Goal: Task Accomplishment & Management: Complete application form

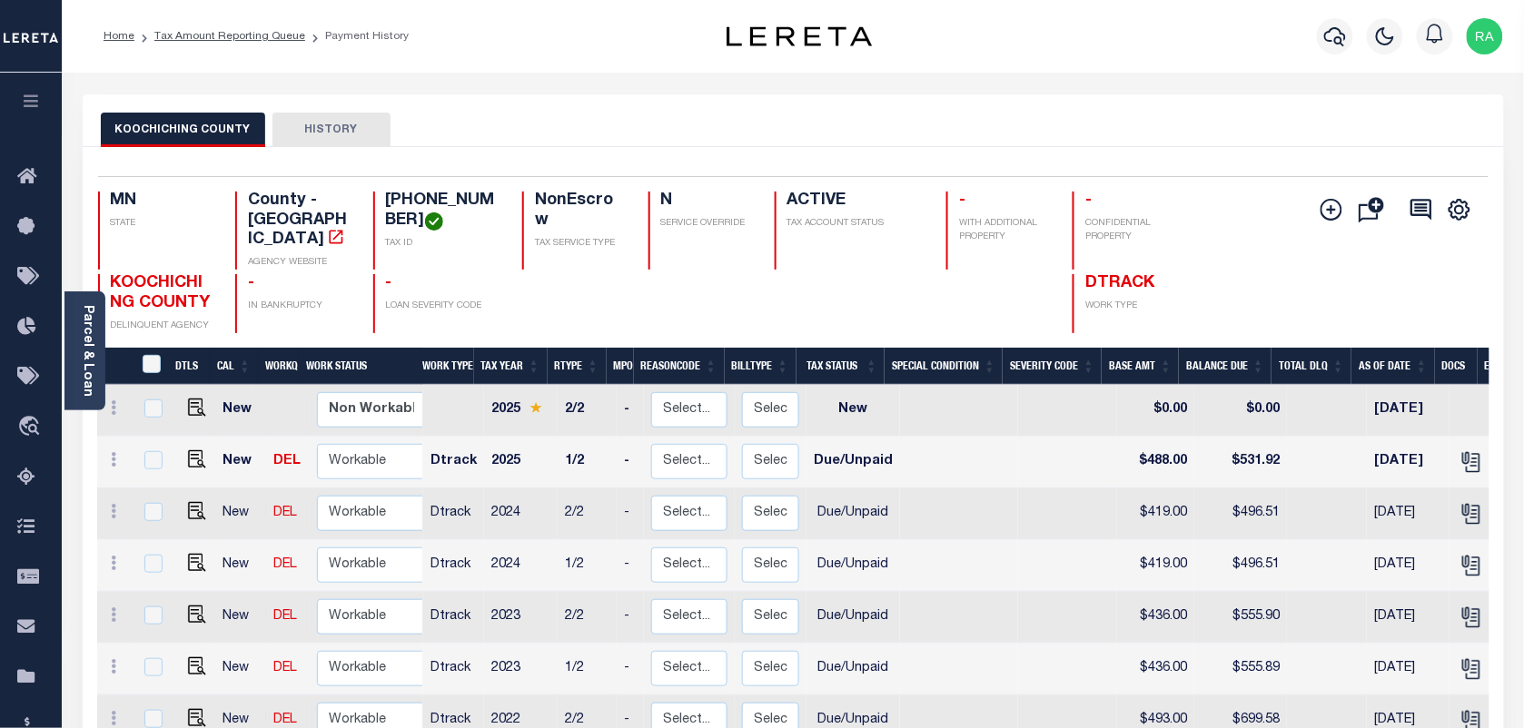
click at [332, 33] on li "Payment History" at bounding box center [357, 36] width 104 height 16
click at [128, 32] on link "Home" at bounding box center [119, 36] width 31 height 11
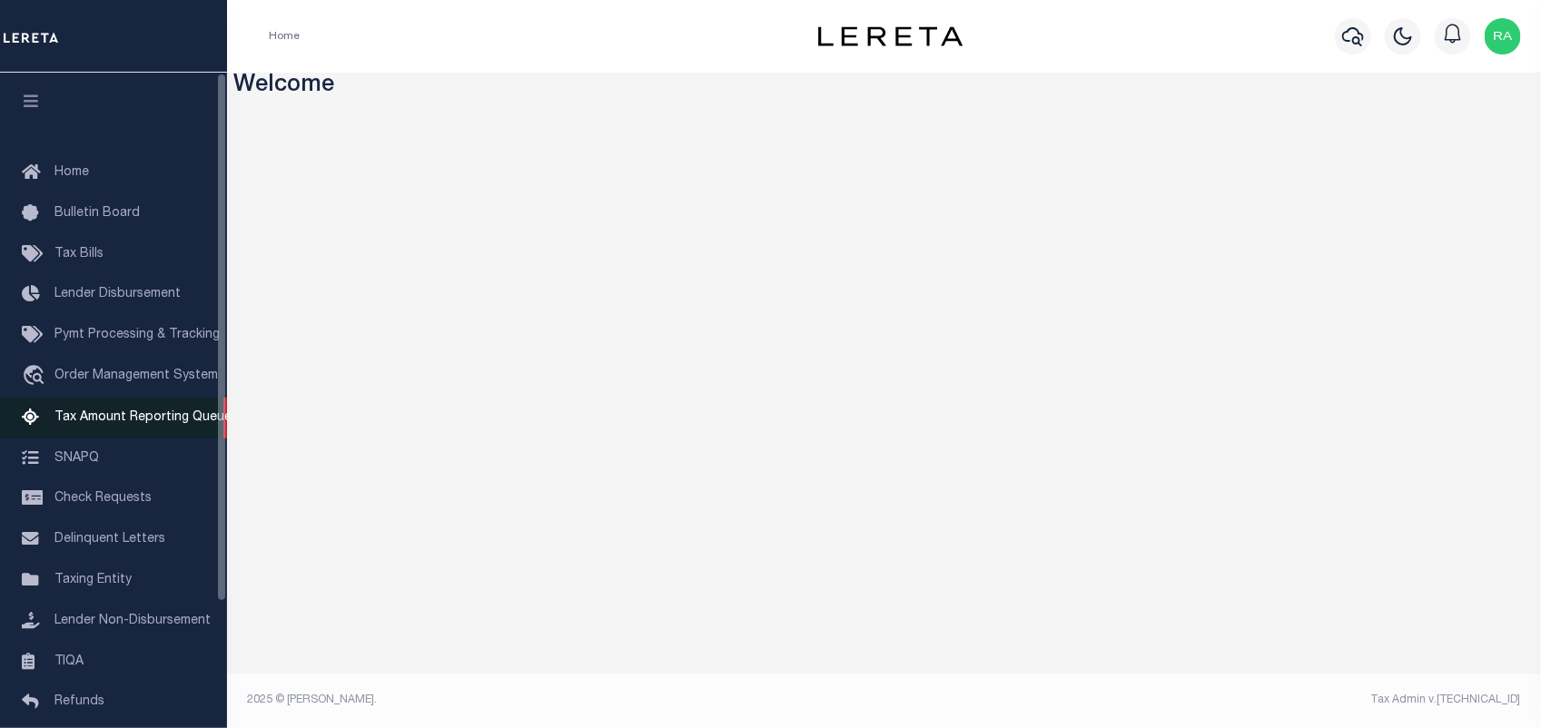
click at [130, 430] on link "Tax Amount Reporting Queue" at bounding box center [113, 418] width 227 height 41
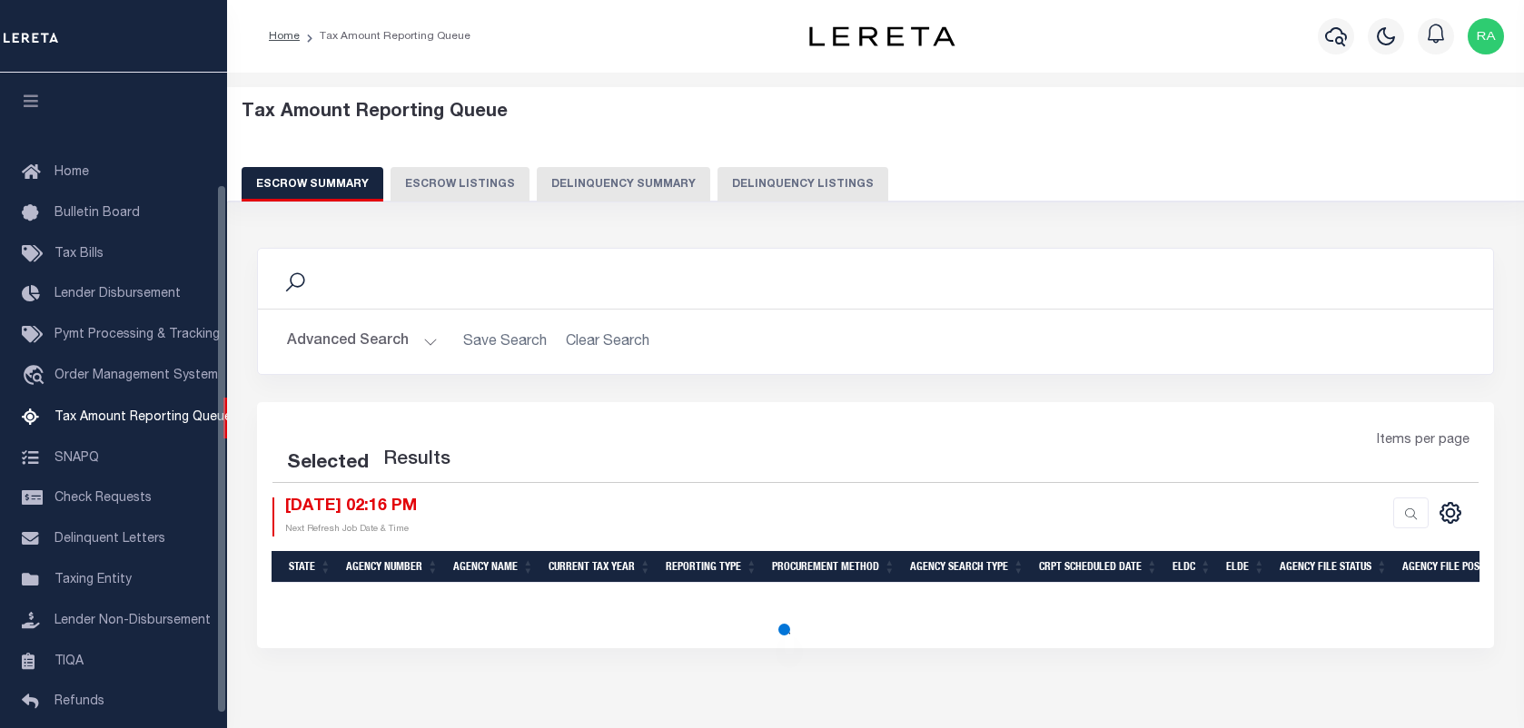
select select "100"
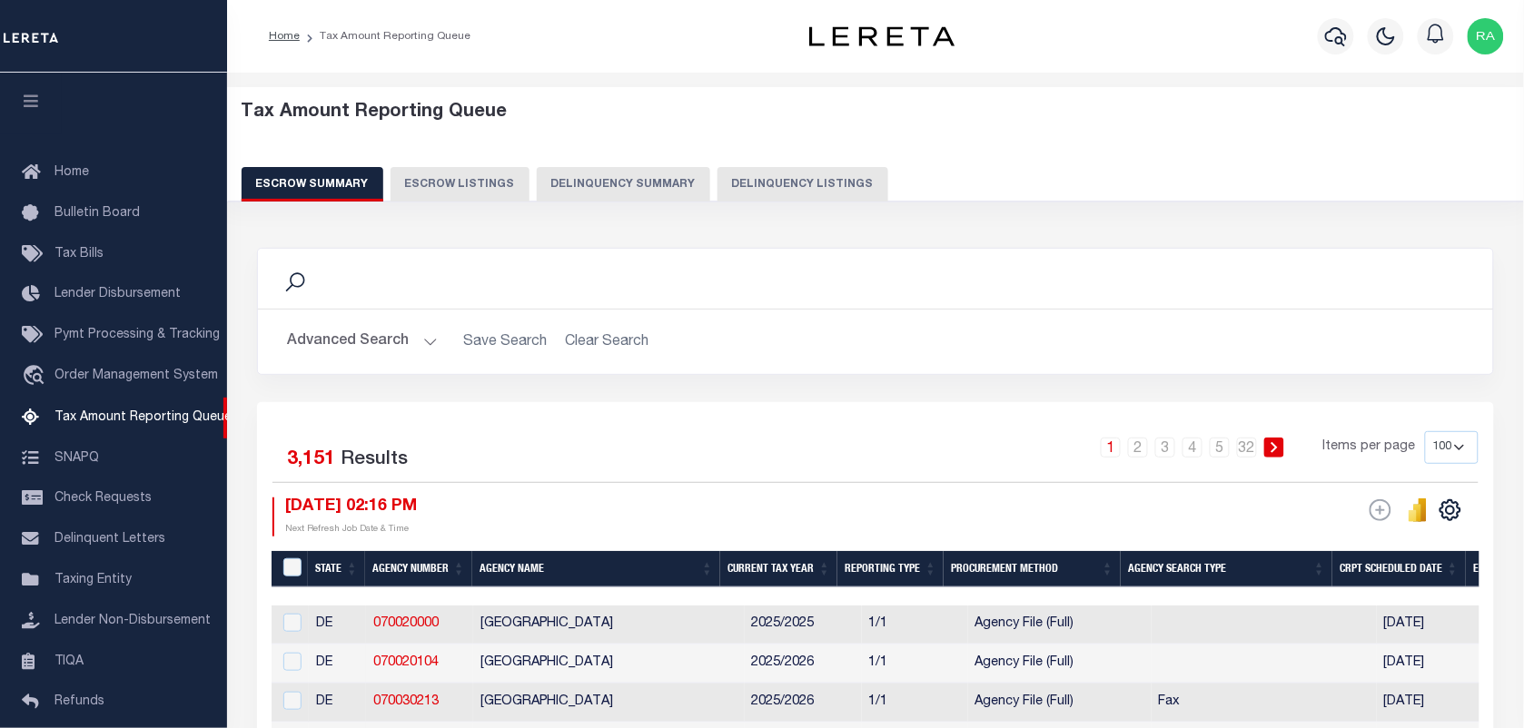
click at [782, 164] on div "Tax Amount Reporting Queue Escrow Summary Escrow Listings Delinquency Summary" at bounding box center [876, 152] width 1269 height 100
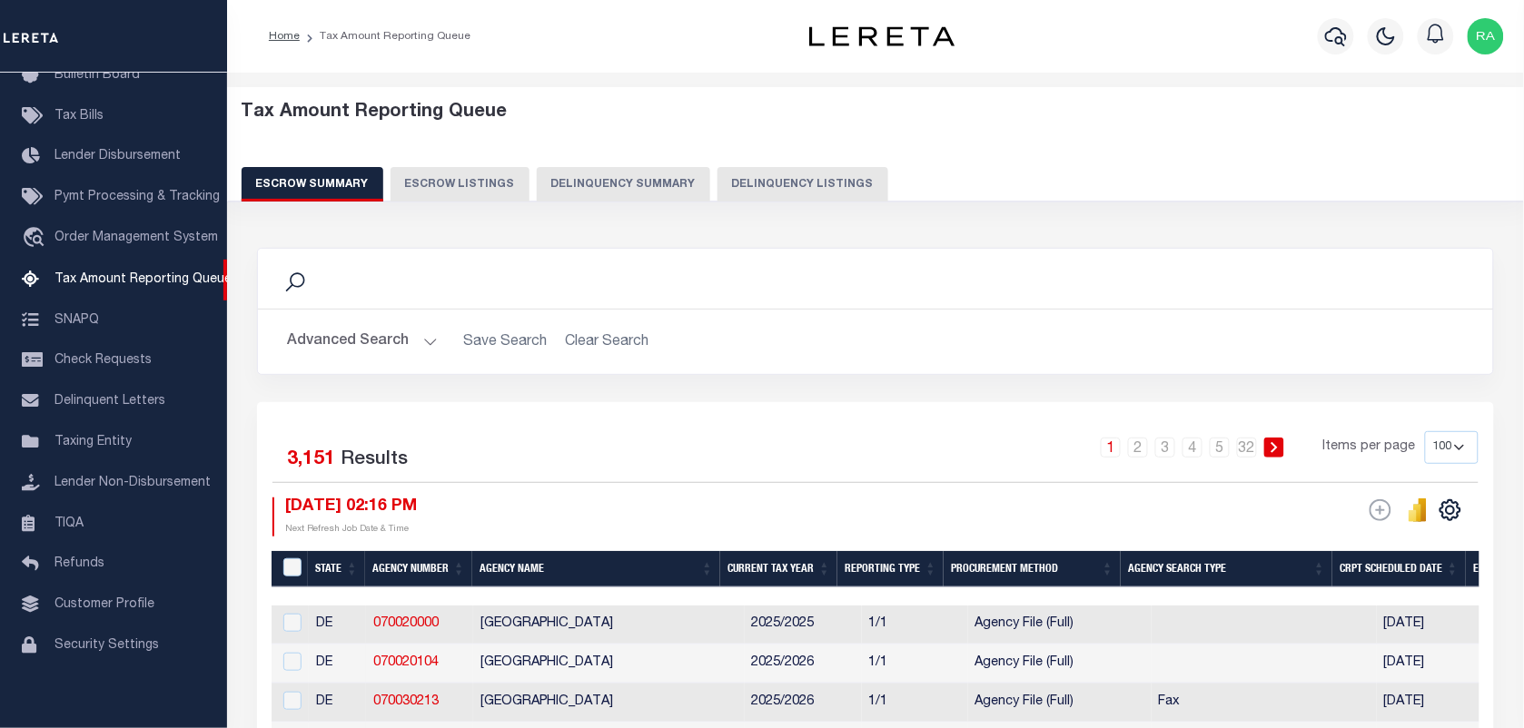
click at [802, 171] on button "Delinquency Listings" at bounding box center [802, 184] width 171 height 35
select select "100"
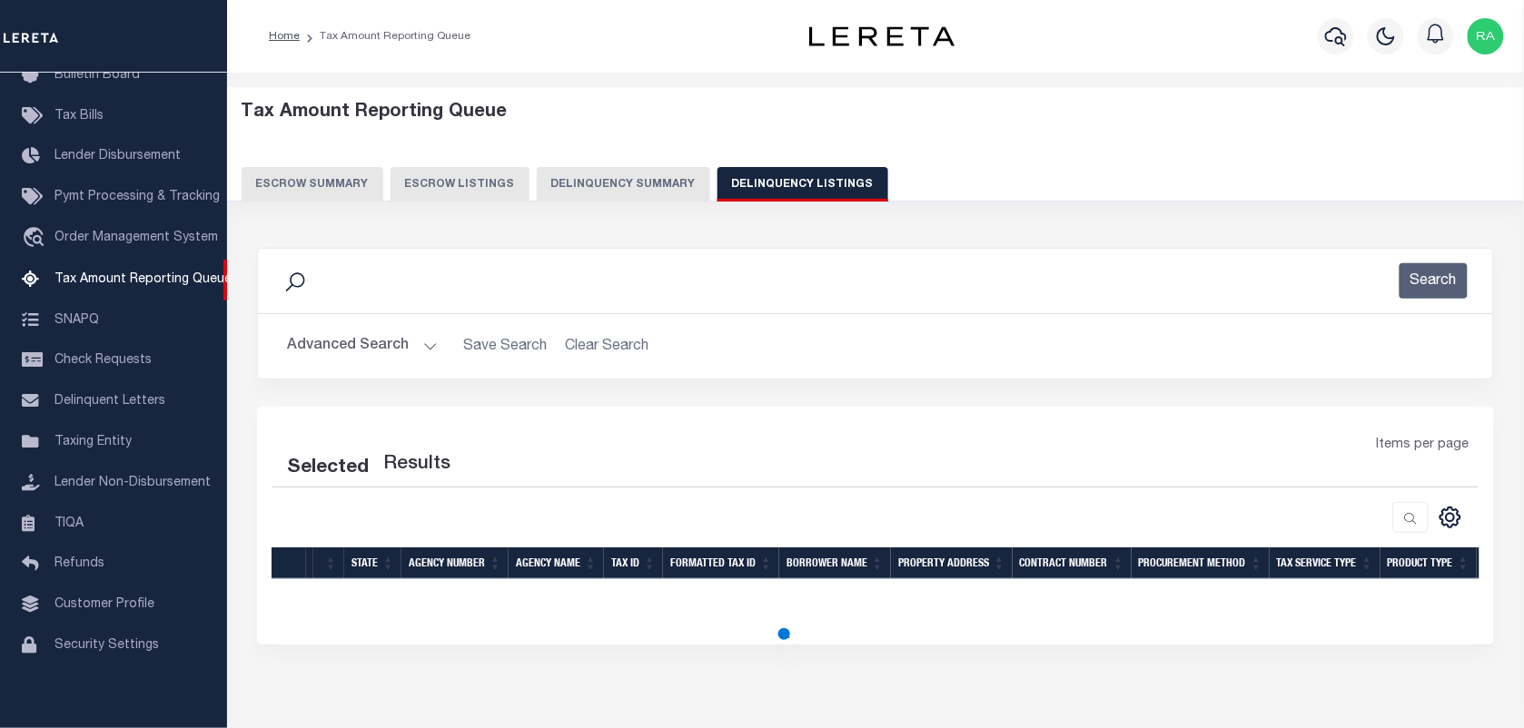
click at [423, 341] on button "Advanced Search" at bounding box center [362, 346] width 151 height 35
select select "100"
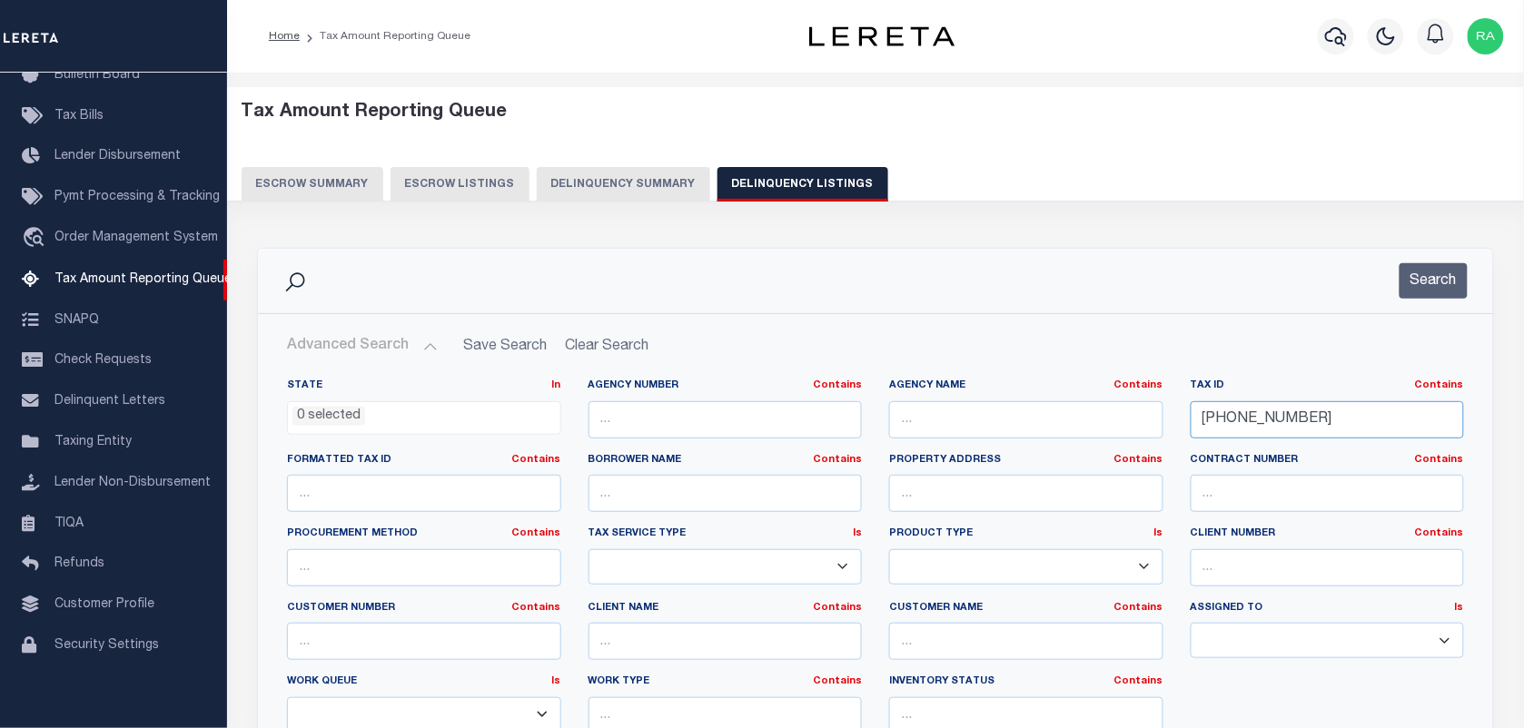
click at [1201, 430] on input "92-004-01050" at bounding box center [1328, 419] width 274 height 37
paste input "14592002"
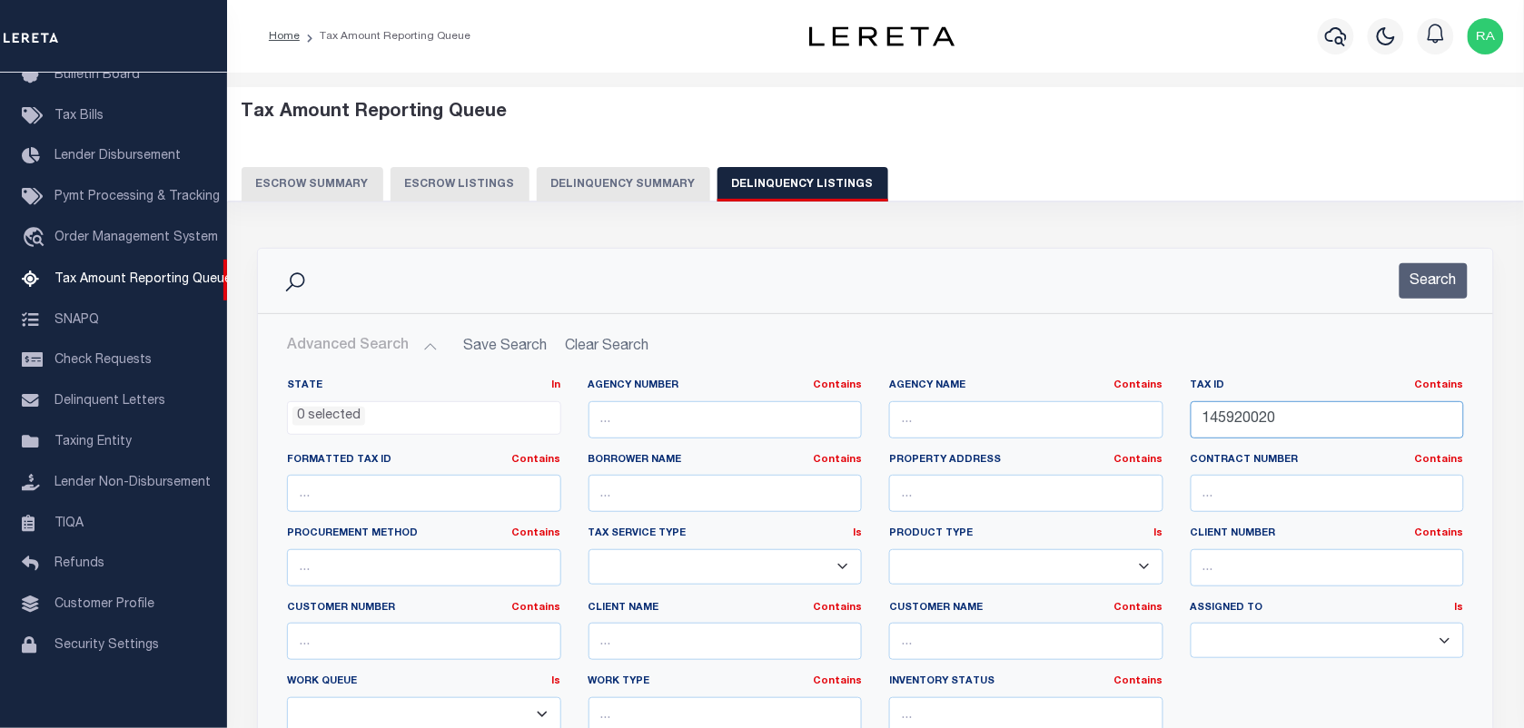
type input "145920020"
click at [1397, 274] on div "Search" at bounding box center [1423, 280] width 90 height 35
click at [1419, 277] on button "Search" at bounding box center [1434, 280] width 68 height 35
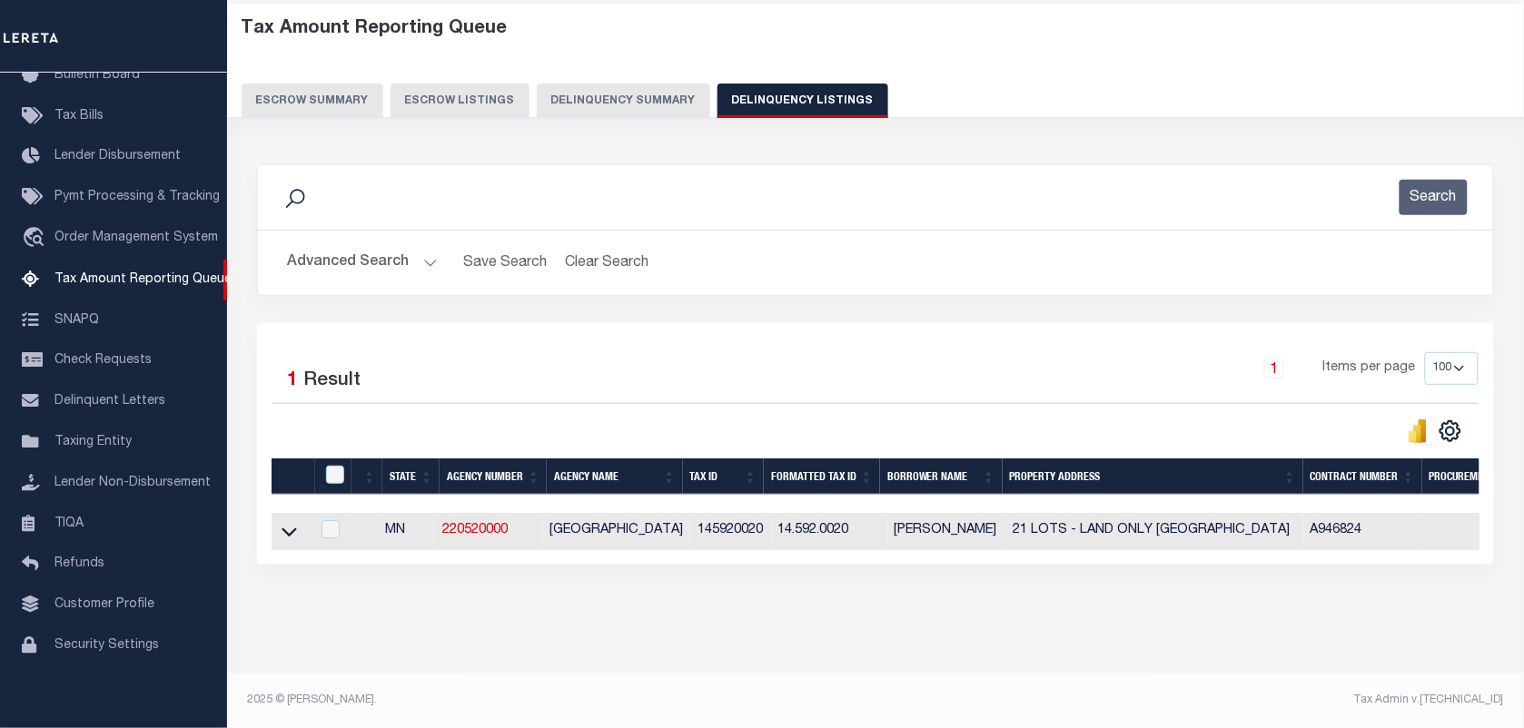
scroll to position [100, 0]
click at [292, 529] on icon at bounding box center [289, 533] width 15 height 9
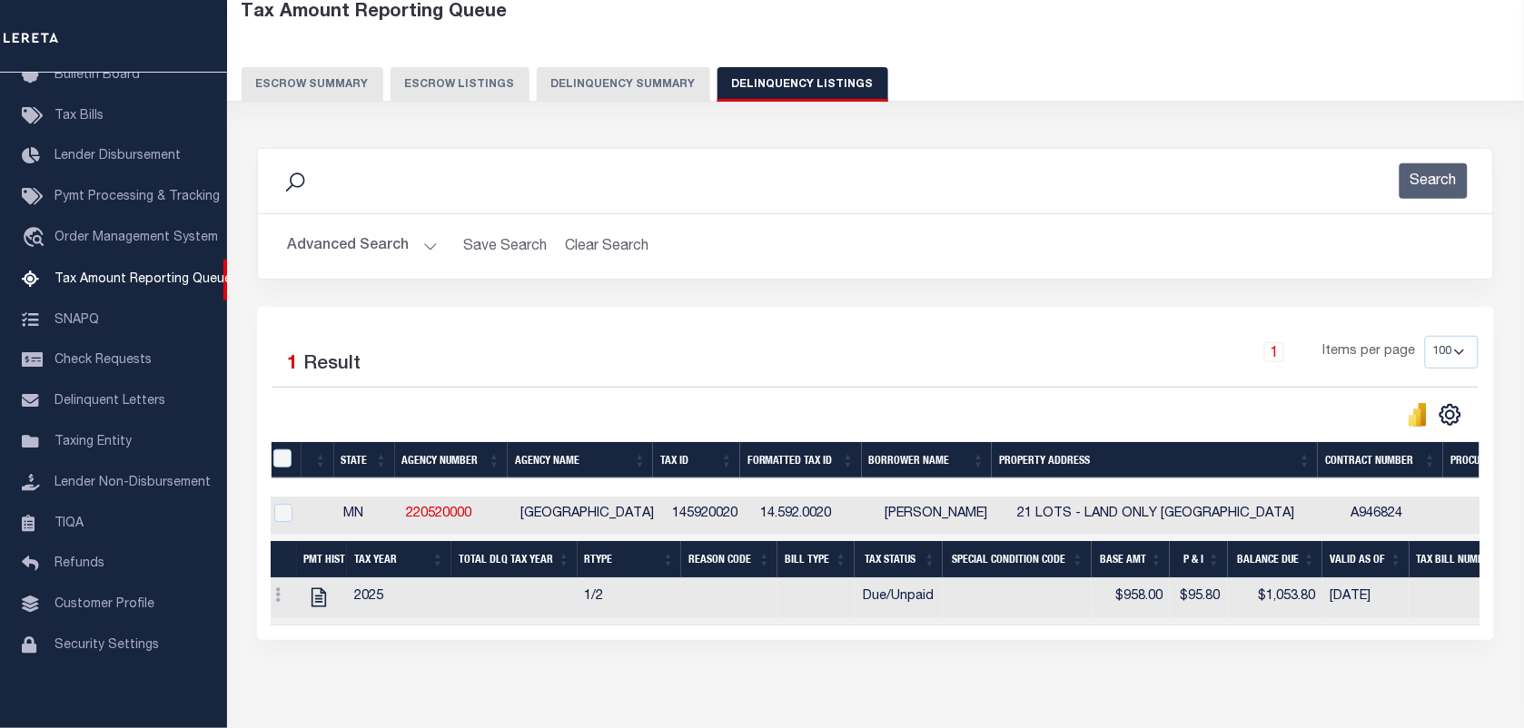
scroll to position [0, 0]
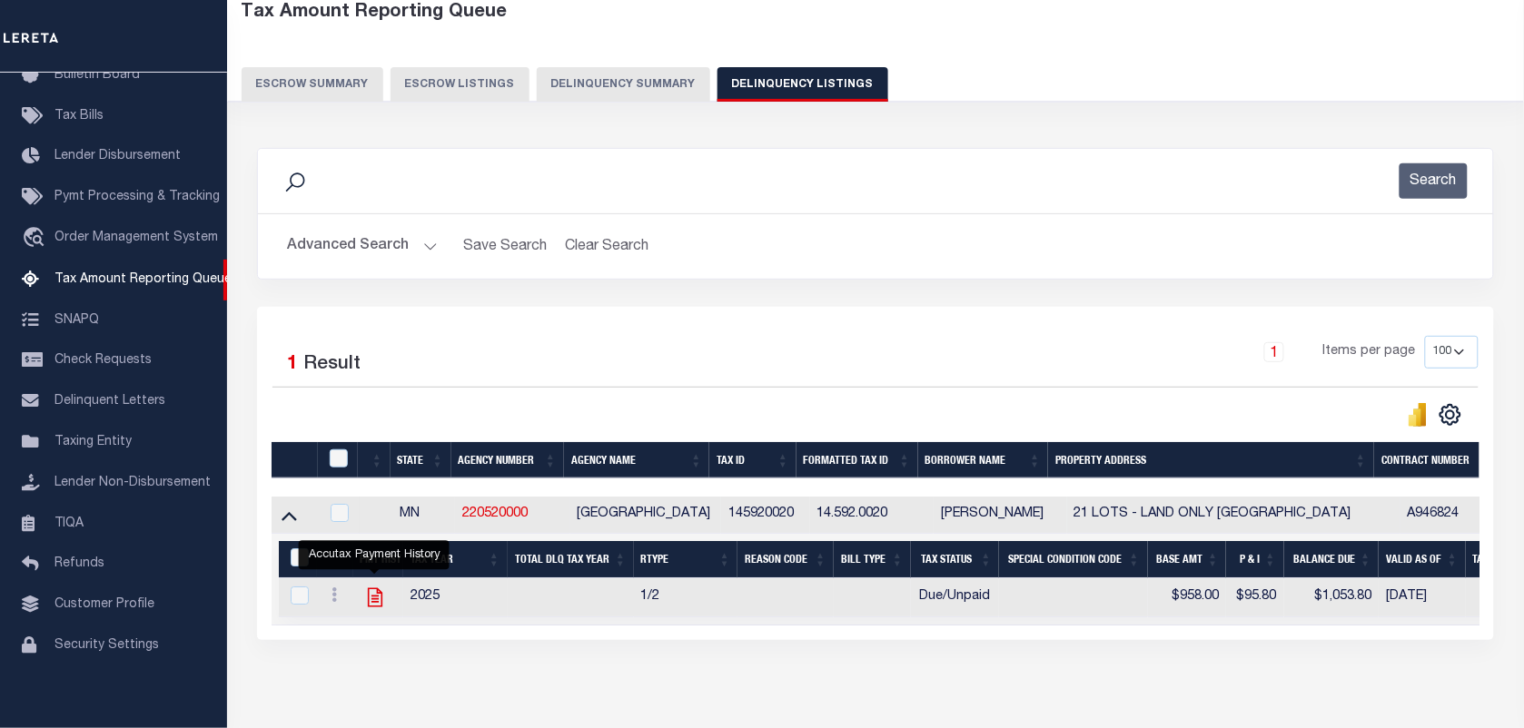
click at [365, 597] on icon "" at bounding box center [375, 598] width 24 height 24
checkbox input "true"
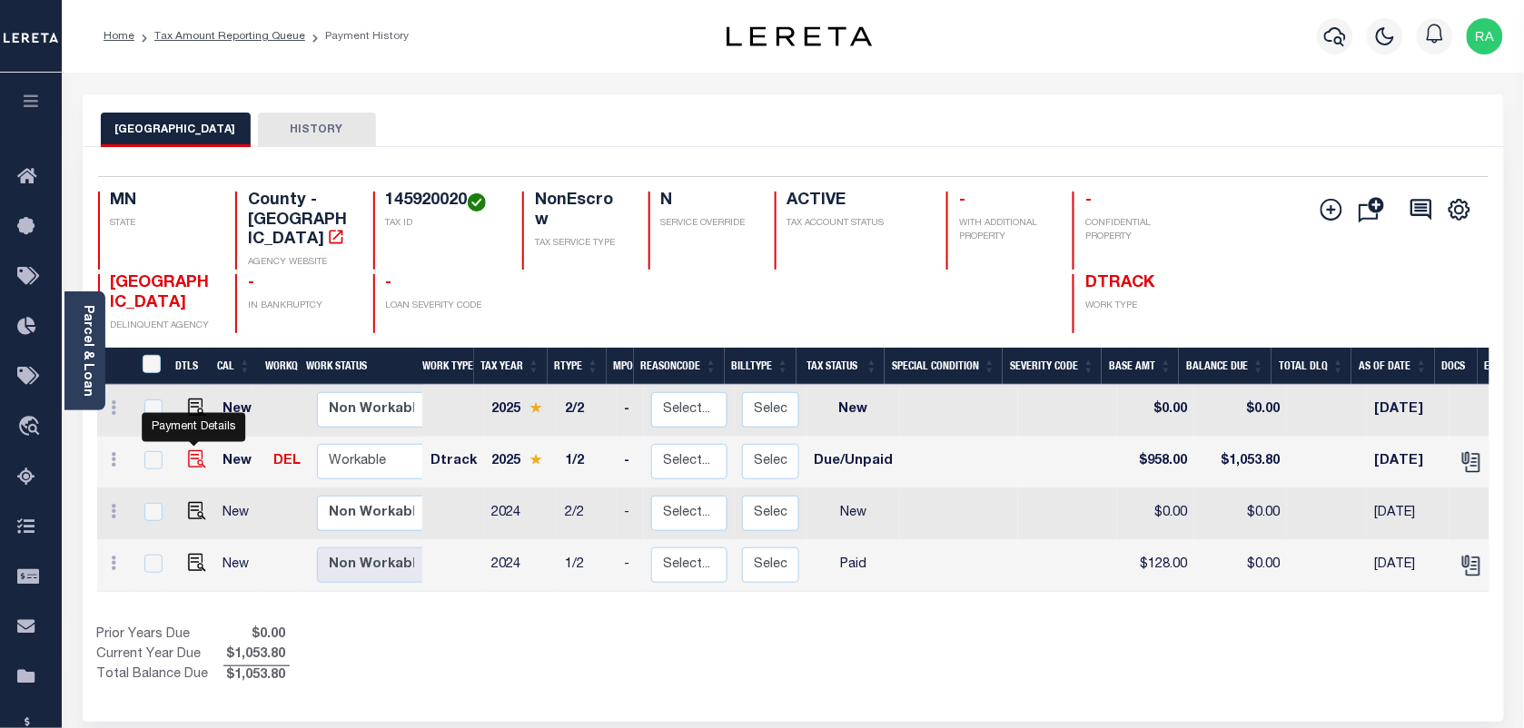
click at [193, 450] on img "" at bounding box center [197, 459] width 18 height 18
checkbox input "true"
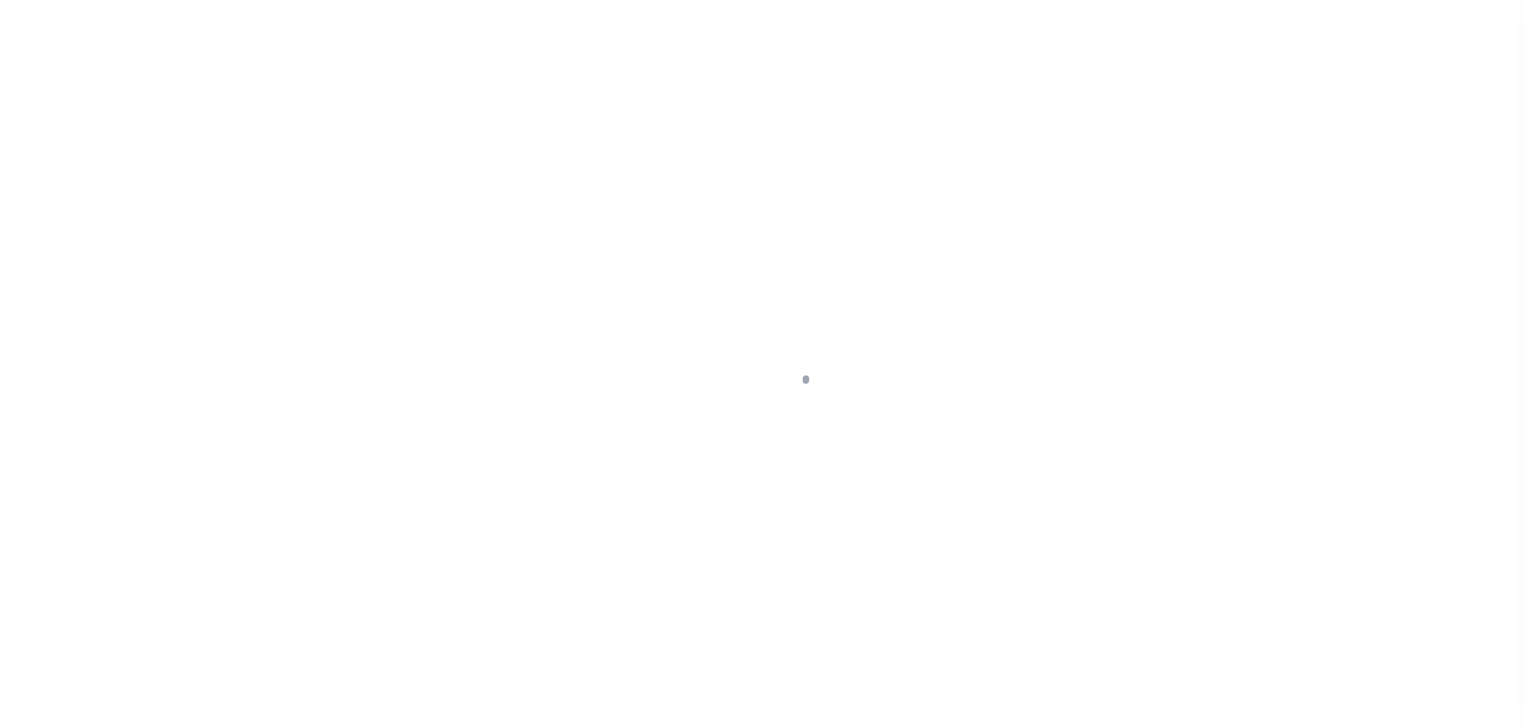
select select "DUE"
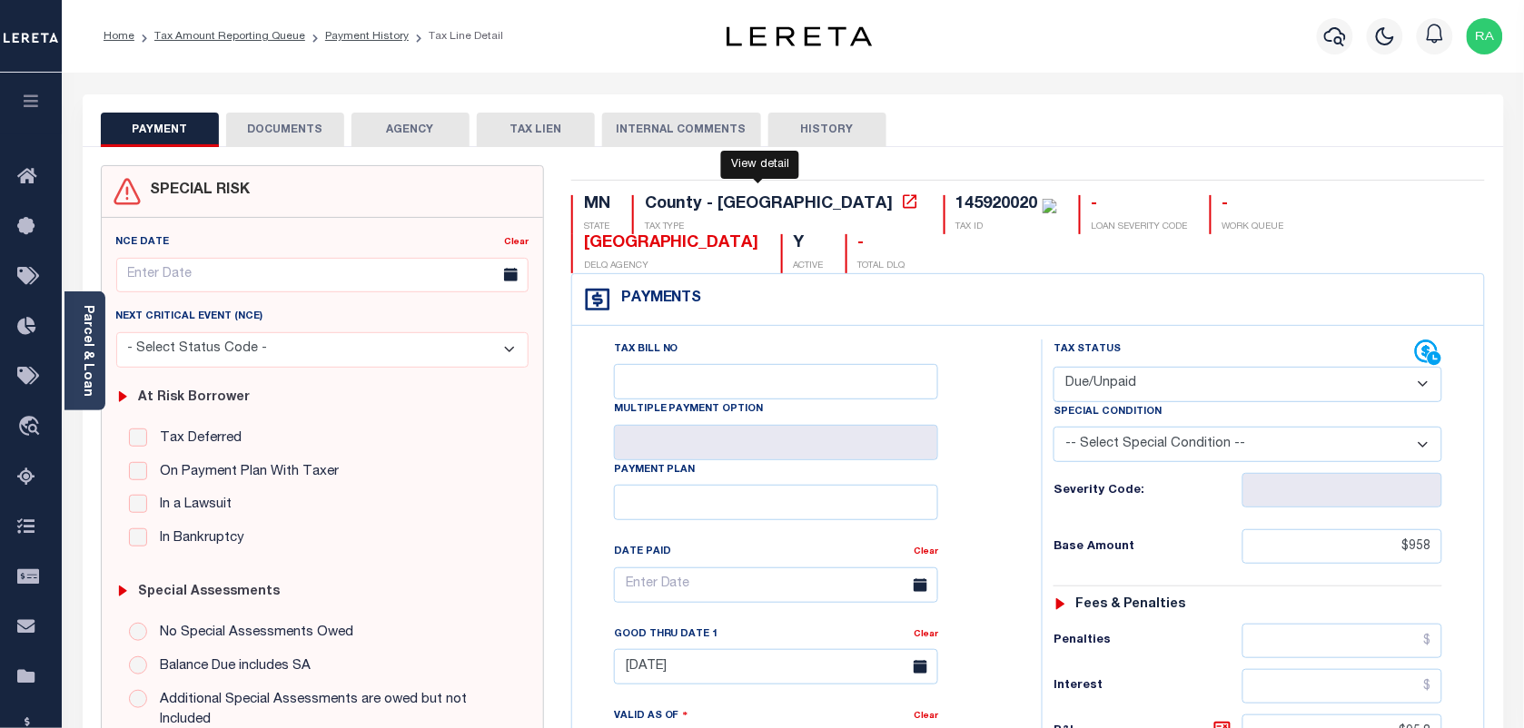
click at [903, 202] on icon at bounding box center [910, 201] width 14 height 14
drag, startPoint x: 1162, startPoint y: 201, endPoint x: 1331, endPoint y: 206, distance: 169.0
click at [1331, 206] on div "MN STATE County - MN TAX TYPE 145920020 TAX ID - LOAN SEVERITY CODE - WORK QUEU…" at bounding box center [1028, 234] width 915 height 78
copy div "NICOLLET COUNTY"
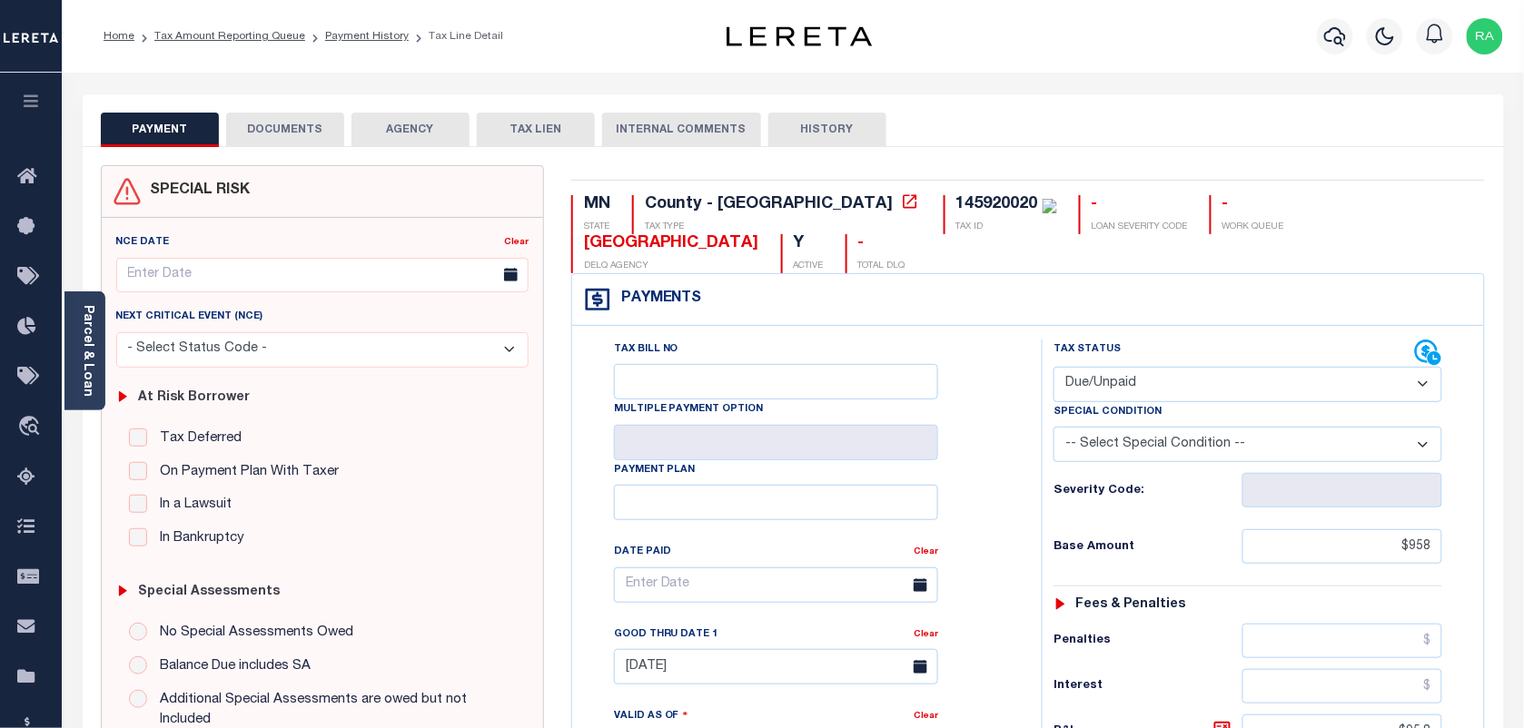
copy div "145920020"
click at [91, 383] on link "Parcel & Loan" at bounding box center [87, 351] width 13 height 92
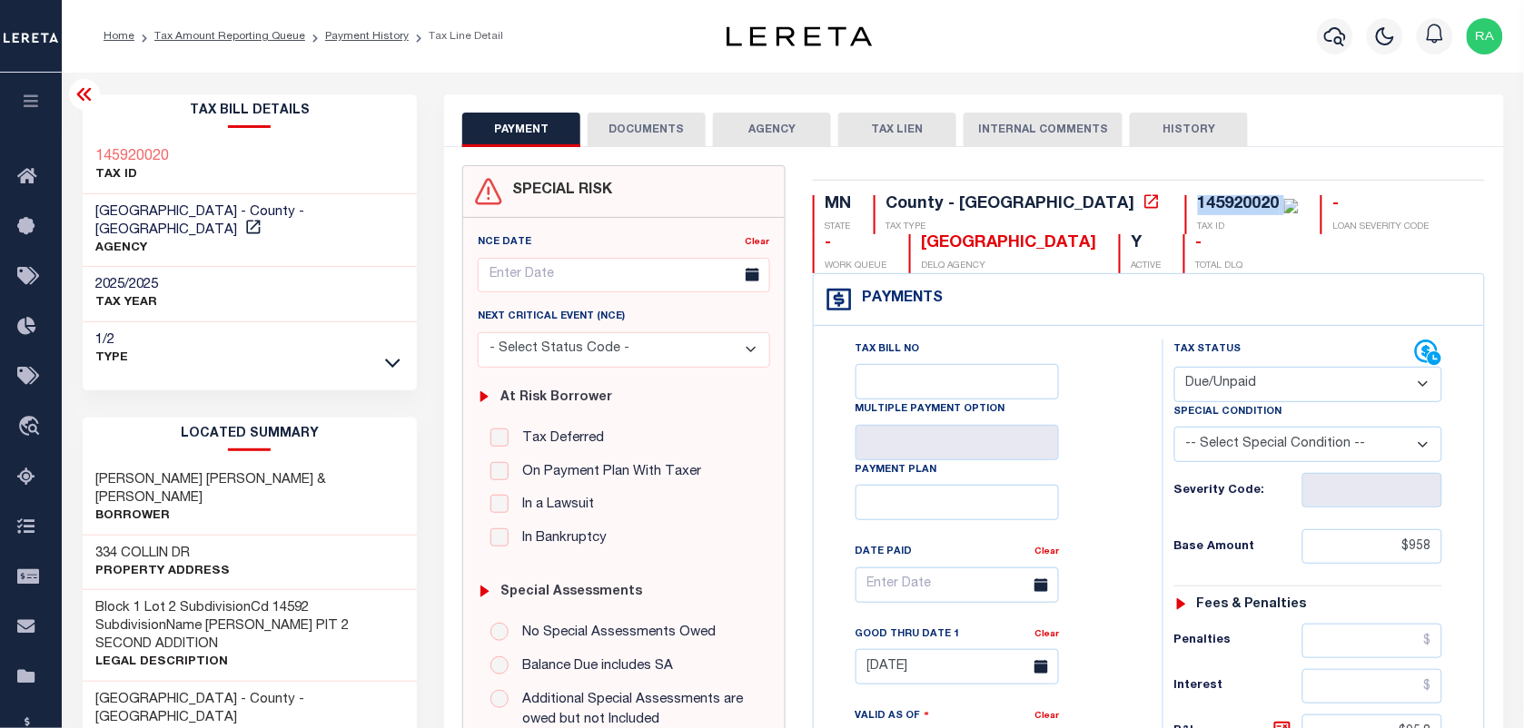
click at [1227, 395] on select "- Select Status Code - Open Due/Unpaid Paid Incomplete No Tax Due Internal Refu…" at bounding box center [1308, 384] width 268 height 35
drag, startPoint x: 1336, startPoint y: 313, endPoint x: 1471, endPoint y: 324, distance: 135.8
click at [1336, 313] on div "Payments Warning! Search Status is not "Completed", amounts can not be keyed." at bounding box center [1149, 300] width 671 height 52
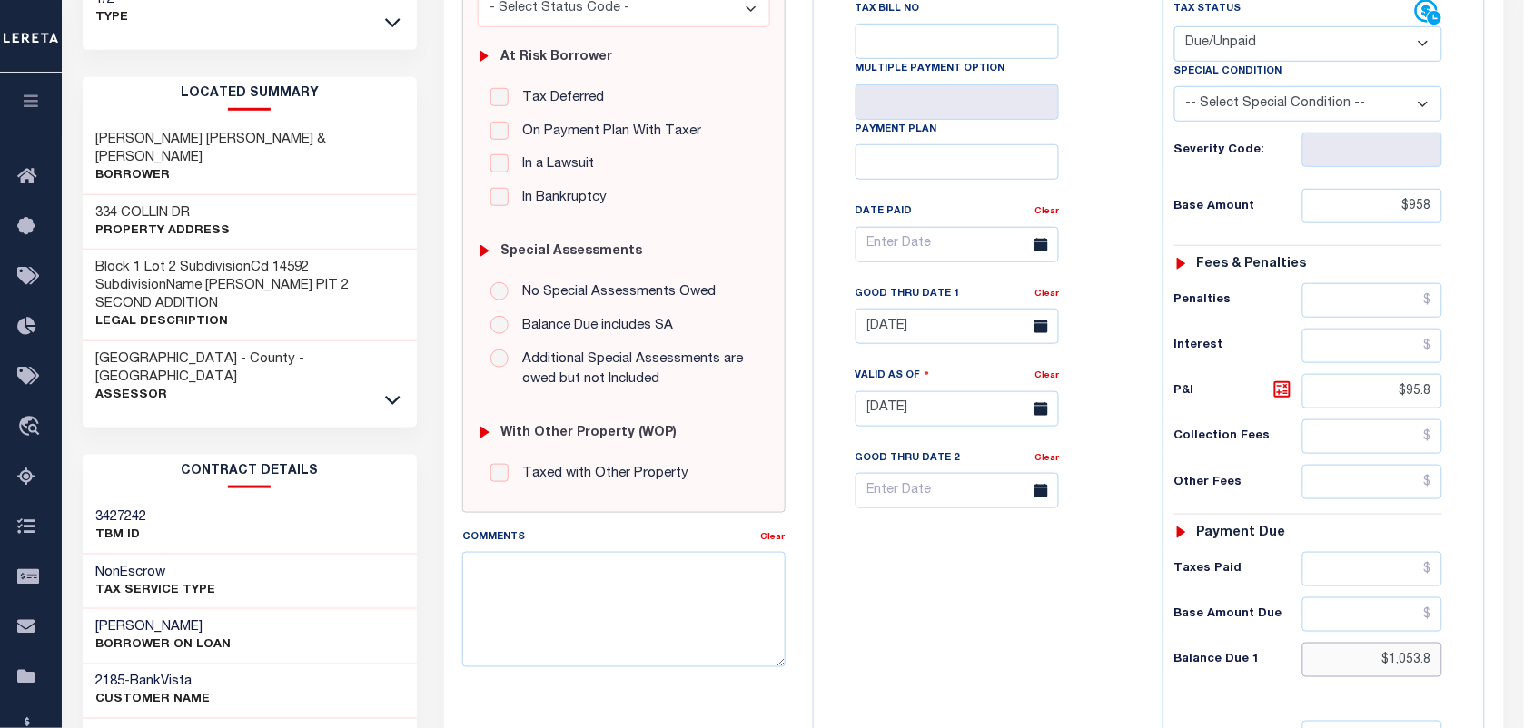
drag, startPoint x: 1390, startPoint y: 664, endPoint x: 1488, endPoint y: 656, distance: 98.4
click at [1488, 656] on div "MN STATE County - MN TAX TYPE 145920020 TAX ID - LOAN SEVERITY CODE - WORK QUEU…" at bounding box center [1149, 408] width 700 height 1166
paste input "63.3"
type input "$1,063.38"
type input "[DATE]"
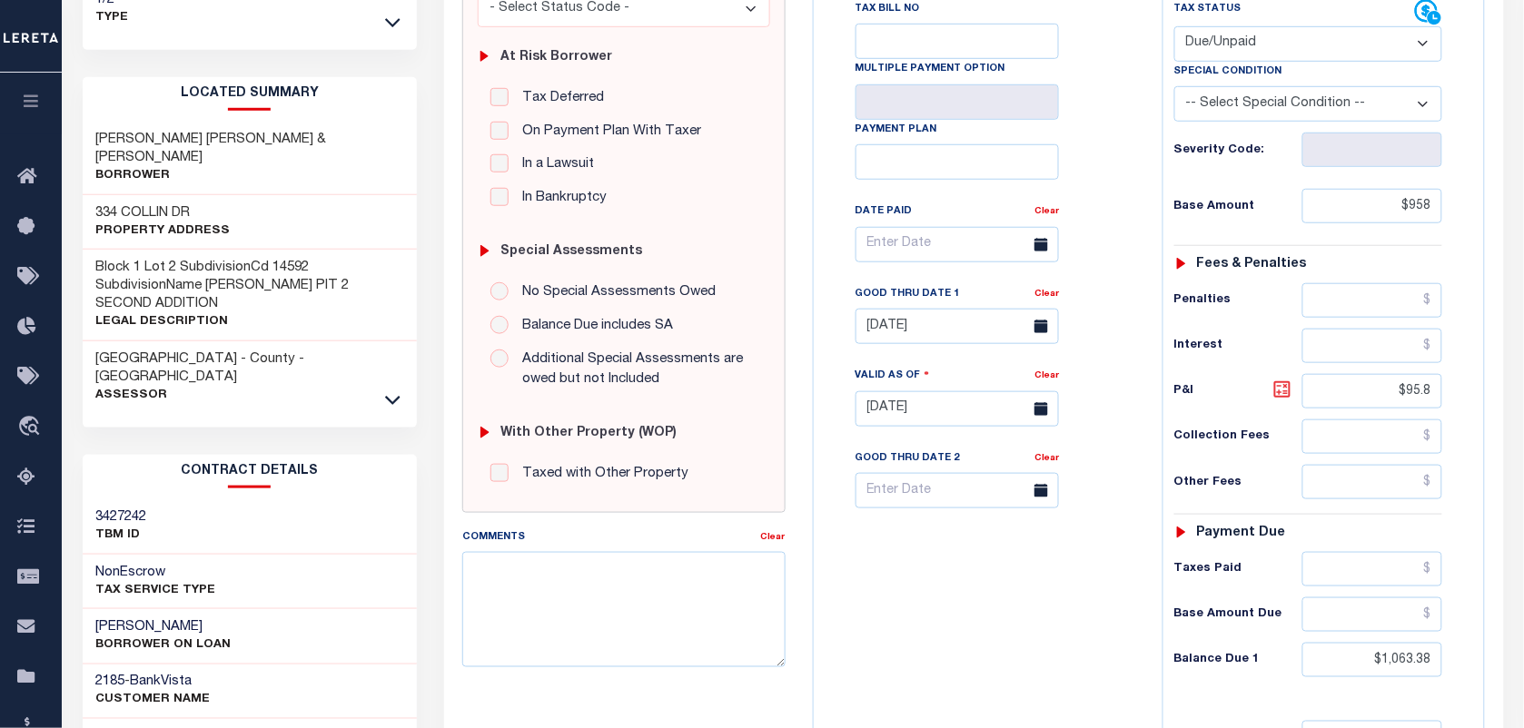
click at [1283, 388] on icon at bounding box center [1282, 390] width 22 height 22
type input "$105.38"
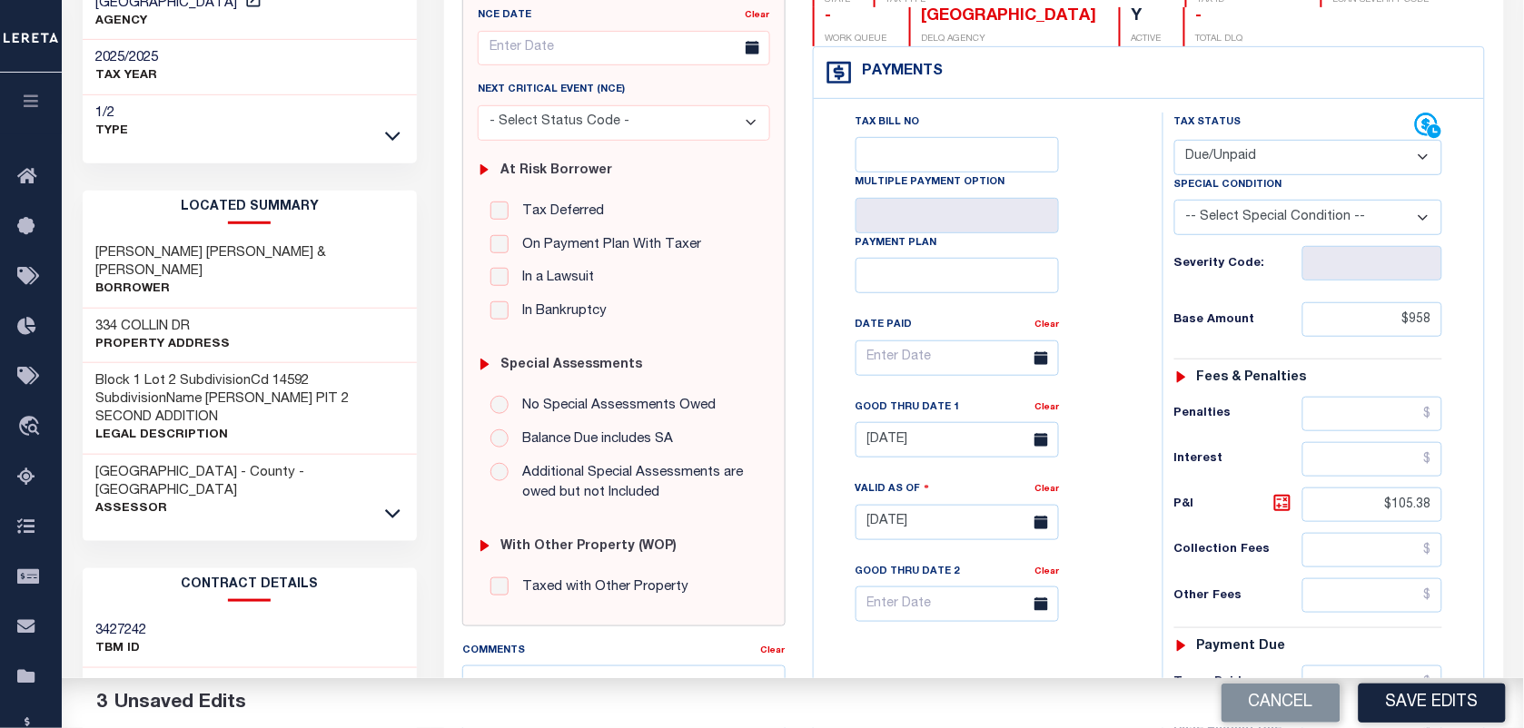
scroll to position [0, 0]
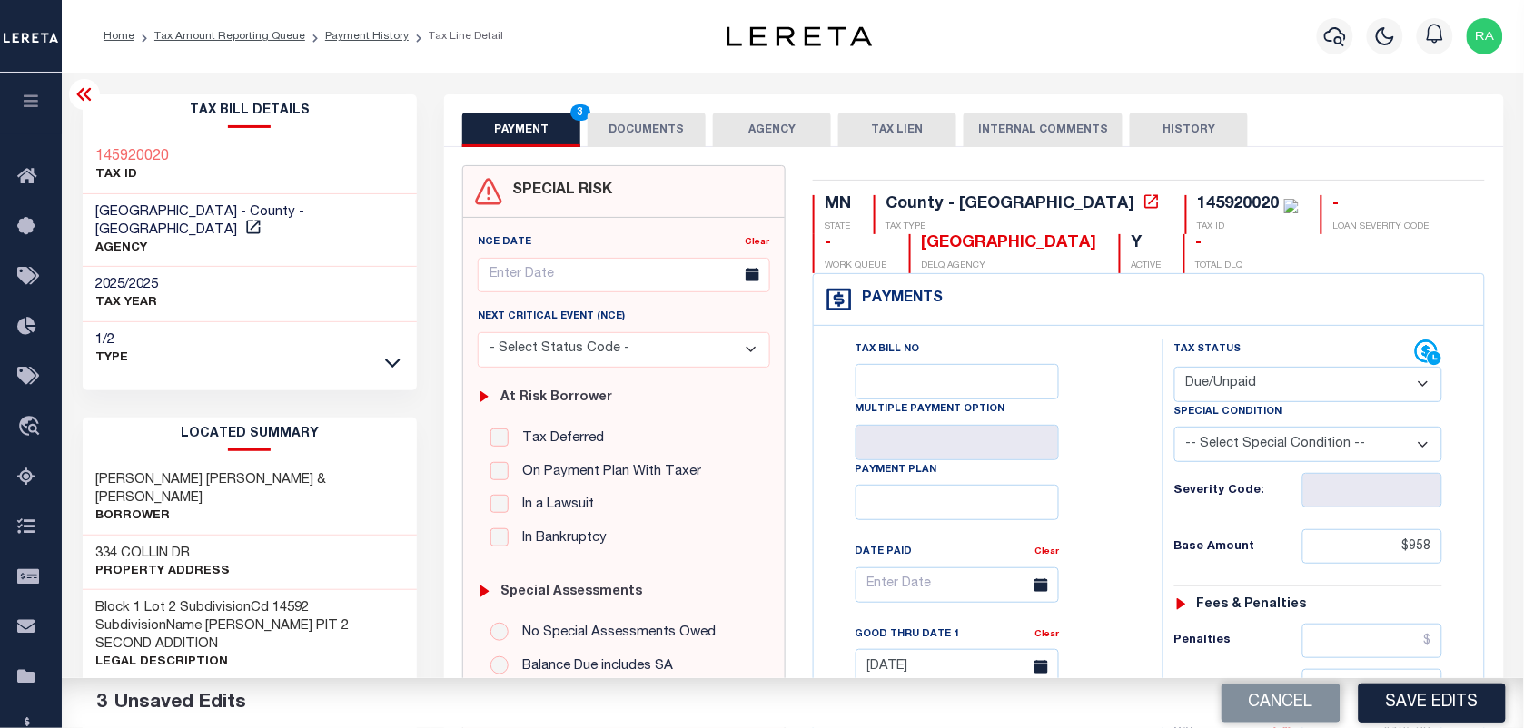
click at [609, 136] on button "DOCUMENTS" at bounding box center [647, 130] width 118 height 35
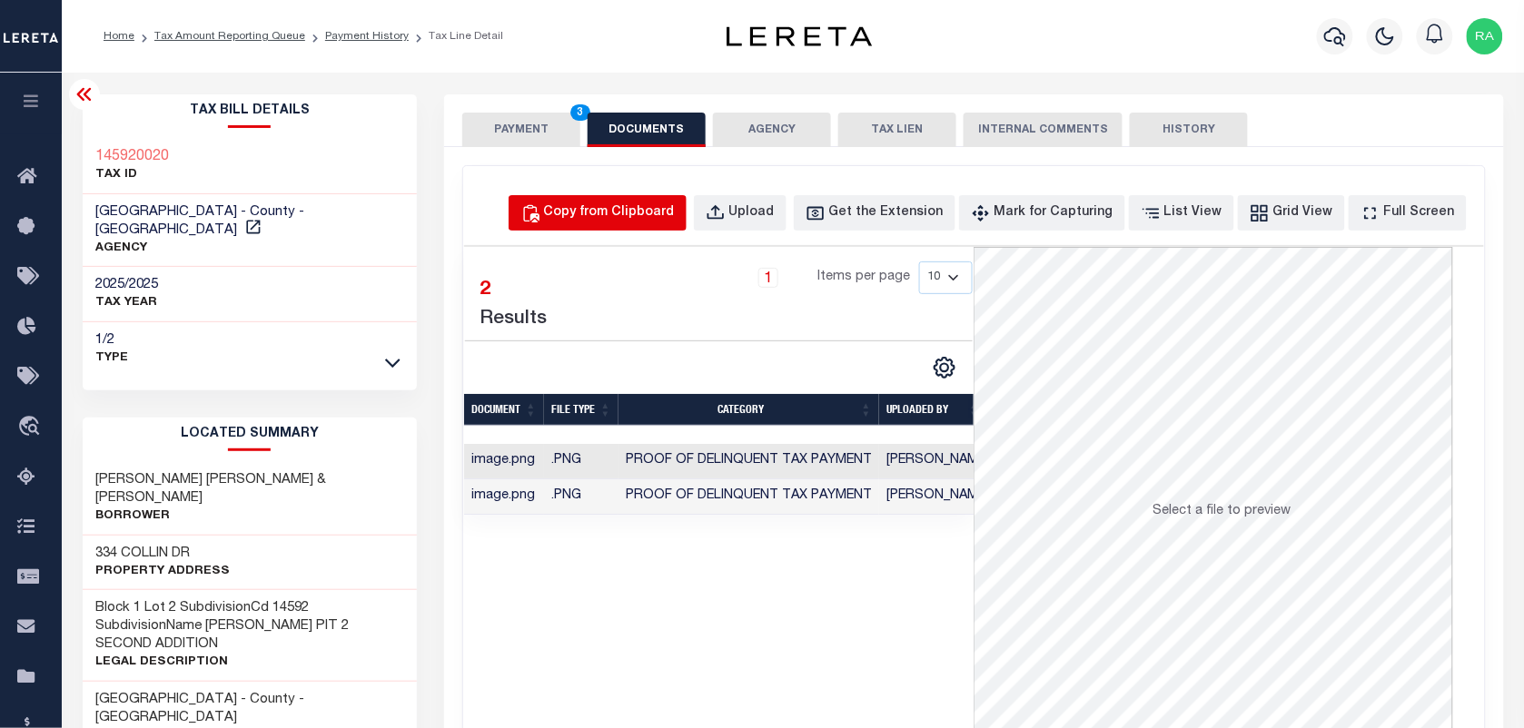
click at [668, 211] on div "Copy from Clipboard" at bounding box center [609, 213] width 131 height 20
select select "POP"
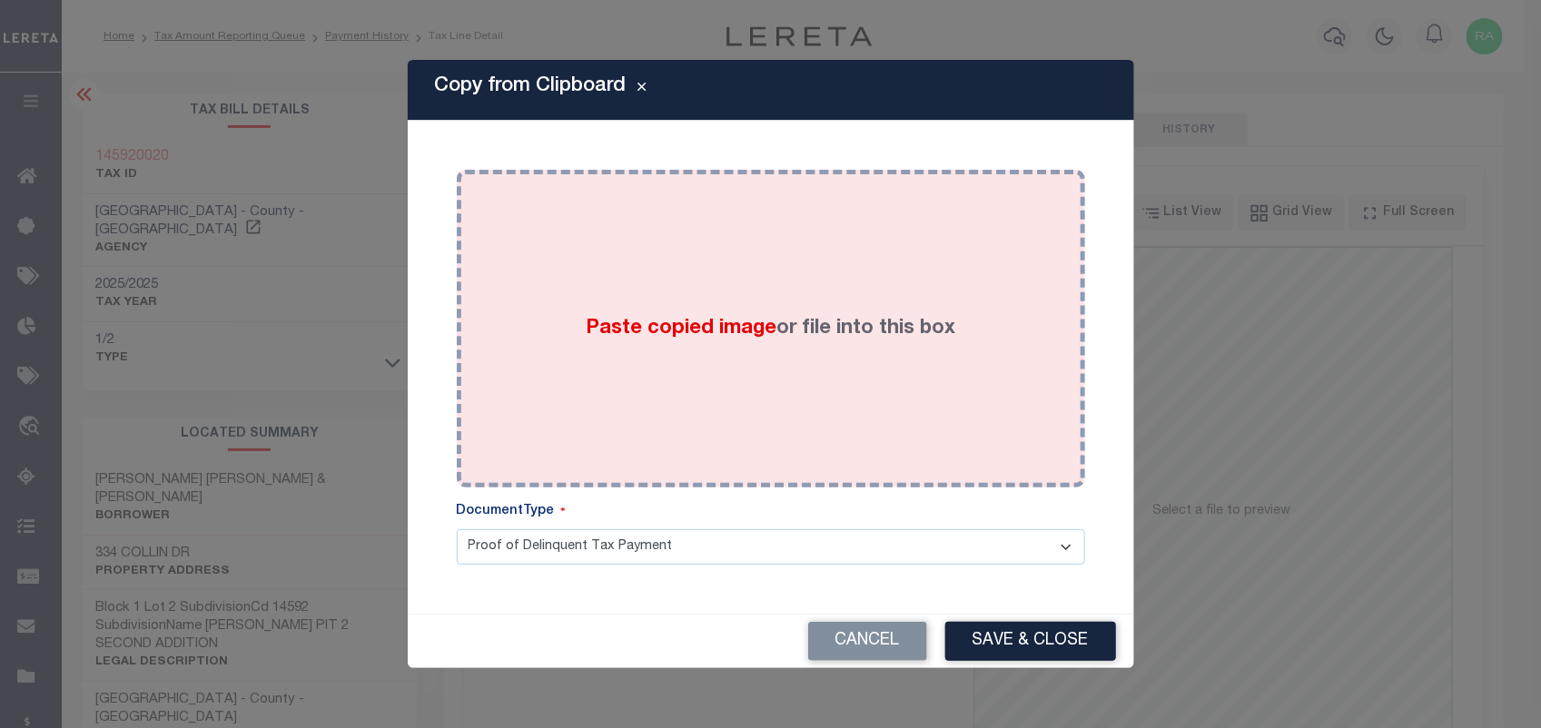
click at [792, 389] on div "Paste copied image or file into this box" at bounding box center [770, 328] width 601 height 291
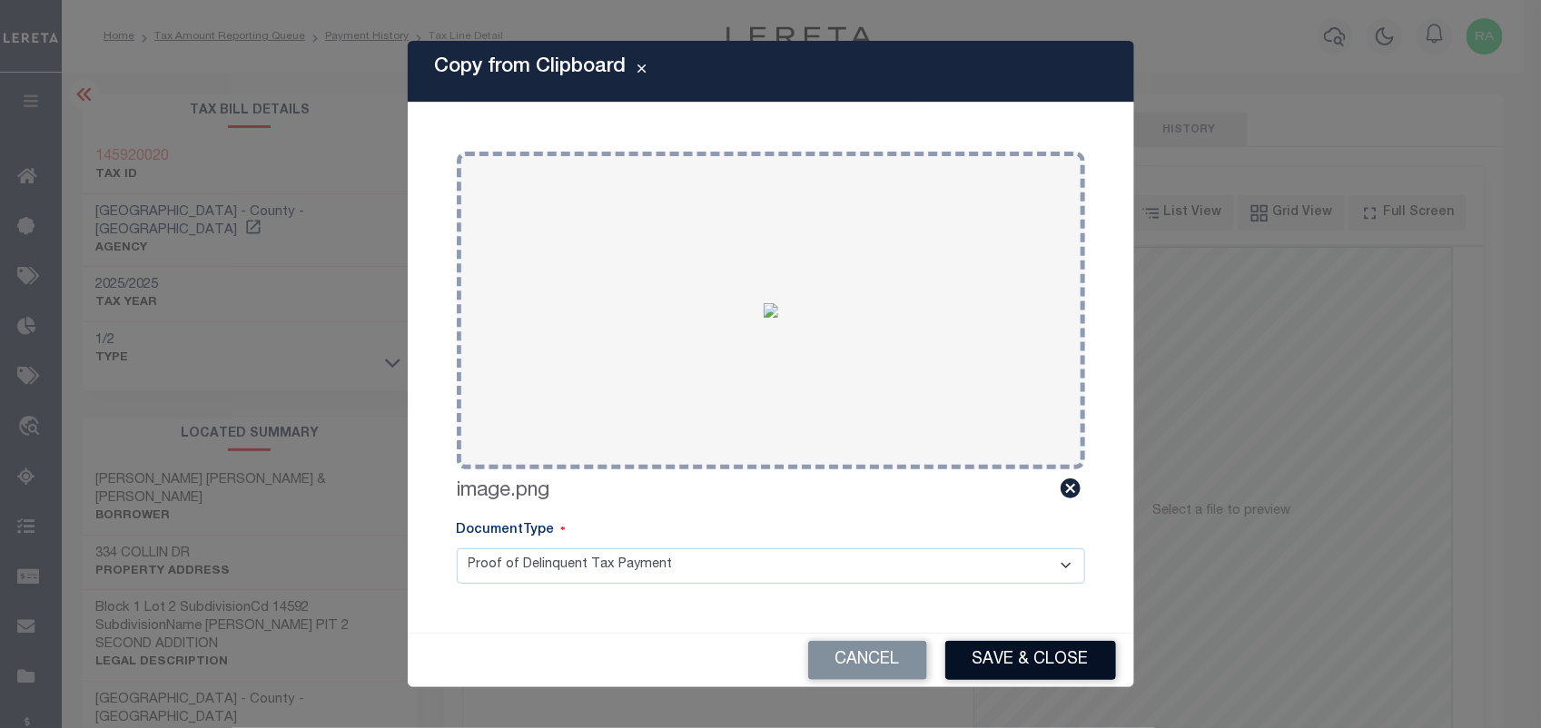
click at [994, 658] on button "Save & Close" at bounding box center [1030, 660] width 171 height 39
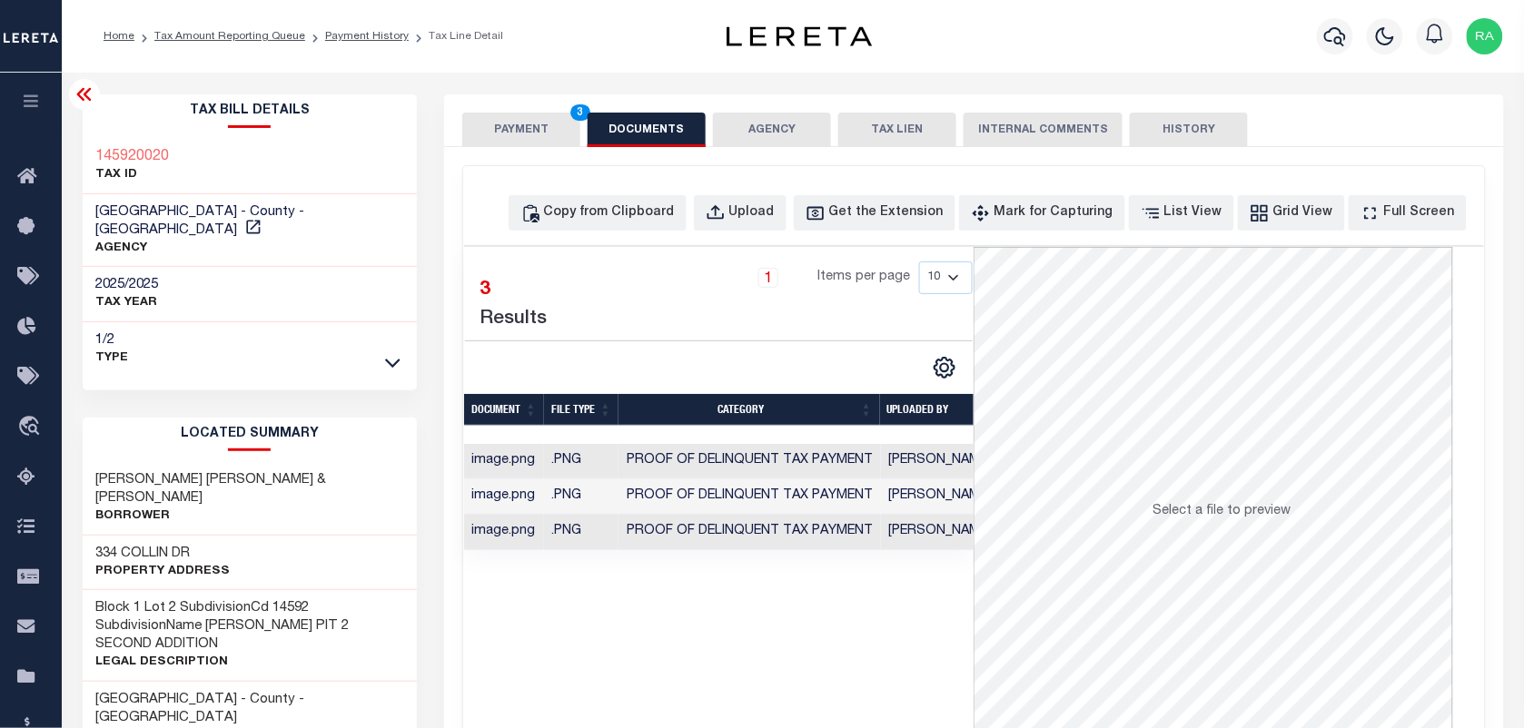
click at [519, 127] on button "PAYMENT 3" at bounding box center [521, 130] width 118 height 35
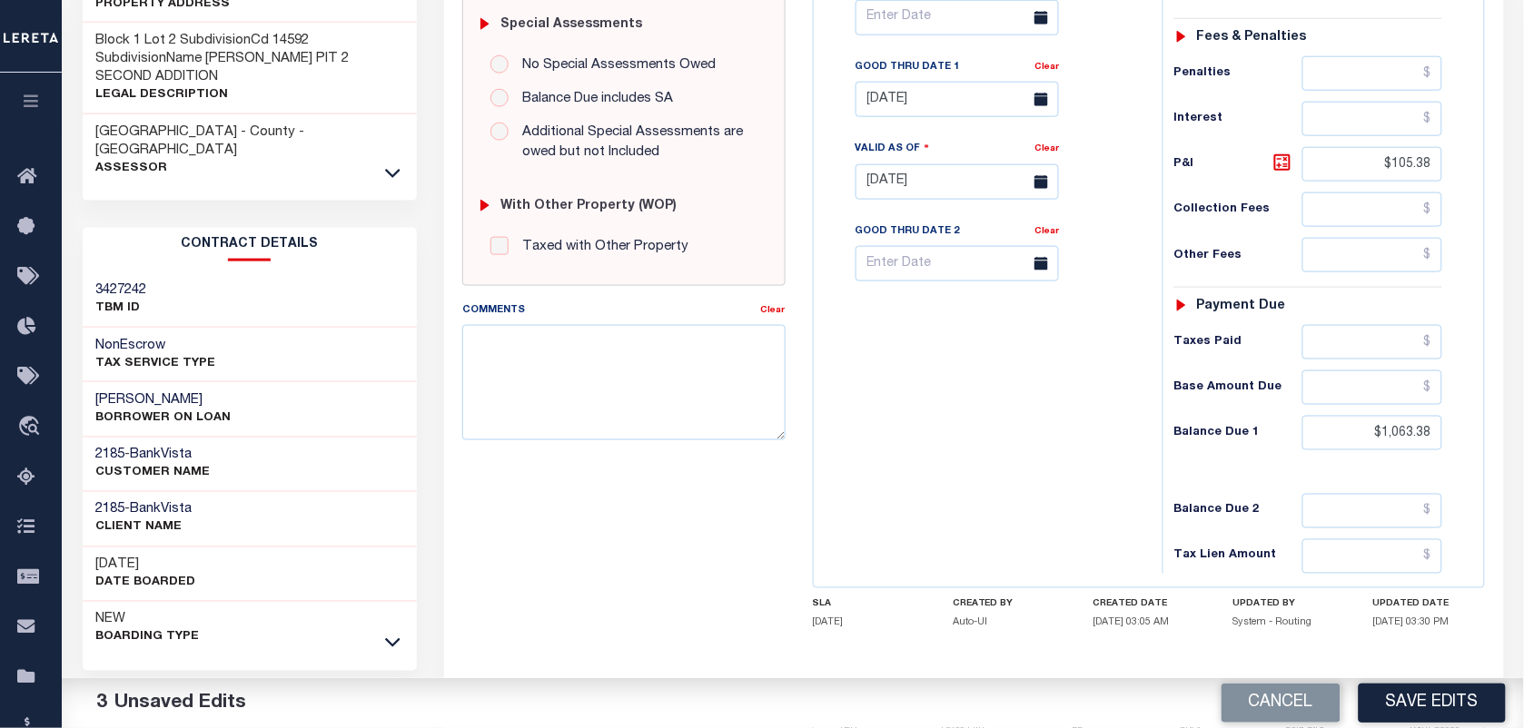
scroll to position [650, 0]
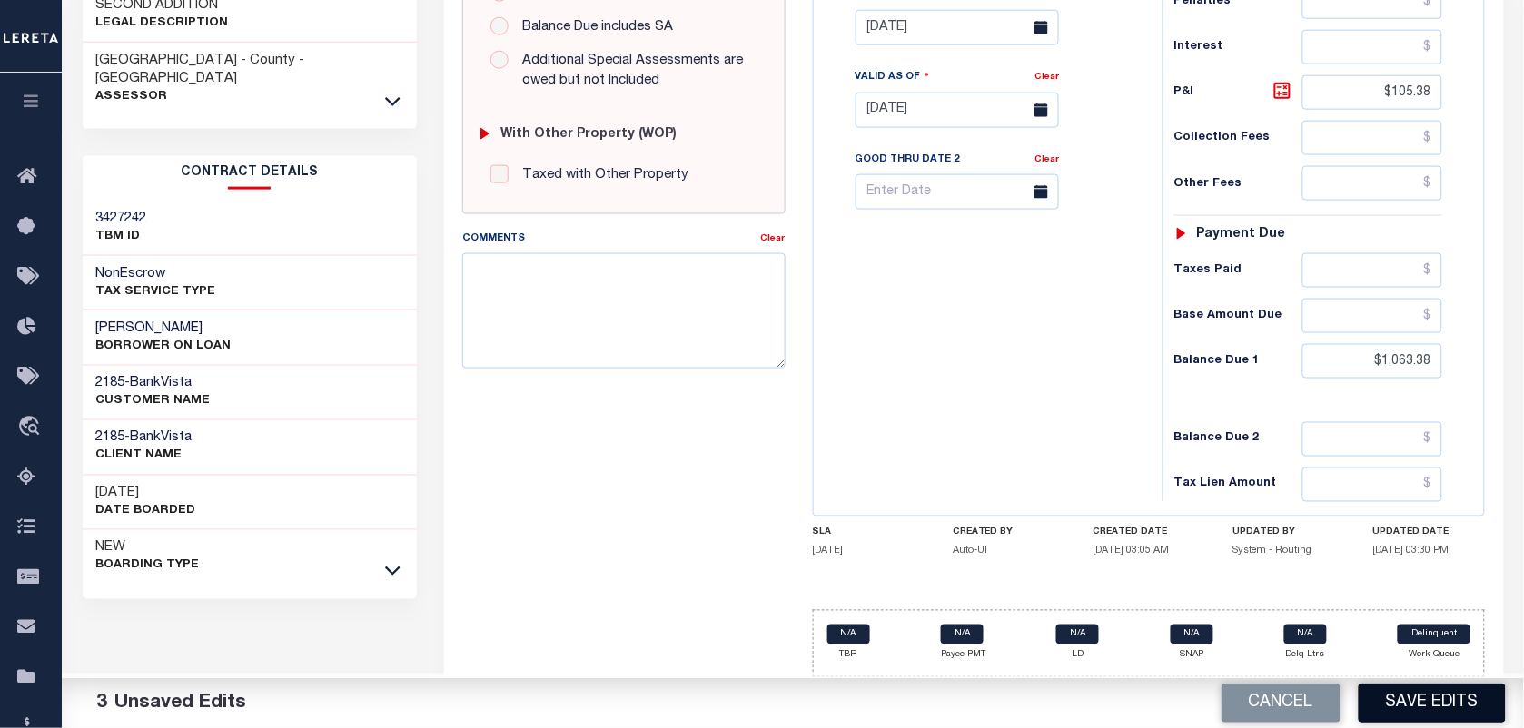
click at [1400, 699] on button "Save Edits" at bounding box center [1432, 703] width 147 height 39
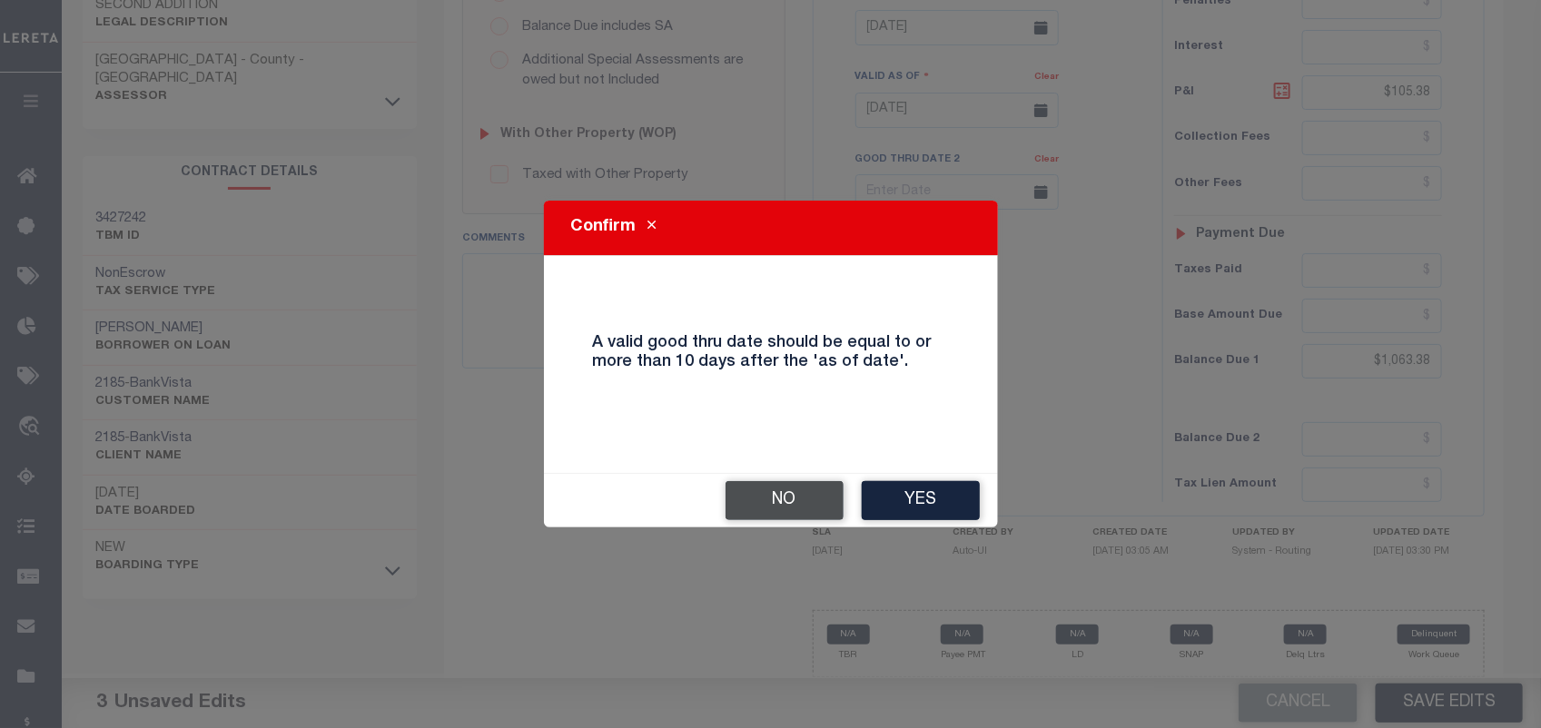
click at [777, 500] on button "No" at bounding box center [785, 500] width 118 height 39
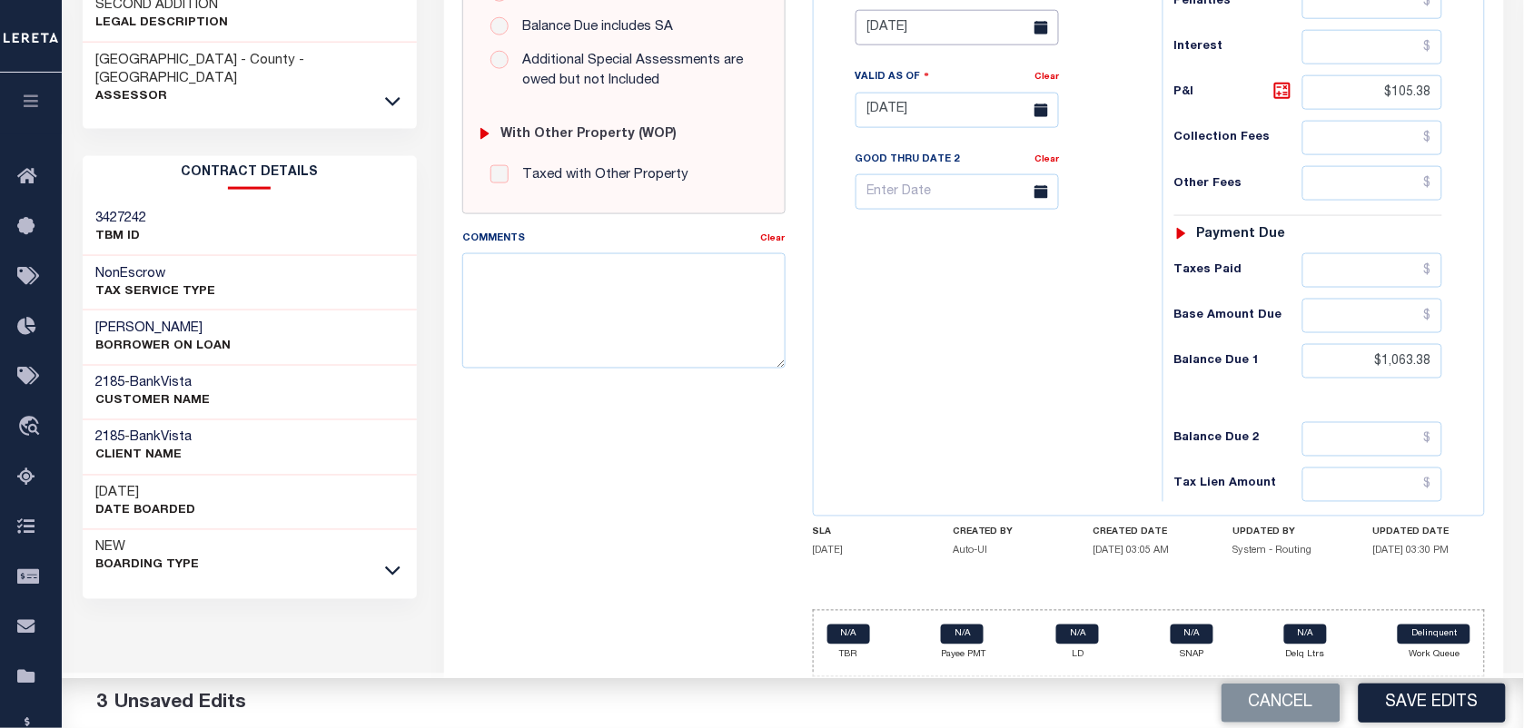
click at [937, 28] on input "08/31/2025" at bounding box center [957, 27] width 203 height 35
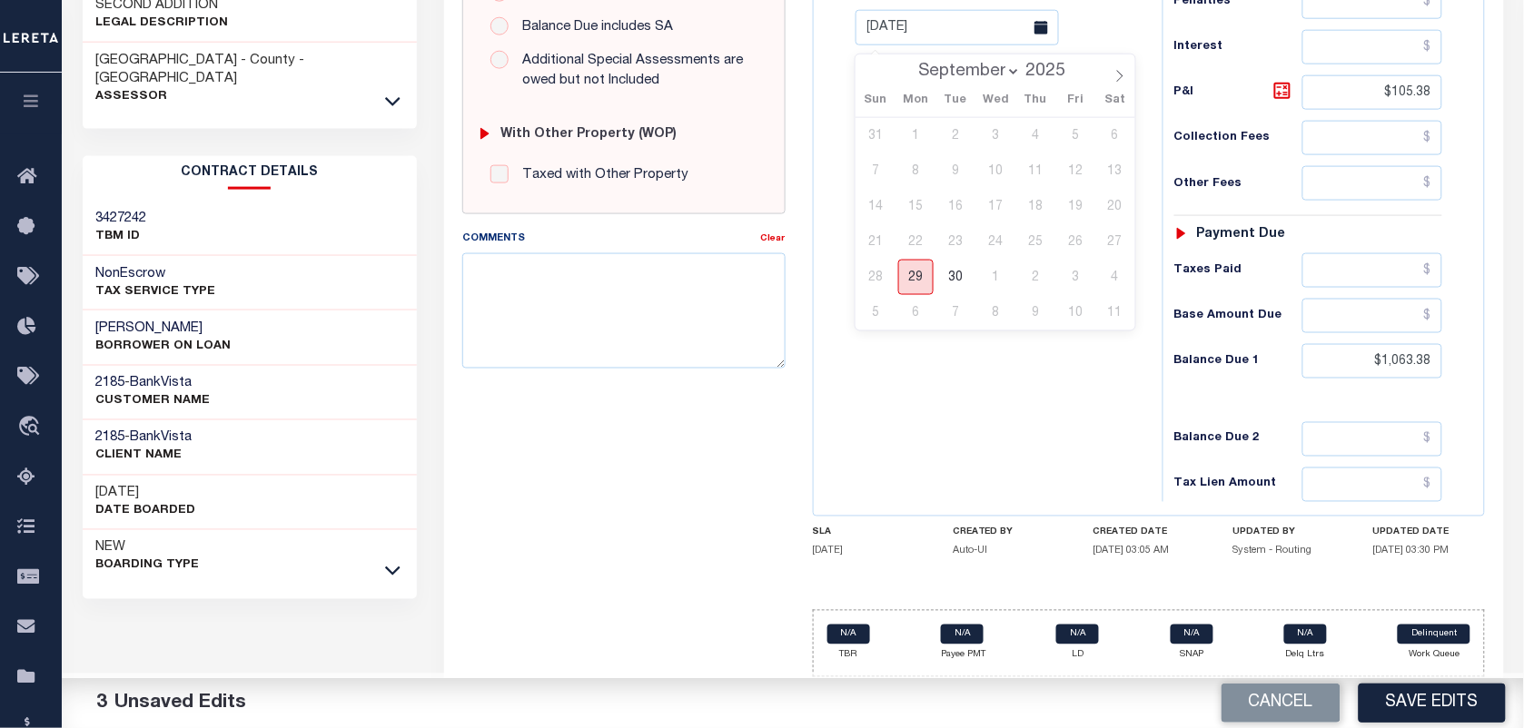
click at [915, 279] on span "29" at bounding box center [915, 277] width 35 height 35
type input "[DATE]"
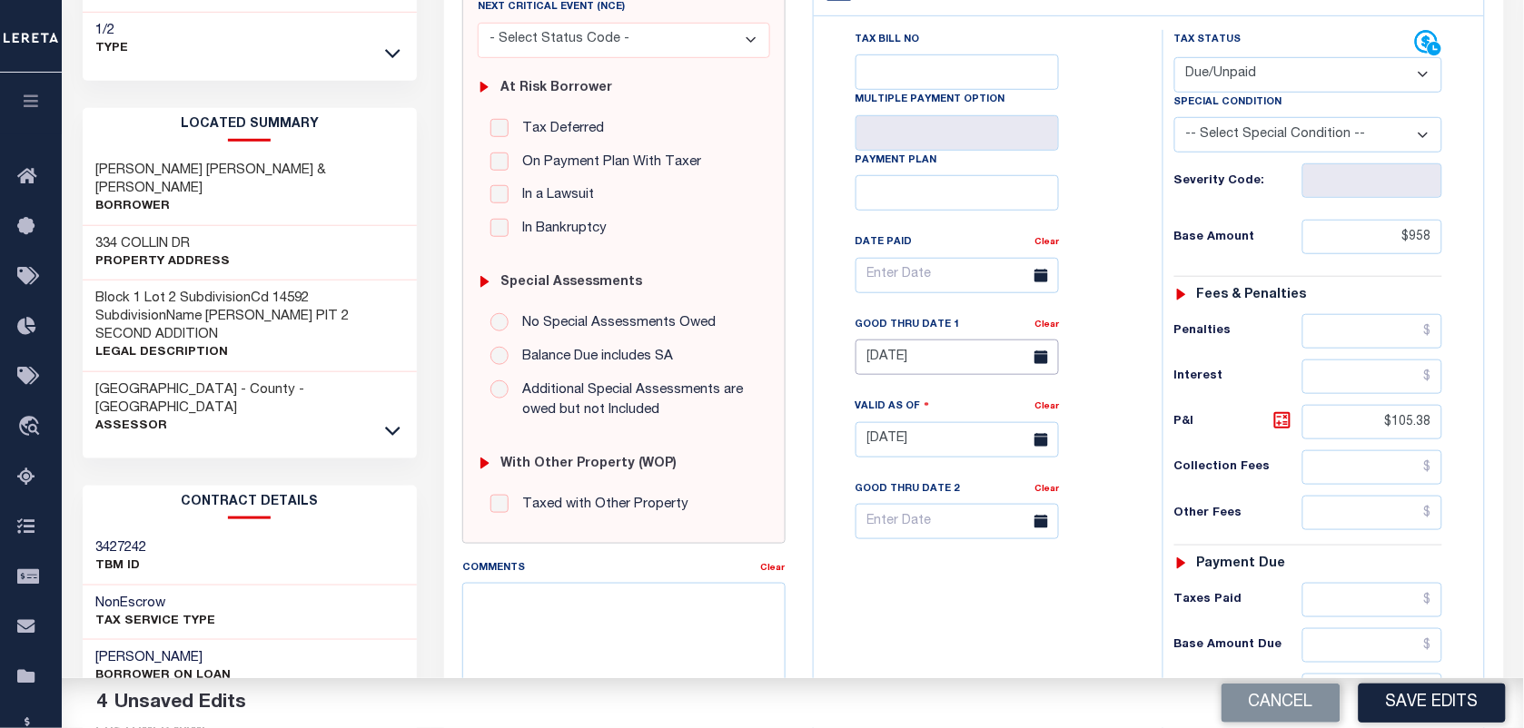
scroll to position [196, 0]
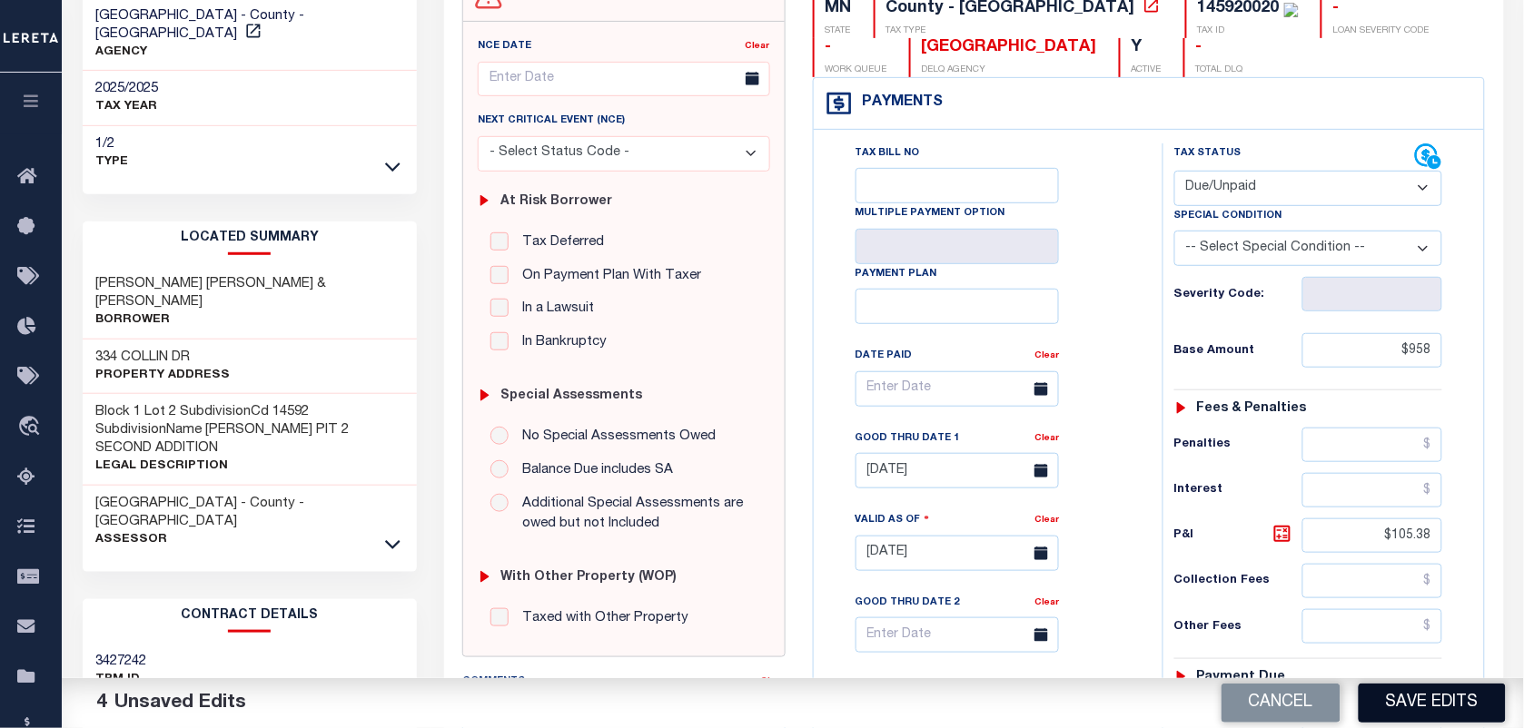
click at [1404, 691] on button "Save Edits" at bounding box center [1432, 703] width 147 height 39
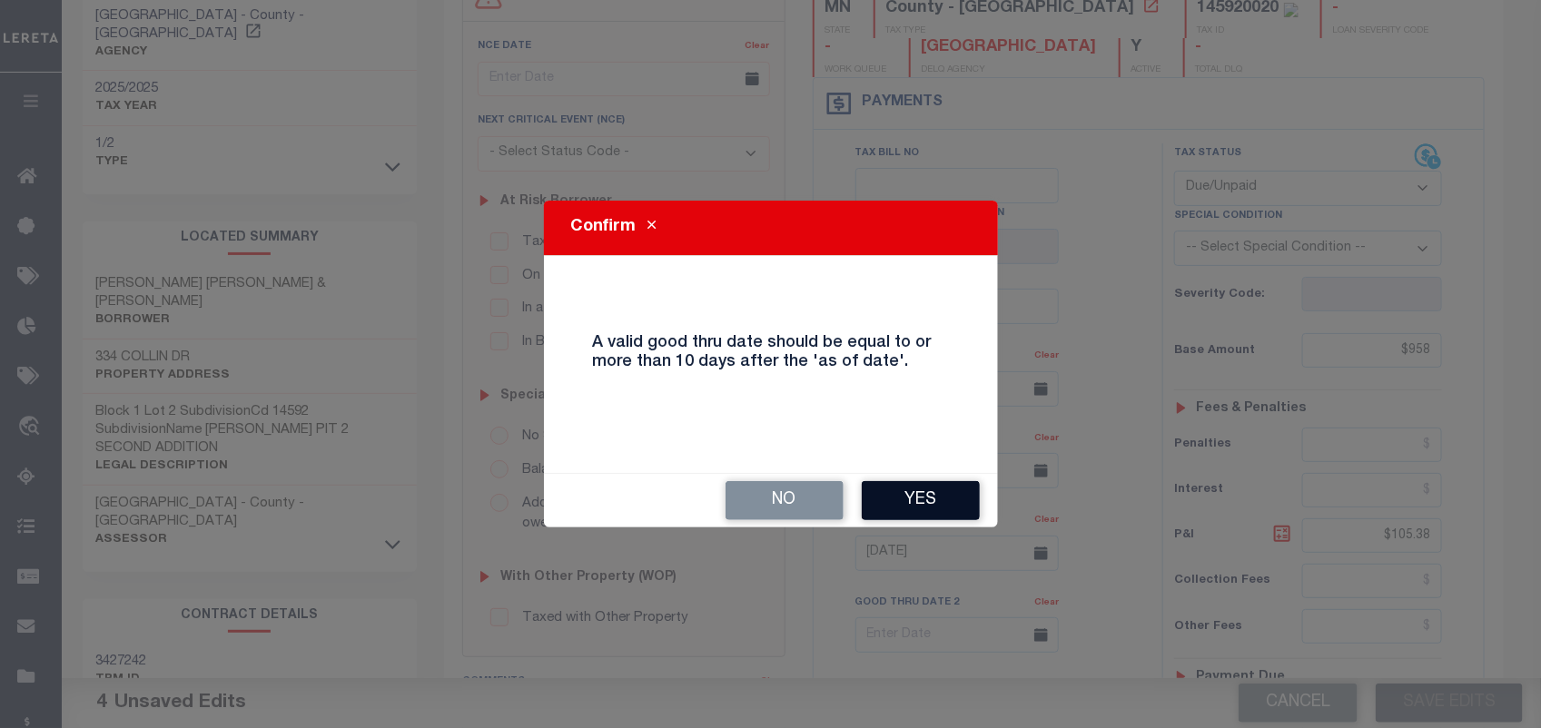
click at [913, 488] on button "Yes" at bounding box center [921, 500] width 118 height 39
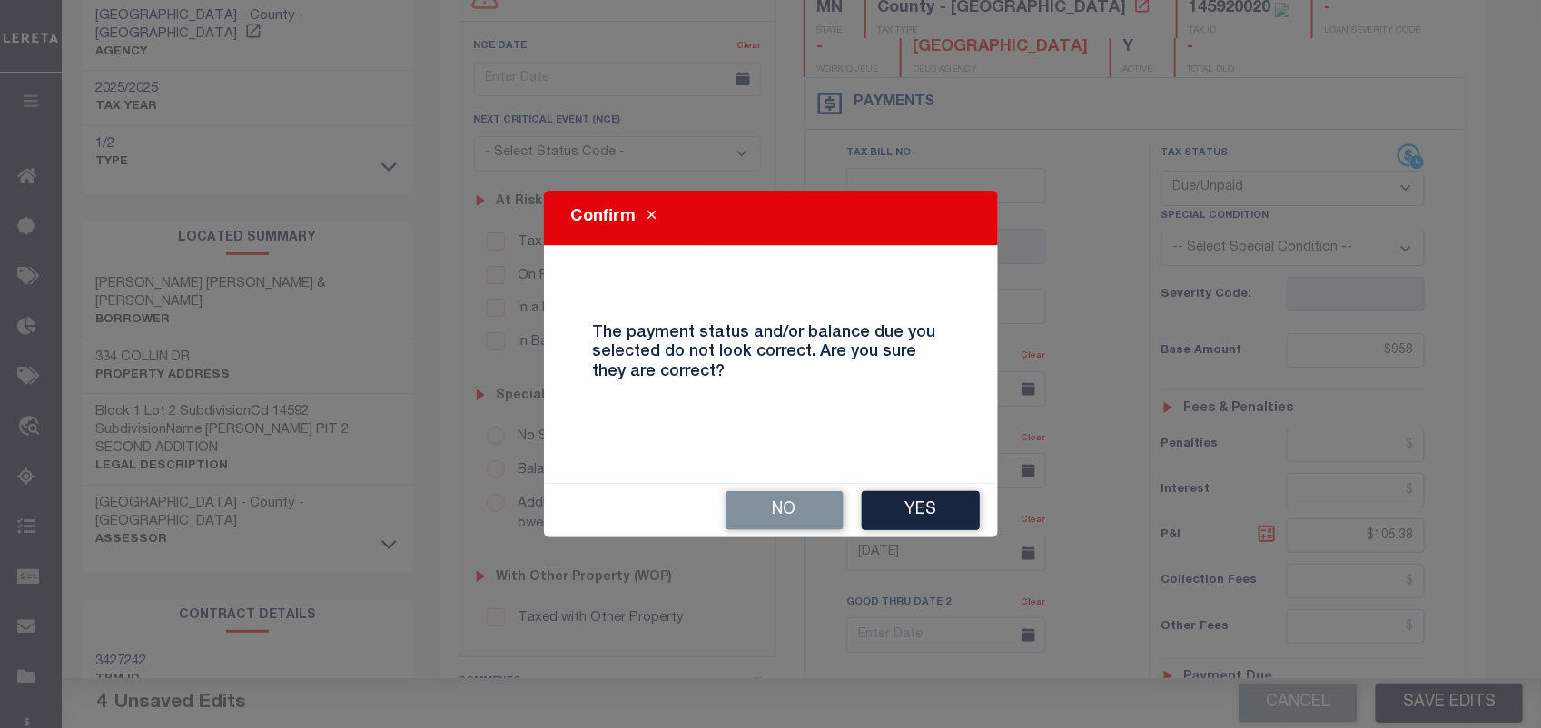
click at [913, 488] on div "No Yes" at bounding box center [771, 511] width 454 height 54
click at [913, 501] on button "Yes" at bounding box center [921, 510] width 118 height 39
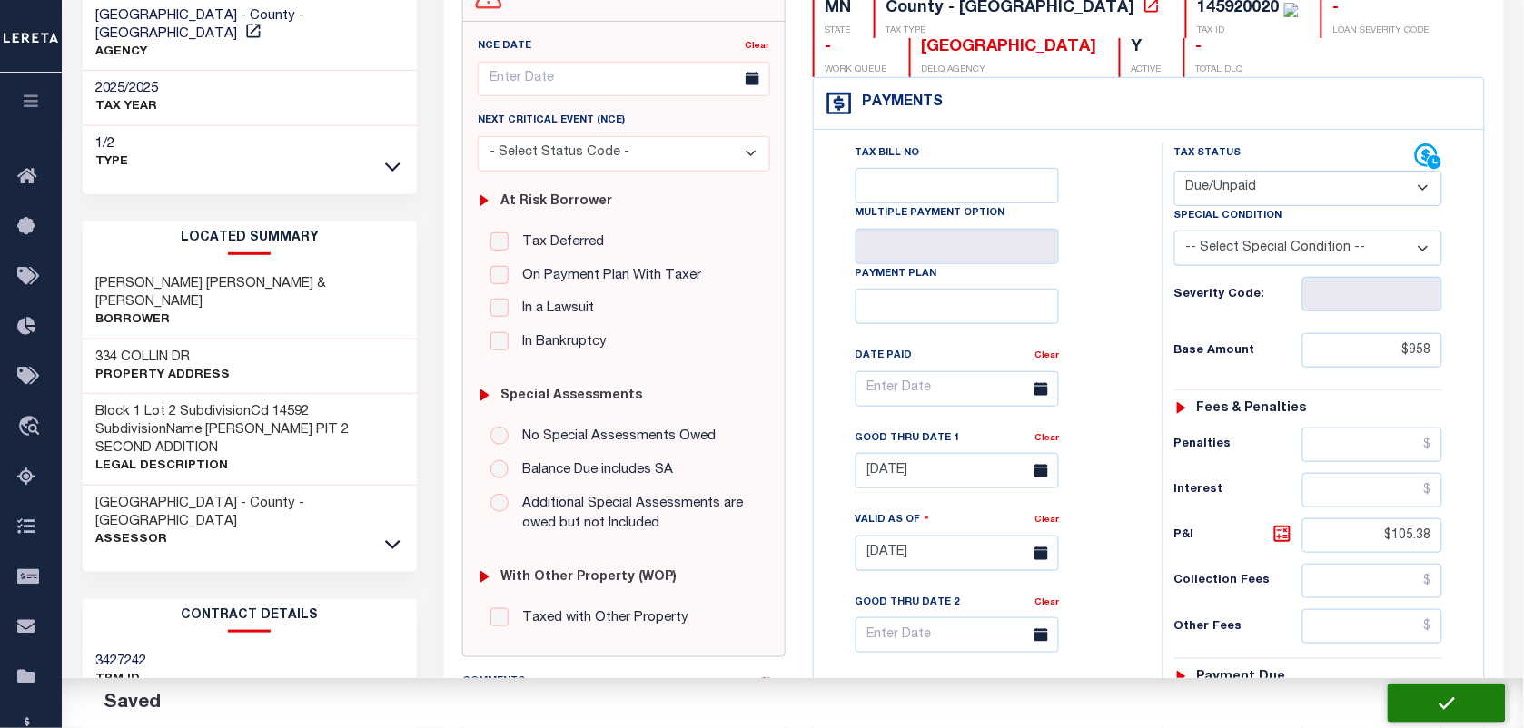
checkbox input "false"
type input "$958"
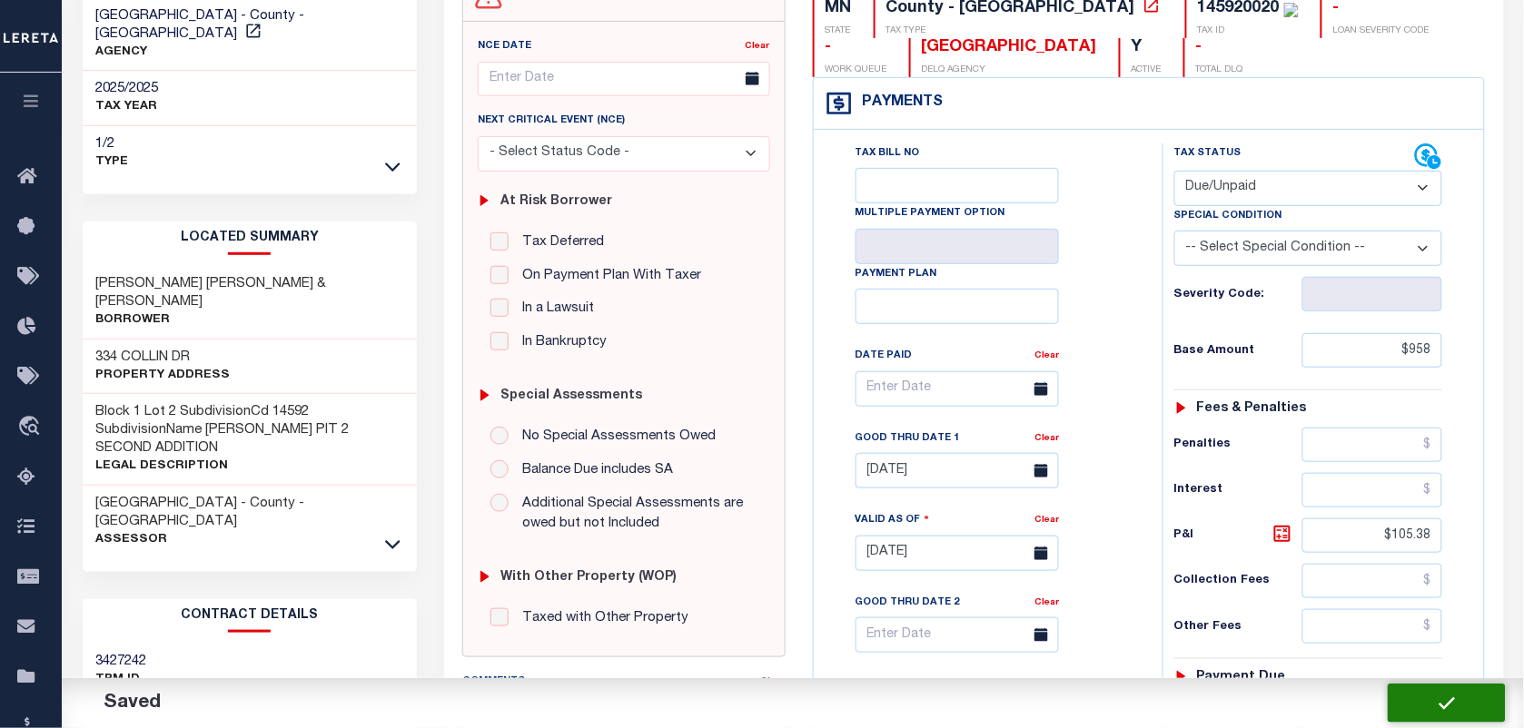
type input "$105.38"
type input "$1,063.38"
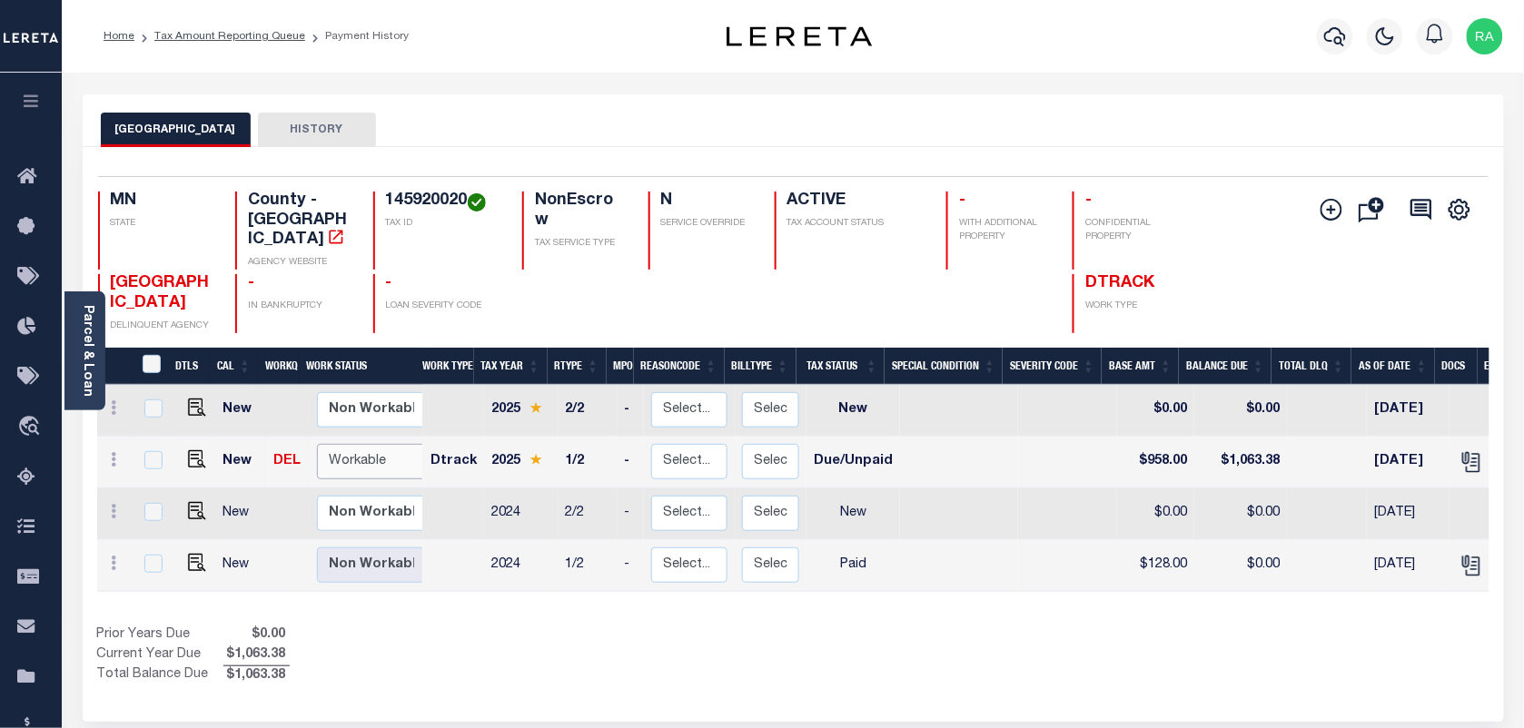
click at [377, 444] on select "Non Workable Workable" at bounding box center [371, 461] width 109 height 35
checkbox input "true"
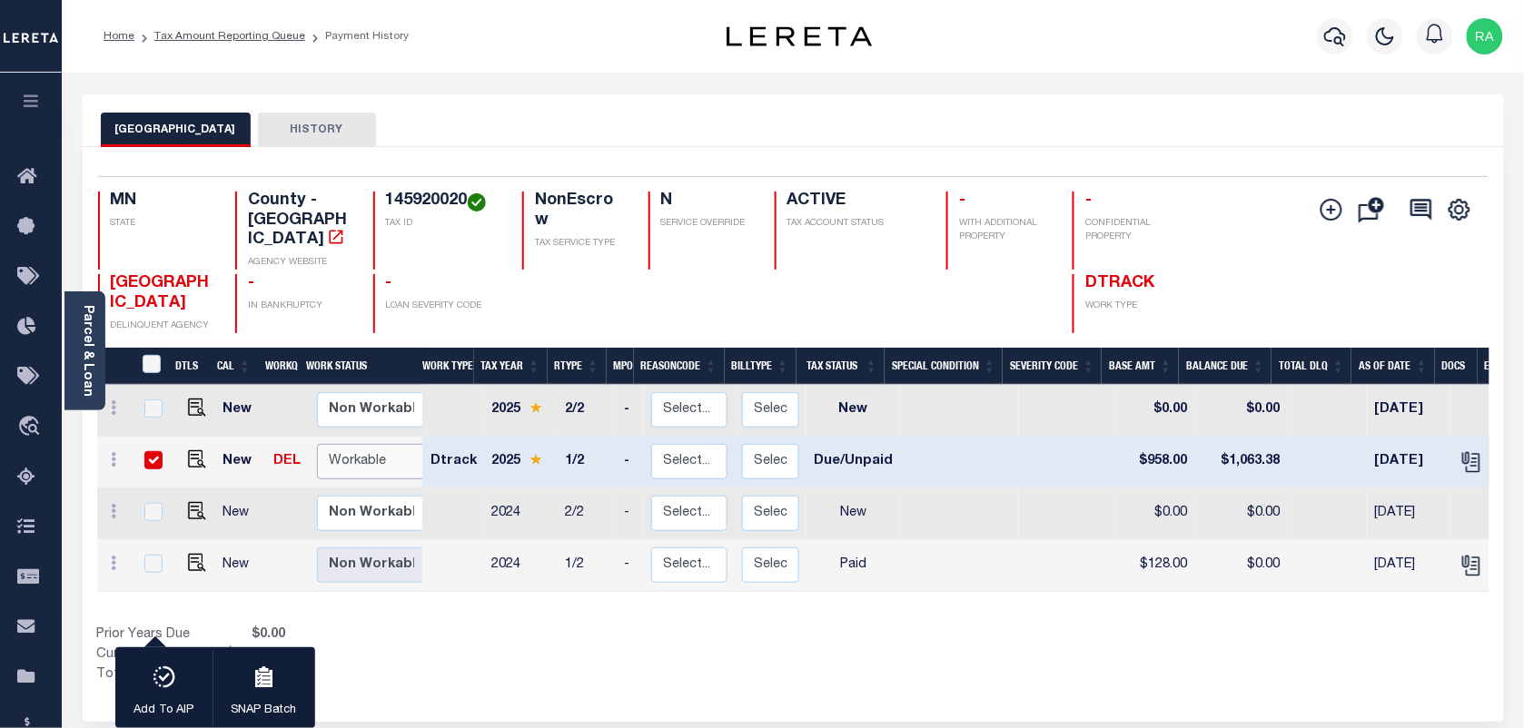
select select "true"
click at [317, 444] on select "Non Workable Workable" at bounding box center [371, 461] width 109 height 35
checkbox input "false"
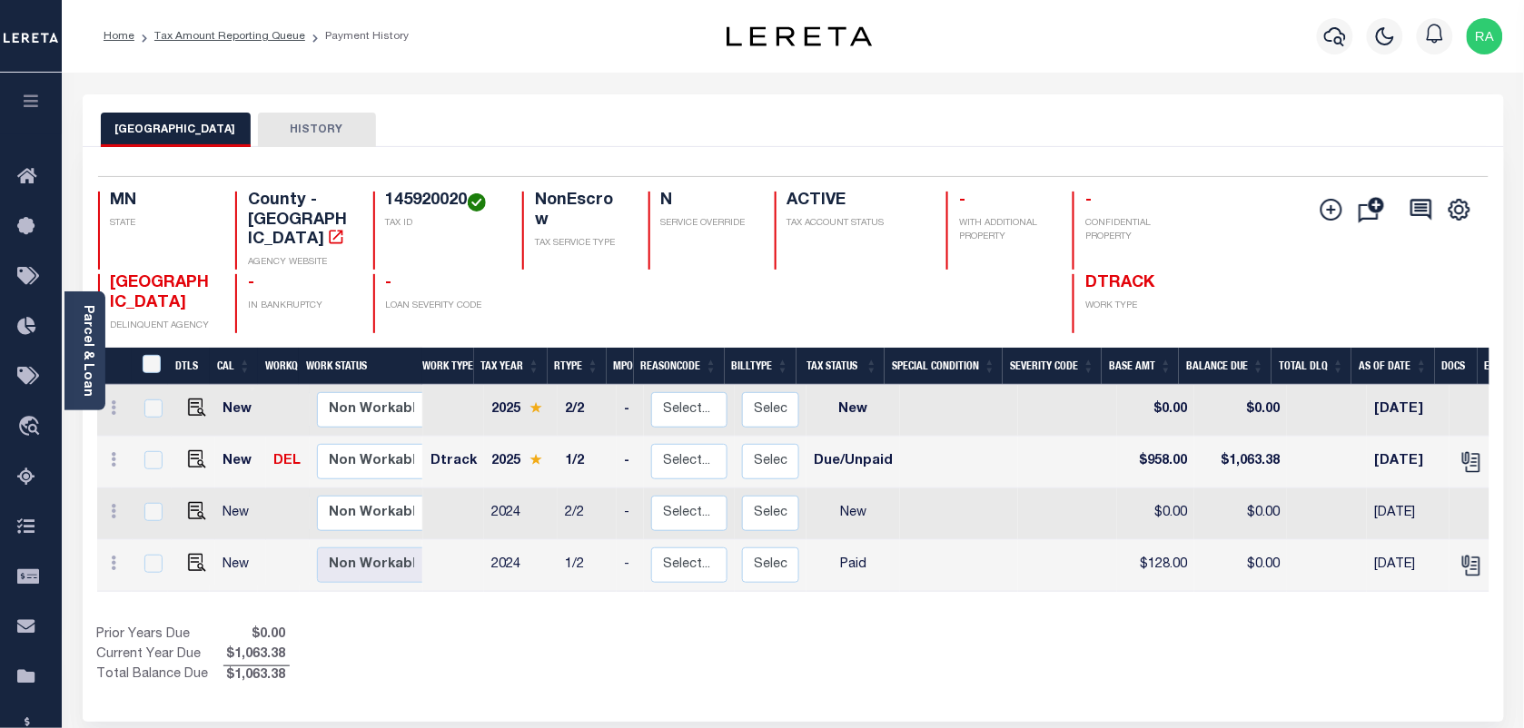
click at [532, 44] on div "Home Tax Amount Reporting Queue Payment History" at bounding box center [385, 36] width 592 height 38
click at [252, 31] on link "Tax Amount Reporting Queue" at bounding box center [229, 36] width 151 height 11
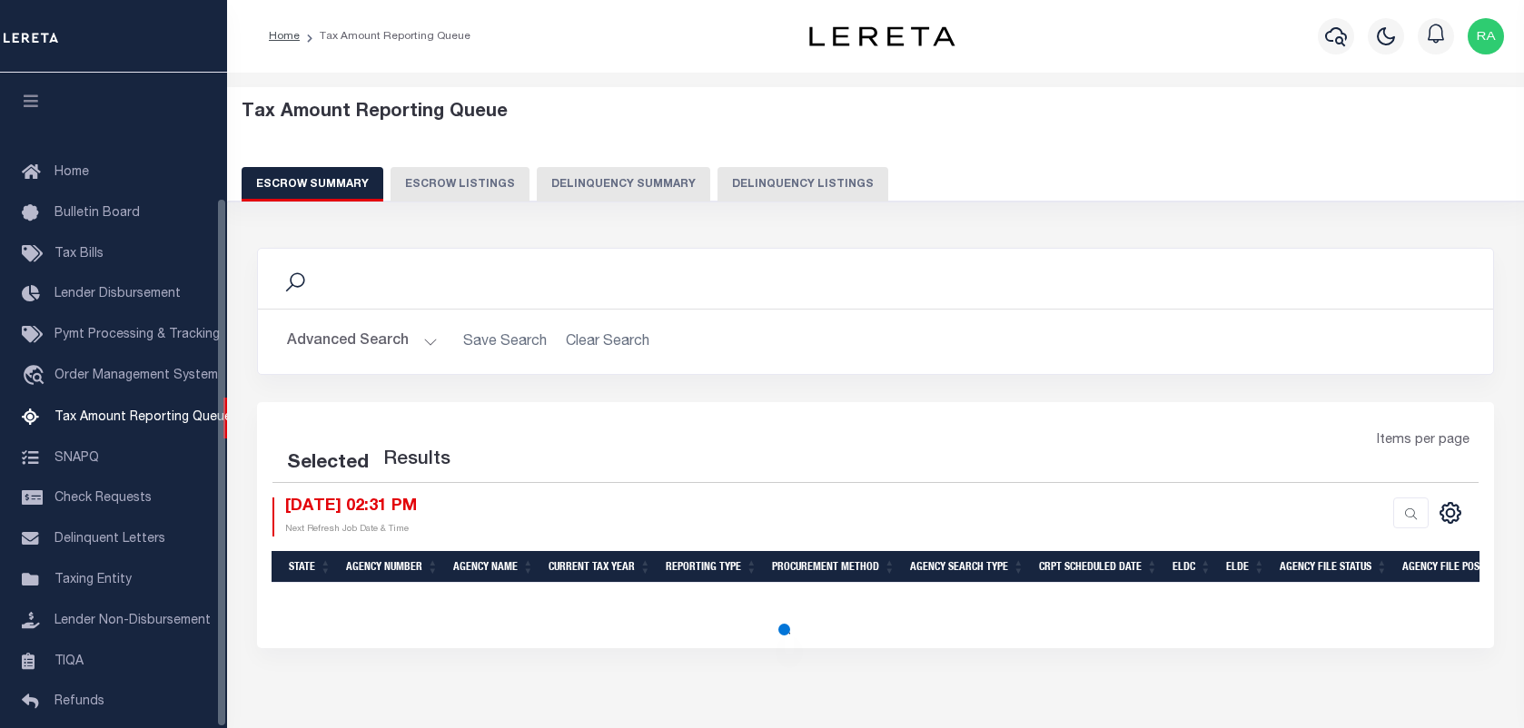
click at [757, 173] on button "Delinquency Listings" at bounding box center [802, 184] width 171 height 35
select select "100"
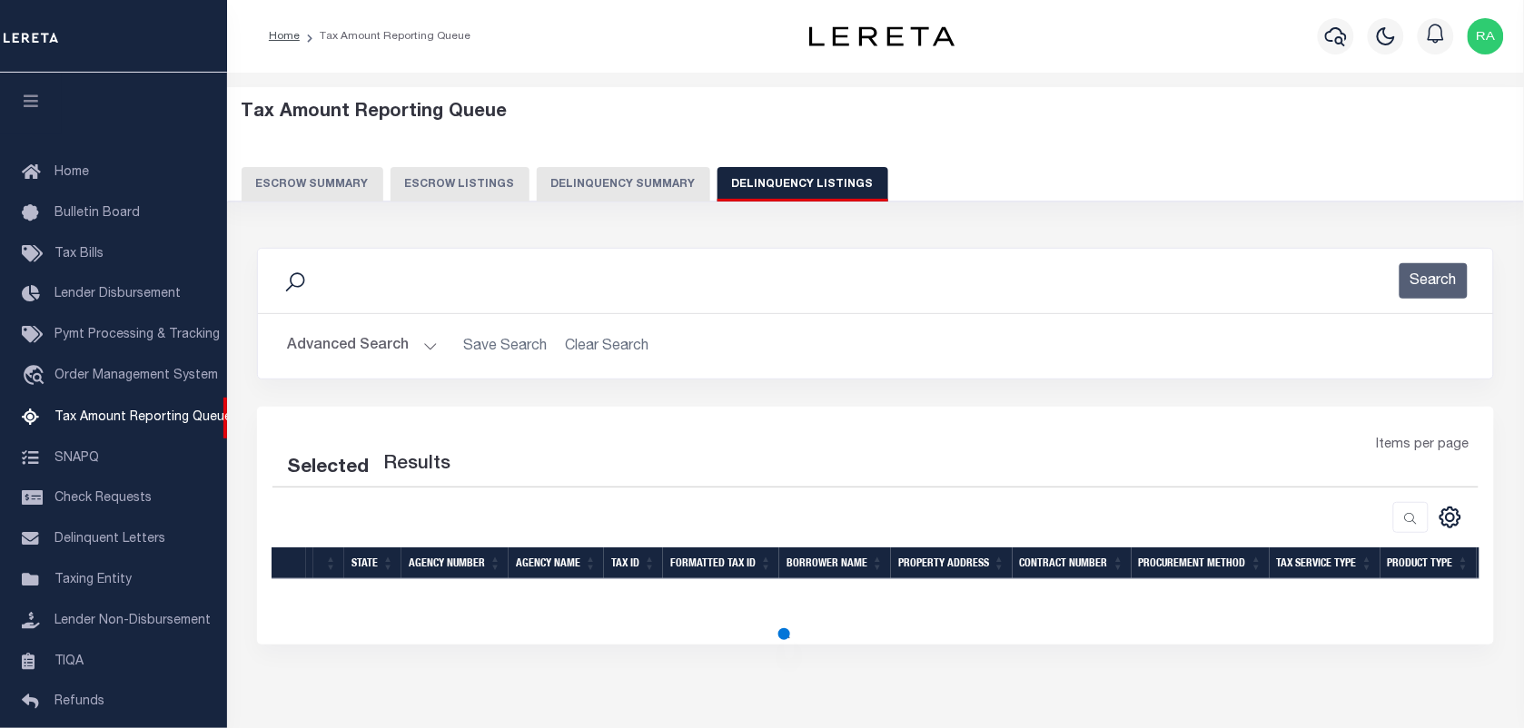
select select "100"
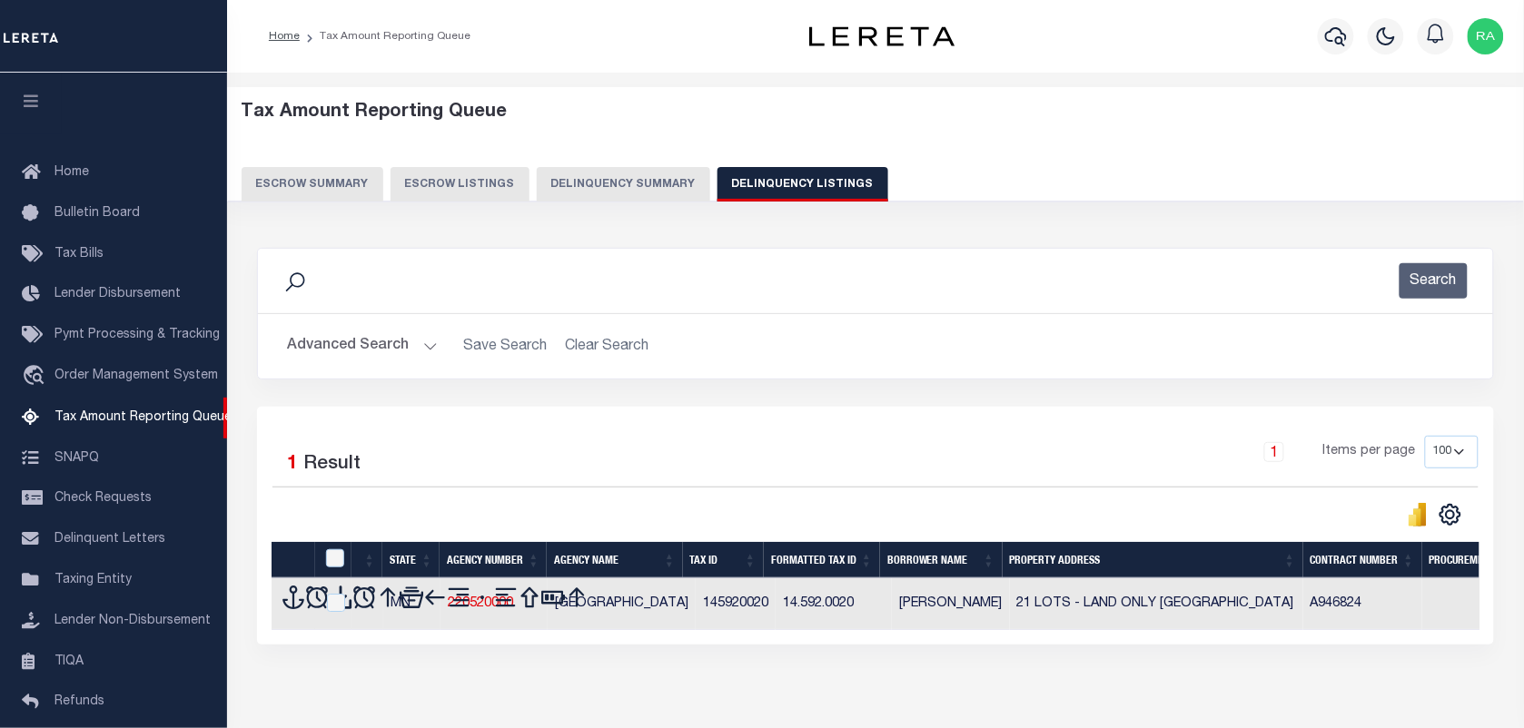
scroll to position [155, 0]
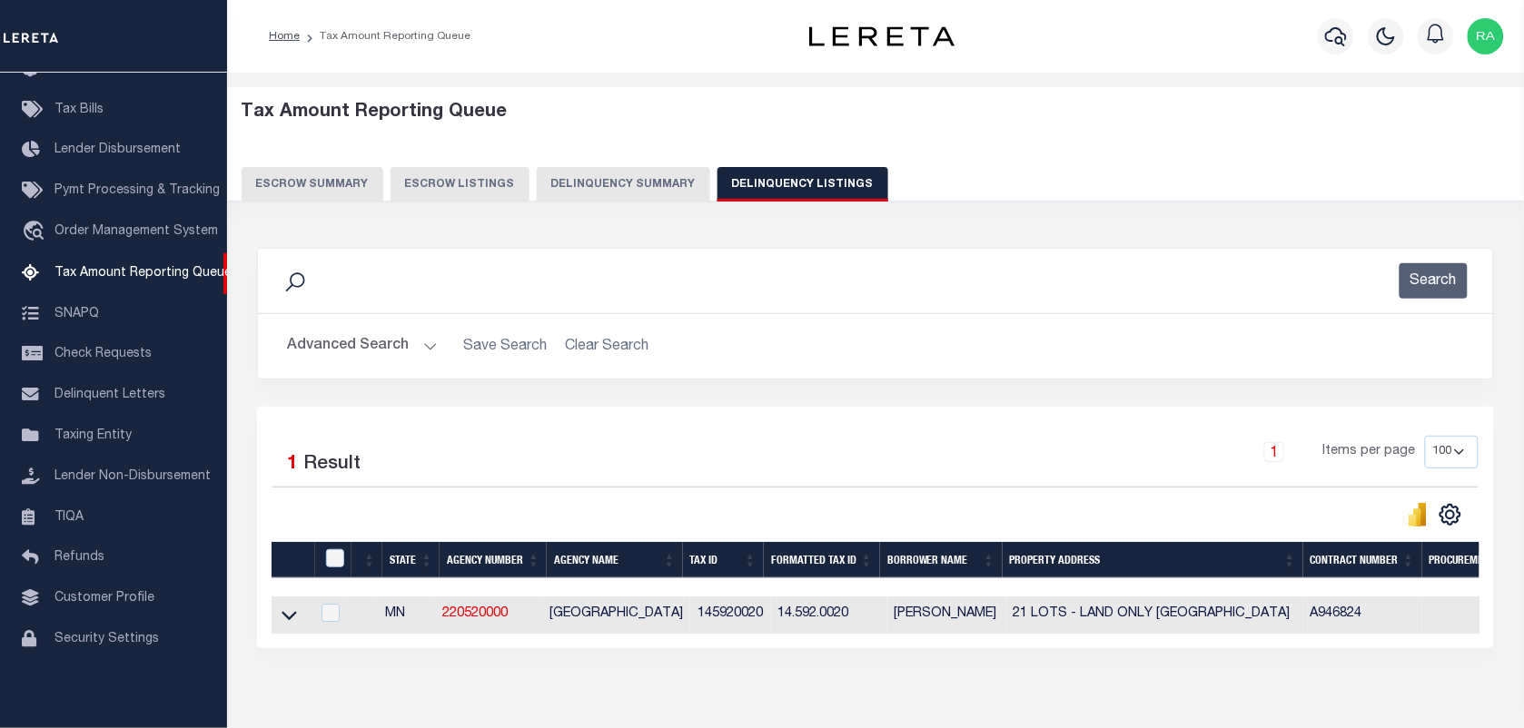
click at [410, 347] on button "Advanced Search" at bounding box center [362, 346] width 151 height 35
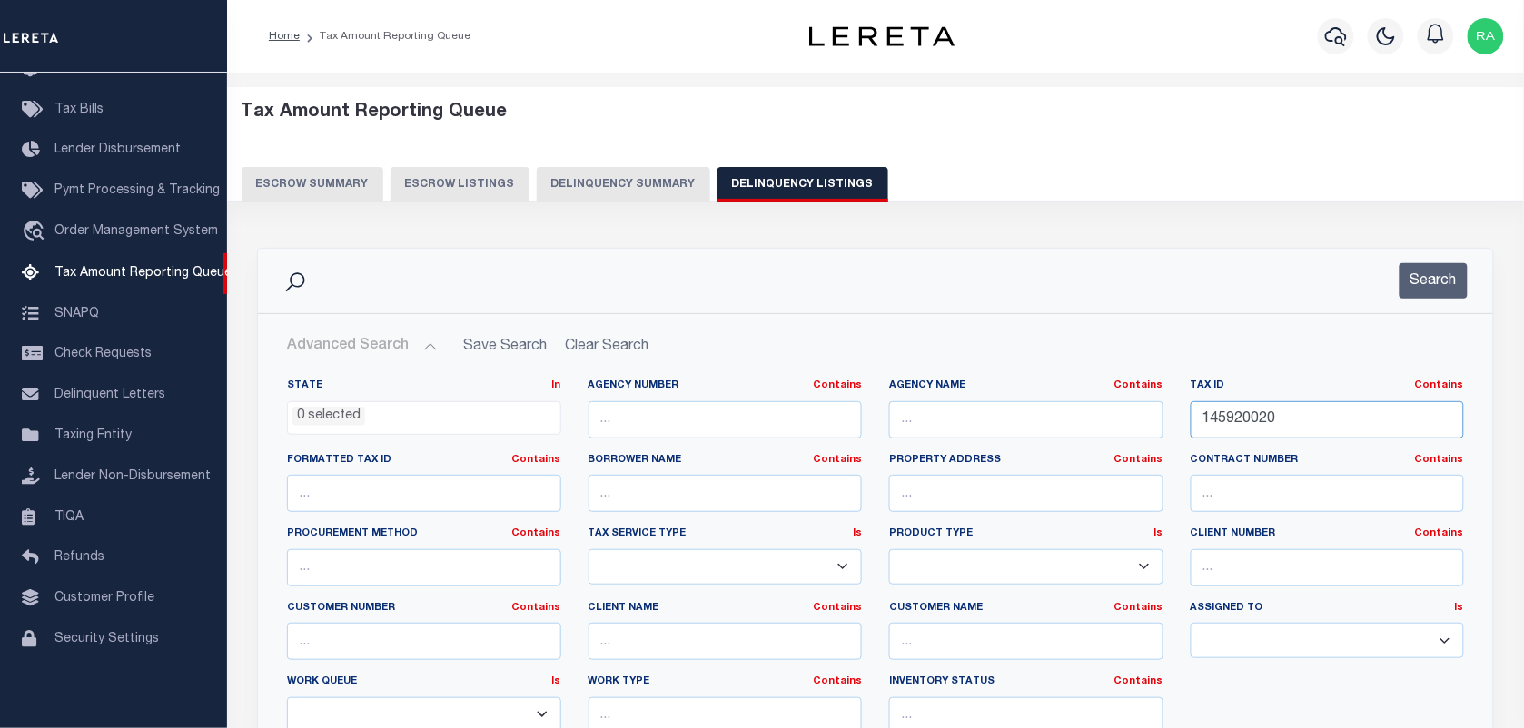
click at [1313, 410] on input "145920020" at bounding box center [1328, 419] width 274 height 37
paste input "4"
type input "145920040"
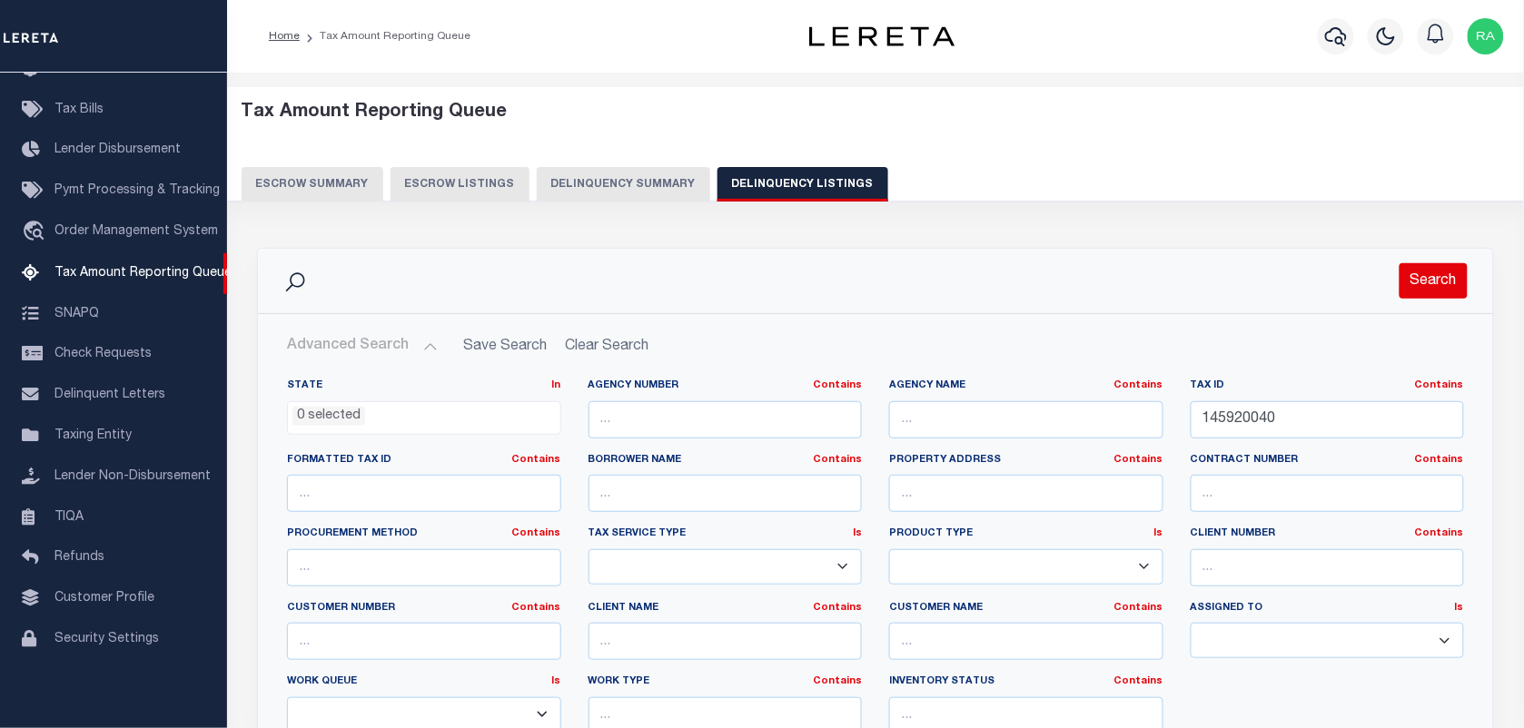
click at [1449, 292] on button "Search" at bounding box center [1434, 280] width 68 height 35
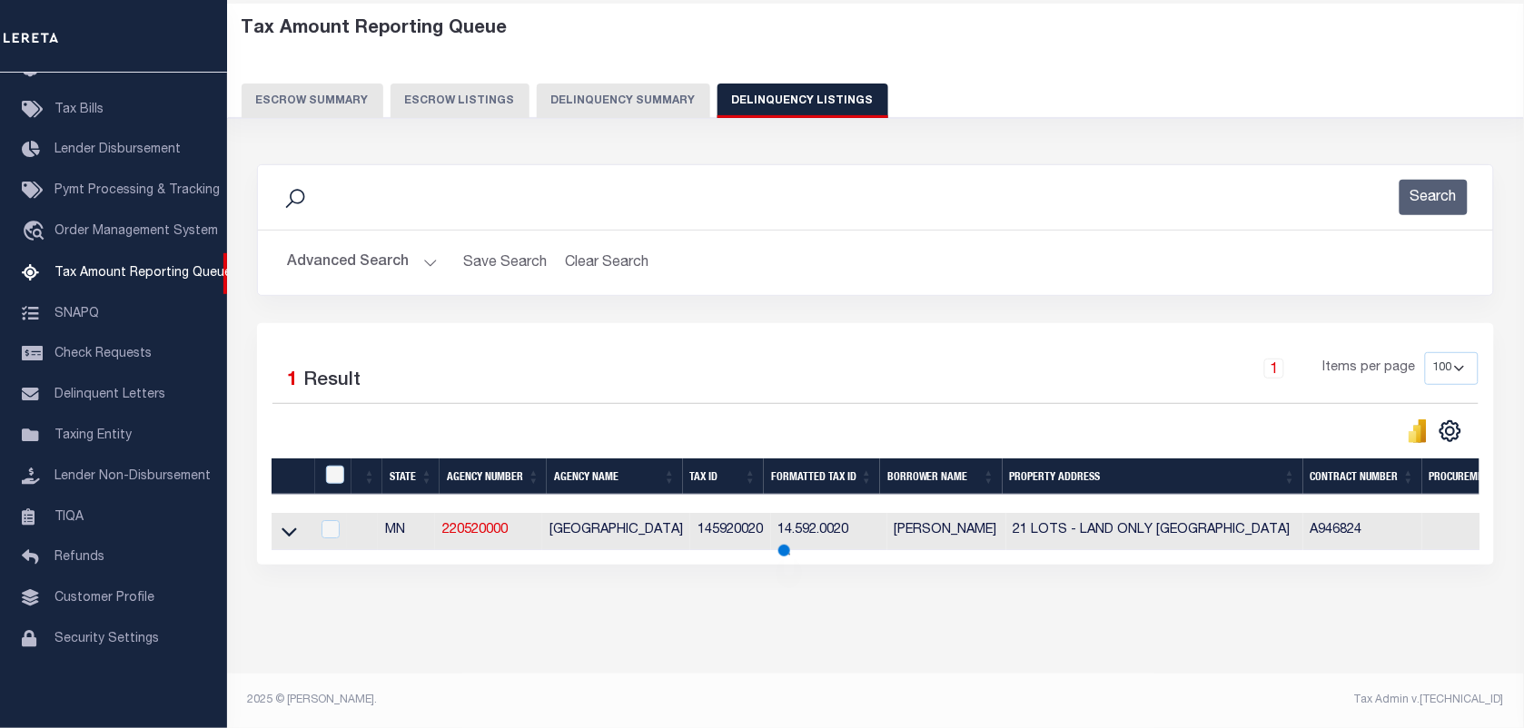
scroll to position [100, 0]
click at [292, 522] on icon at bounding box center [289, 531] width 15 height 19
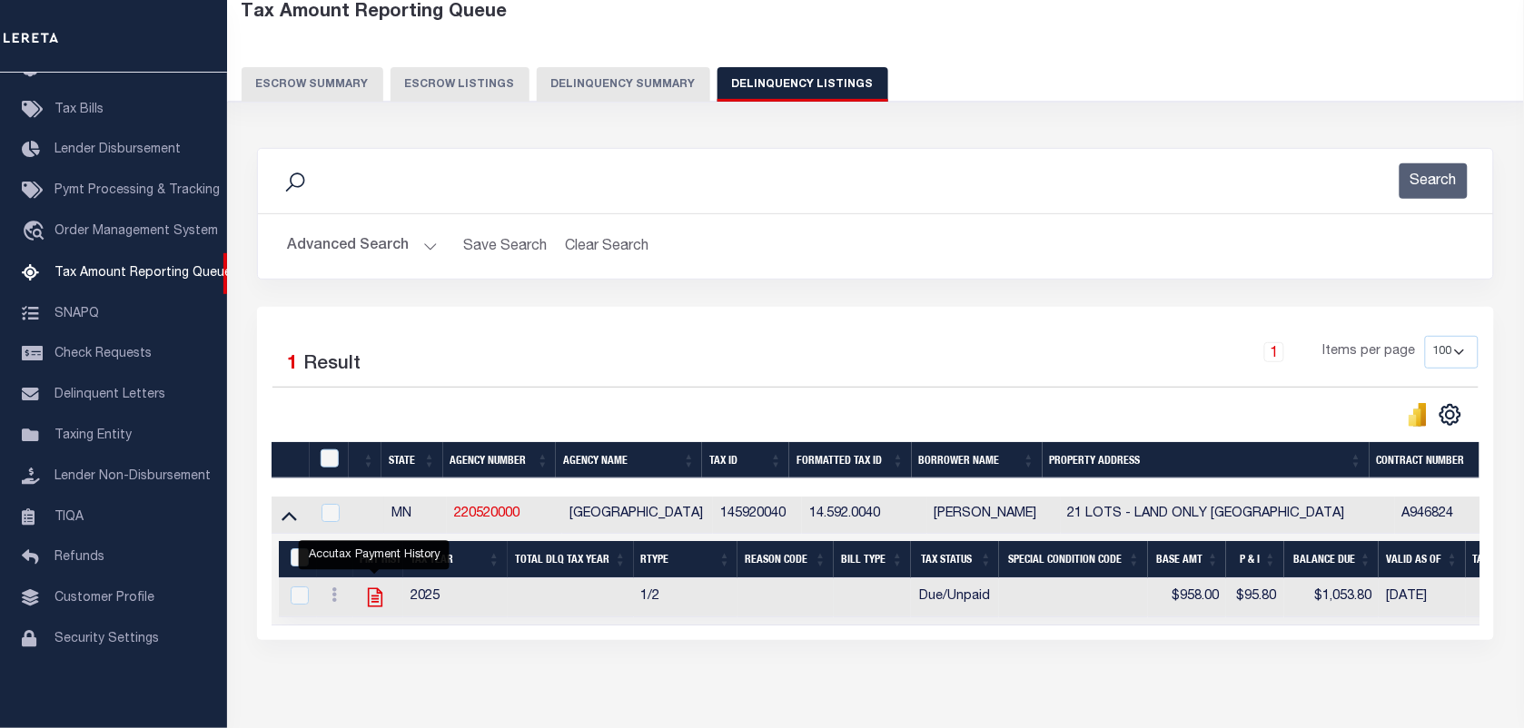
click at [379, 604] on icon "" at bounding box center [375, 598] width 24 height 24
checkbox input "true"
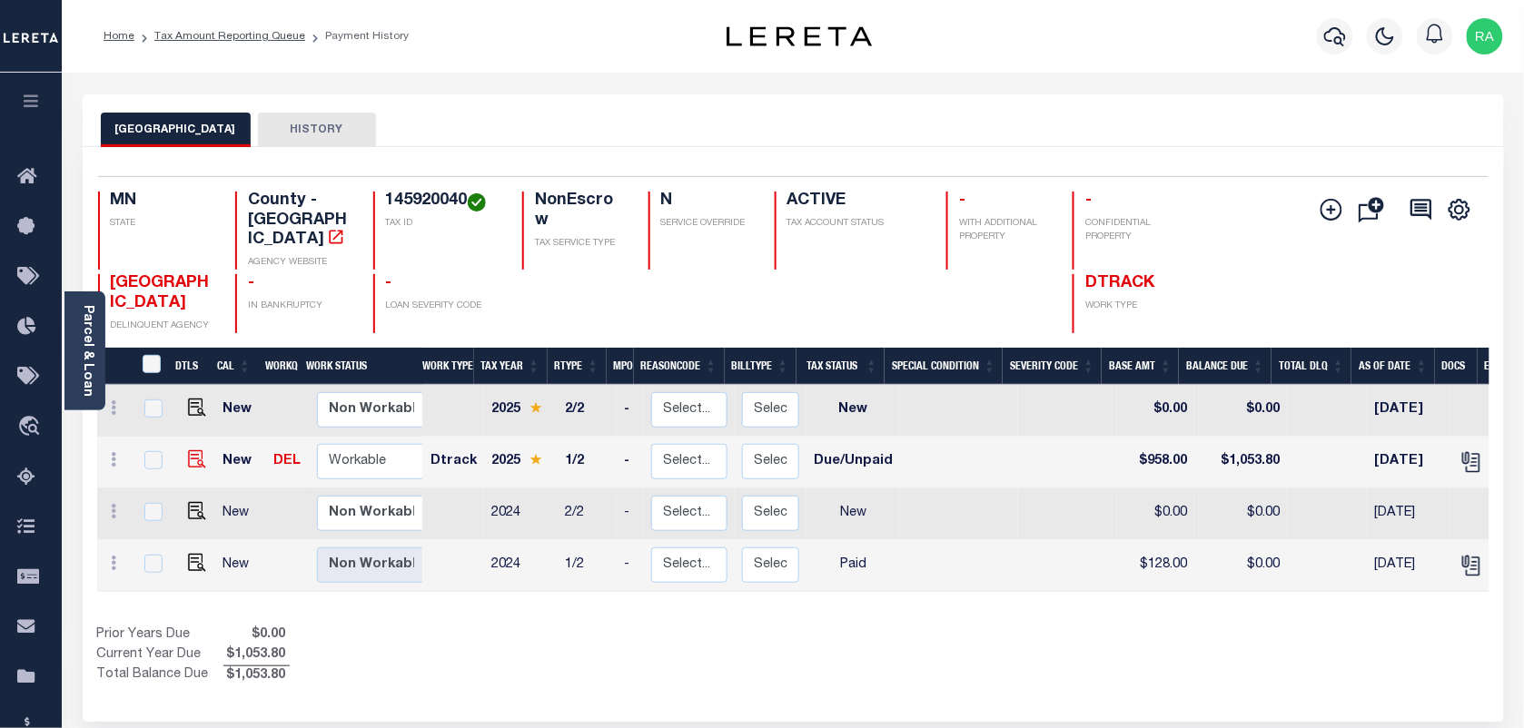
click at [195, 450] on img "" at bounding box center [197, 459] width 18 height 18
checkbox input "true"
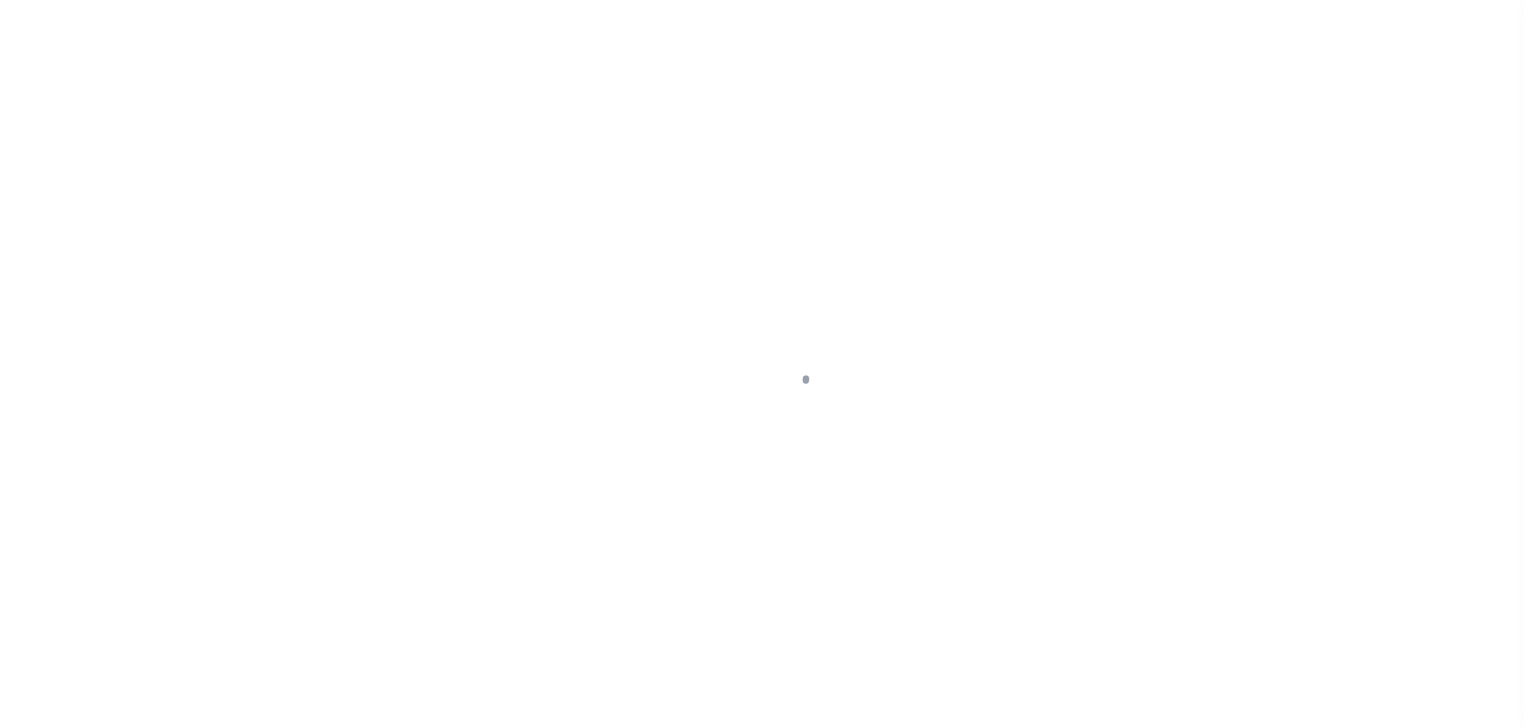
select select "DUE"
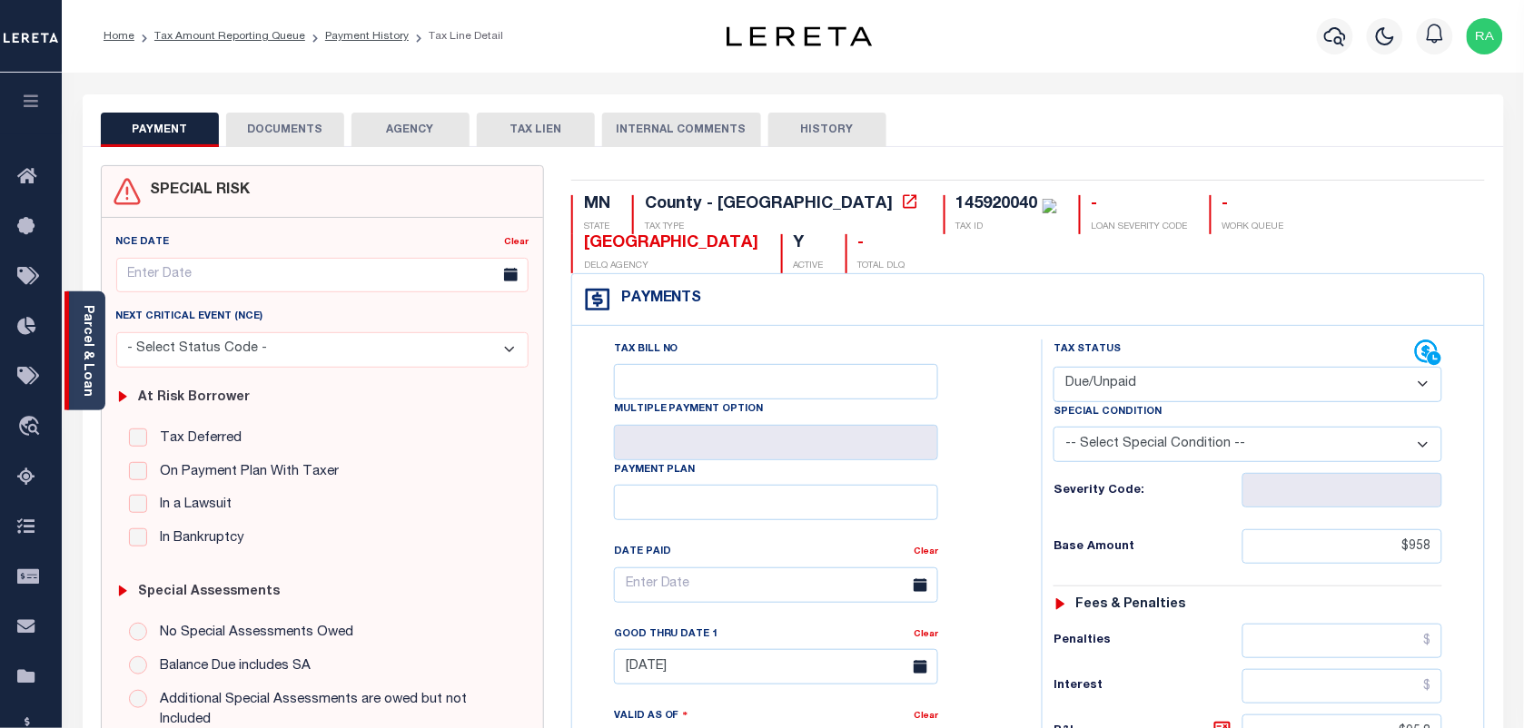
click at [100, 324] on div "Parcel & Loan" at bounding box center [84, 351] width 41 height 119
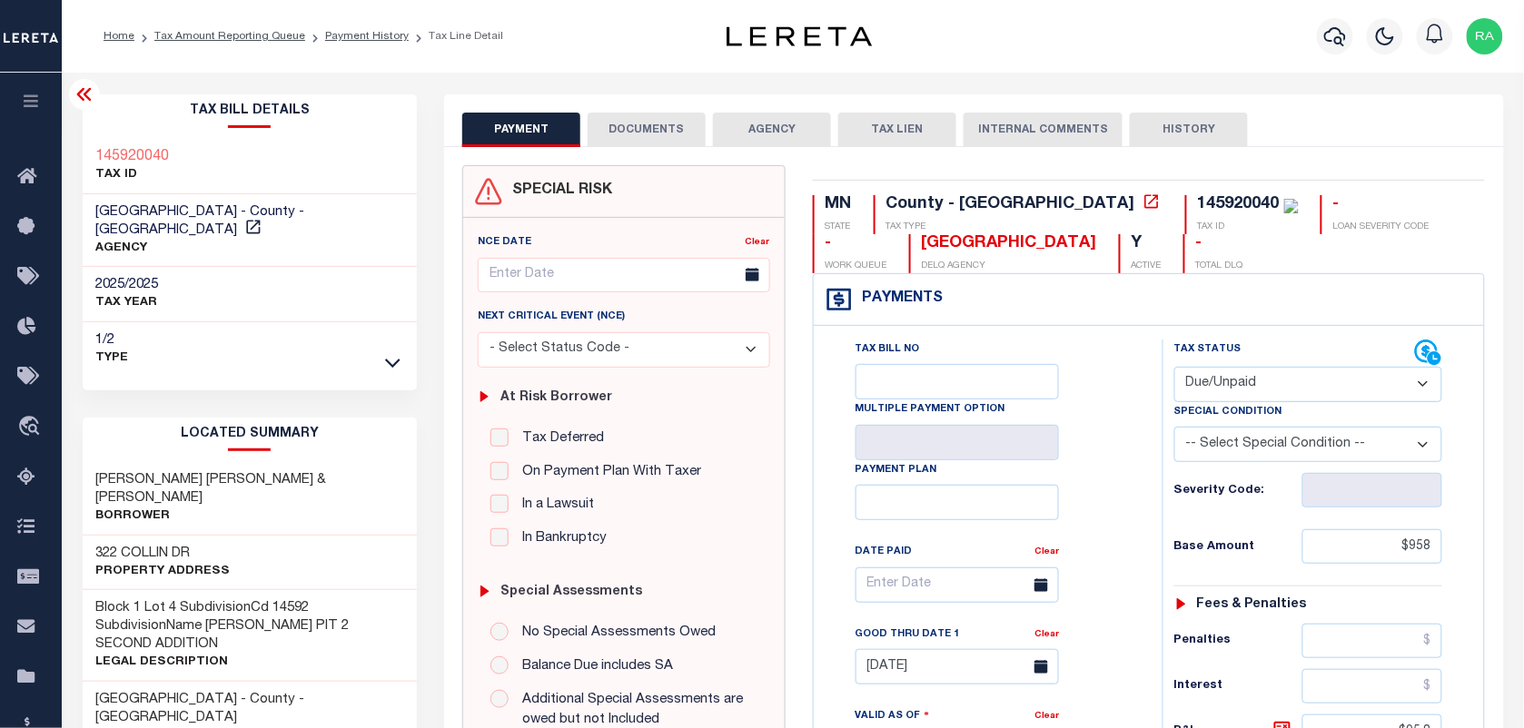
click at [391, 727] on icon at bounding box center [392, 740] width 15 height 19
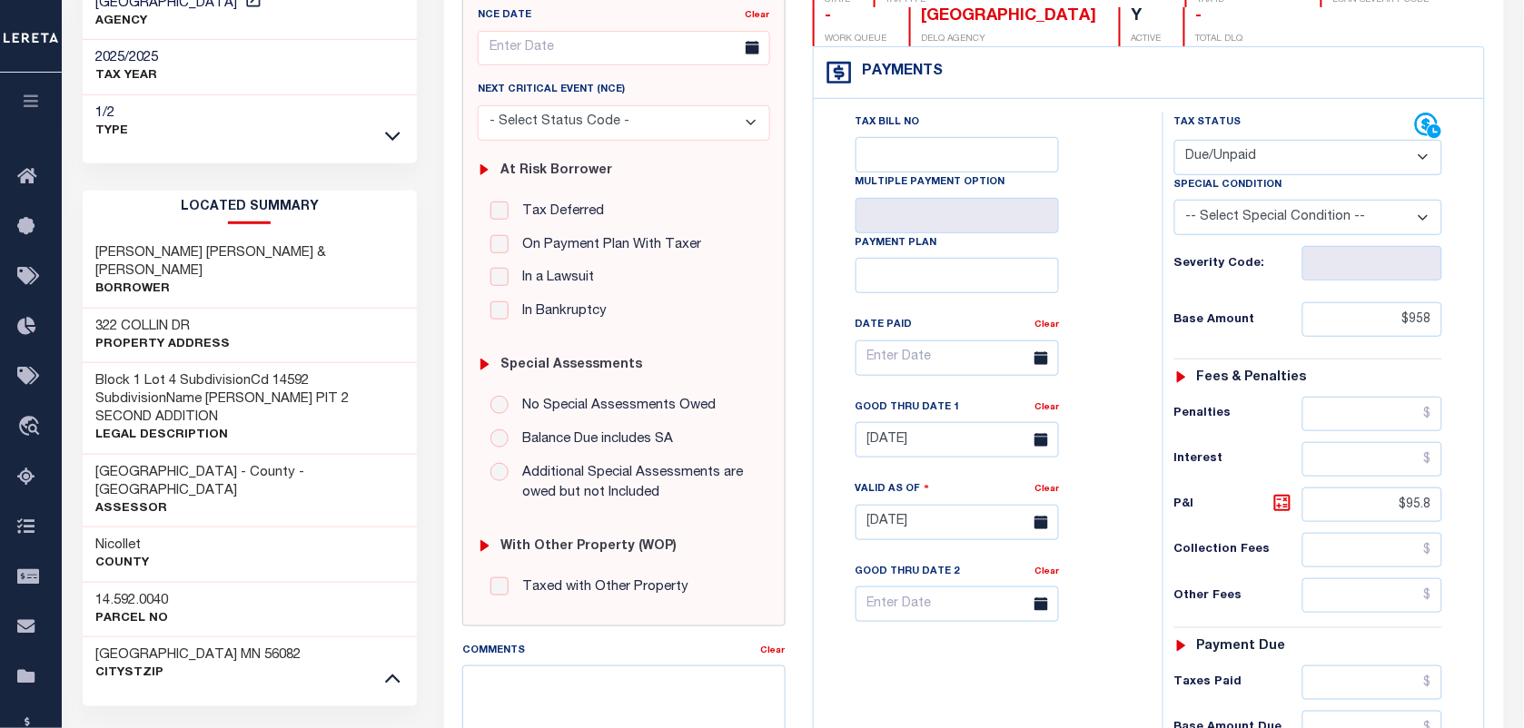
click at [1093, 215] on div "Tax Bill No Multiple Payment Option Payment Plan Clear" at bounding box center [983, 367] width 303 height 509
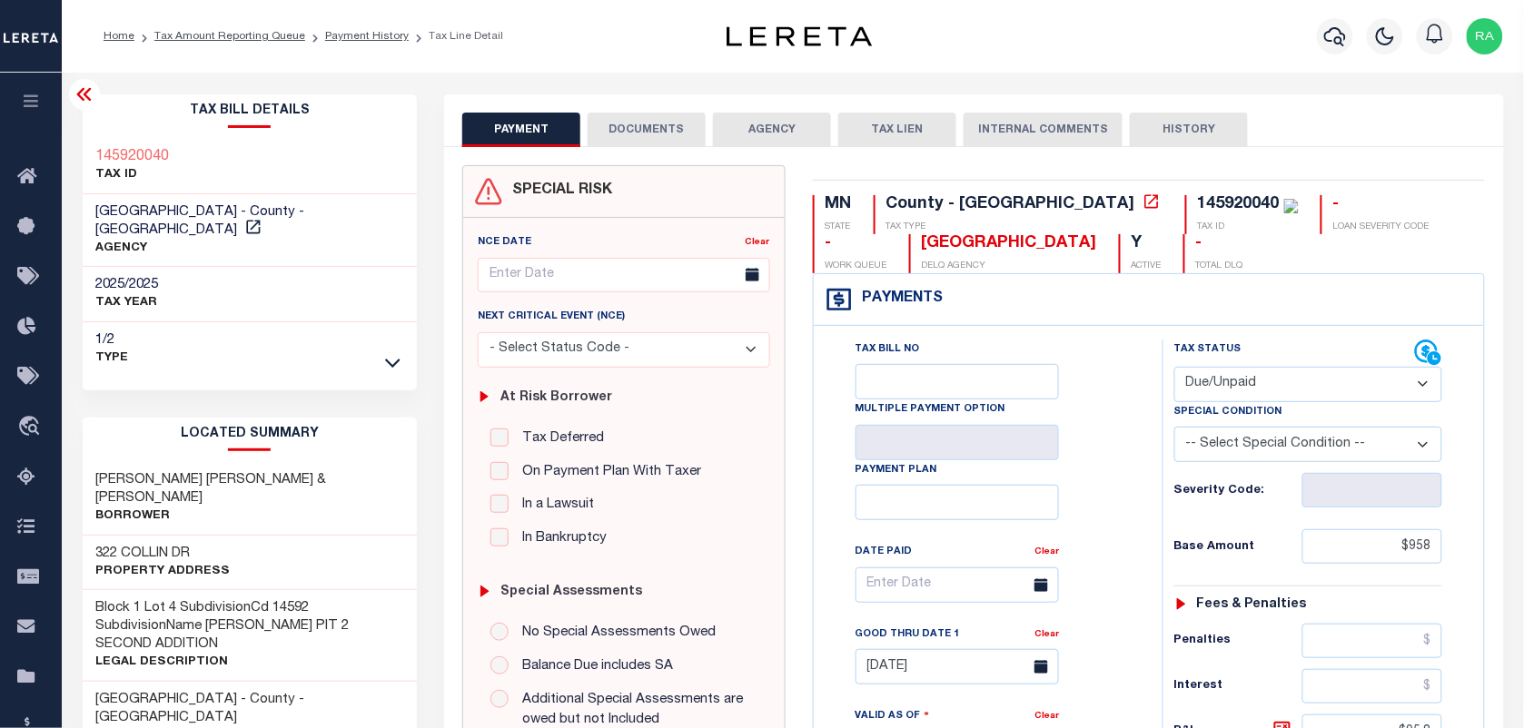
click at [1185, 218] on div "145920040 TAX ID" at bounding box center [1242, 214] width 114 height 39
click at [1198, 203] on div "145920040" at bounding box center [1239, 204] width 82 height 16
copy div "145920040"
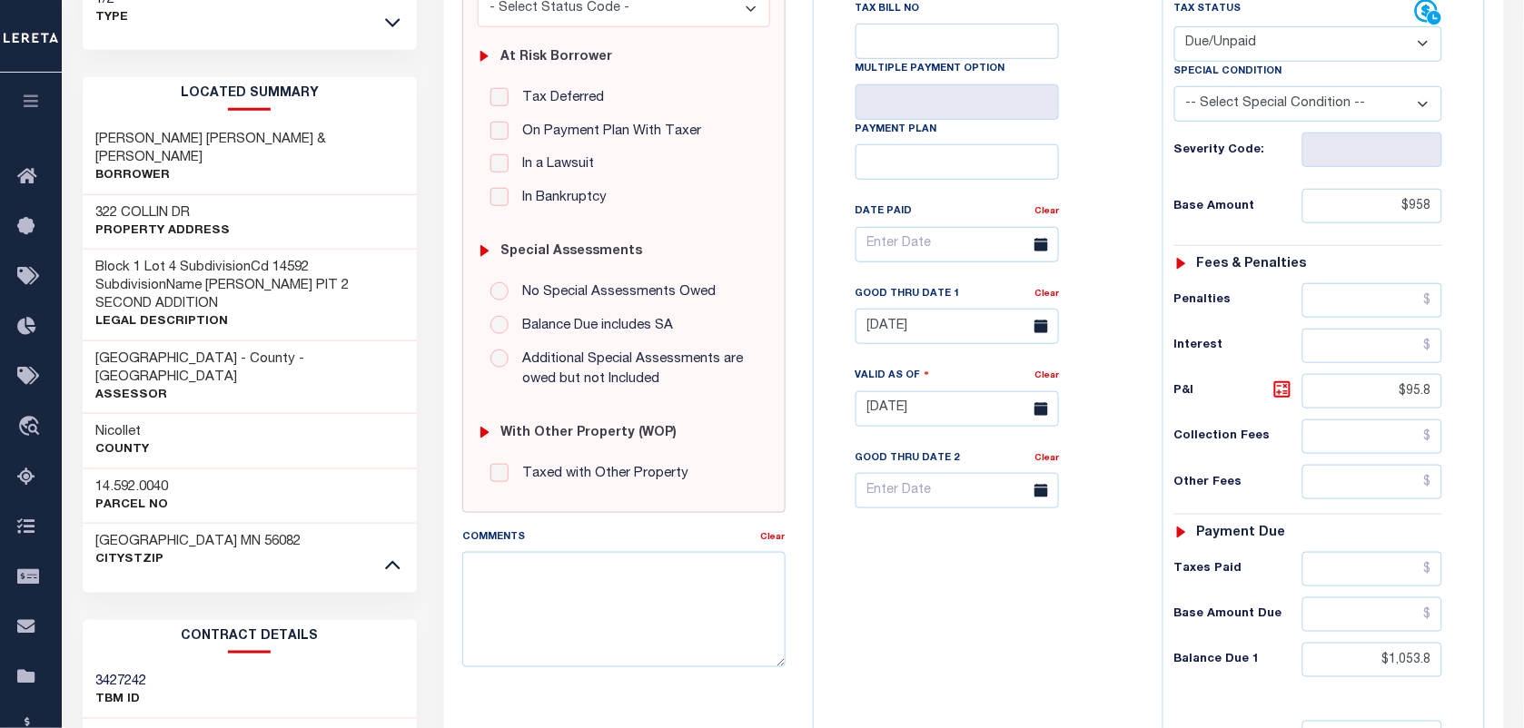
scroll to position [681, 0]
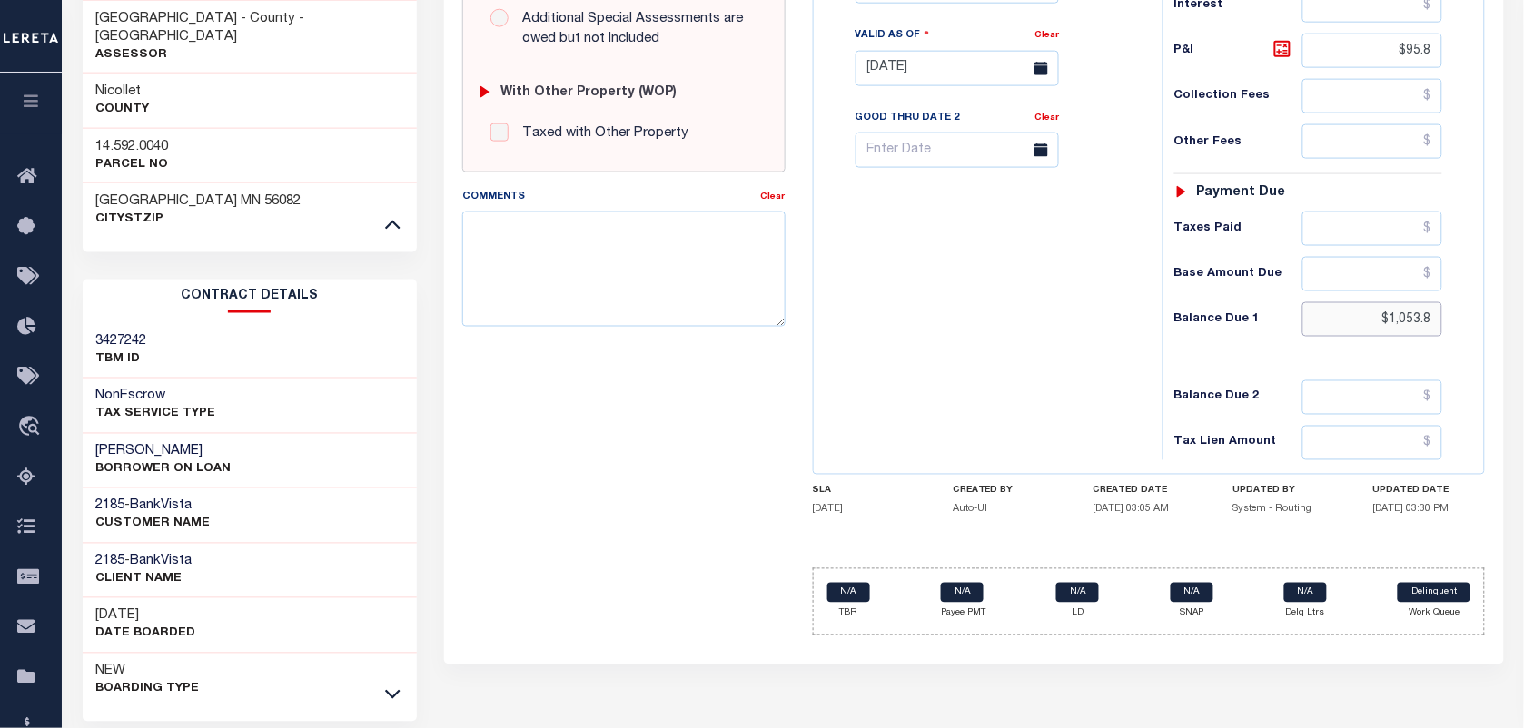
drag, startPoint x: 1385, startPoint y: 323, endPoint x: 1554, endPoint y: 322, distance: 168.9
click at [1523, 322] on html "Home Tax Amount Reporting Queue Payment History Tax Line Detail Profile" at bounding box center [762, 61] width 1524 height 1485
paste input "1,063.3"
type input "$1,063.38"
type input "[DATE]"
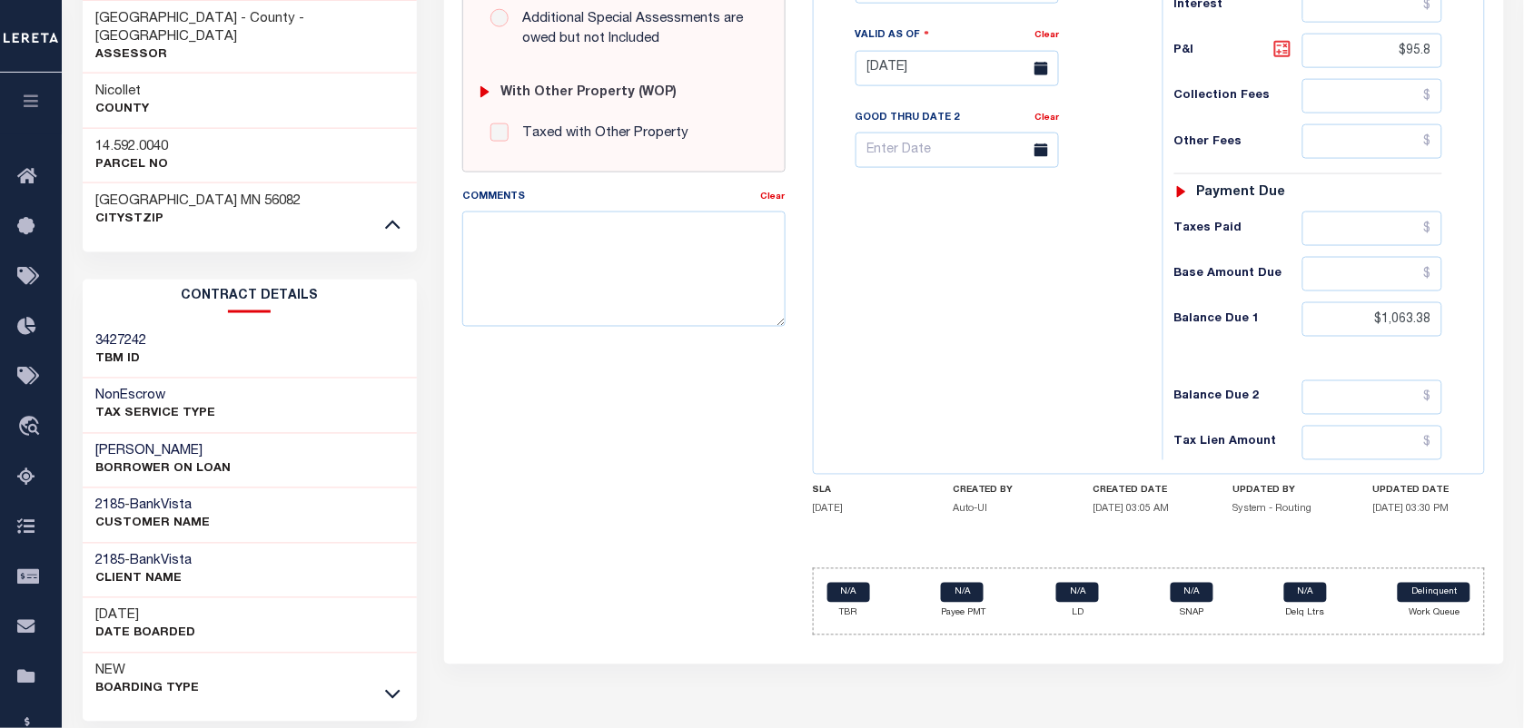
click at [1279, 55] on icon at bounding box center [1282, 49] width 22 height 22
type input "$105.38"
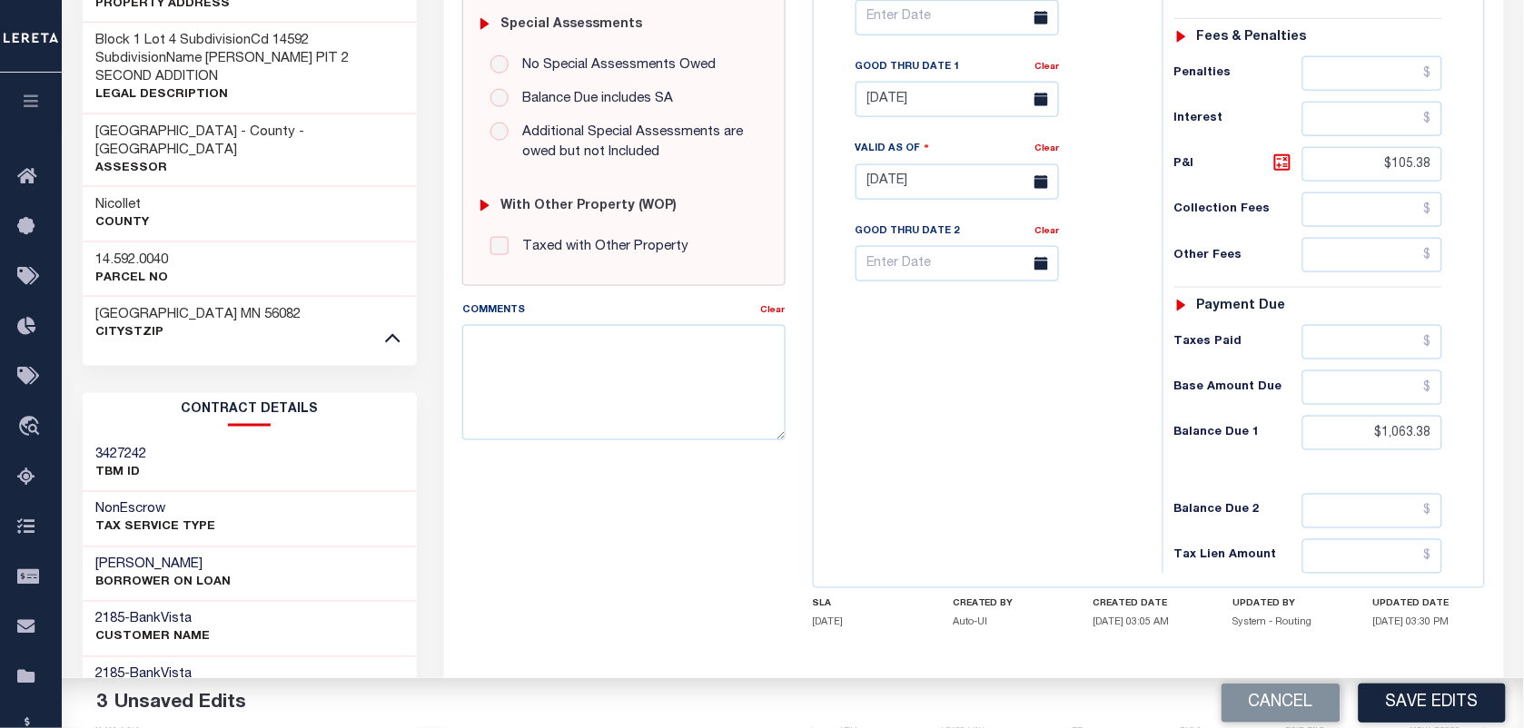
scroll to position [0, 0]
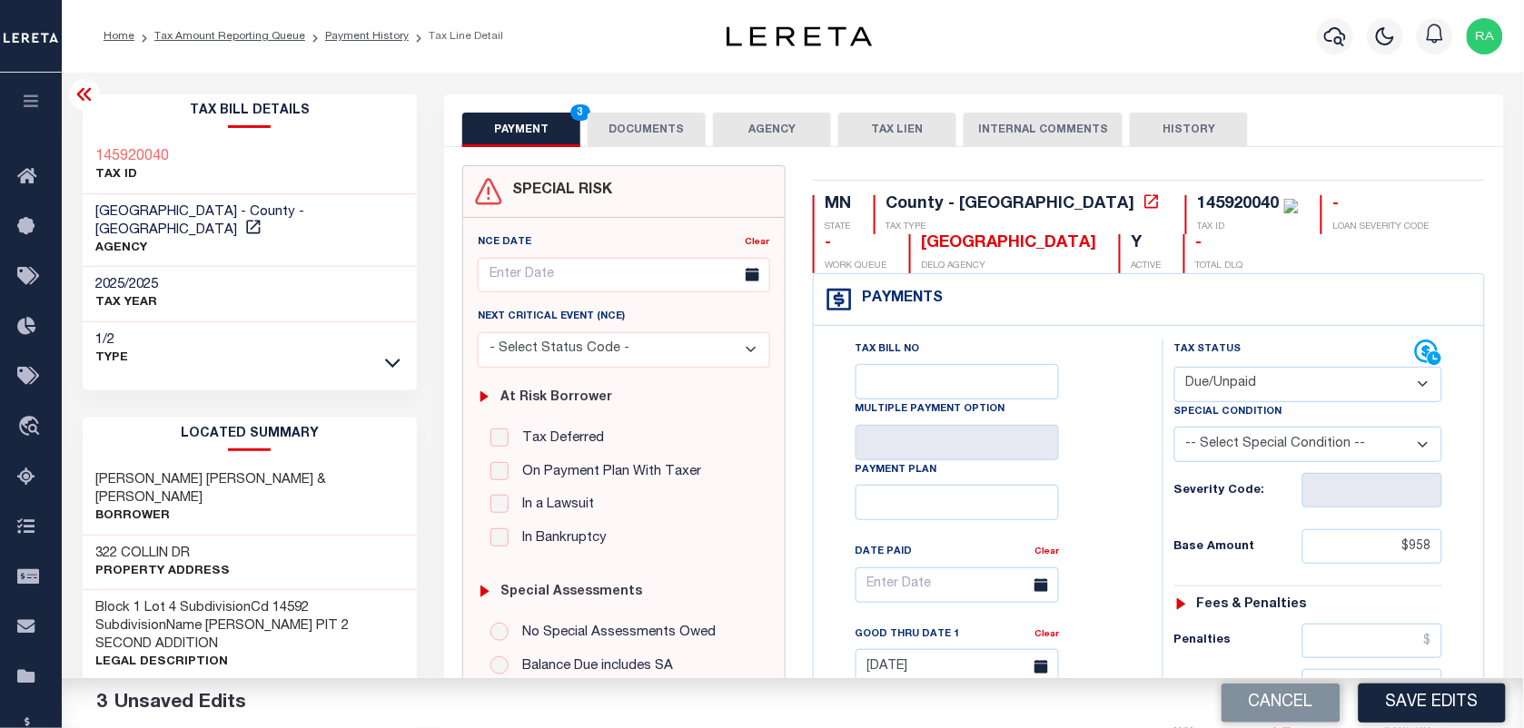
click at [646, 125] on button "DOCUMENTS" at bounding box center [647, 130] width 118 height 35
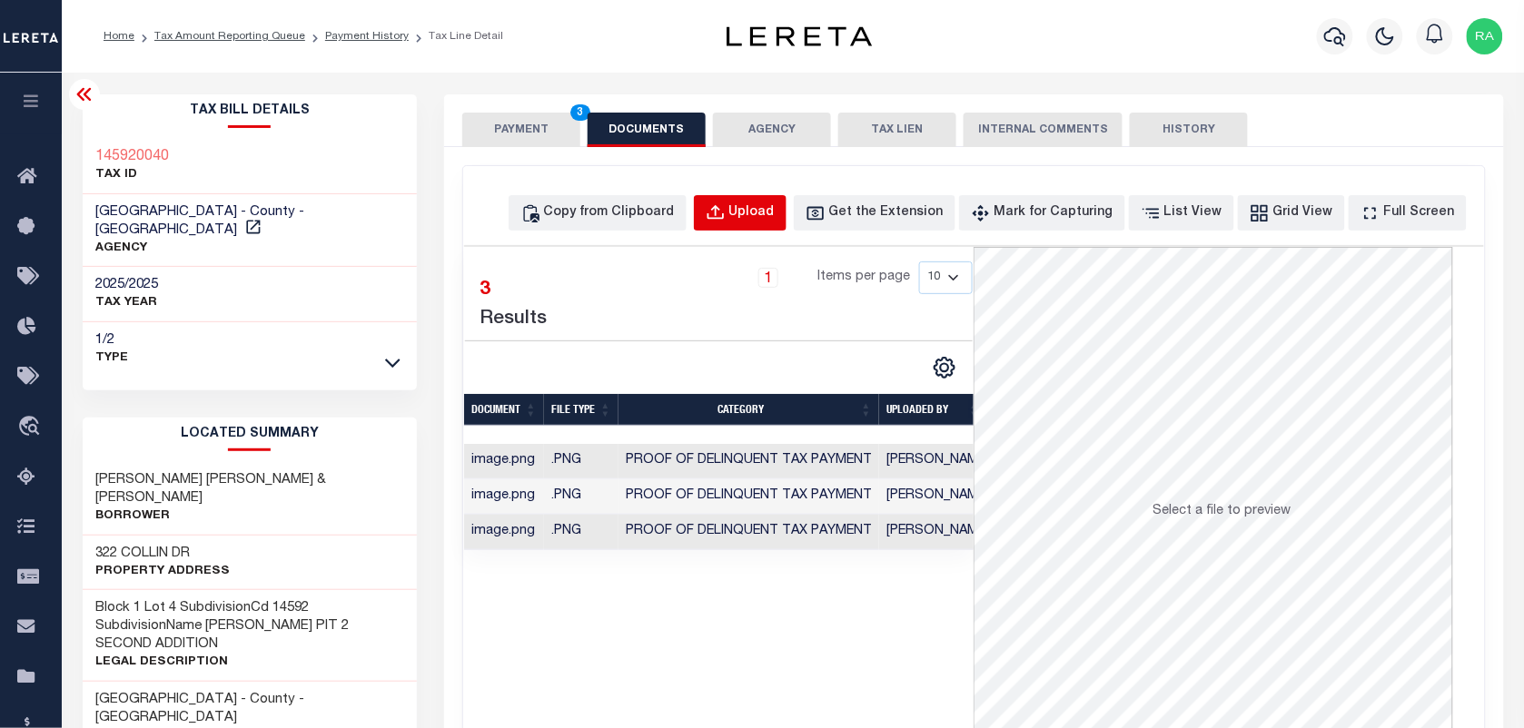
click at [729, 205] on button "Upload" at bounding box center [740, 212] width 93 height 35
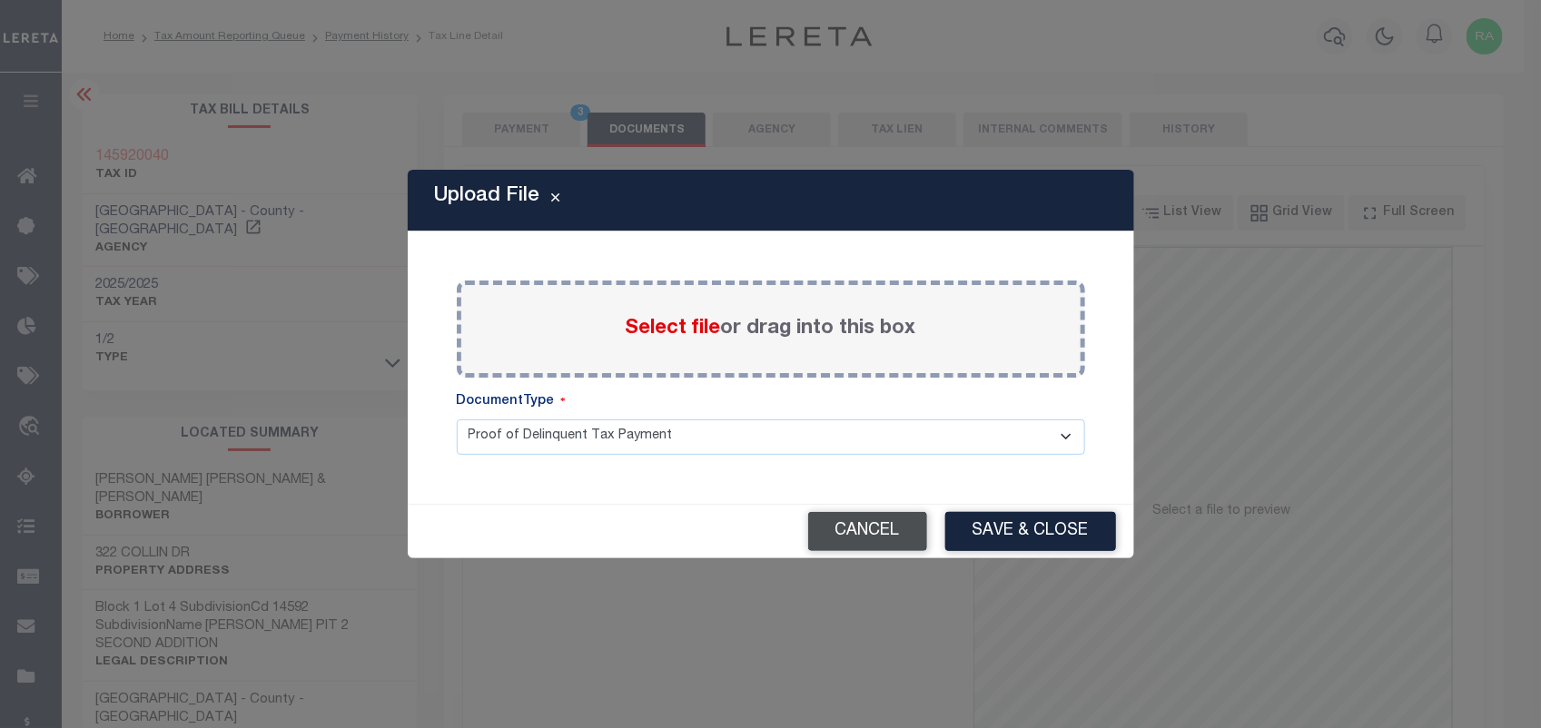
click at [865, 538] on button "Cancel" at bounding box center [867, 531] width 119 height 39
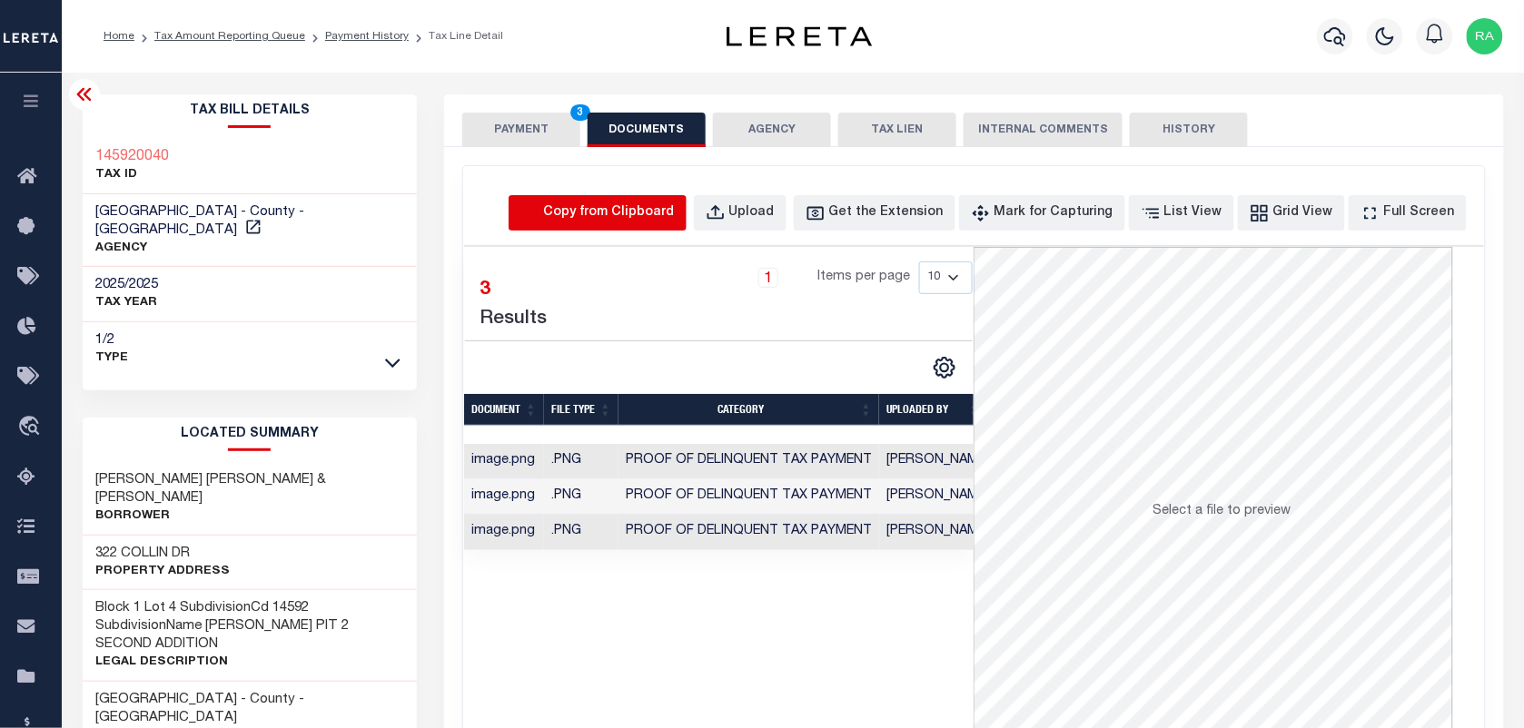
click at [540, 215] on icon "button" at bounding box center [530, 213] width 20 height 20
select select "POP"
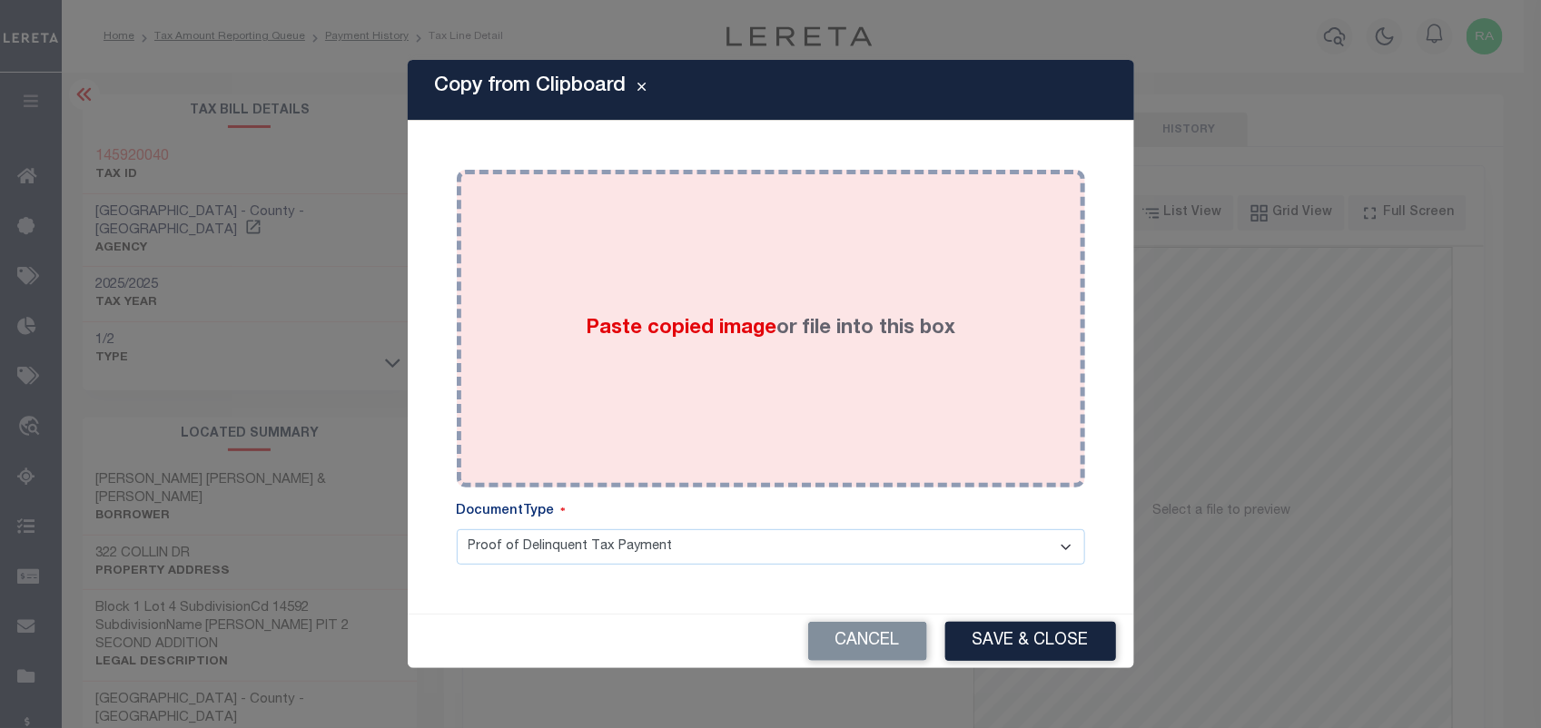
click at [836, 357] on div "Paste copied image or file into this box" at bounding box center [770, 328] width 601 height 291
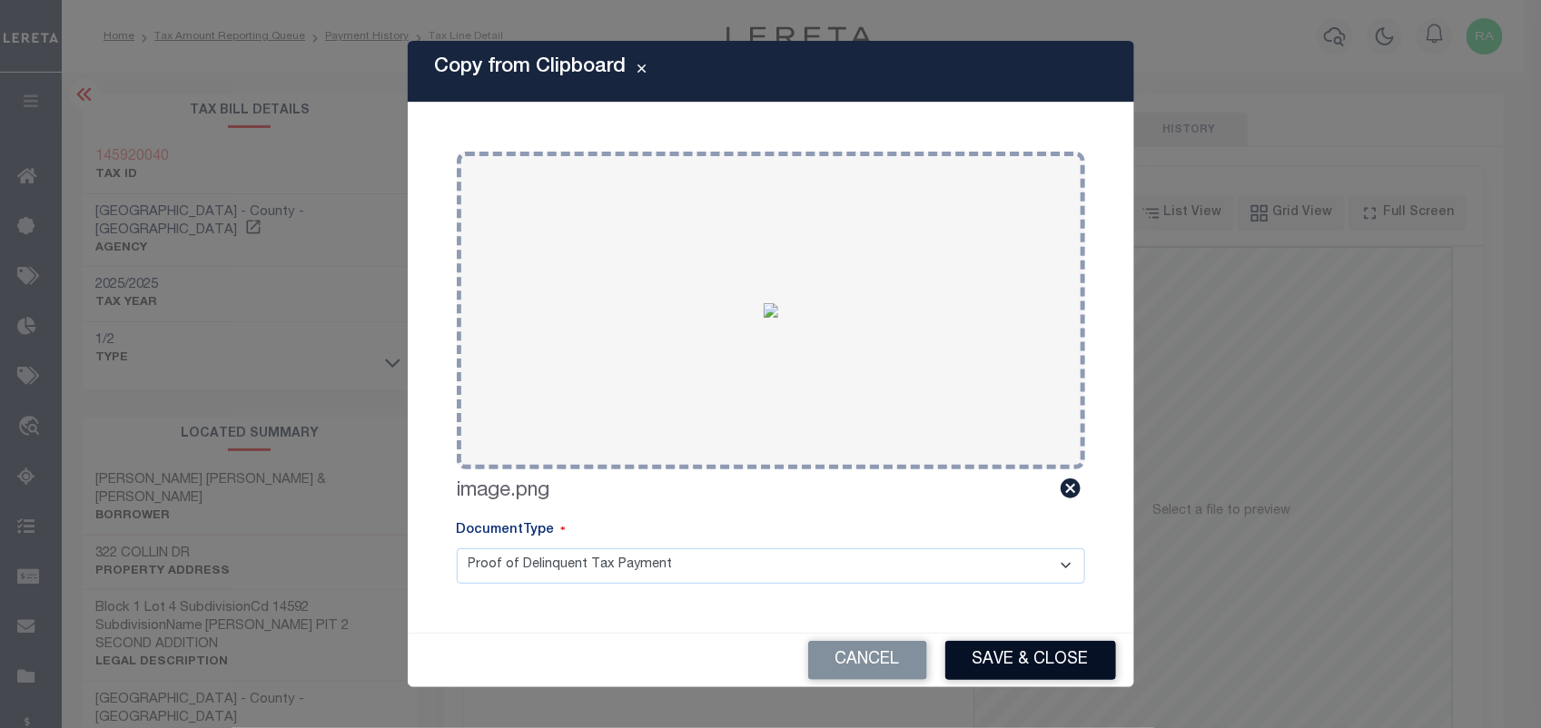
click at [1015, 656] on button "Save & Close" at bounding box center [1030, 660] width 171 height 39
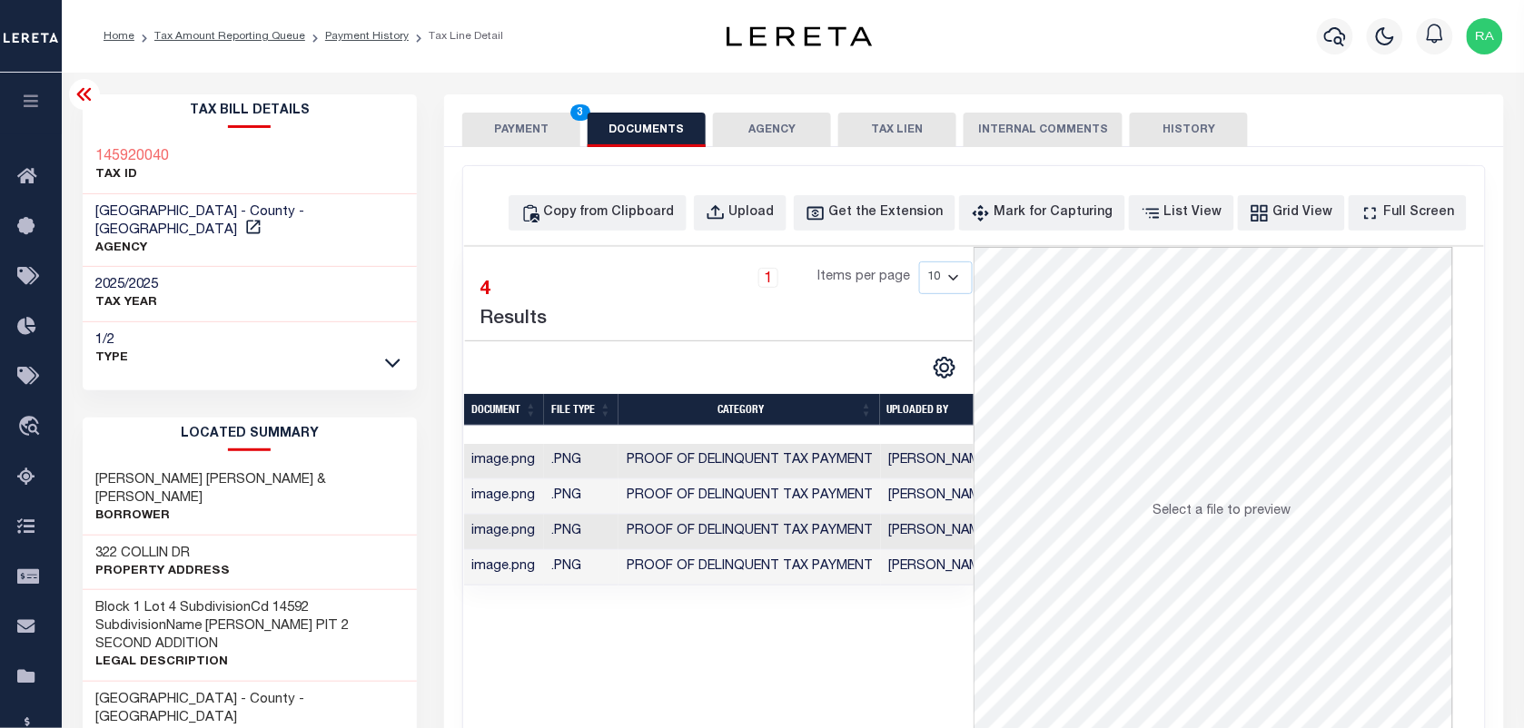
click at [475, 116] on button "PAYMENT 3" at bounding box center [521, 130] width 118 height 35
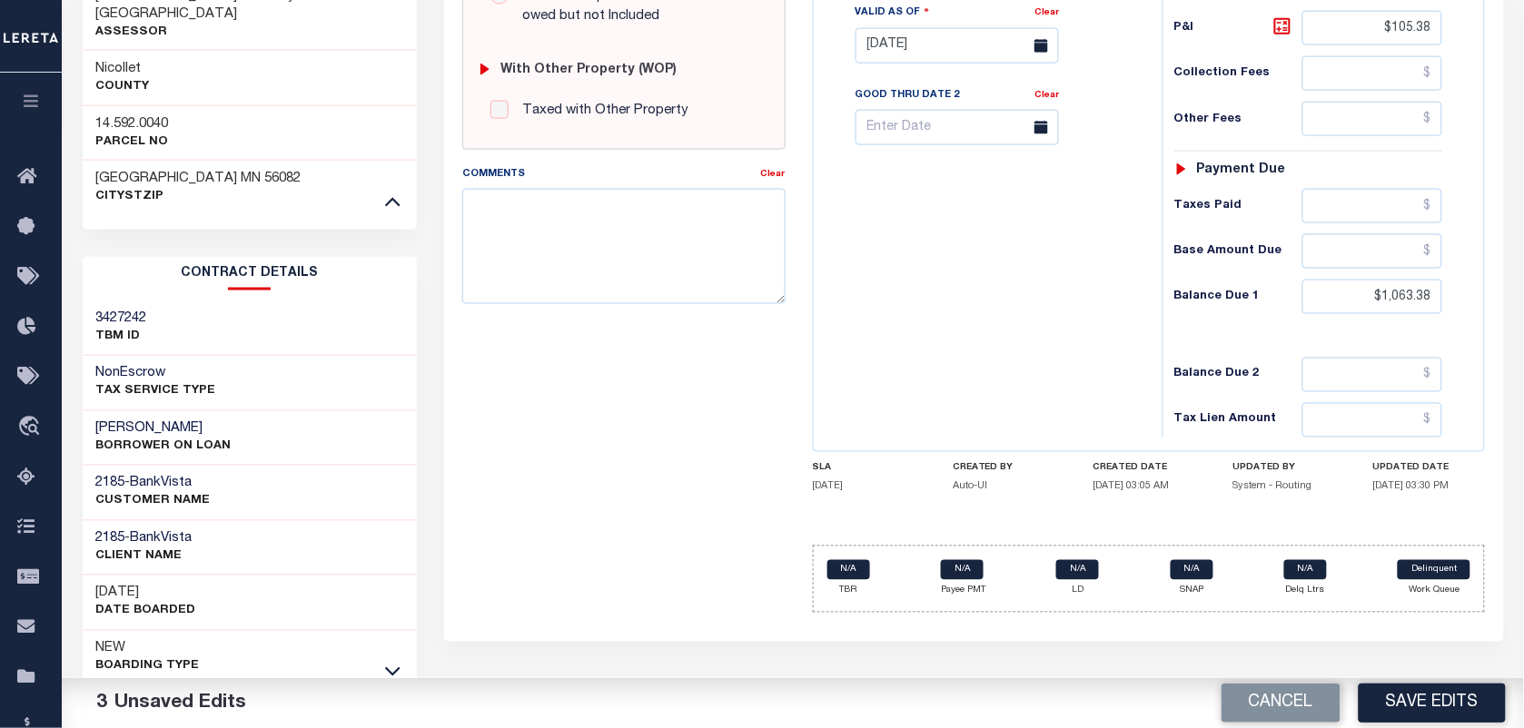
scroll to position [250, 0]
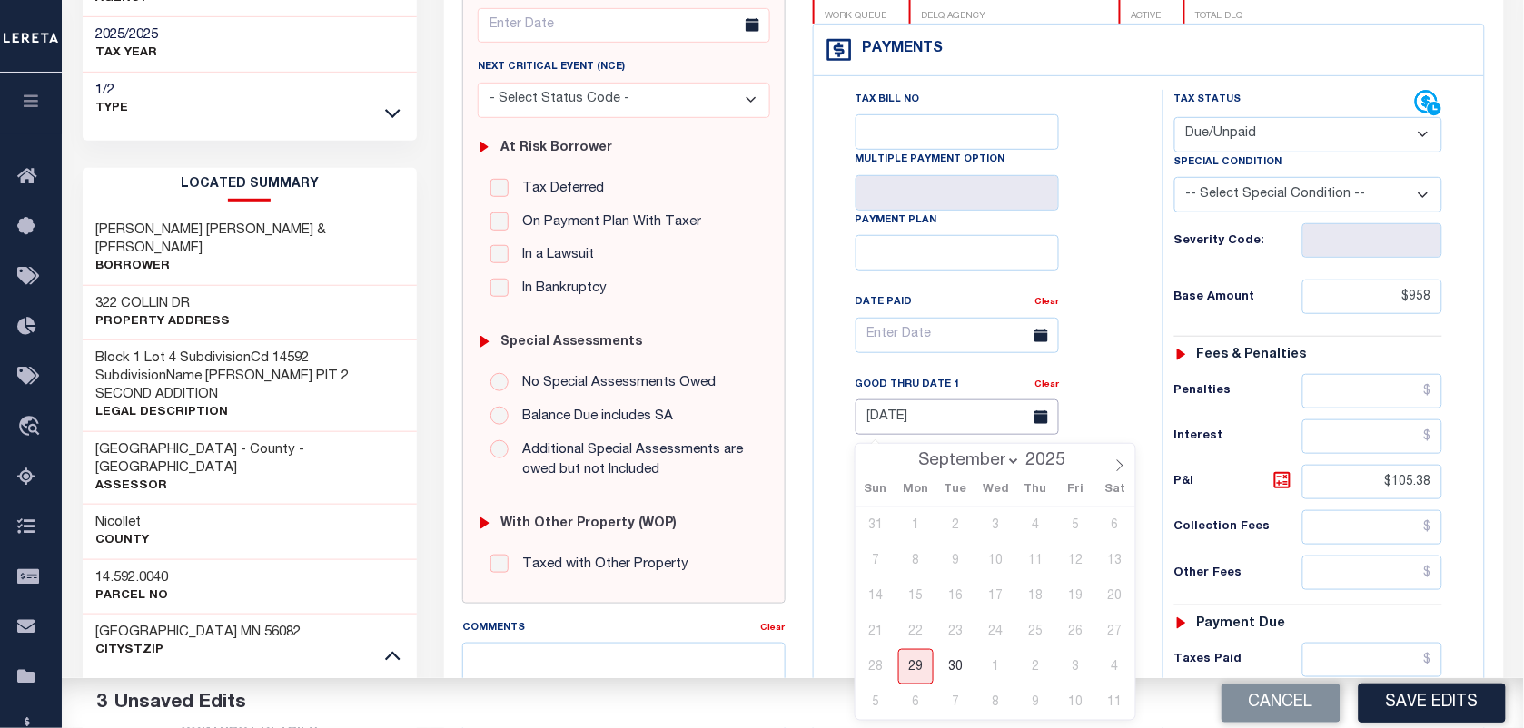
click at [928, 438] on body "Home Tax Amount Reporting Queue Payment History Tax Line Detail Profile" at bounding box center [762, 492] width 1524 height 1485
click at [913, 668] on span "29" at bounding box center [915, 666] width 35 height 35
type input "[DATE]"
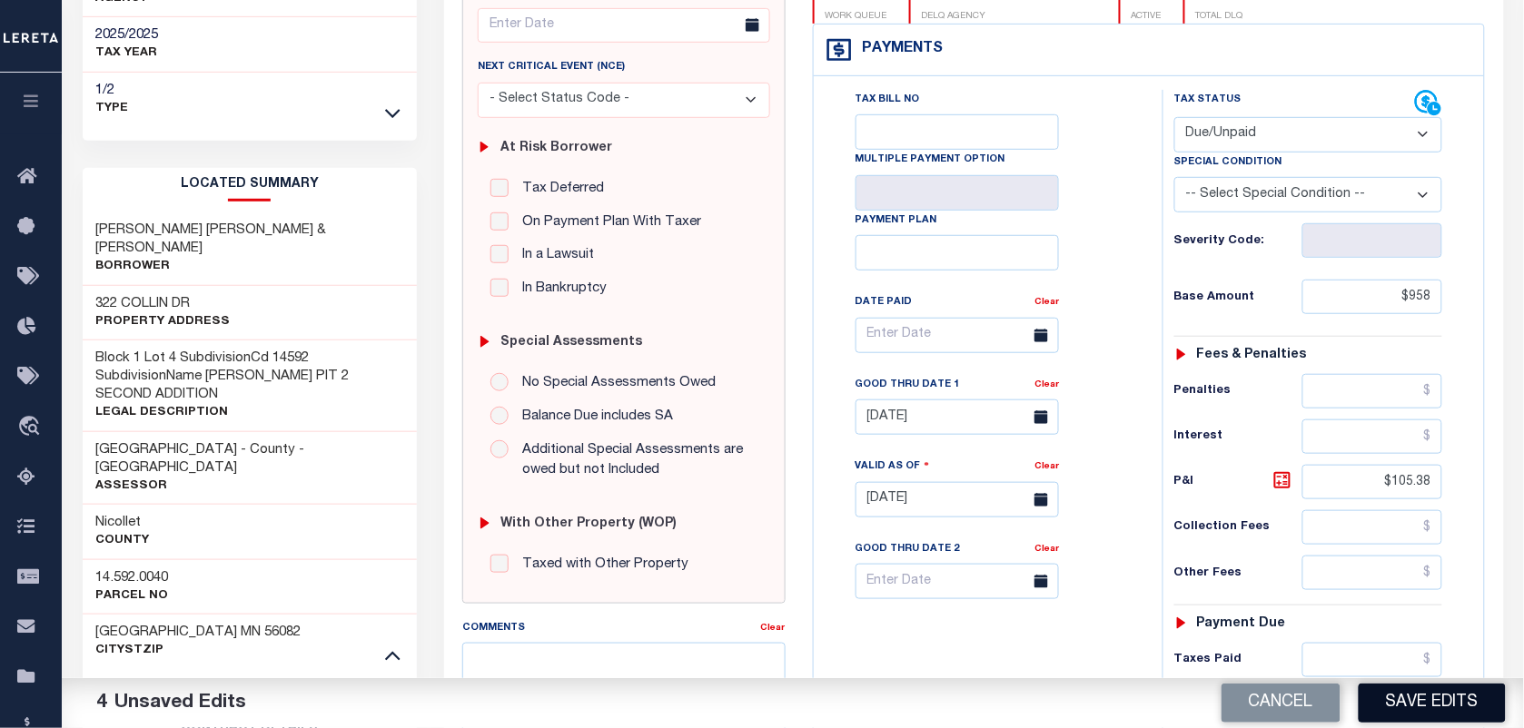
click at [1405, 714] on button "Save Edits" at bounding box center [1432, 703] width 147 height 39
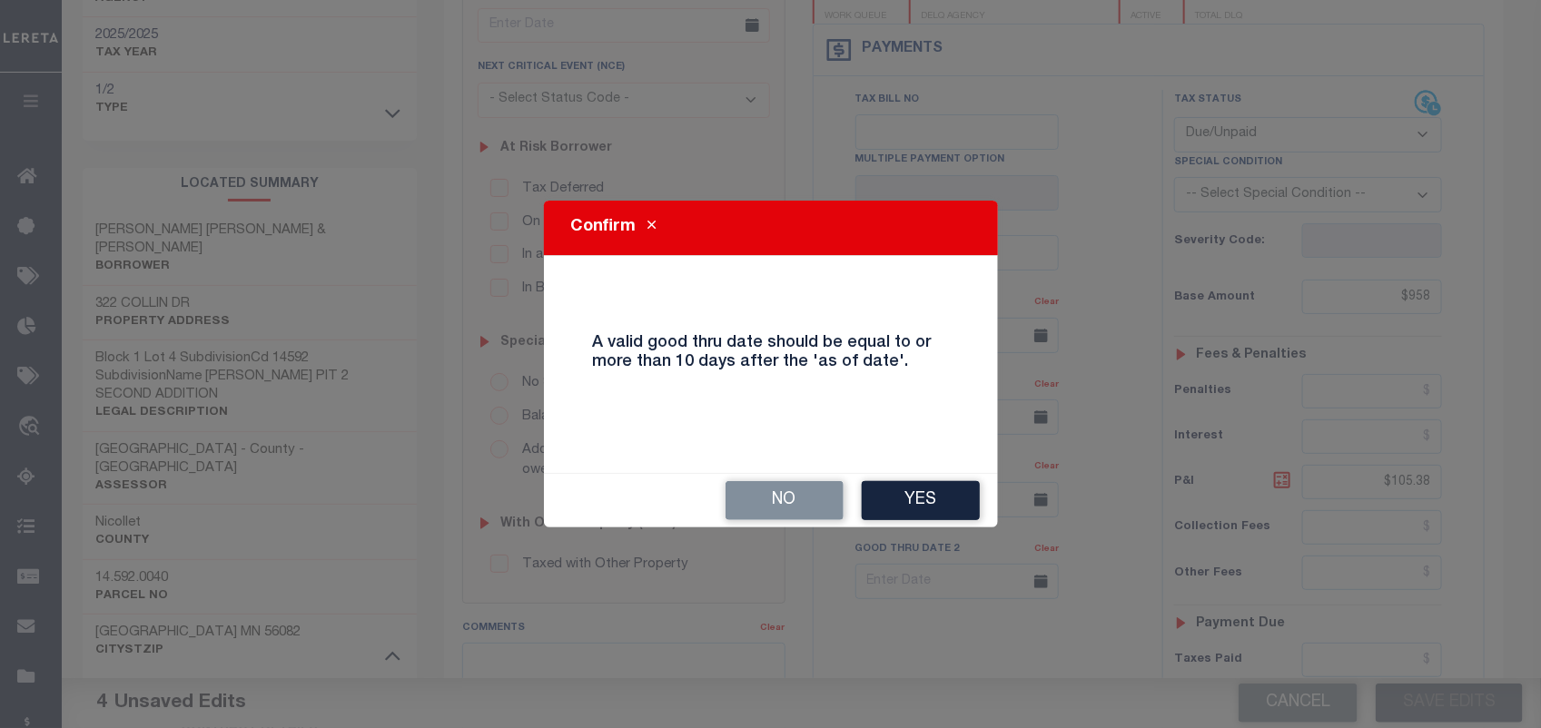
click at [943, 490] on button "Yes" at bounding box center [921, 500] width 118 height 39
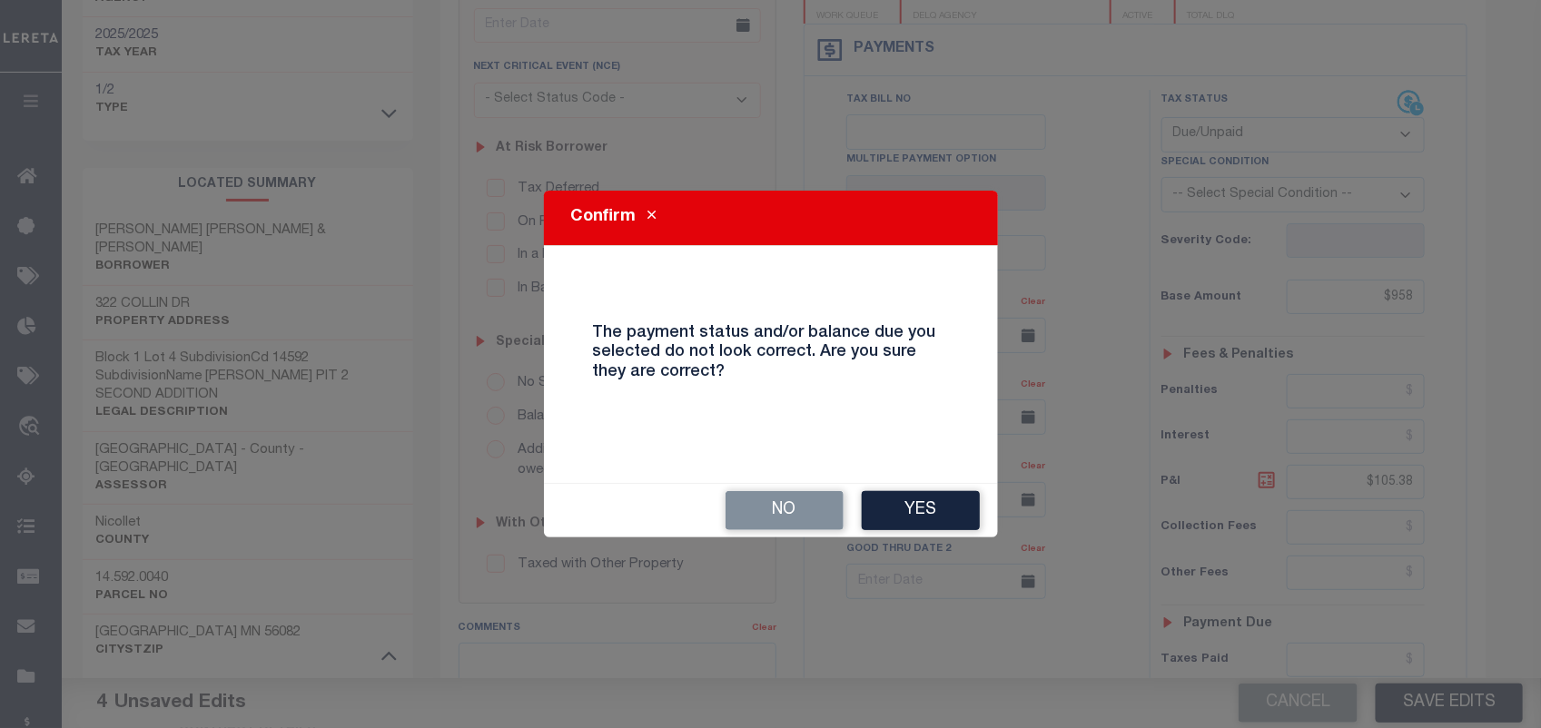
click at [943, 491] on button "Yes" at bounding box center [921, 510] width 118 height 39
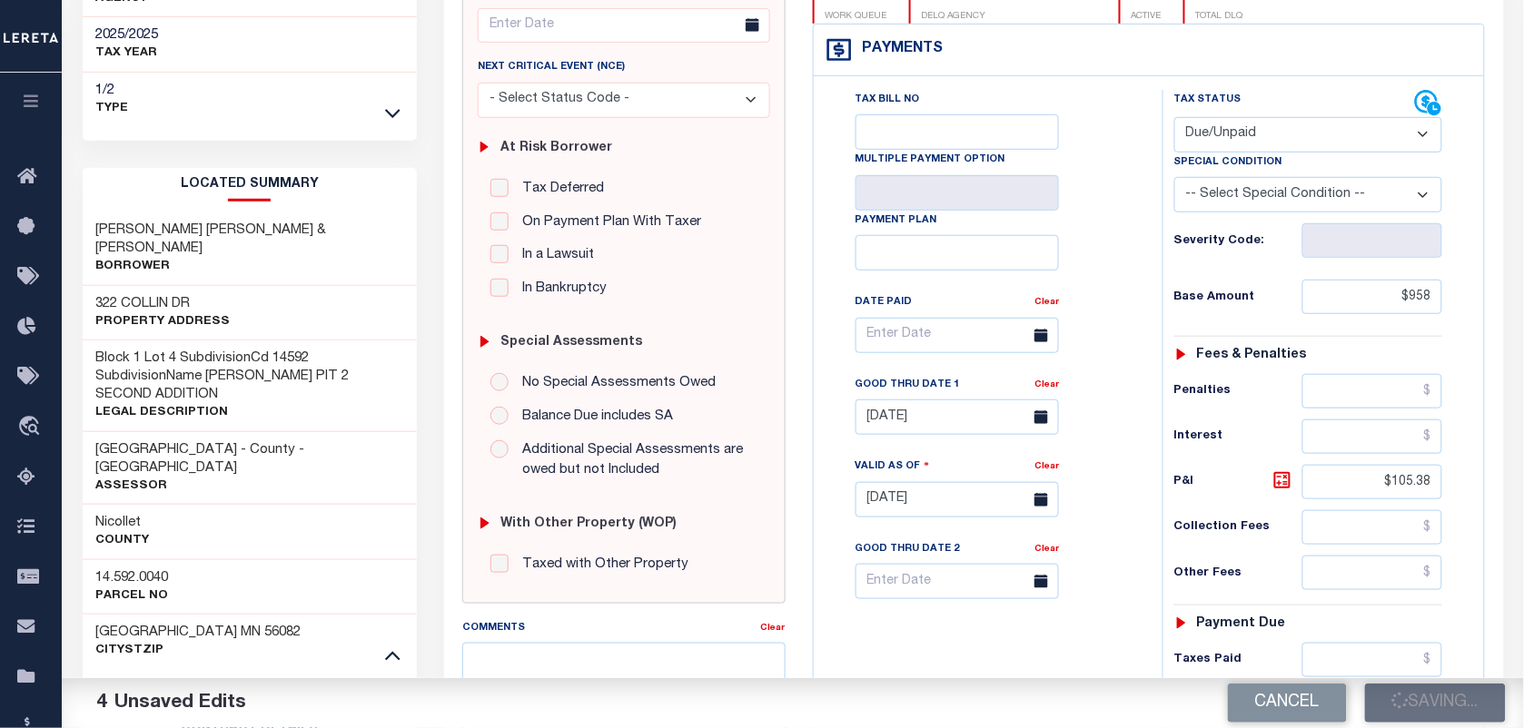
checkbox input "false"
type input "$958"
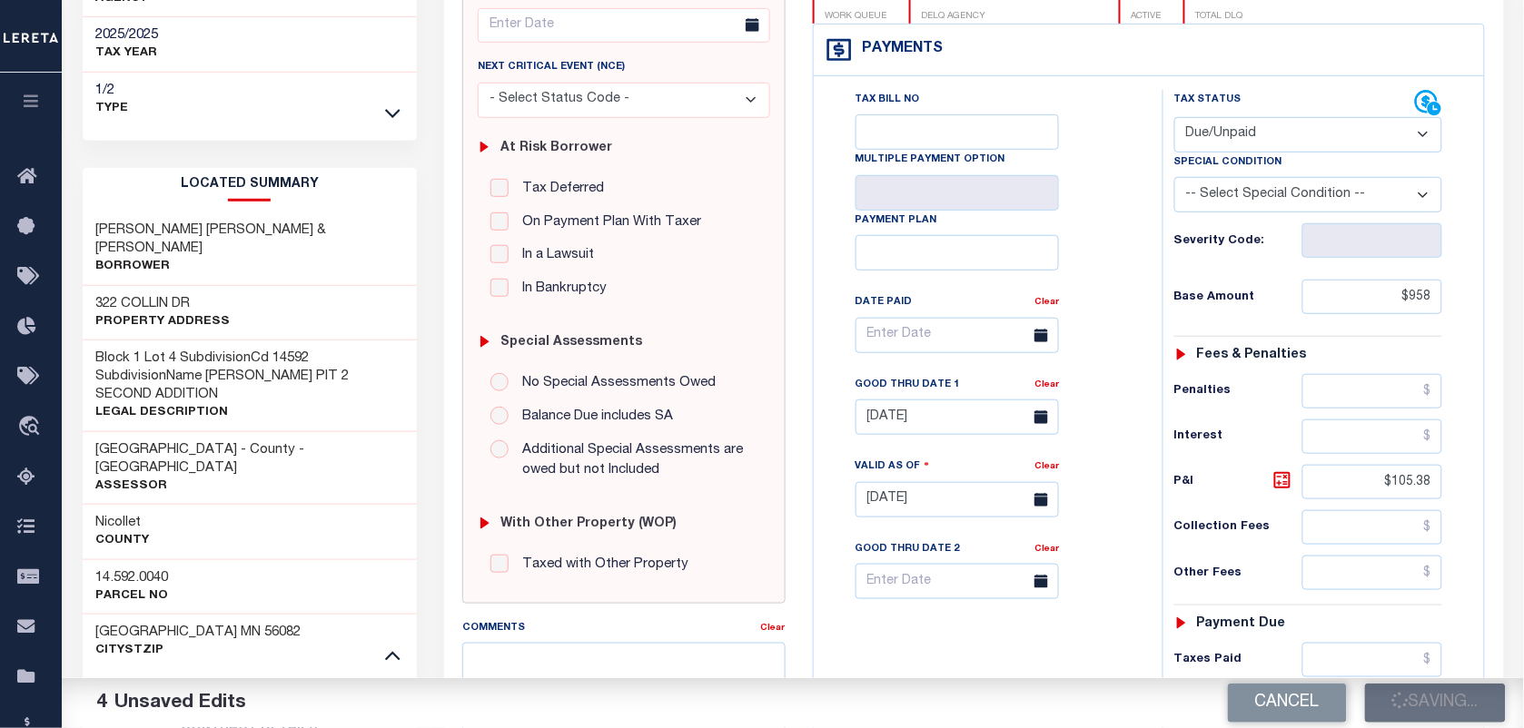
type input "$105.38"
type input "$1,063.38"
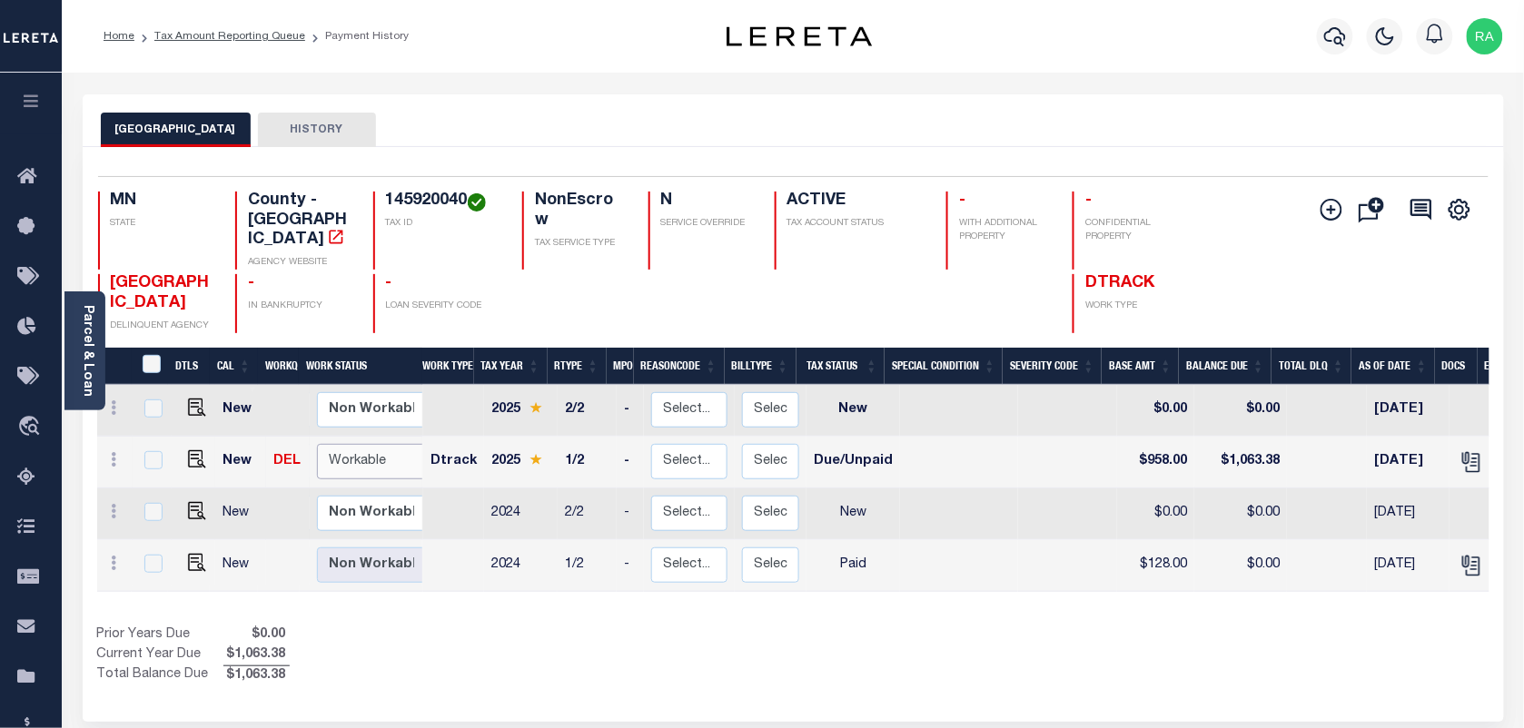
click at [368, 447] on select "Non Workable Workable" at bounding box center [371, 461] width 109 height 35
checkbox input "true"
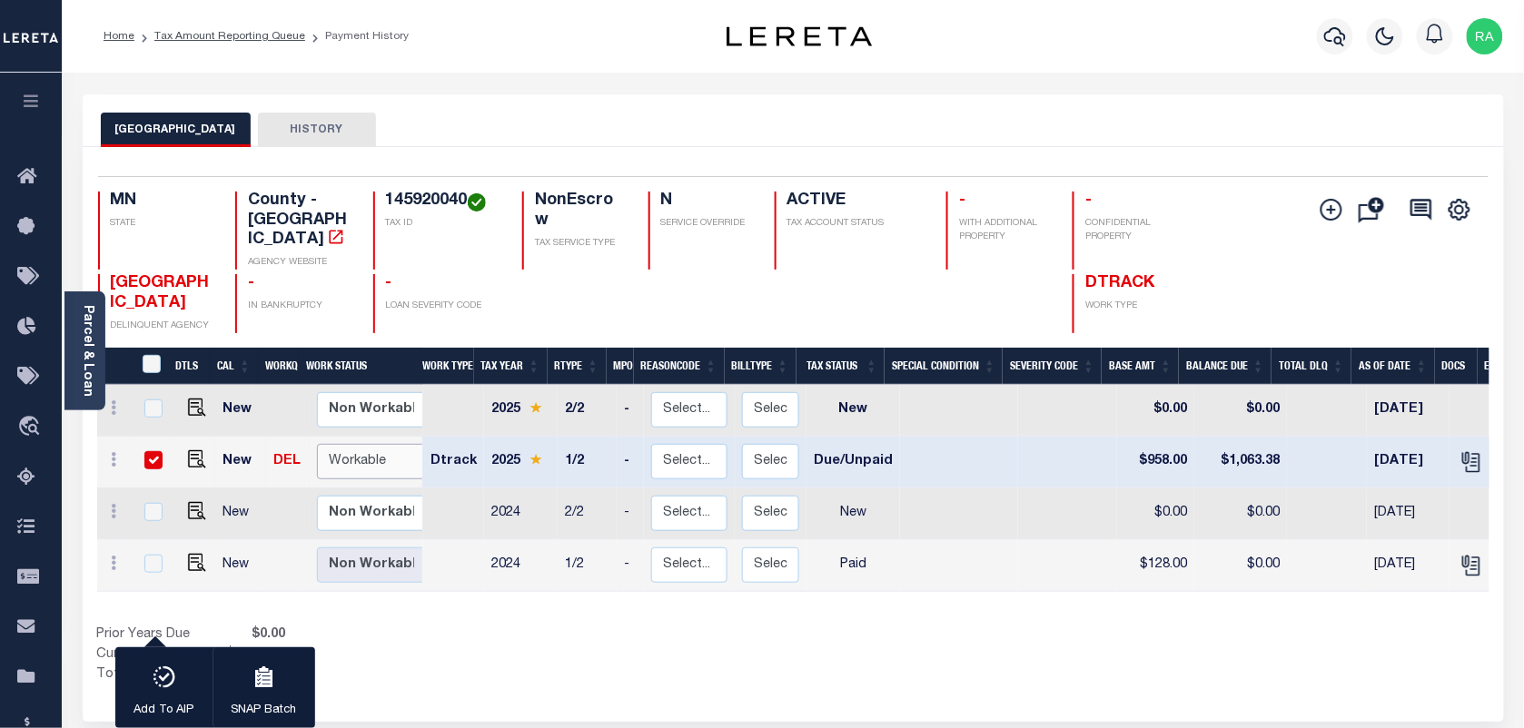
select select "true"
click at [317, 444] on select "Non Workable Workable" at bounding box center [371, 461] width 109 height 35
checkbox input "false"
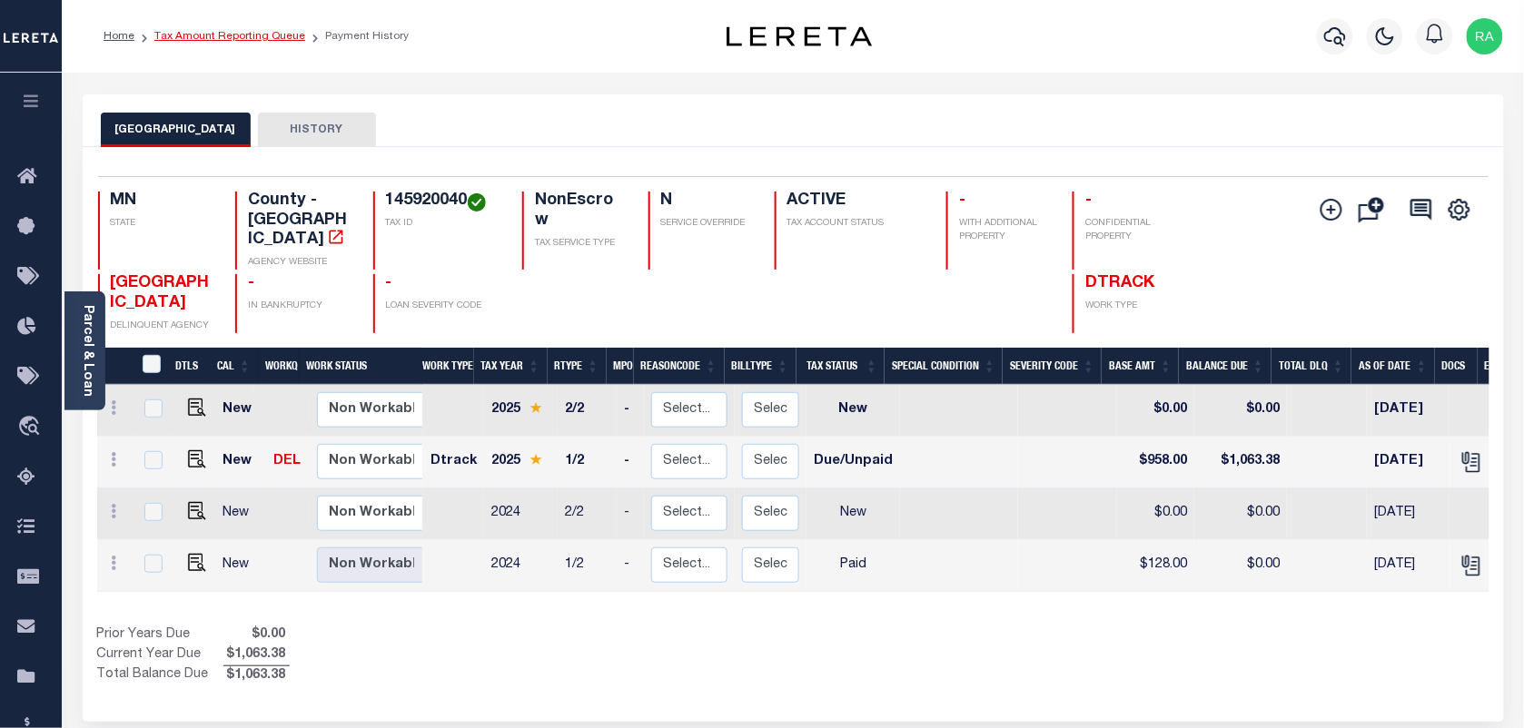
click at [289, 39] on link "Tax Amount Reporting Queue" at bounding box center [229, 36] width 151 height 11
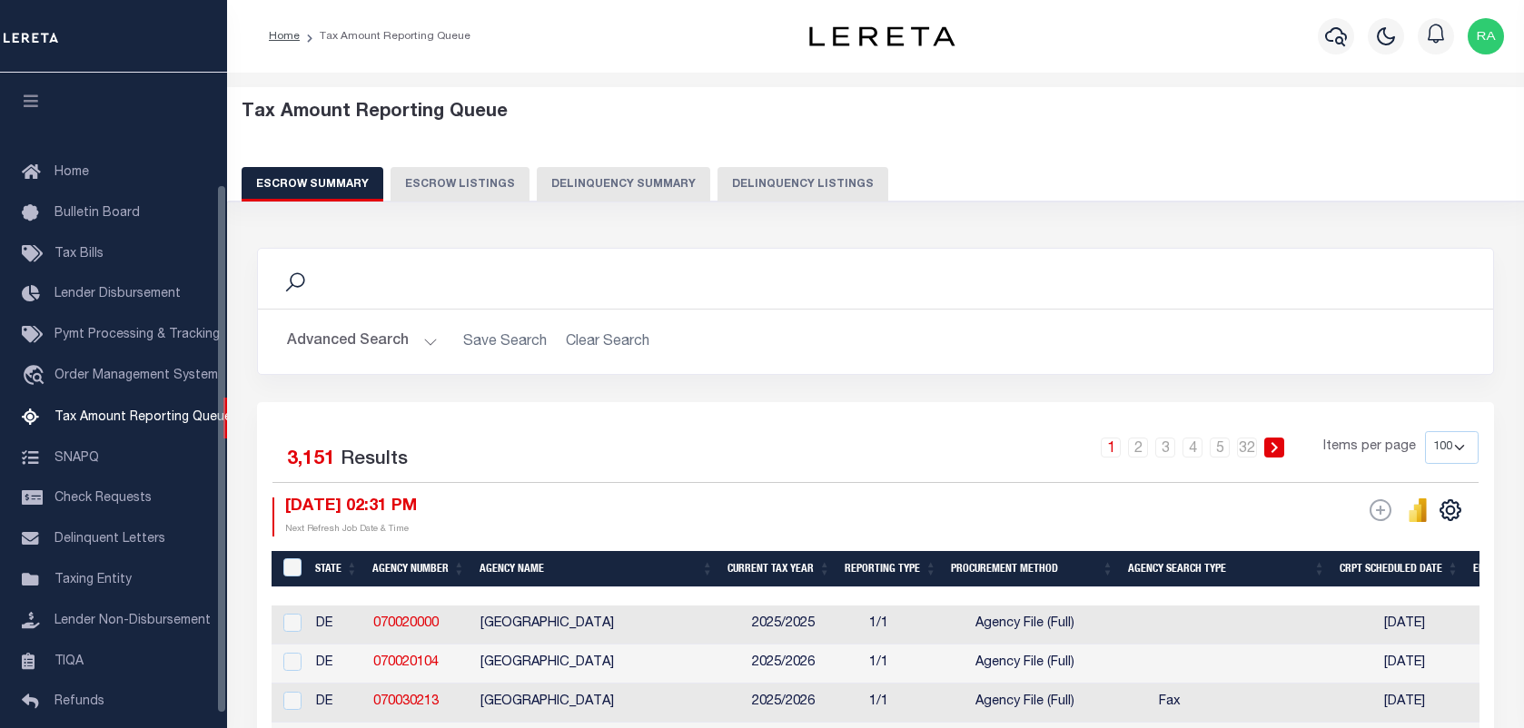
select select "100"
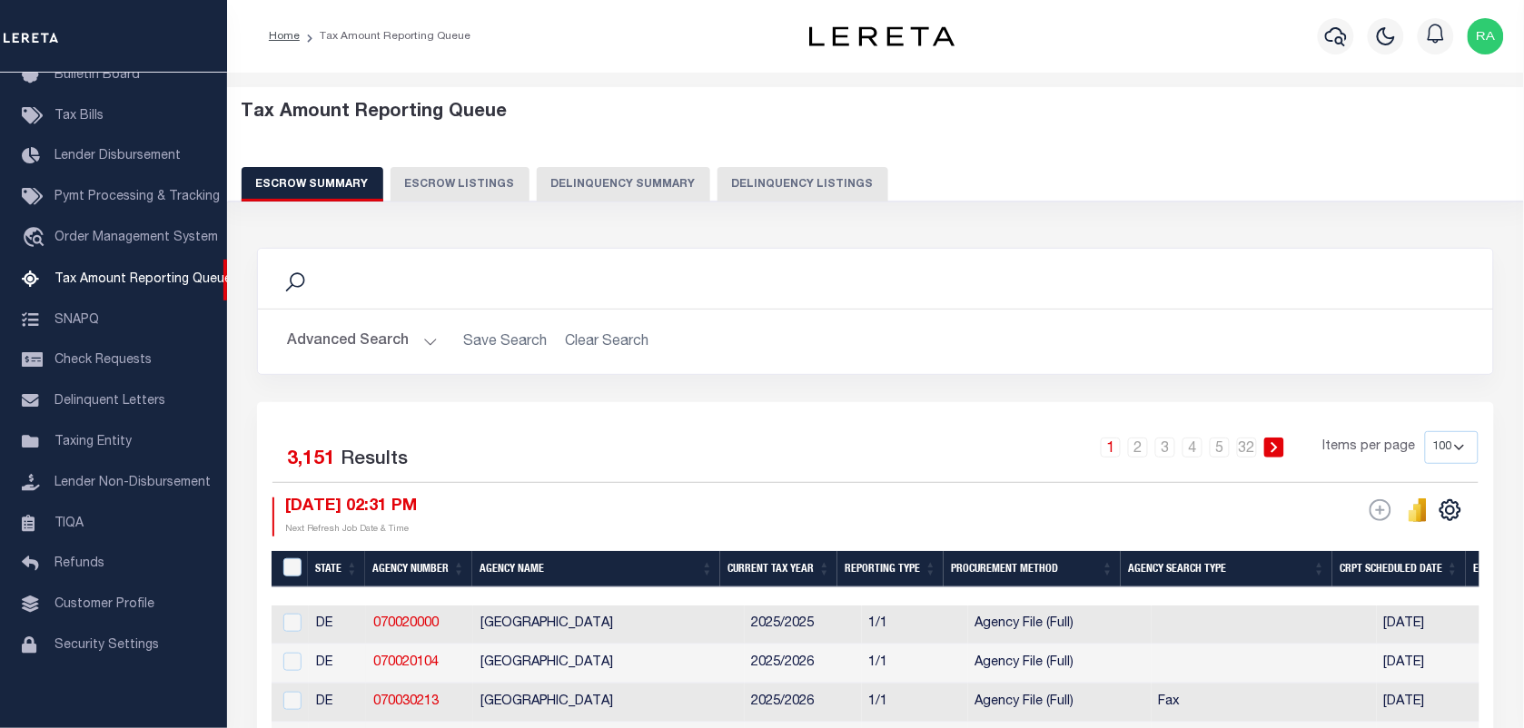
click at [718, 193] on button "Delinquency Listings" at bounding box center [802, 184] width 171 height 35
select select "100"
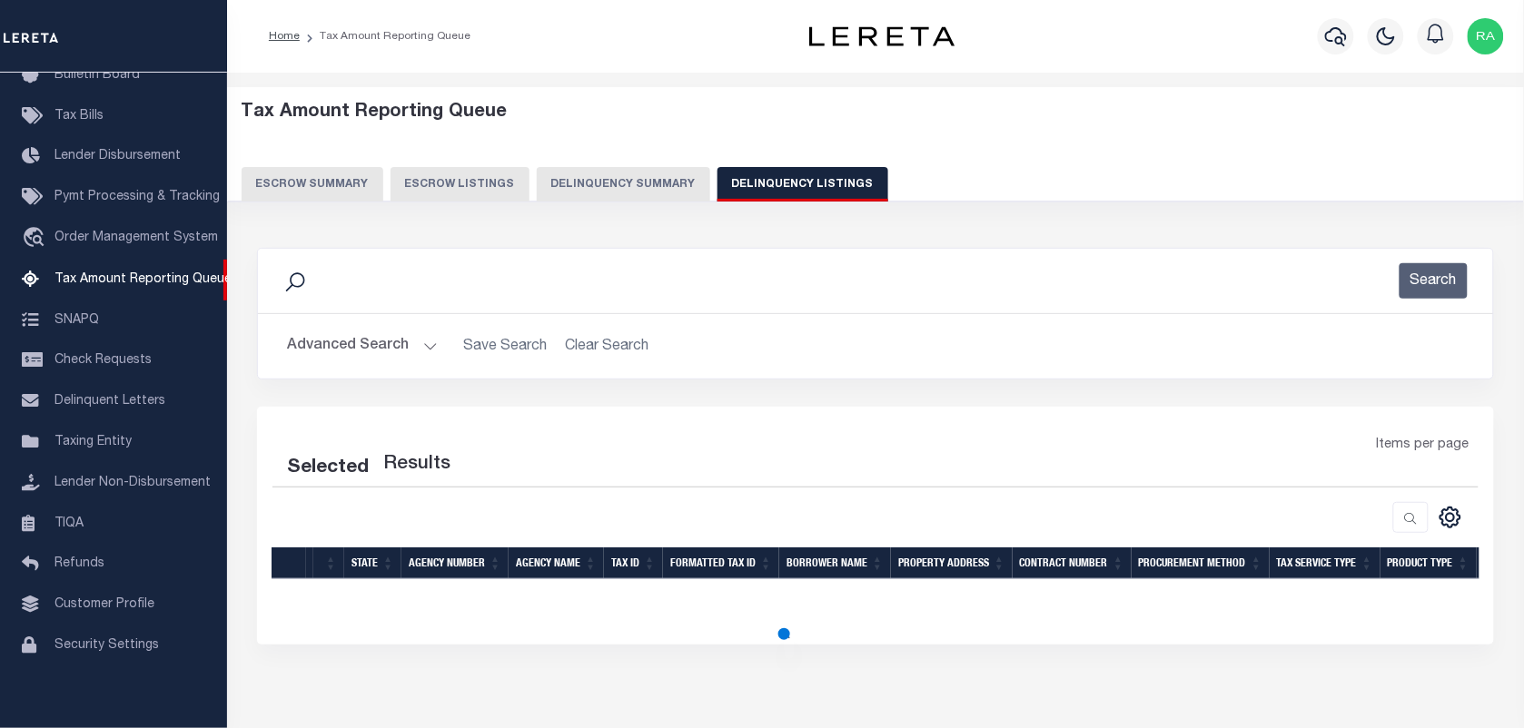
select select "100"
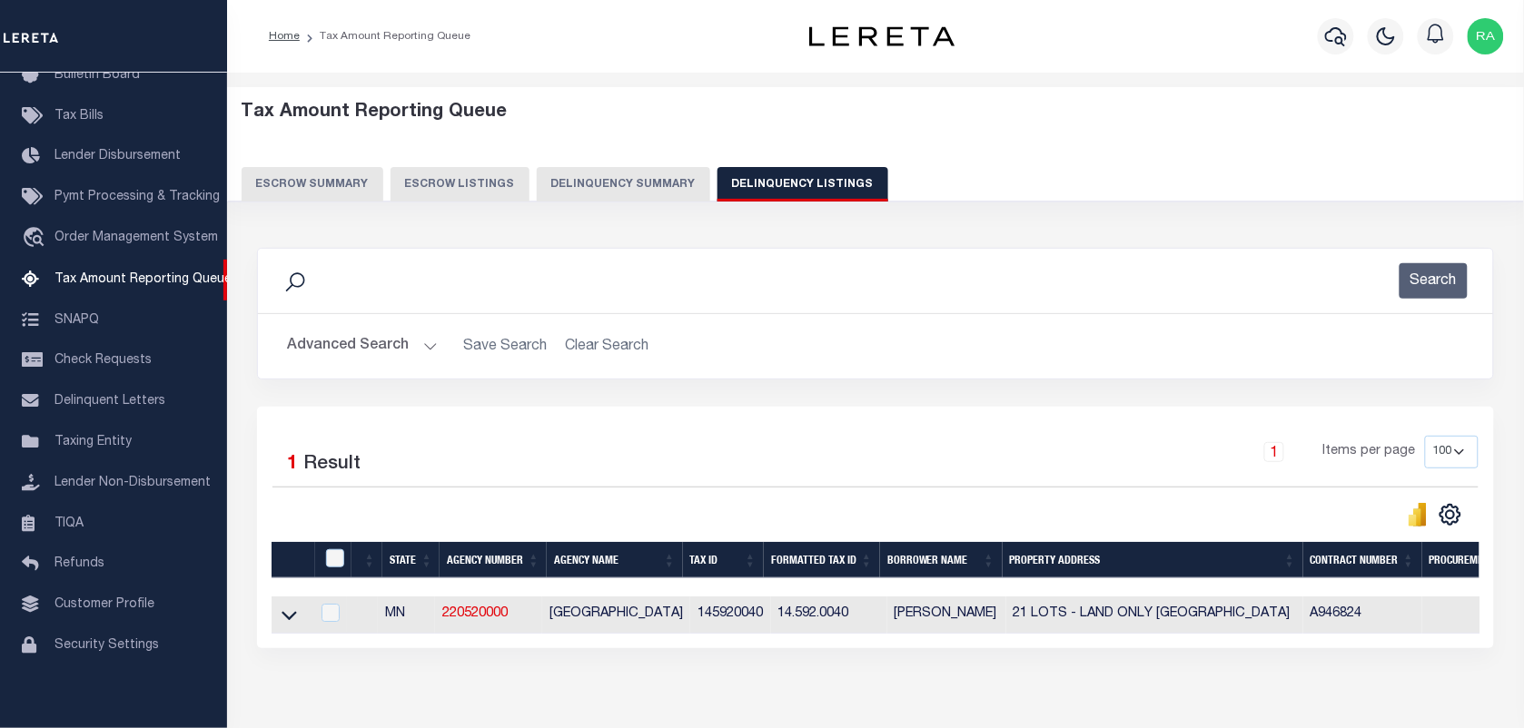
click at [415, 336] on button "Advanced Search" at bounding box center [362, 346] width 151 height 35
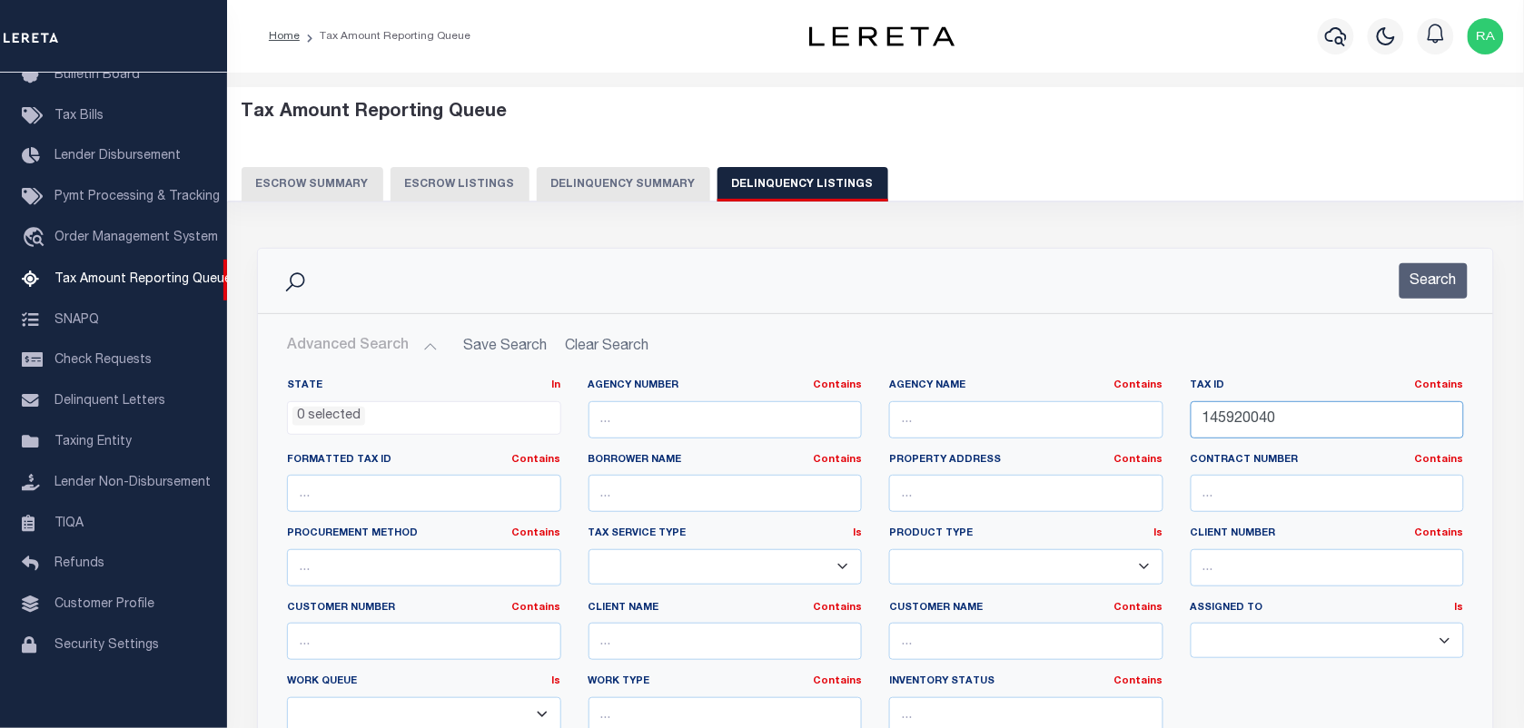
click at [1263, 424] on input "145920040" at bounding box center [1328, 419] width 274 height 37
paste input "5"
type input "145920050"
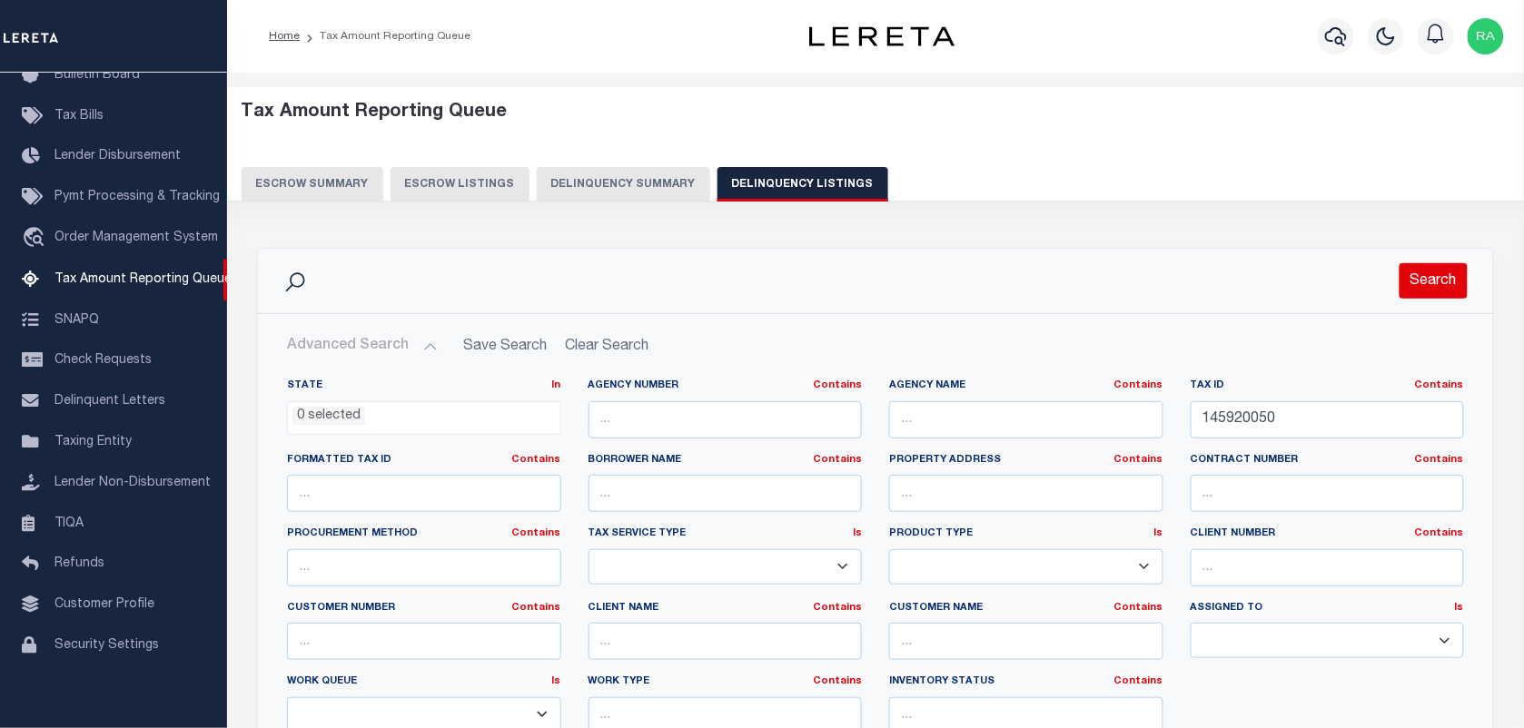
click at [1424, 292] on button "Search" at bounding box center [1434, 280] width 68 height 35
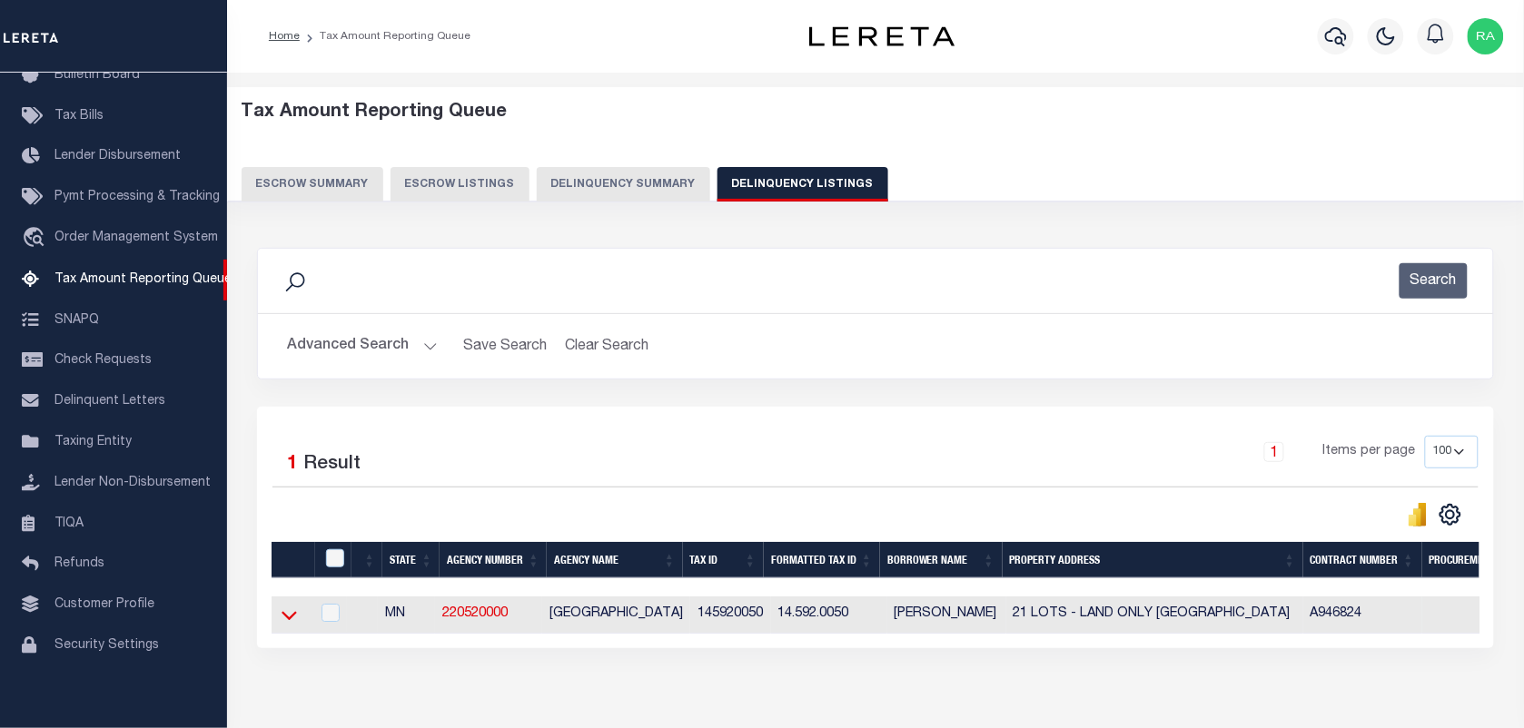
click at [289, 619] on icon at bounding box center [289, 615] width 15 height 19
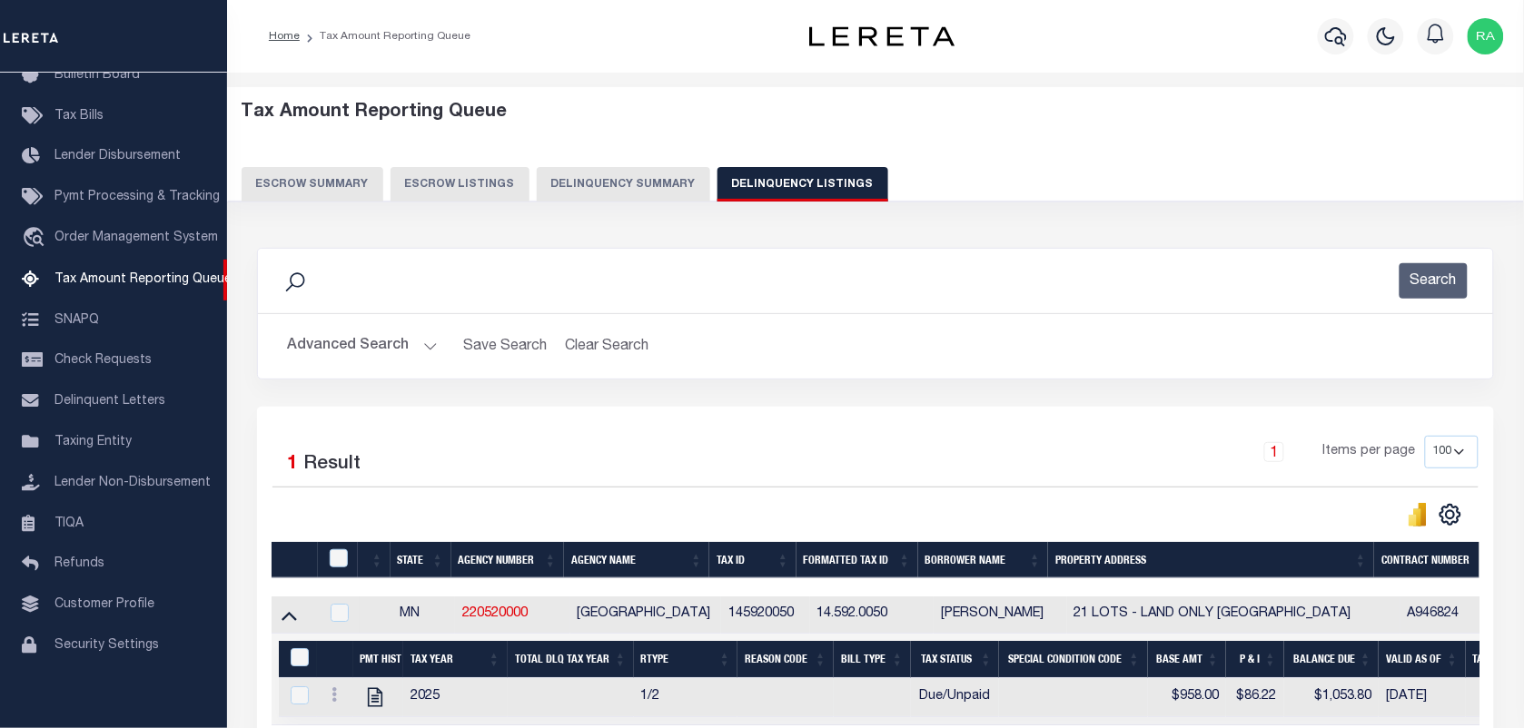
scroll to position [183, 0]
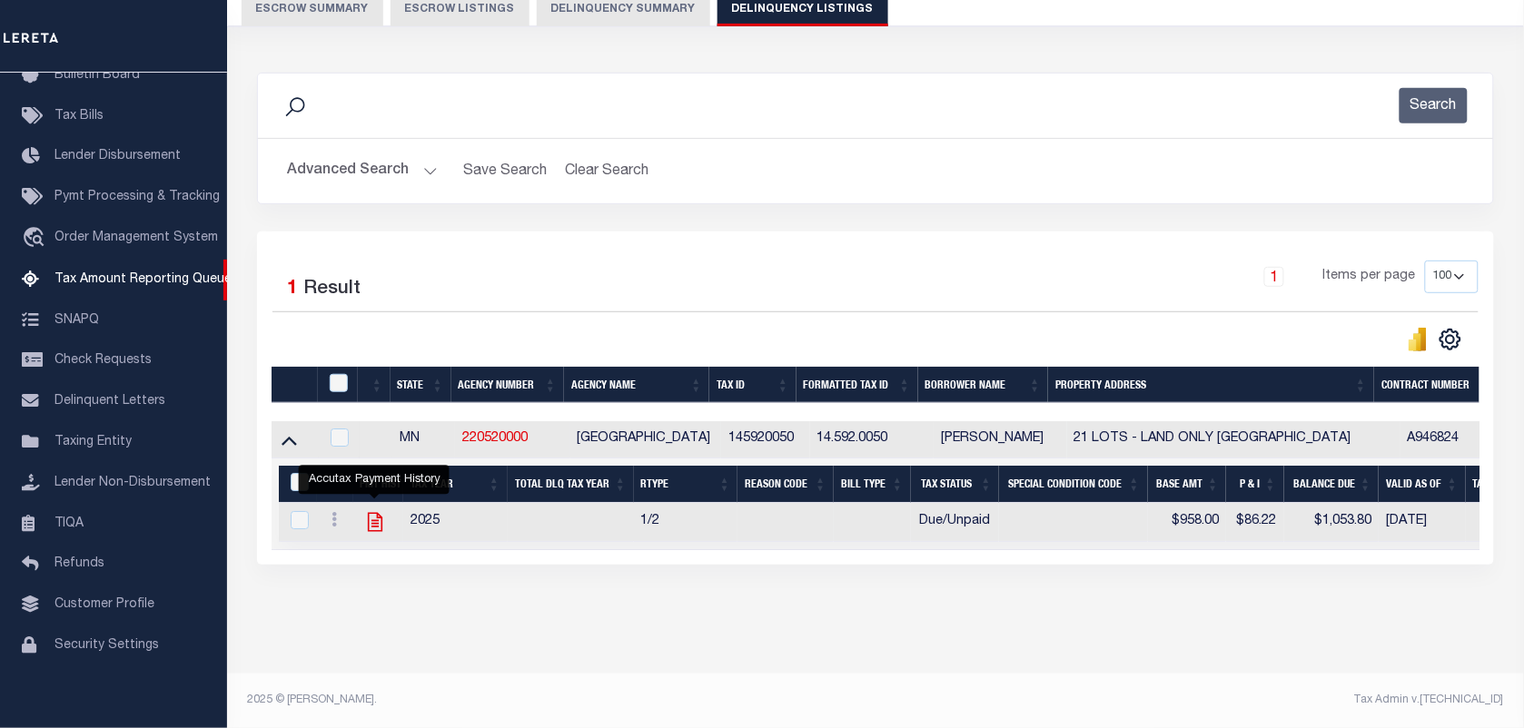
click at [380, 527] on icon "" at bounding box center [375, 522] width 24 height 24
checkbox input "true"
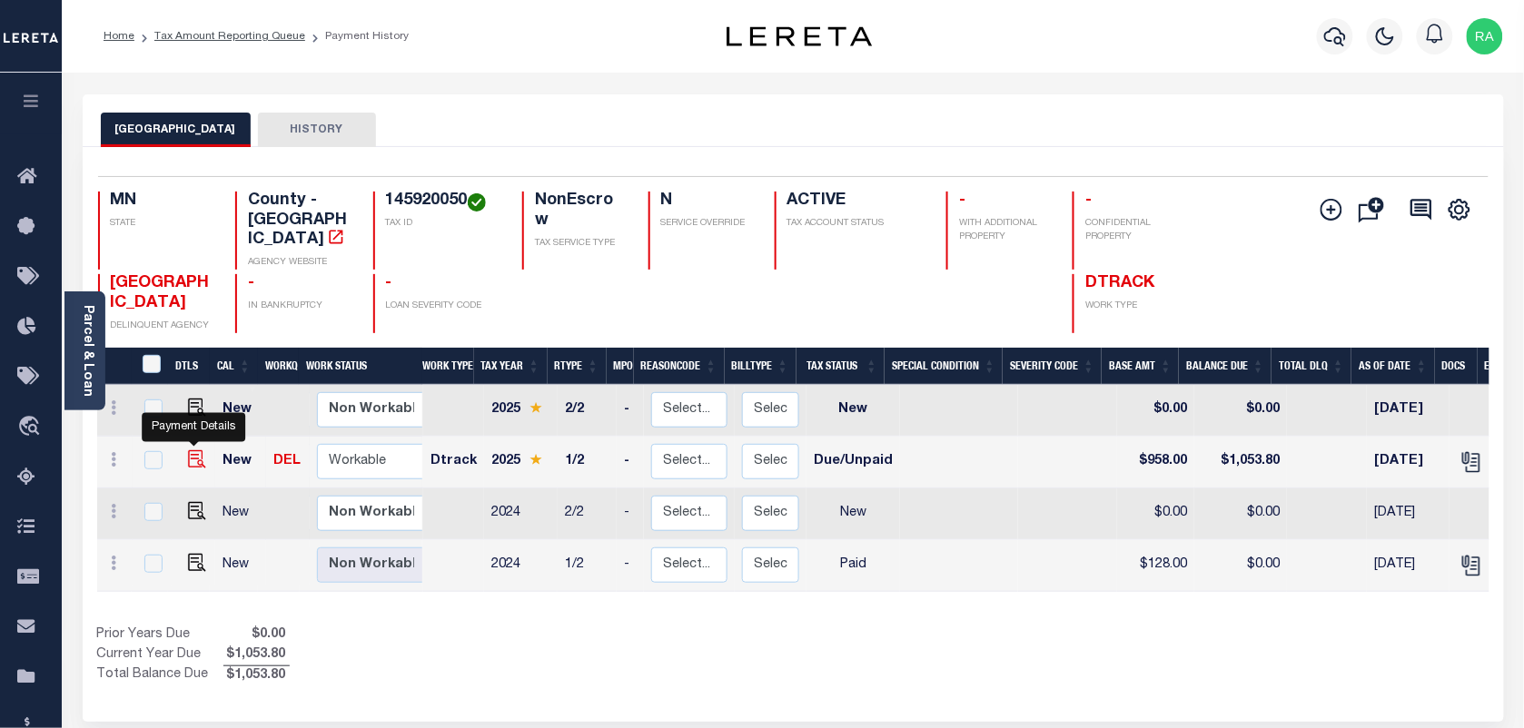
click at [188, 450] on img "" at bounding box center [197, 459] width 18 height 18
checkbox input "true"
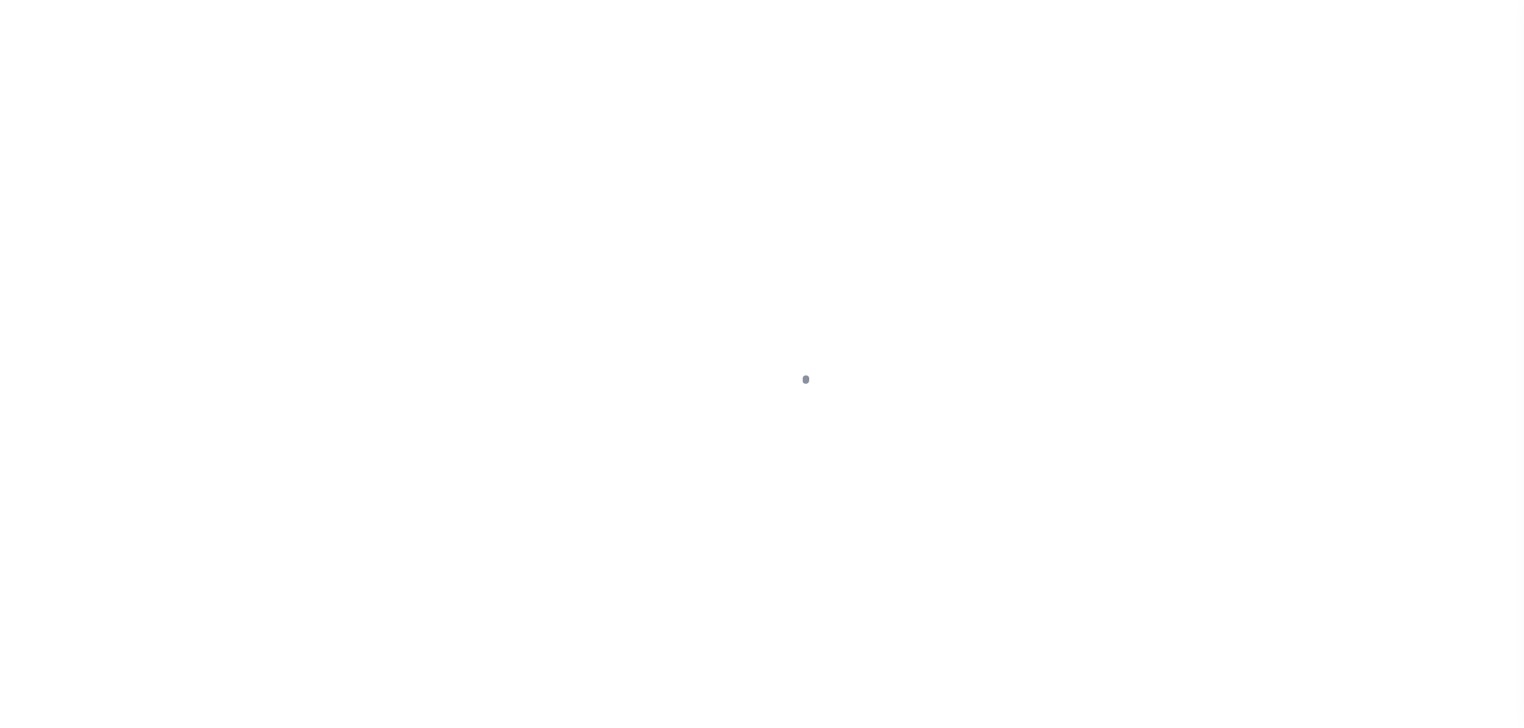
select select "DUE"
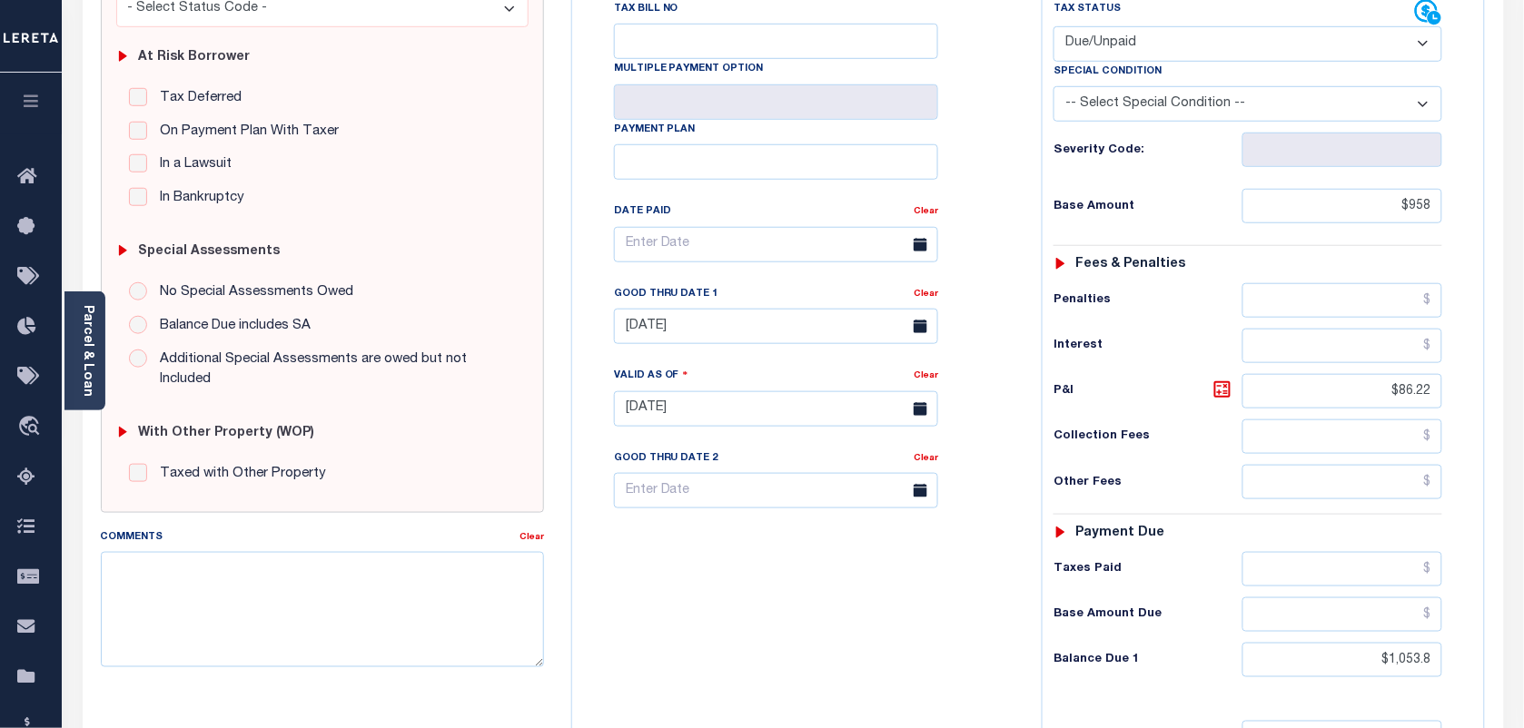
scroll to position [568, 0]
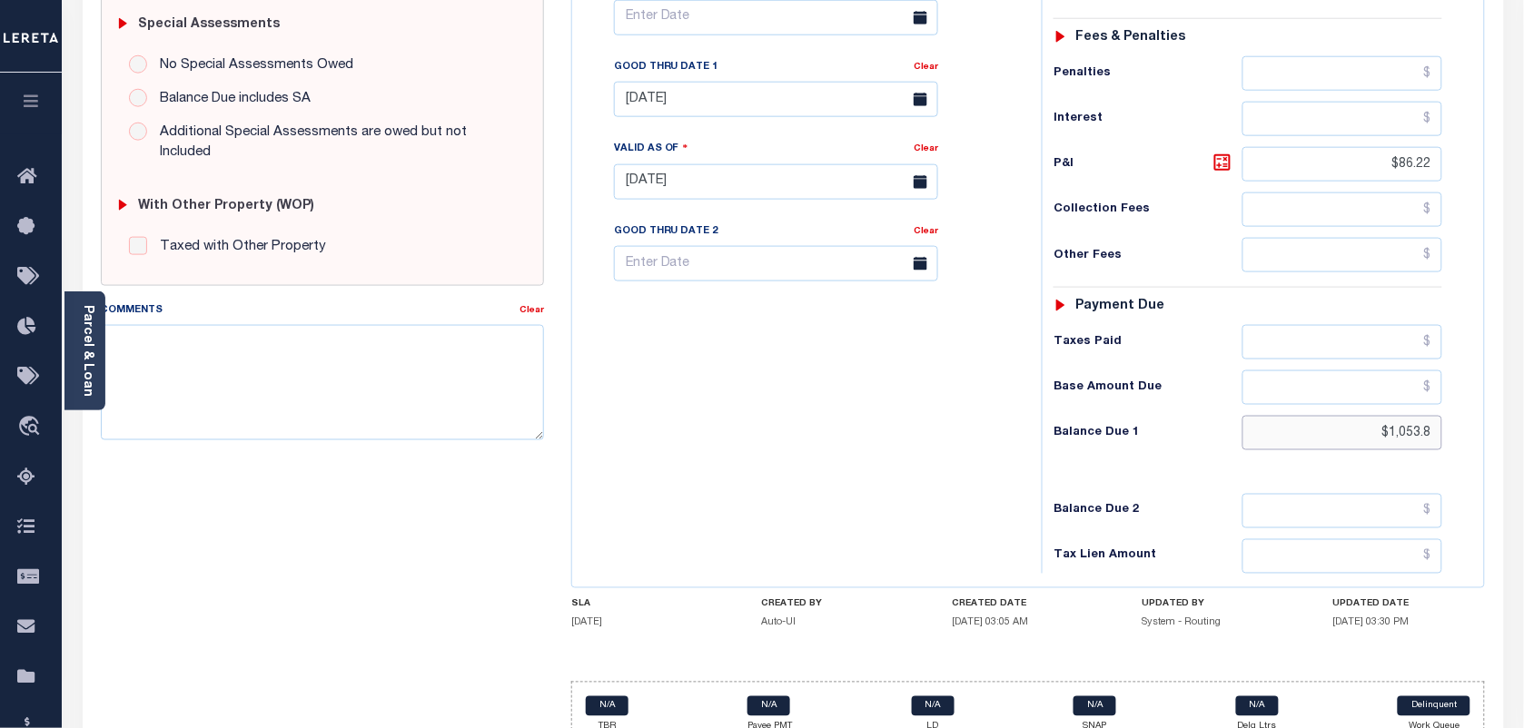
drag, startPoint x: 1387, startPoint y: 434, endPoint x: 1539, endPoint y: 432, distance: 152.6
click at [1523, 446] on html "Home Tax Amount Reporting Queue Payment History Tax Line Detail Profile" at bounding box center [762, 118] width 1524 height 1373
paste input "63.3"
type input "$1,063.38"
type input "[DATE]"
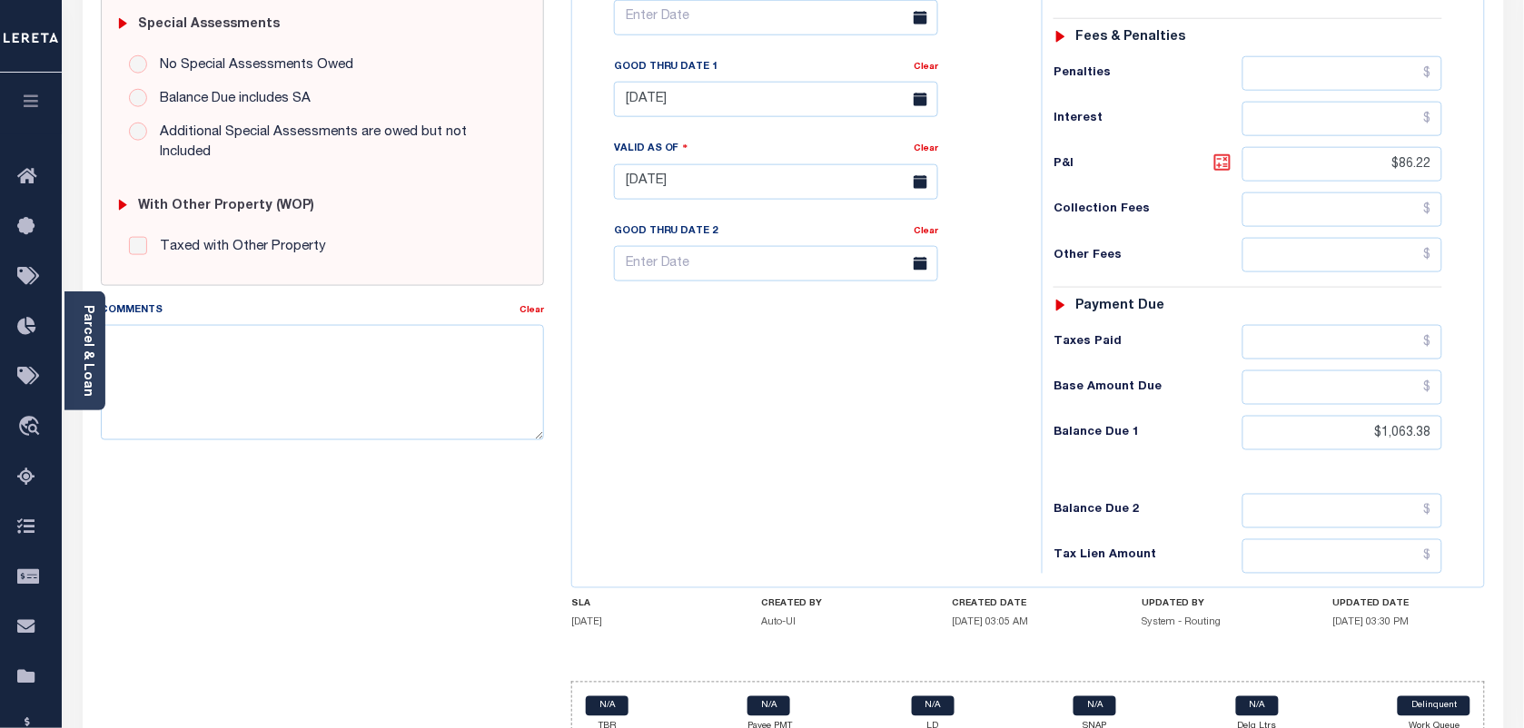
click at [1227, 166] on icon at bounding box center [1223, 163] width 22 height 22
type input "$105.38"
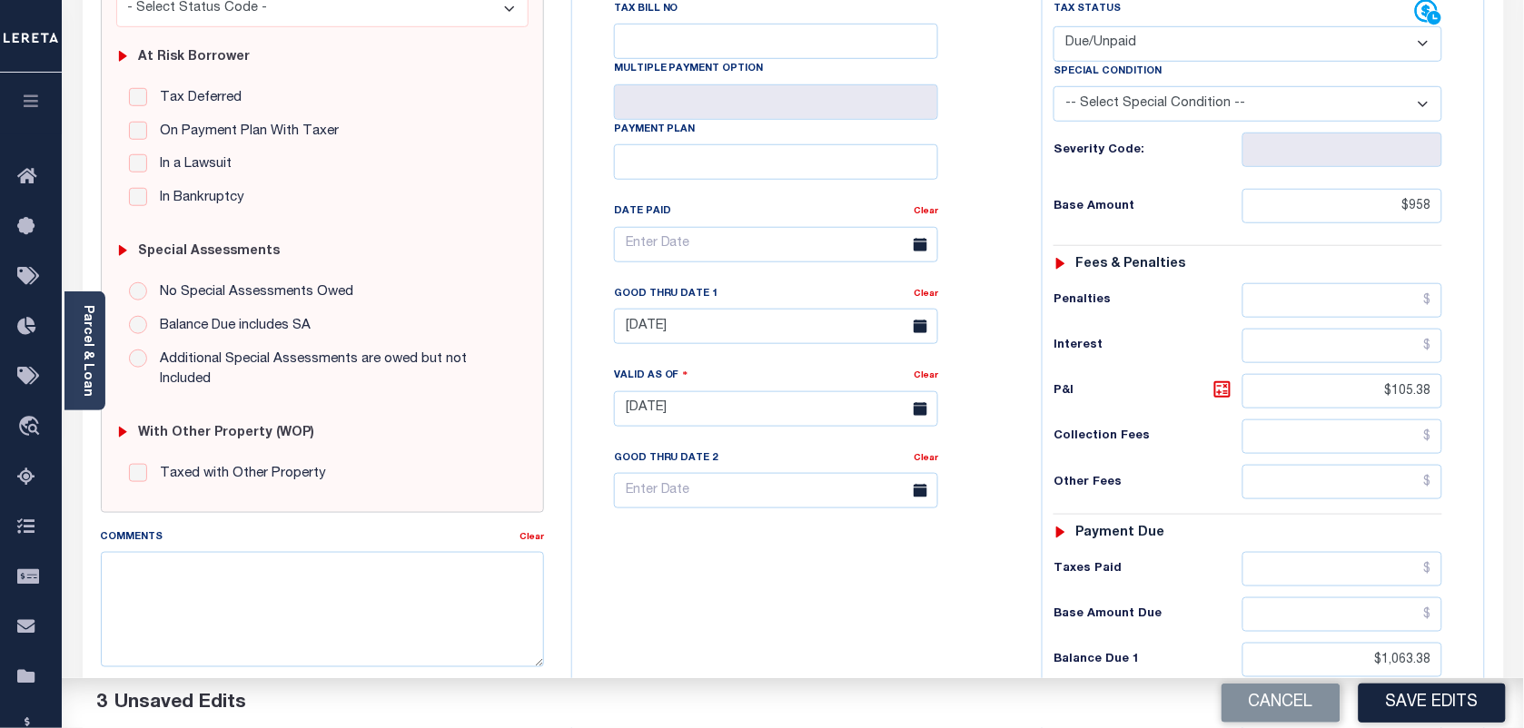
scroll to position [0, 0]
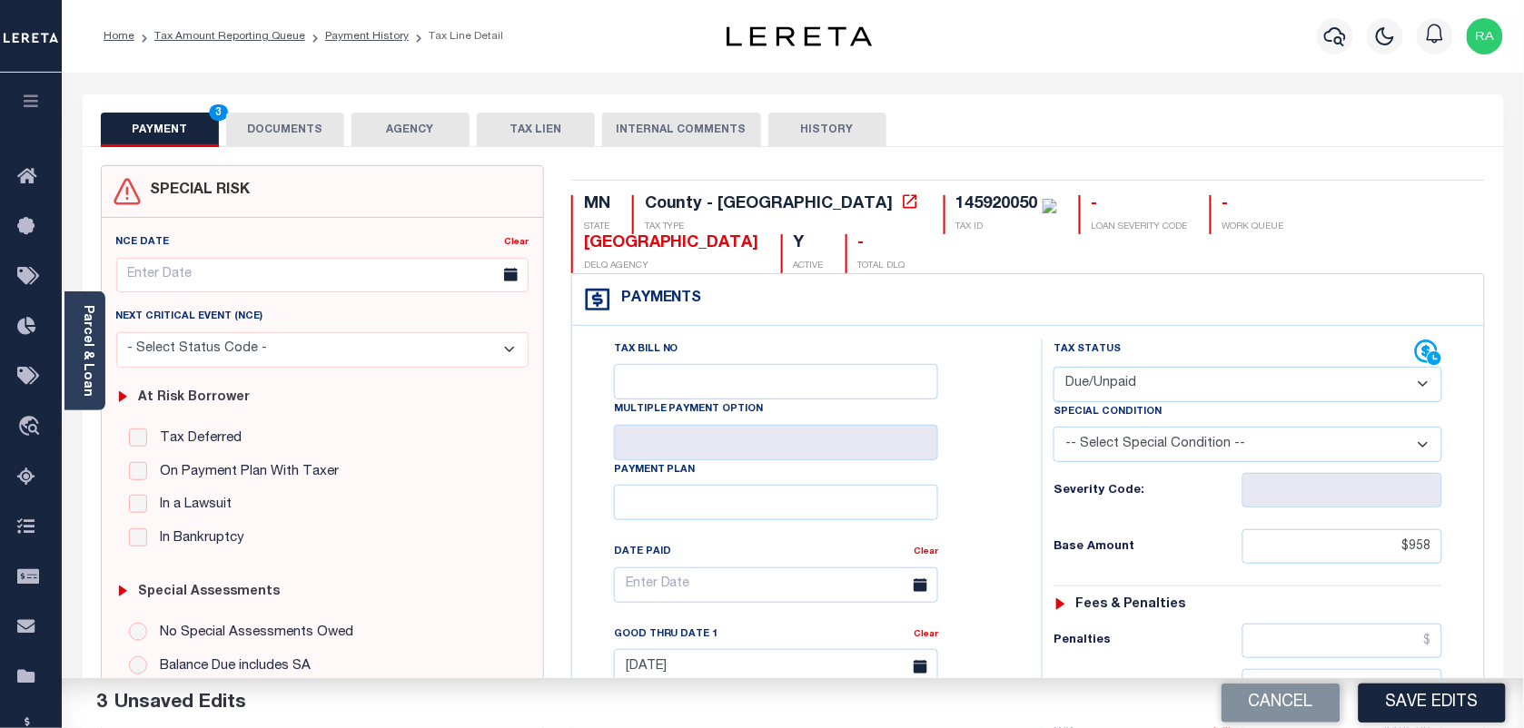
click at [377, 125] on button "AGENCY" at bounding box center [410, 130] width 118 height 35
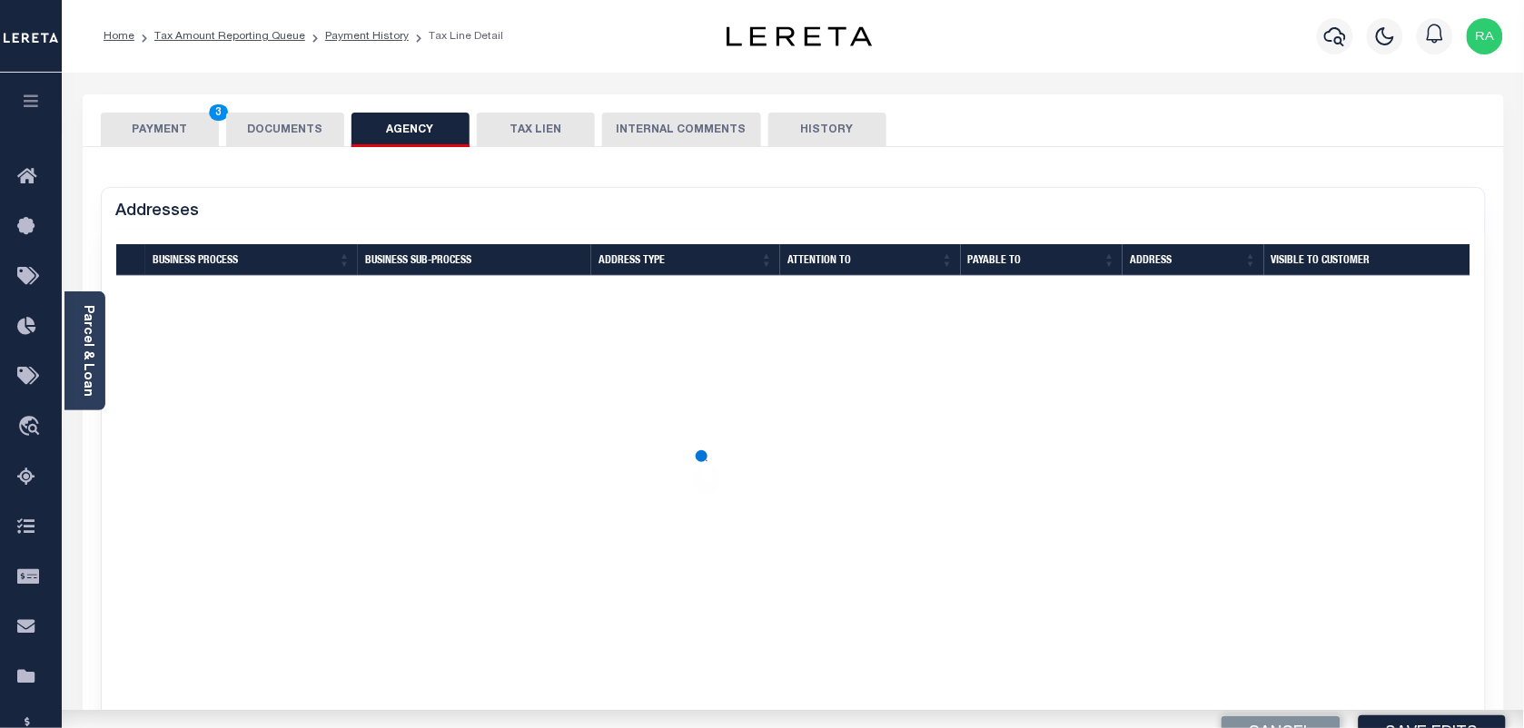
click at [293, 121] on button "DOCUMENTS" at bounding box center [285, 130] width 118 height 35
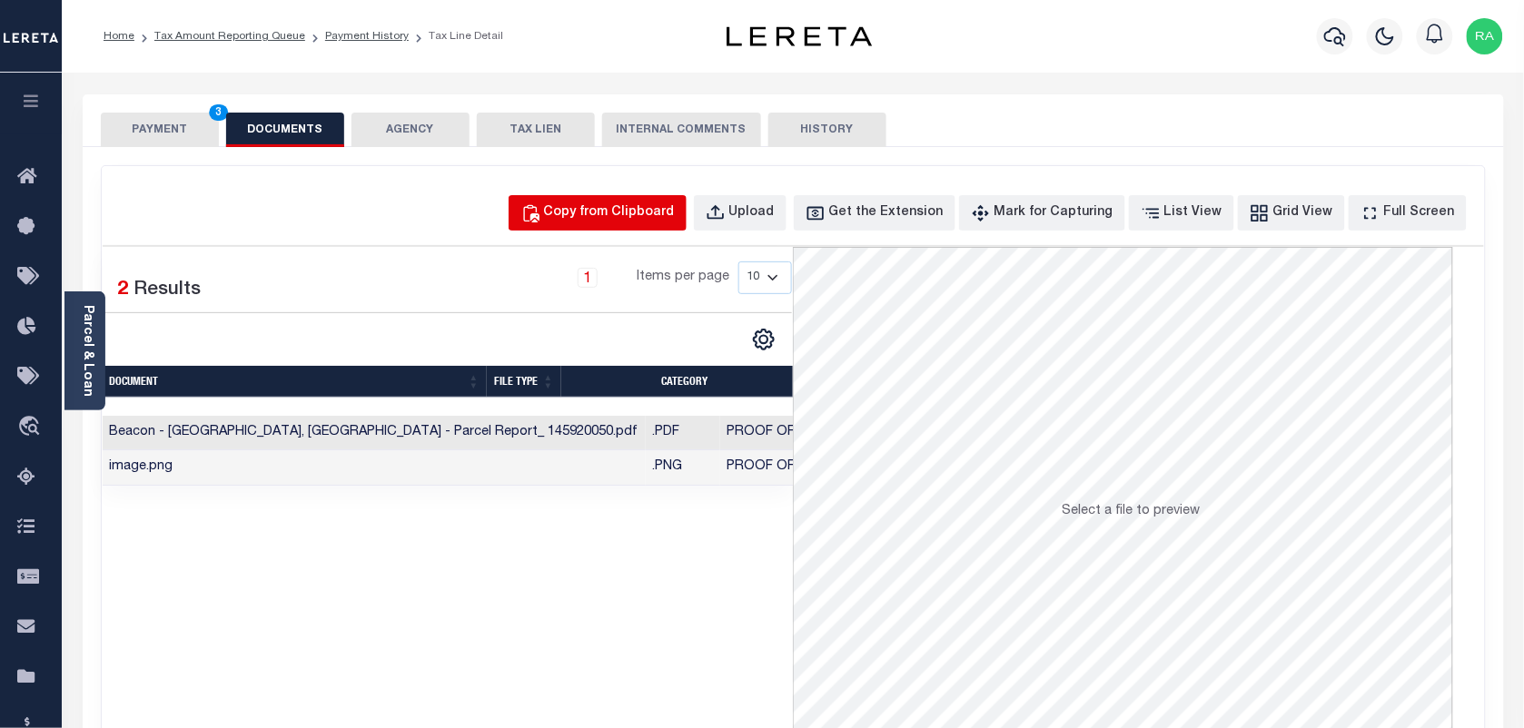
click at [629, 205] on div "Copy from Clipboard" at bounding box center [609, 213] width 131 height 20
select select "POP"
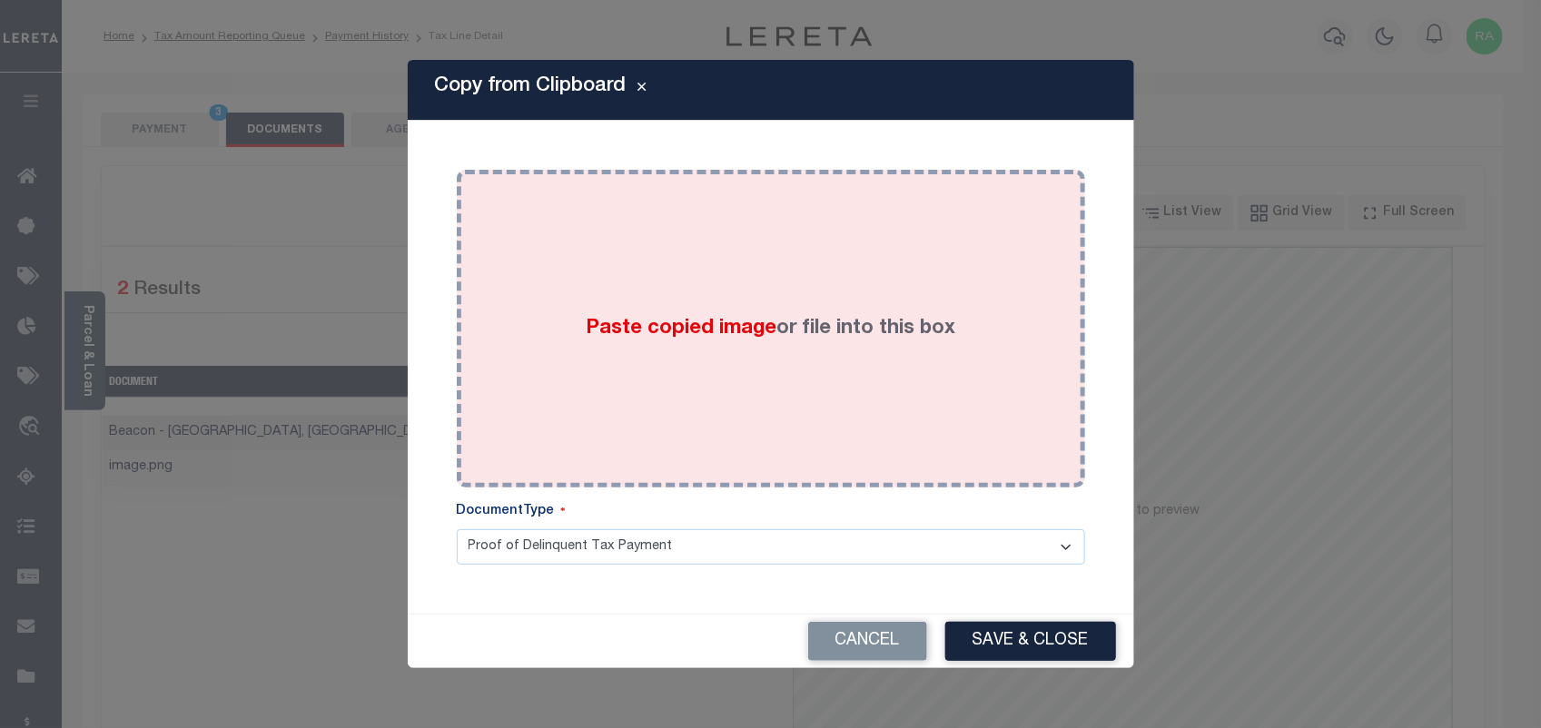
click at [669, 270] on div "Paste copied image or file into this box" at bounding box center [770, 328] width 601 height 291
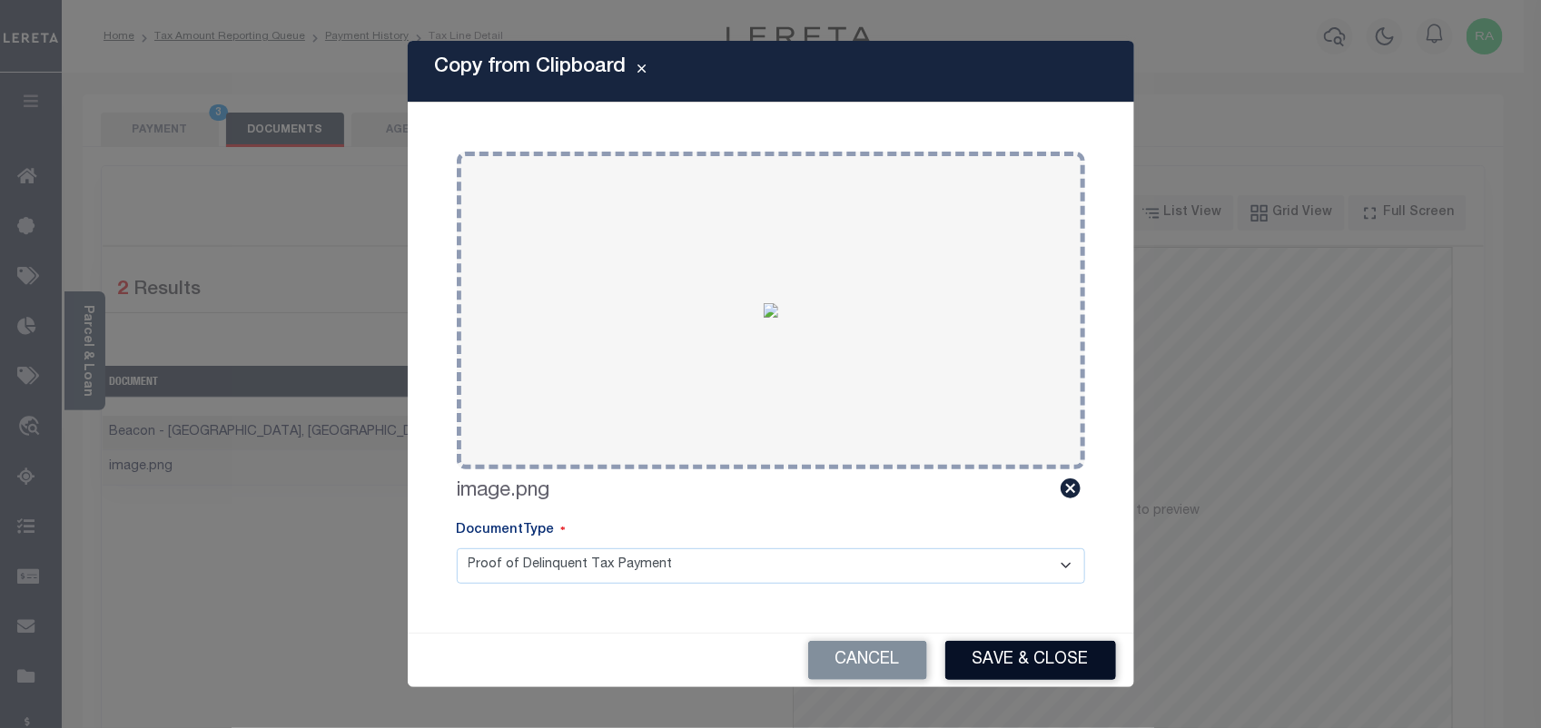
click at [985, 651] on button "Save & Close" at bounding box center [1030, 660] width 171 height 39
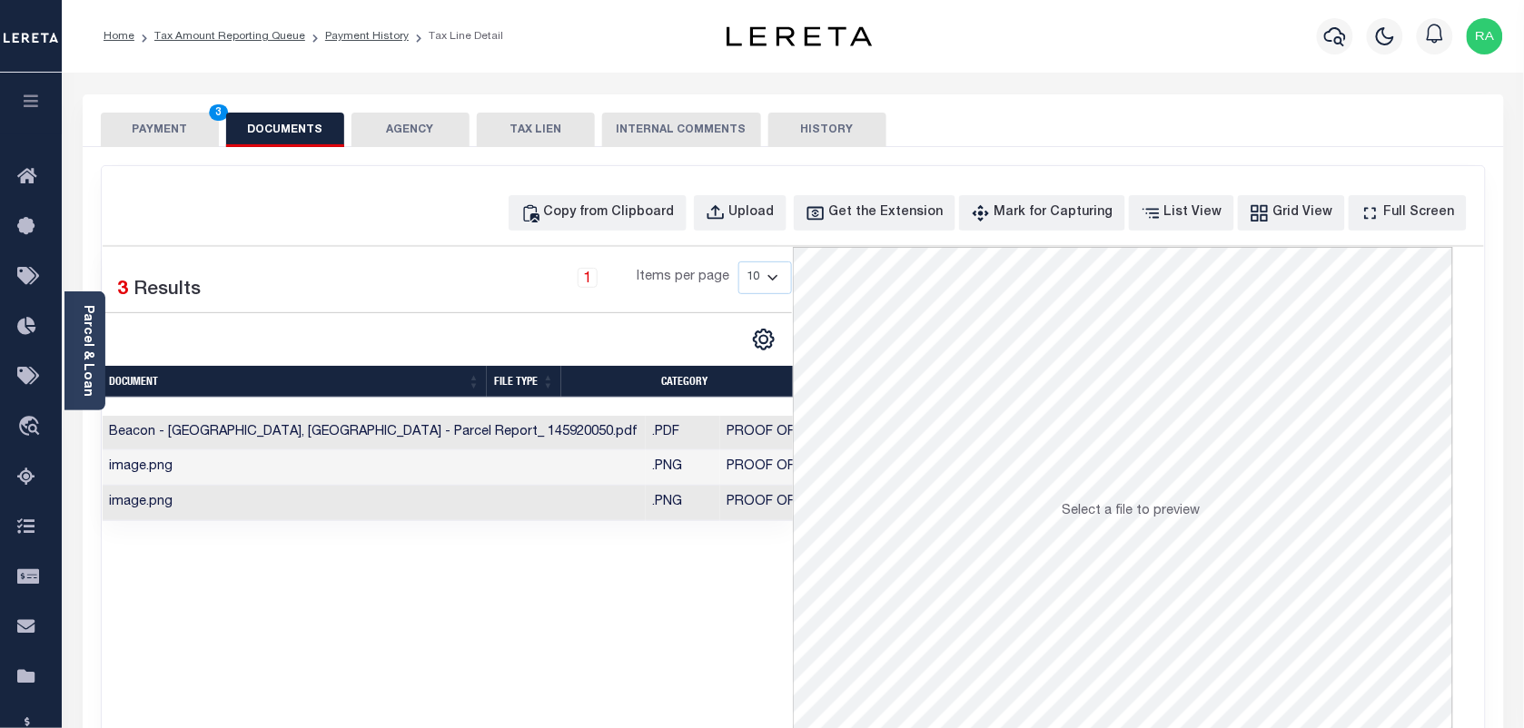
click at [175, 133] on button "PAYMENT 3" at bounding box center [160, 130] width 118 height 35
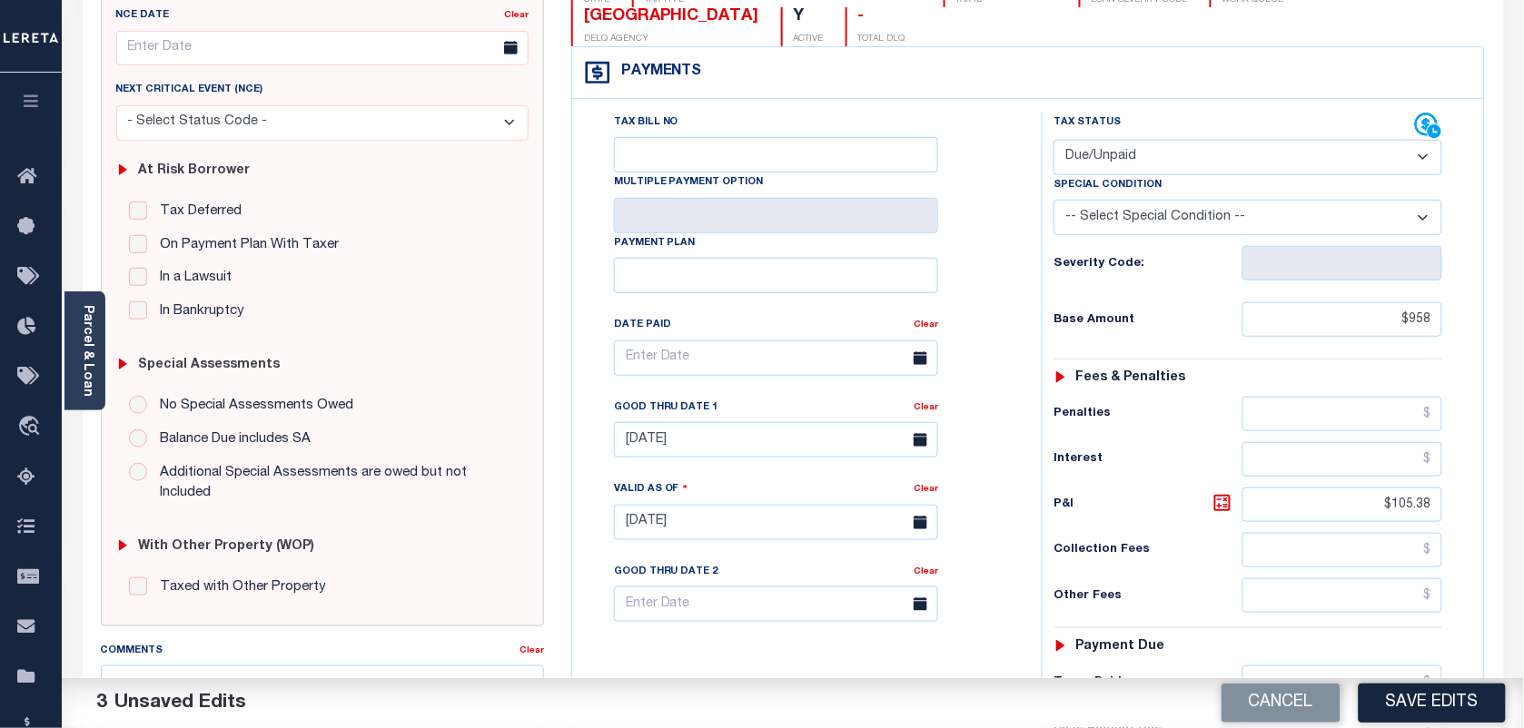
scroll to position [568, 0]
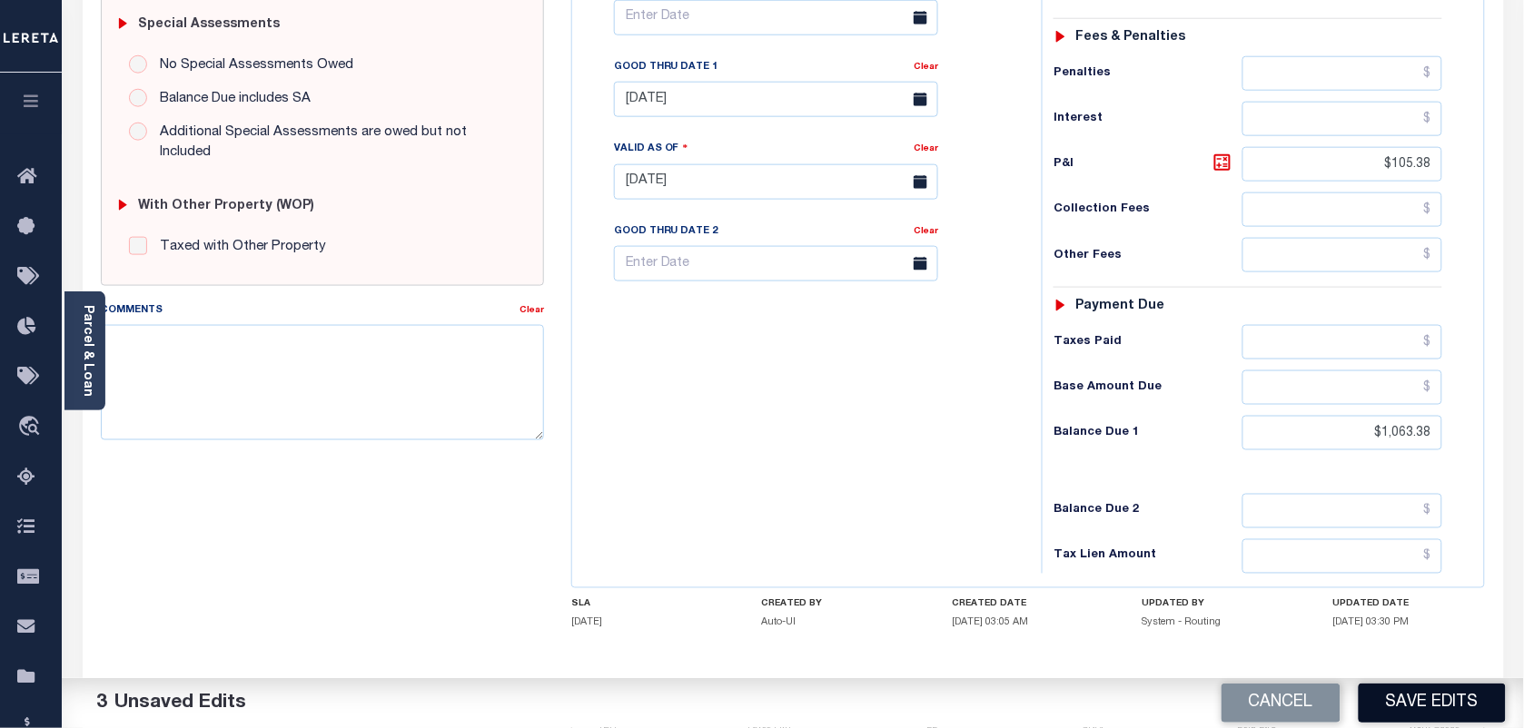
click at [1396, 697] on button "Save Edits" at bounding box center [1432, 703] width 147 height 39
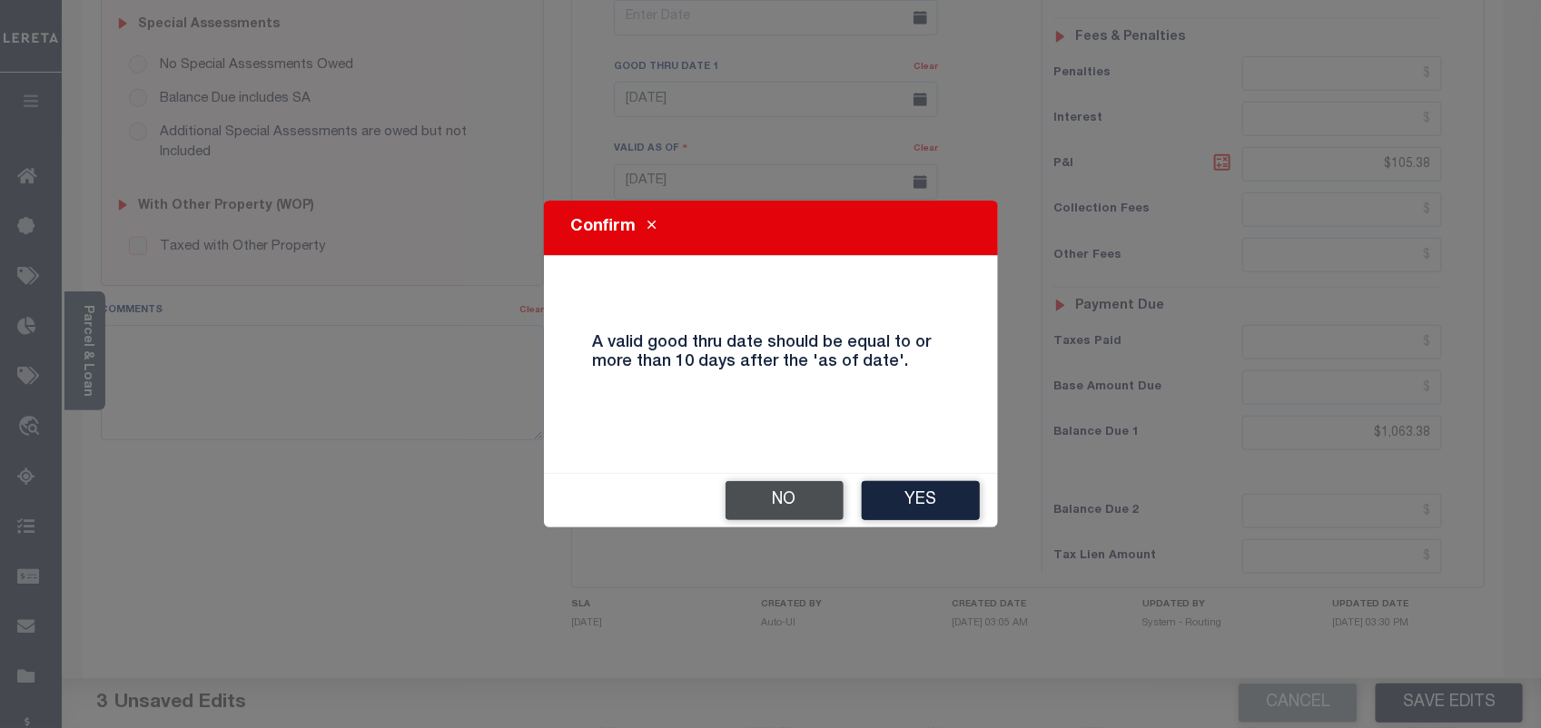
click at [799, 490] on button "No" at bounding box center [785, 500] width 118 height 39
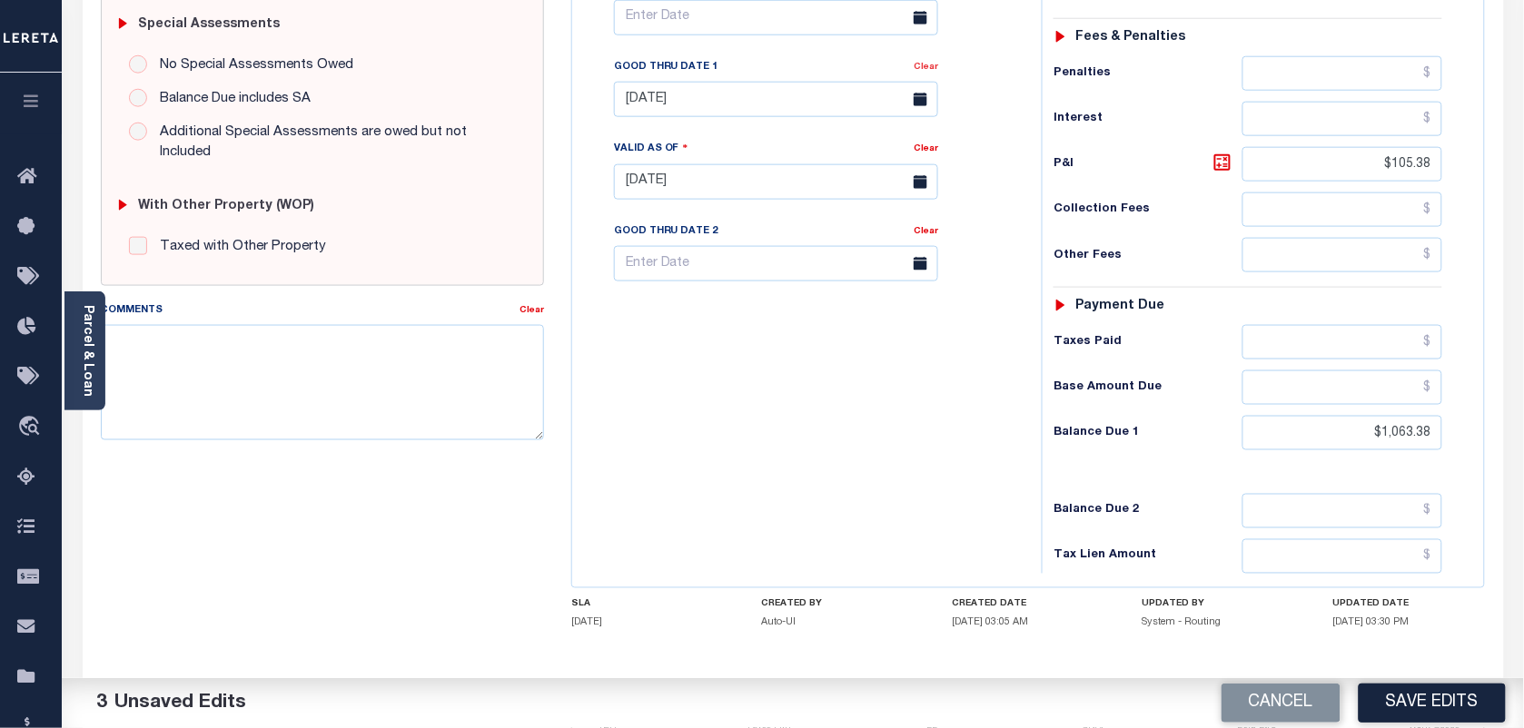
click at [928, 72] on link "Clear" at bounding box center [926, 67] width 25 height 9
click at [919, 91] on span at bounding box center [920, 99] width 35 height 35
click at [855, 103] on input "text" at bounding box center [776, 99] width 324 height 35
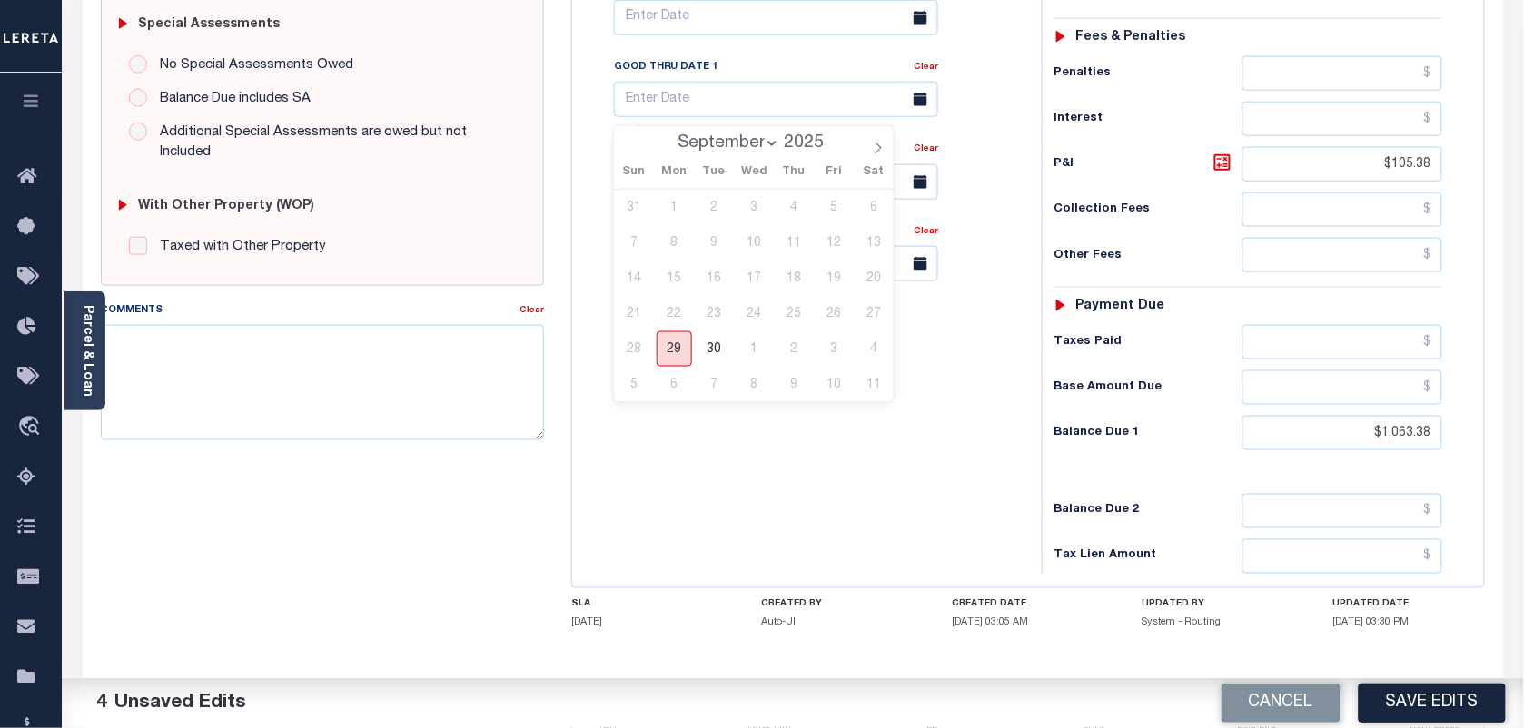
click at [684, 348] on span "29" at bounding box center [674, 348] width 35 height 35
type input "[DATE]"
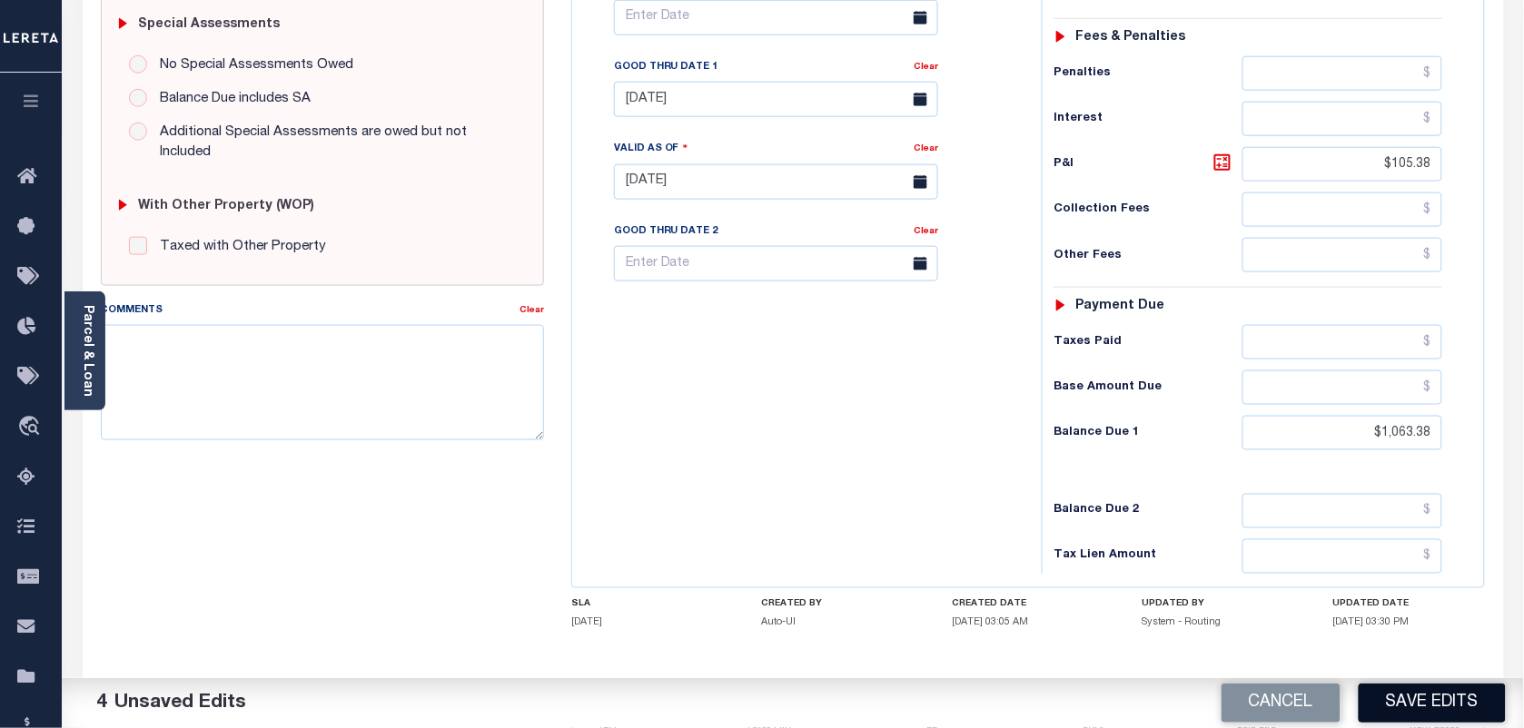
click at [1397, 706] on button "Save Edits" at bounding box center [1432, 703] width 147 height 39
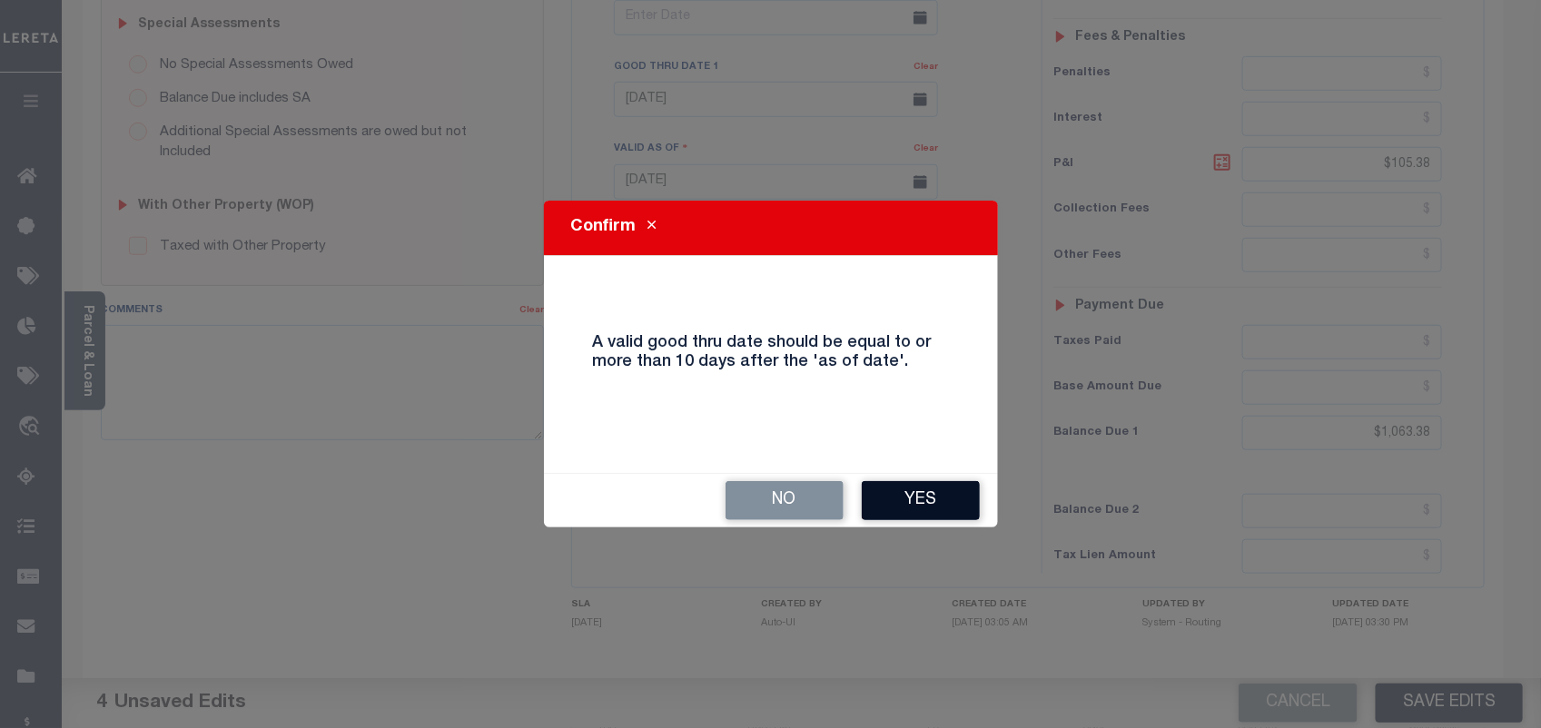
click at [911, 515] on button "Yes" at bounding box center [921, 500] width 118 height 39
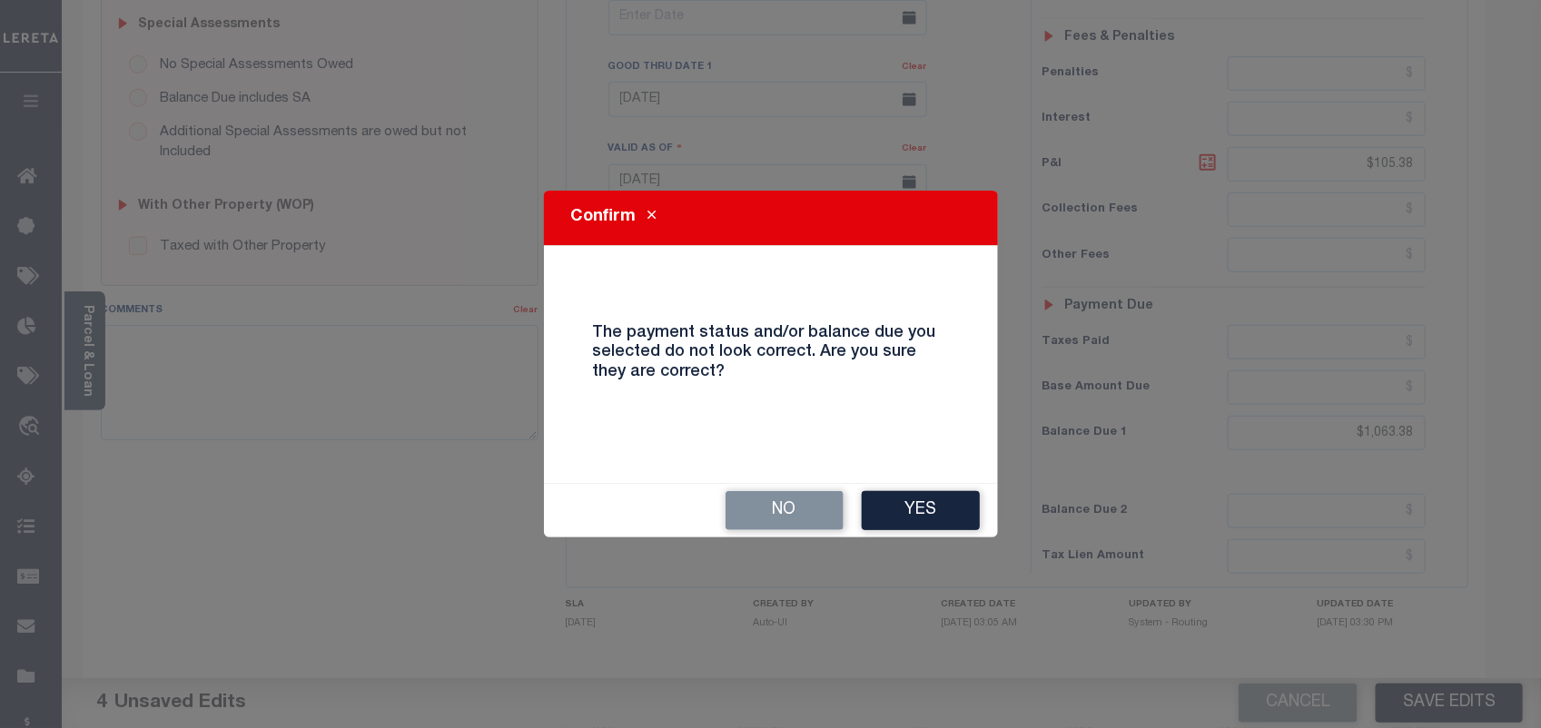
click at [915, 489] on div "No Yes" at bounding box center [771, 511] width 454 height 54
click at [937, 500] on button "Yes" at bounding box center [921, 510] width 118 height 39
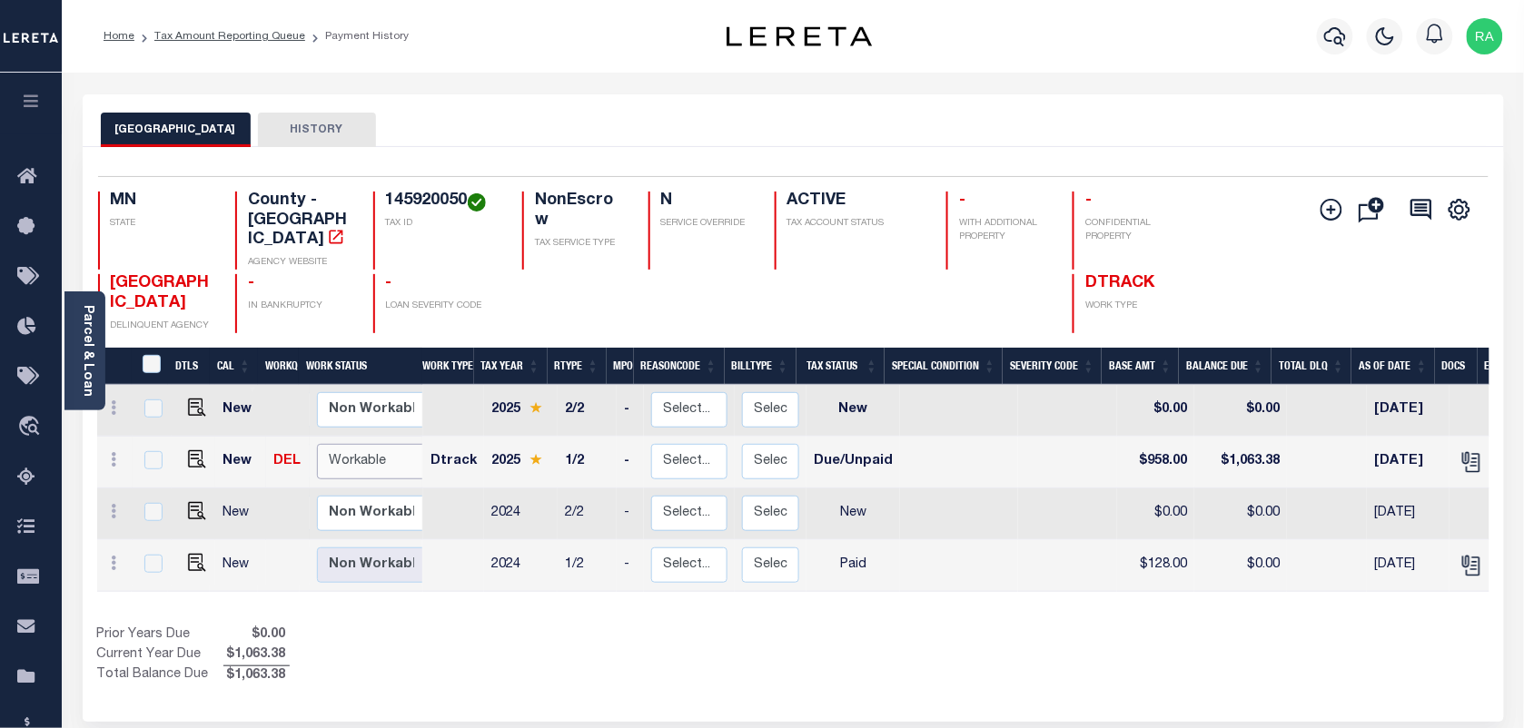
click at [386, 445] on select "Non Workable Workable" at bounding box center [371, 461] width 109 height 35
checkbox input "true"
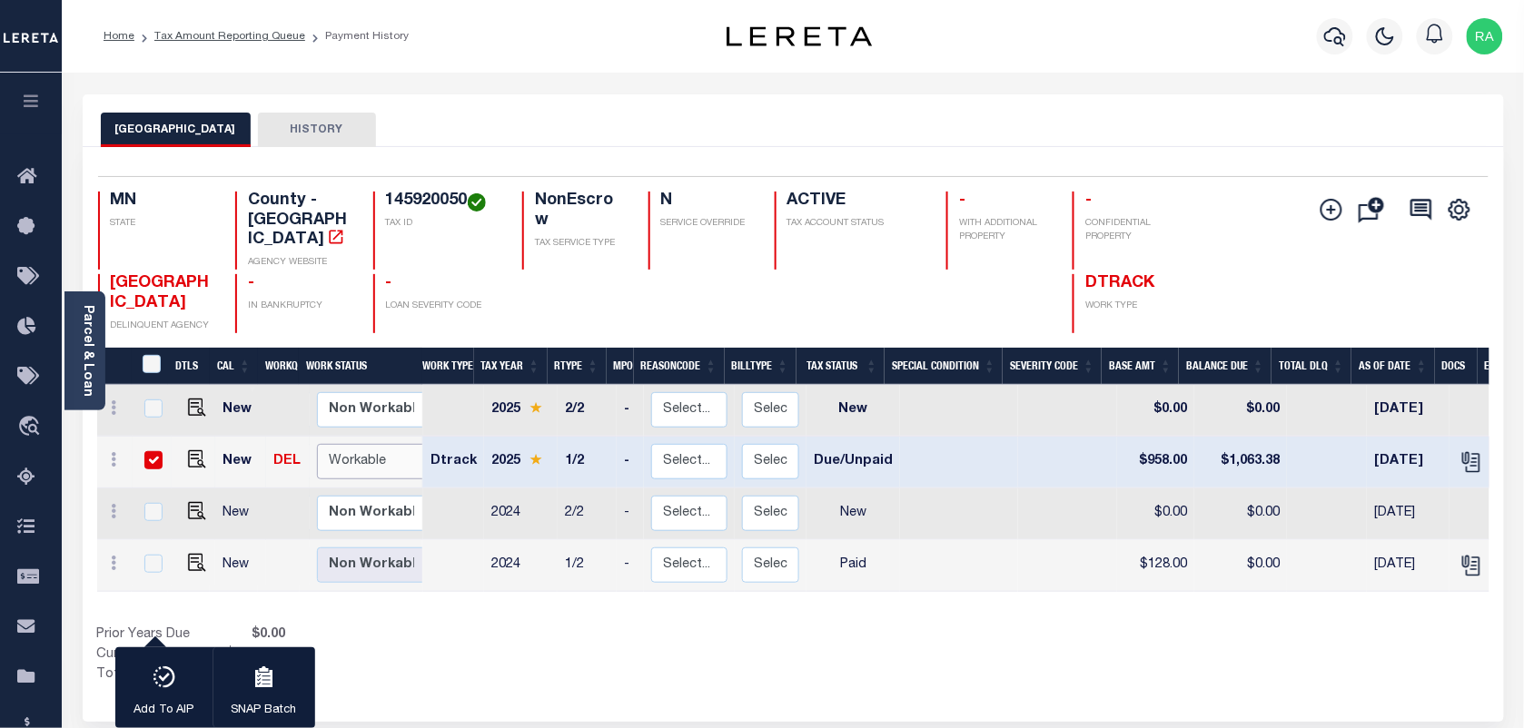
select select "true"
click at [317, 444] on select "Non Workable Workable" at bounding box center [371, 461] width 109 height 35
checkbox input "false"
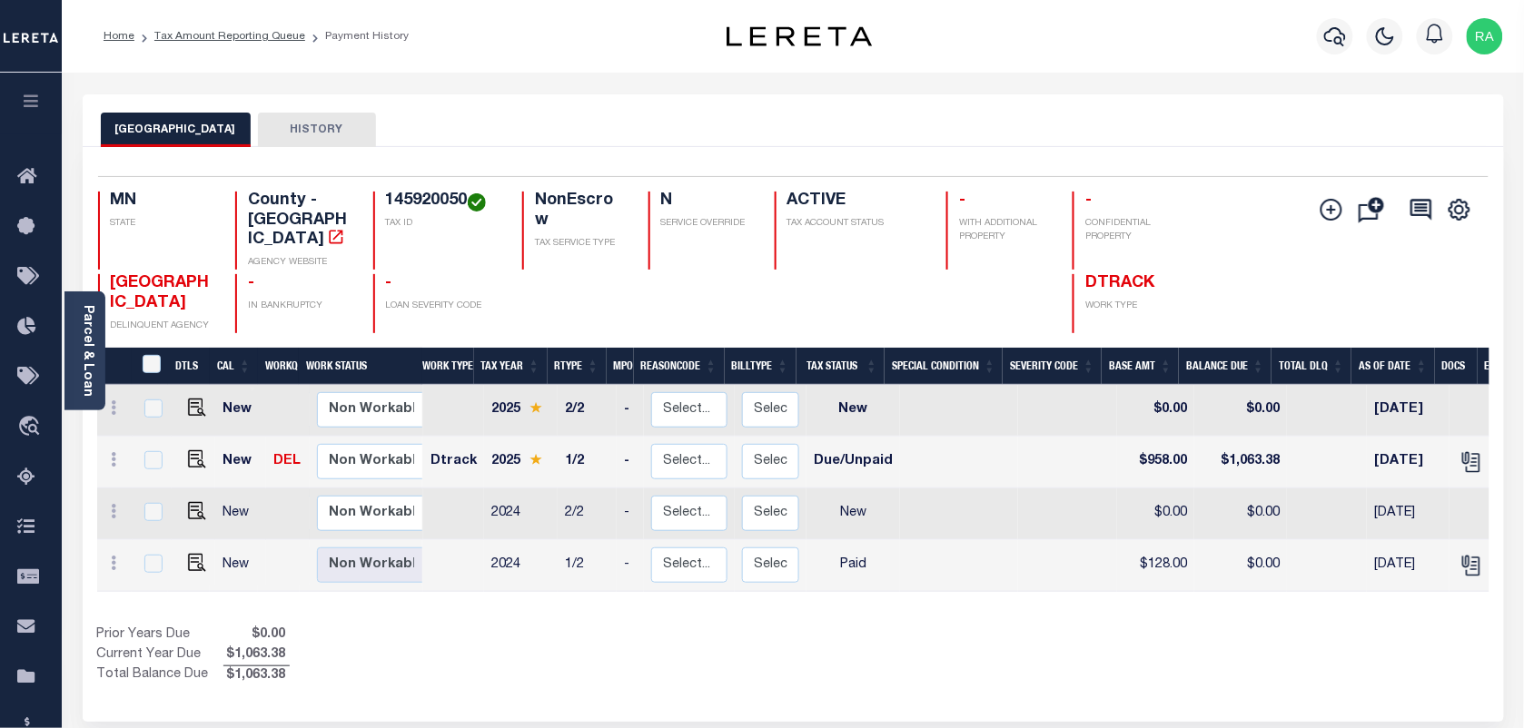
click at [252, 28] on li "Tax Amount Reporting Queue" at bounding box center [219, 36] width 171 height 16
click at [250, 25] on ol "Home Tax Amount Reporting Queue Payment History" at bounding box center [256, 36] width 334 height 38
click at [252, 34] on link "Tax Amount Reporting Queue" at bounding box center [229, 36] width 151 height 11
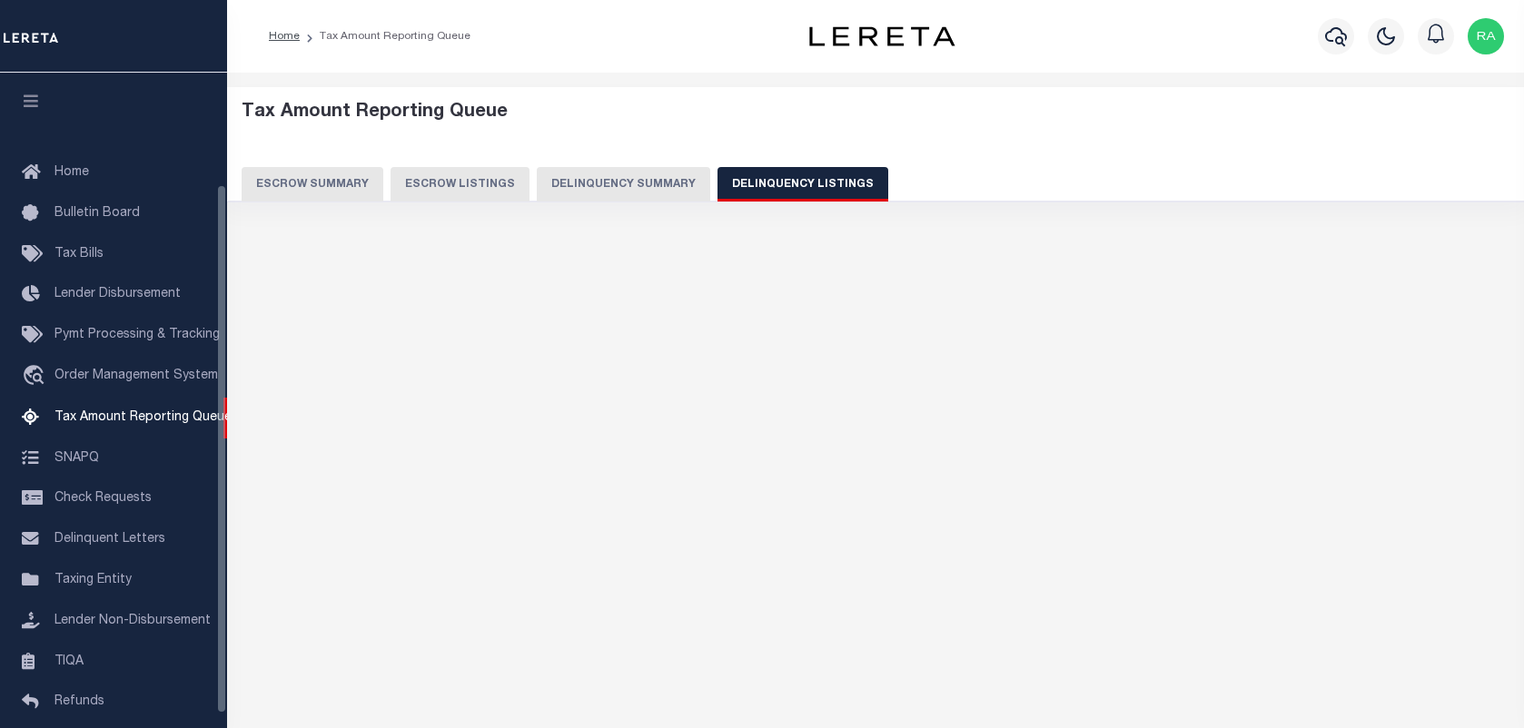
select select
select select "100"
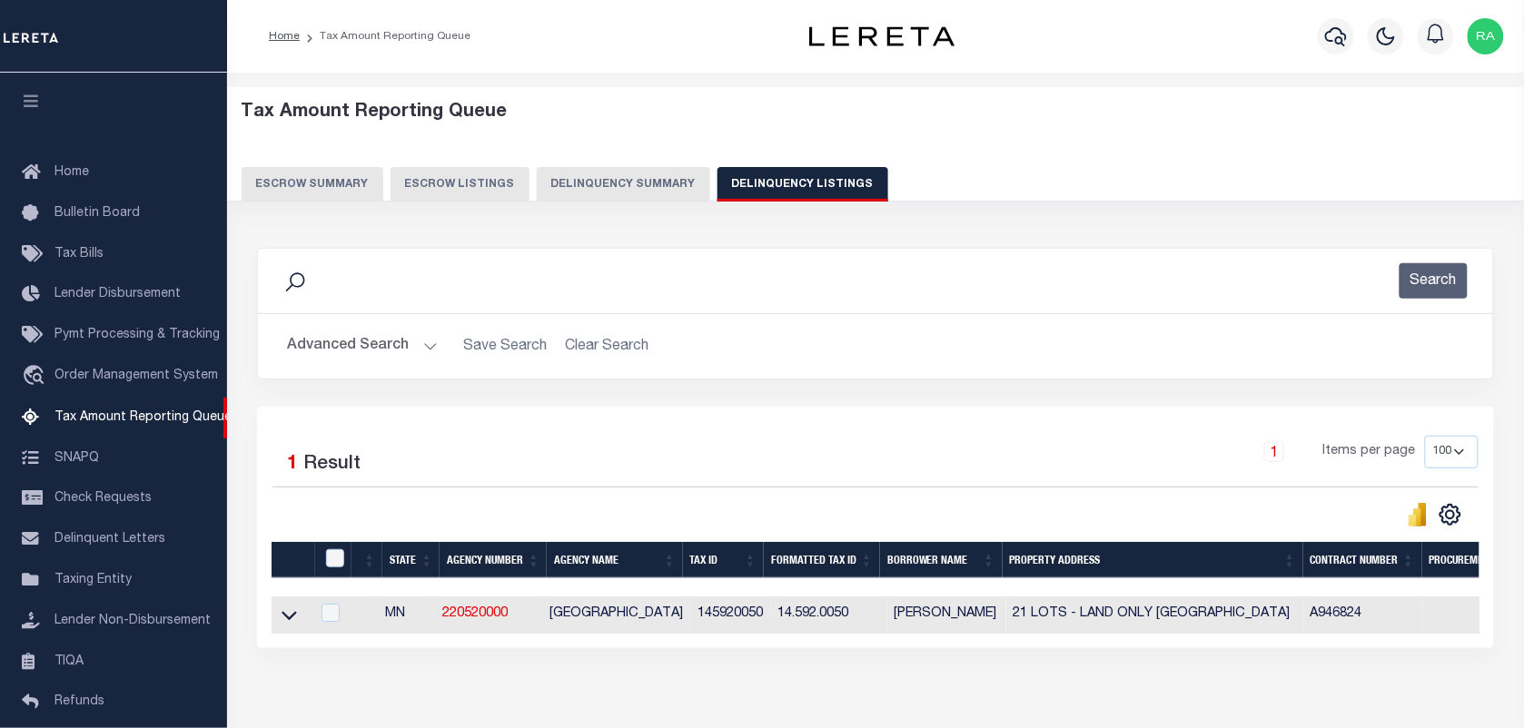
scroll to position [138, 0]
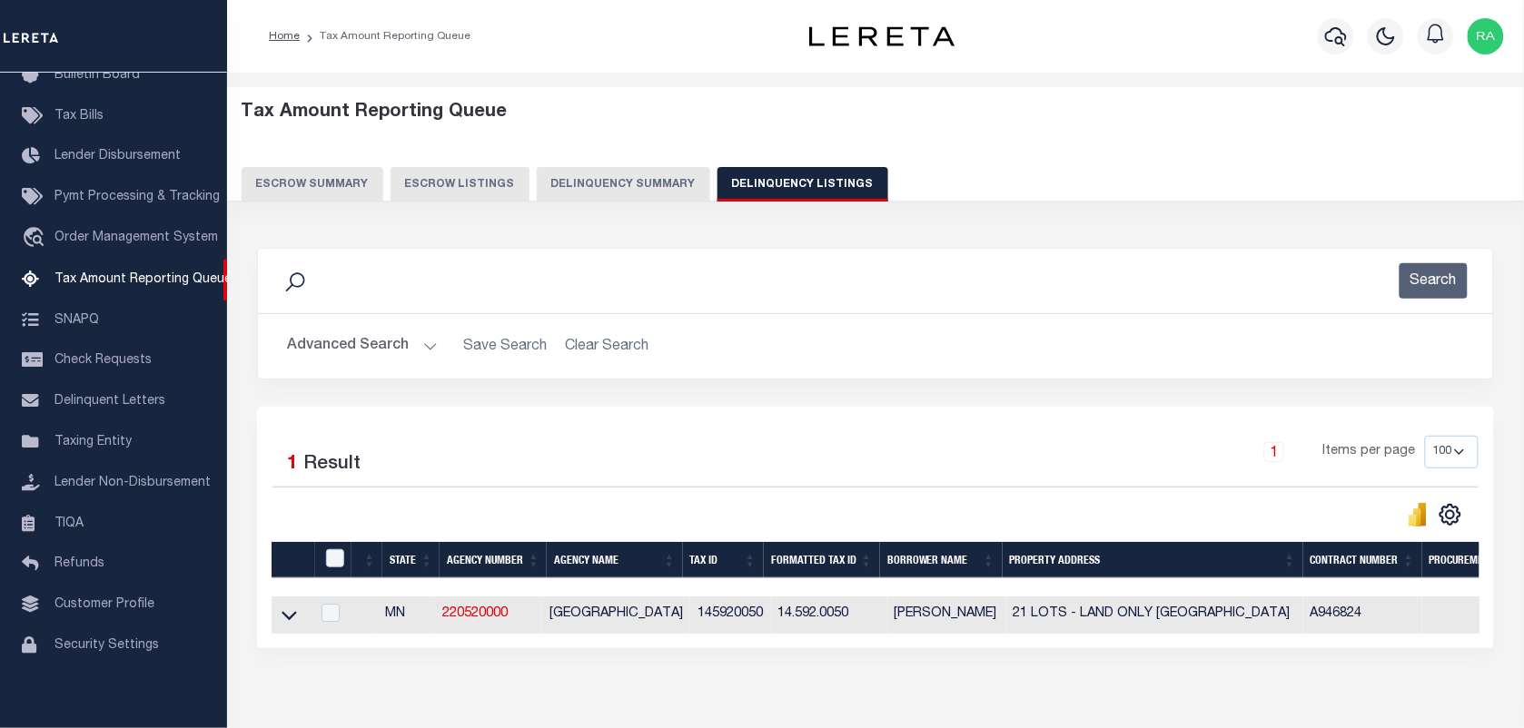
click at [416, 338] on button "Advanced Search" at bounding box center [362, 346] width 151 height 35
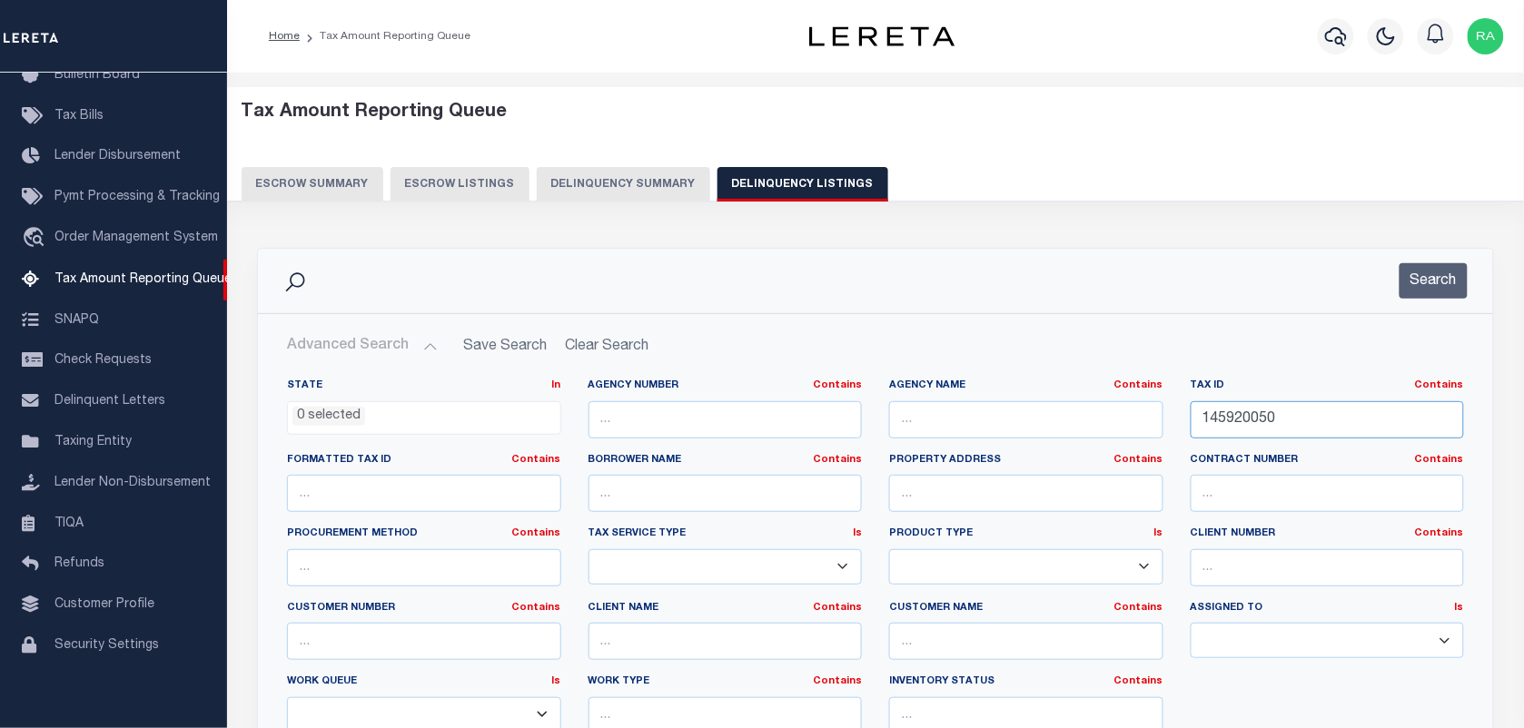
click at [1271, 423] on input "145920050" at bounding box center [1328, 419] width 274 height 37
paste input "6"
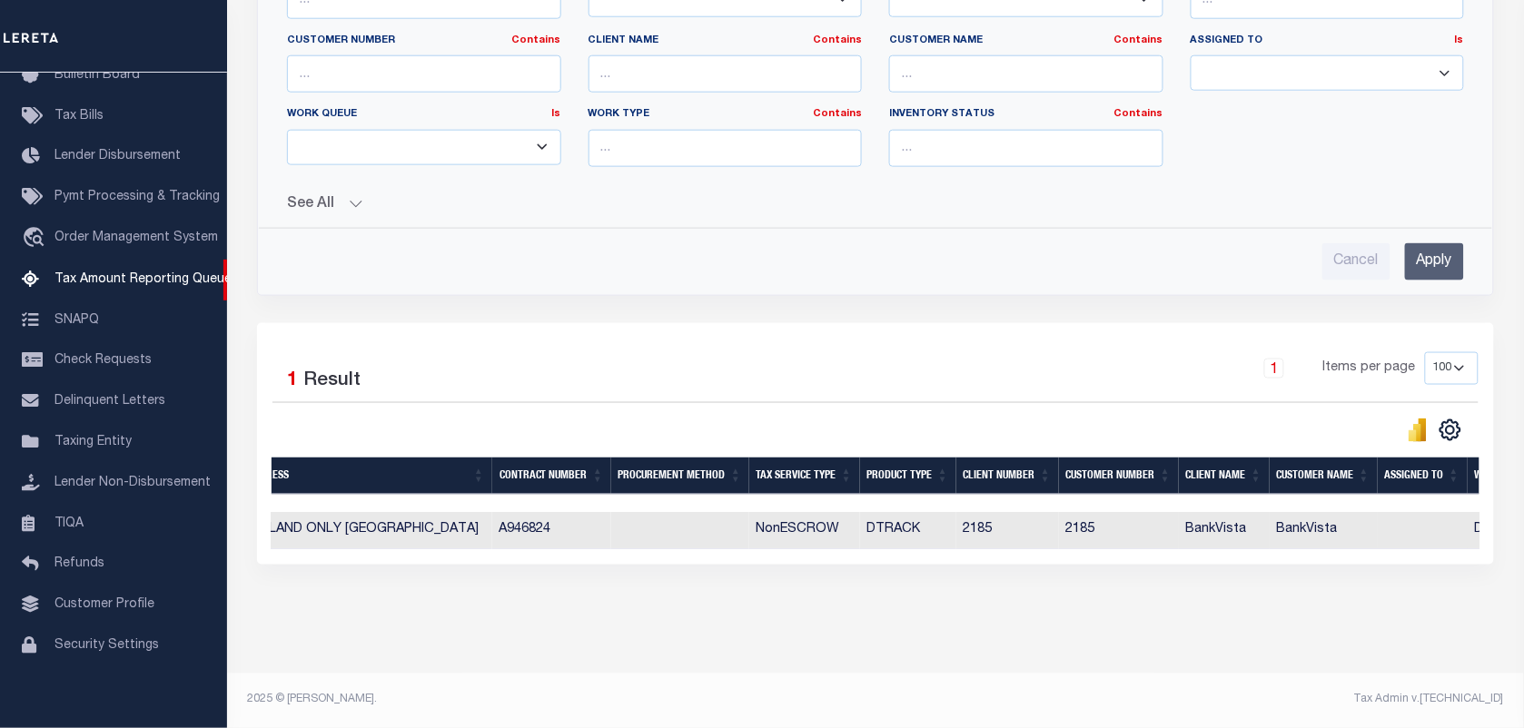
scroll to position [0, 0]
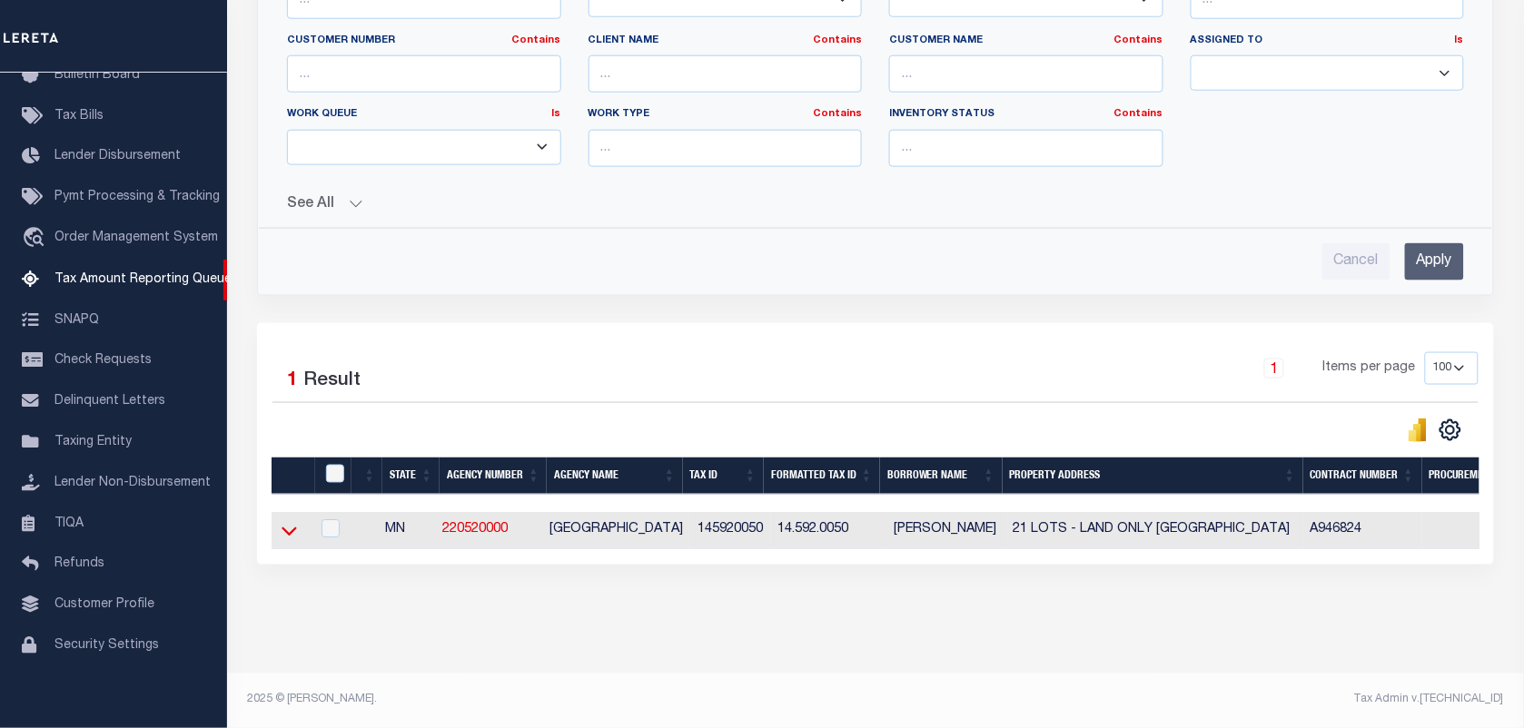
type input "145920060"
click at [287, 522] on icon at bounding box center [289, 531] width 15 height 19
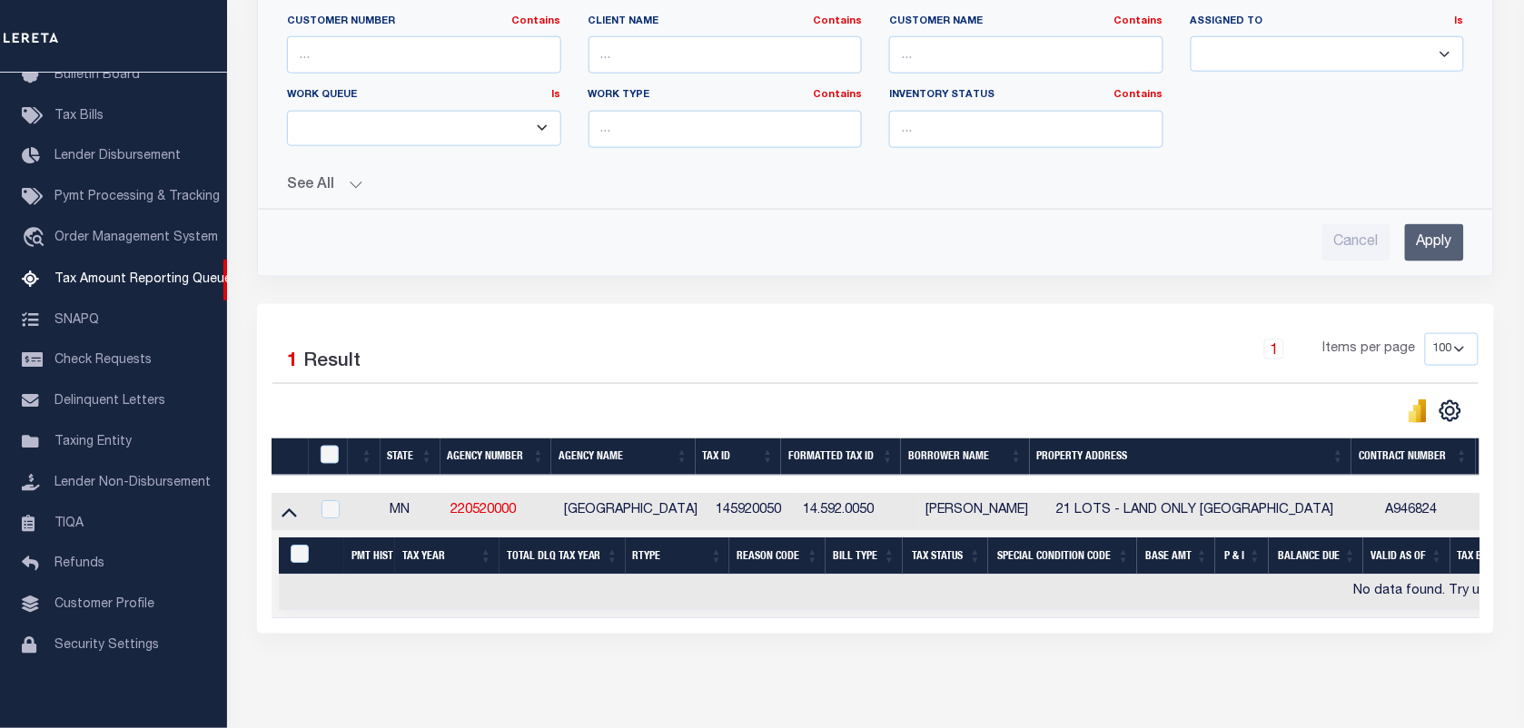
scroll to position [133, 0]
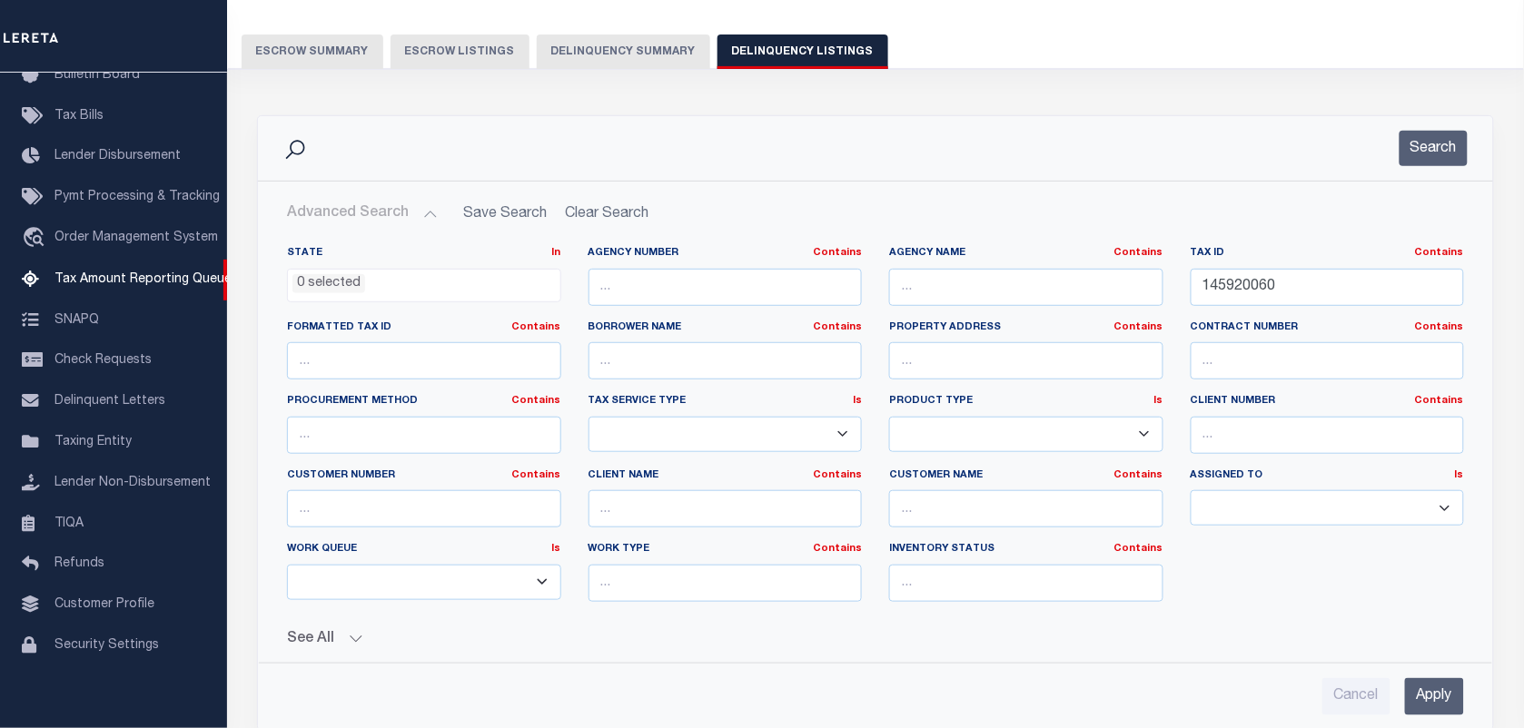
click at [1462, 691] on input "Apply" at bounding box center [1434, 696] width 59 height 37
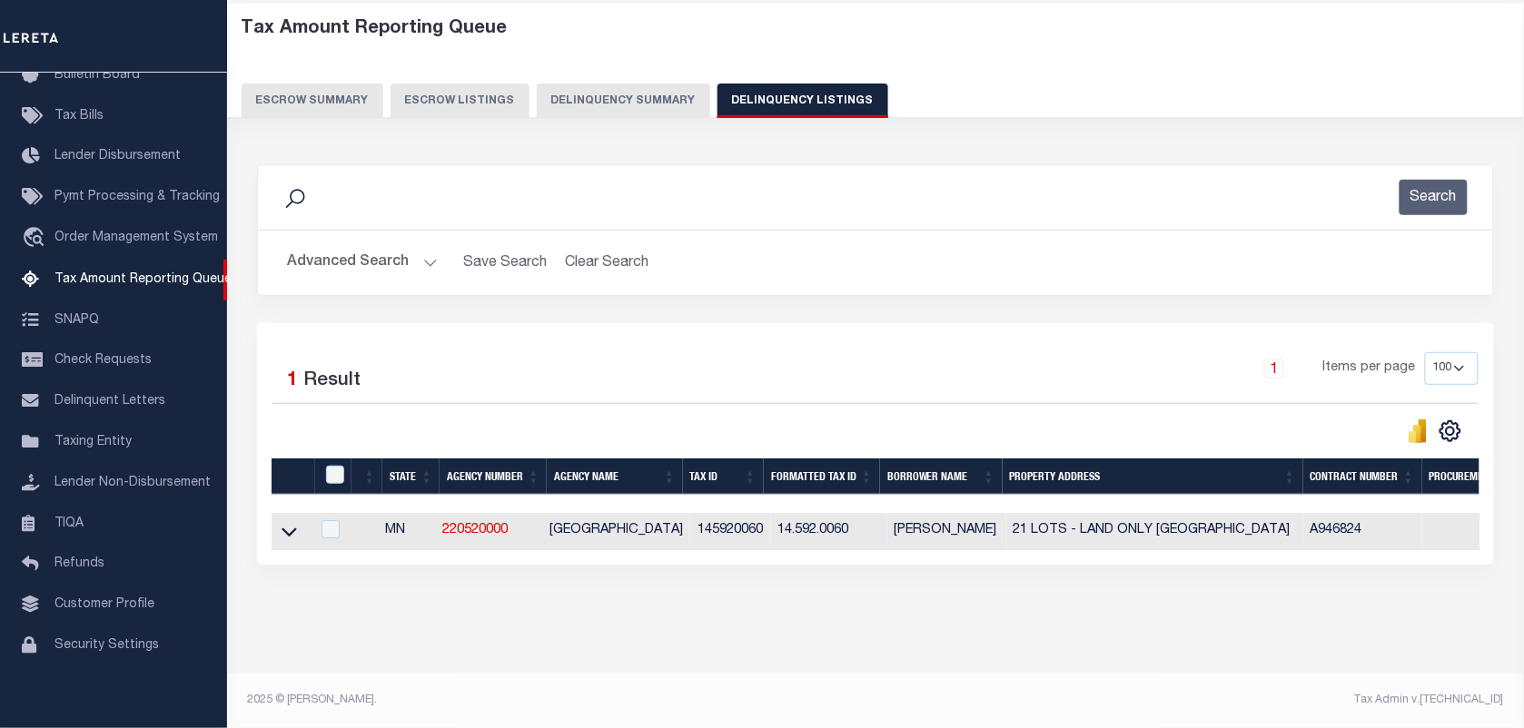
scroll to position [100, 0]
click at [289, 522] on icon at bounding box center [289, 531] width 15 height 19
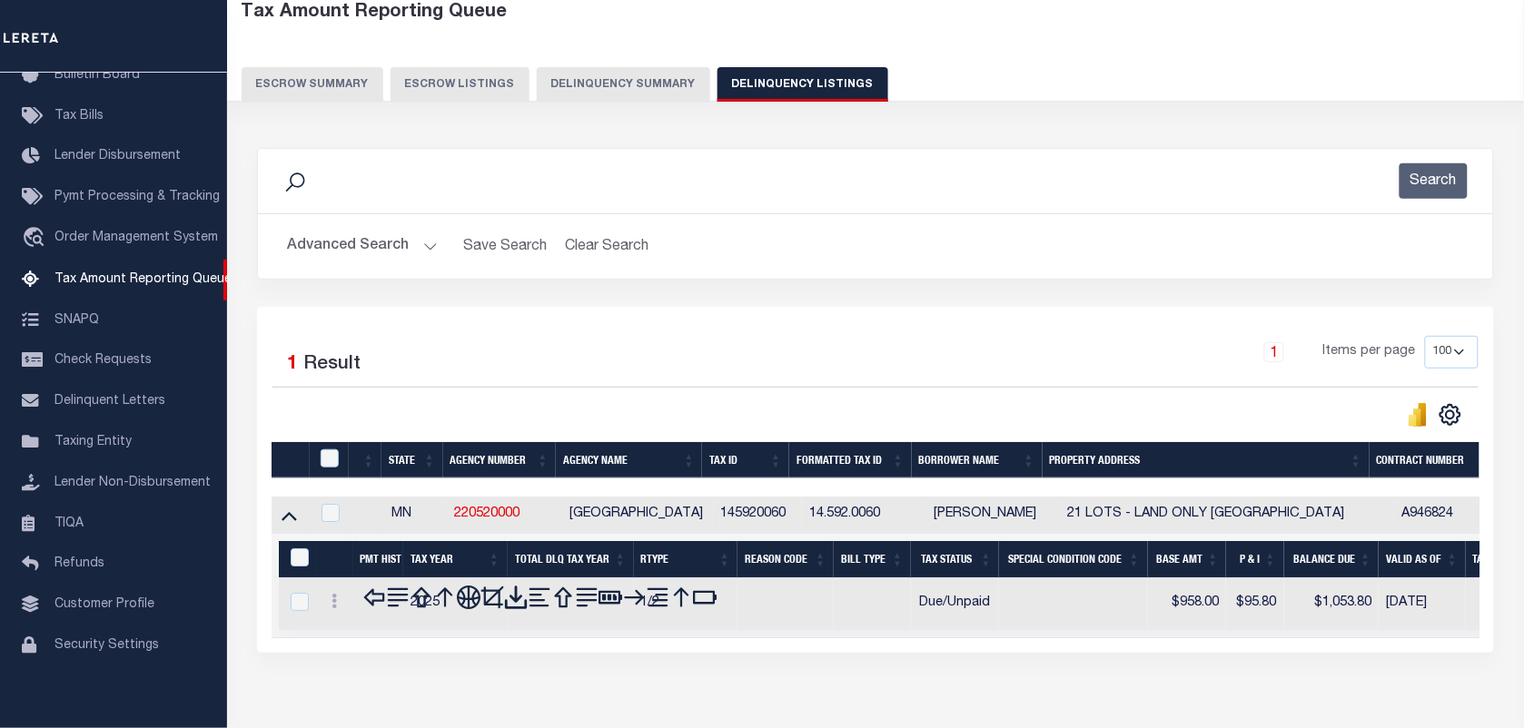
scroll to position [193, 0]
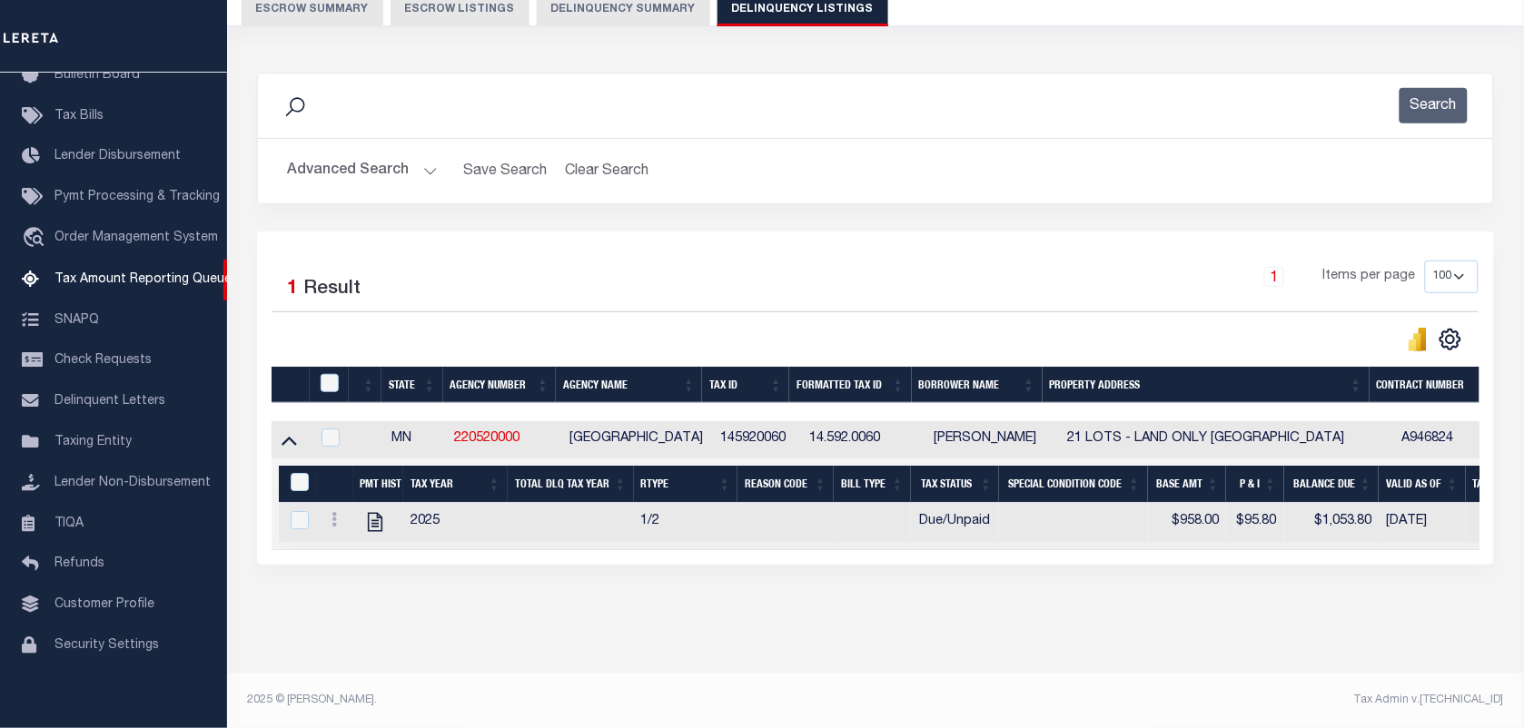
drag, startPoint x: 646, startPoint y: 554, endPoint x: 1522, endPoint y: 616, distance: 878.6
click at [1522, 616] on div "Tax Amount Reporting Queue Escrow Summary Escrow Listings" at bounding box center [875, 312] width 1297 height 831
click at [1043, 579] on div "Data sync process is currently running, you may face some response delays. Sear…" at bounding box center [875, 336] width 1261 height 565
drag, startPoint x: 846, startPoint y: 550, endPoint x: 1465, endPoint y: 588, distance: 619.6
click at [1488, 579] on div "Data sync process is currently running, you may face some response delays. Sear…" at bounding box center [875, 336] width 1261 height 565
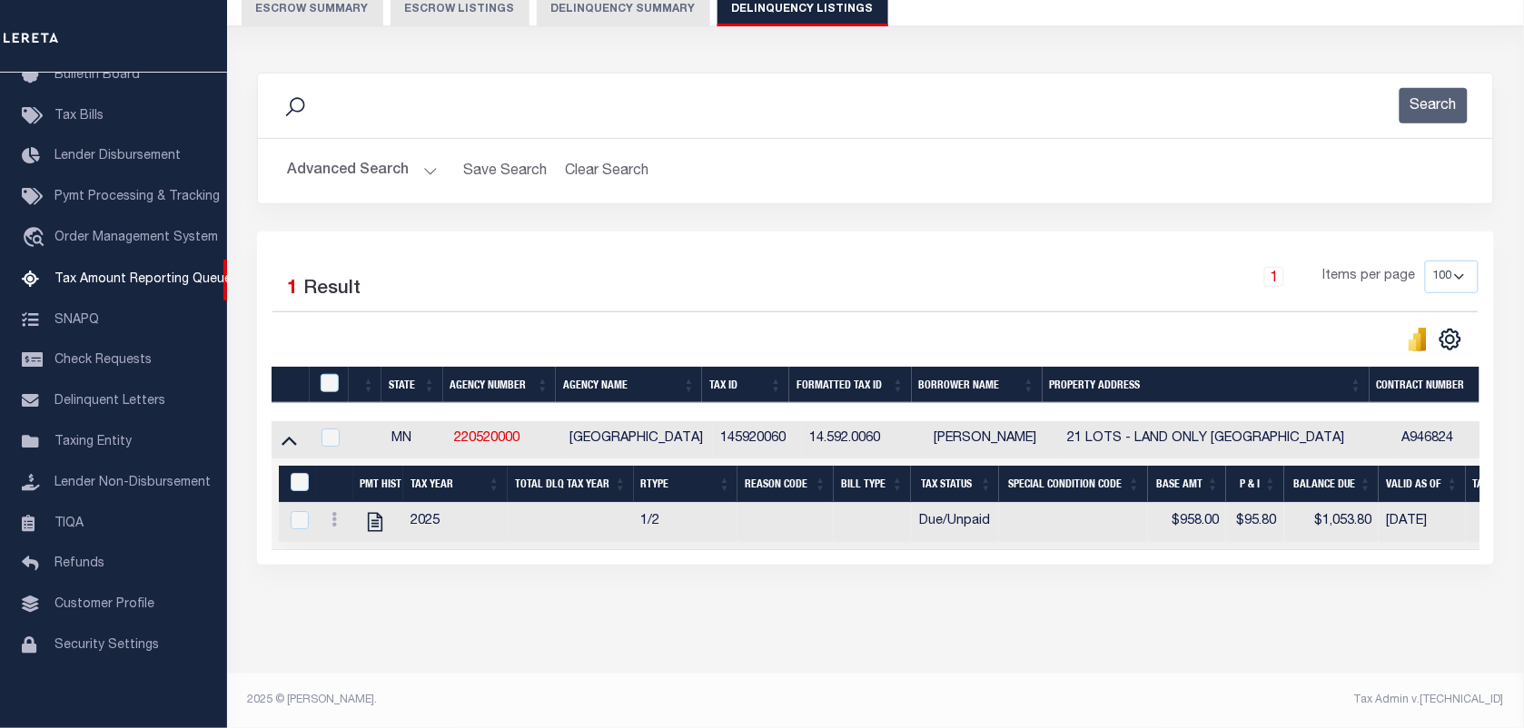
click at [905, 583] on div "Data sync process is currently running, you may face some response delays. Sear…" at bounding box center [875, 336] width 1261 height 565
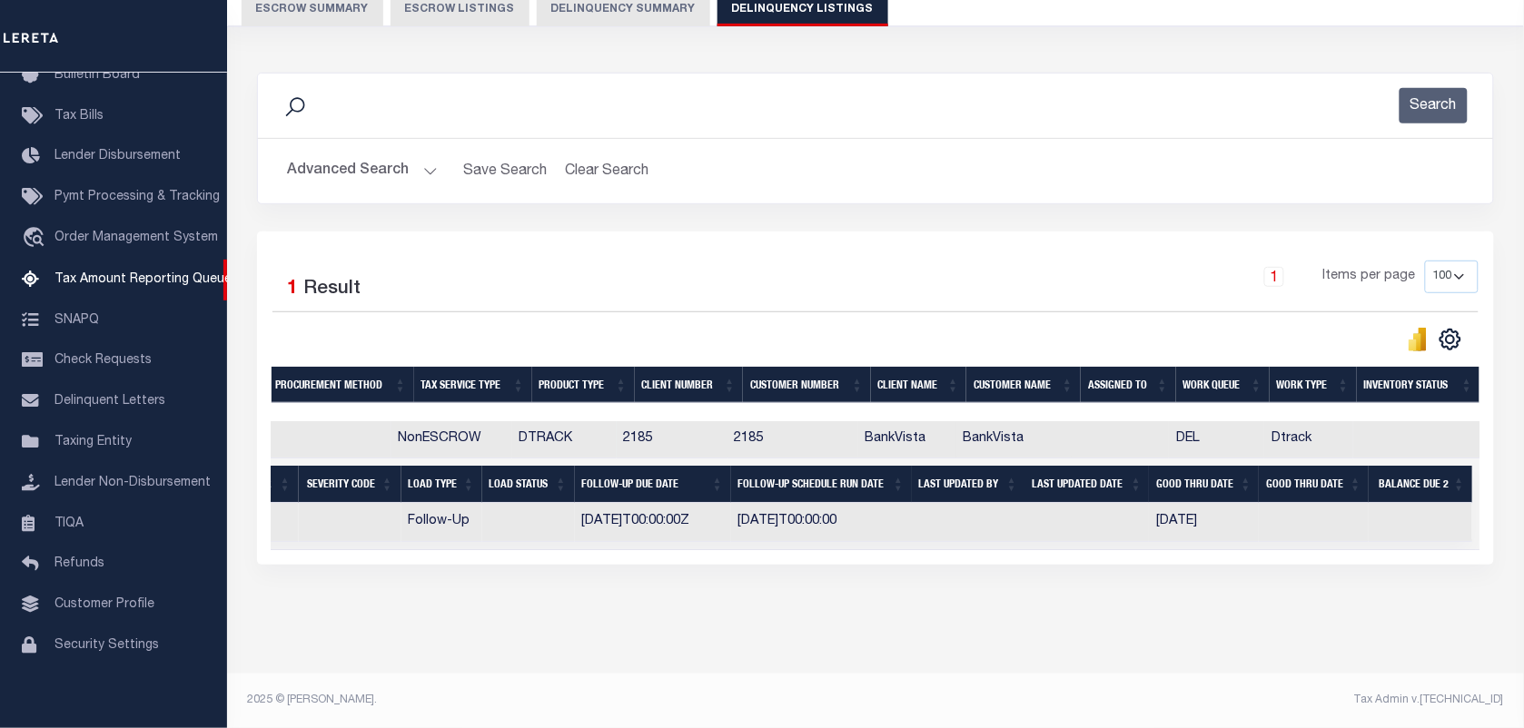
scroll to position [0, 0]
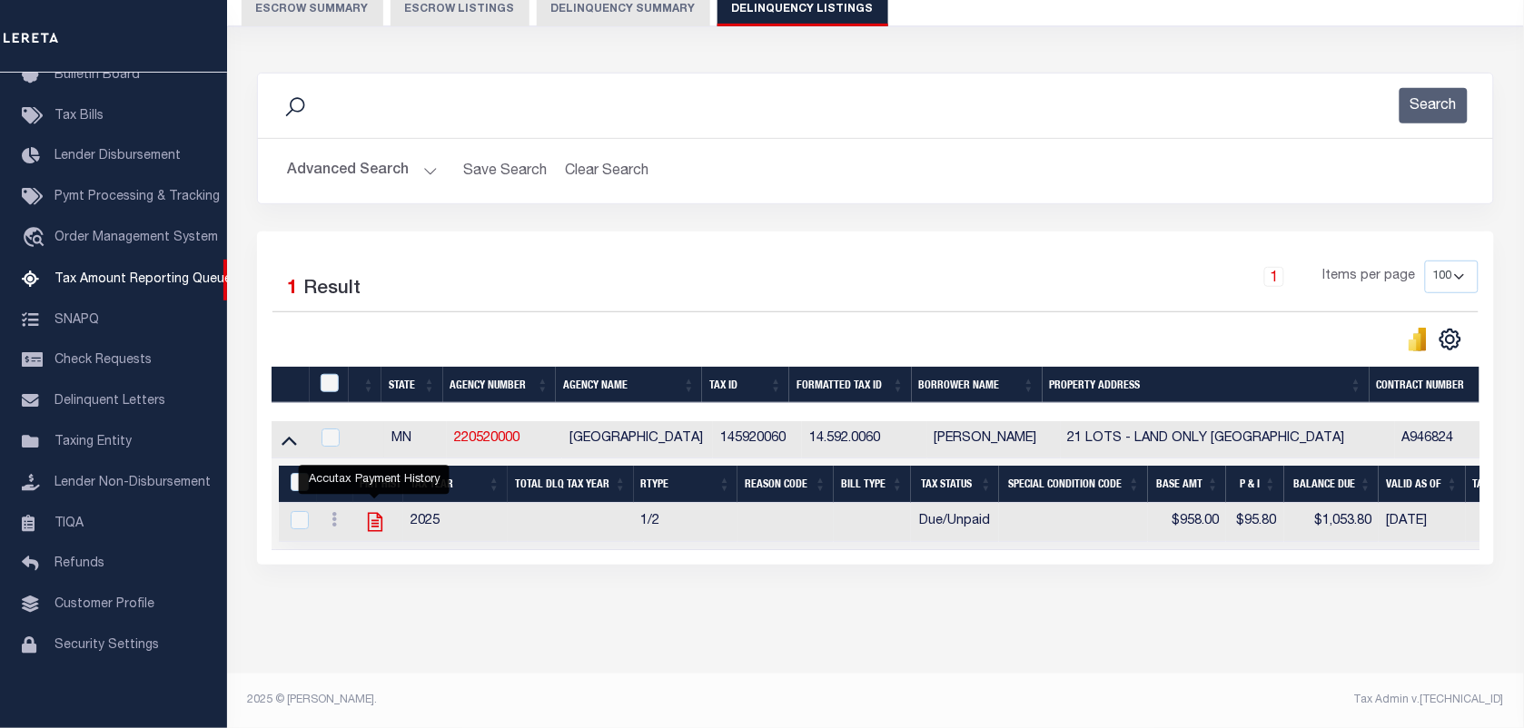
click at [372, 510] on icon "" at bounding box center [375, 522] width 24 height 24
checkbox input "true"
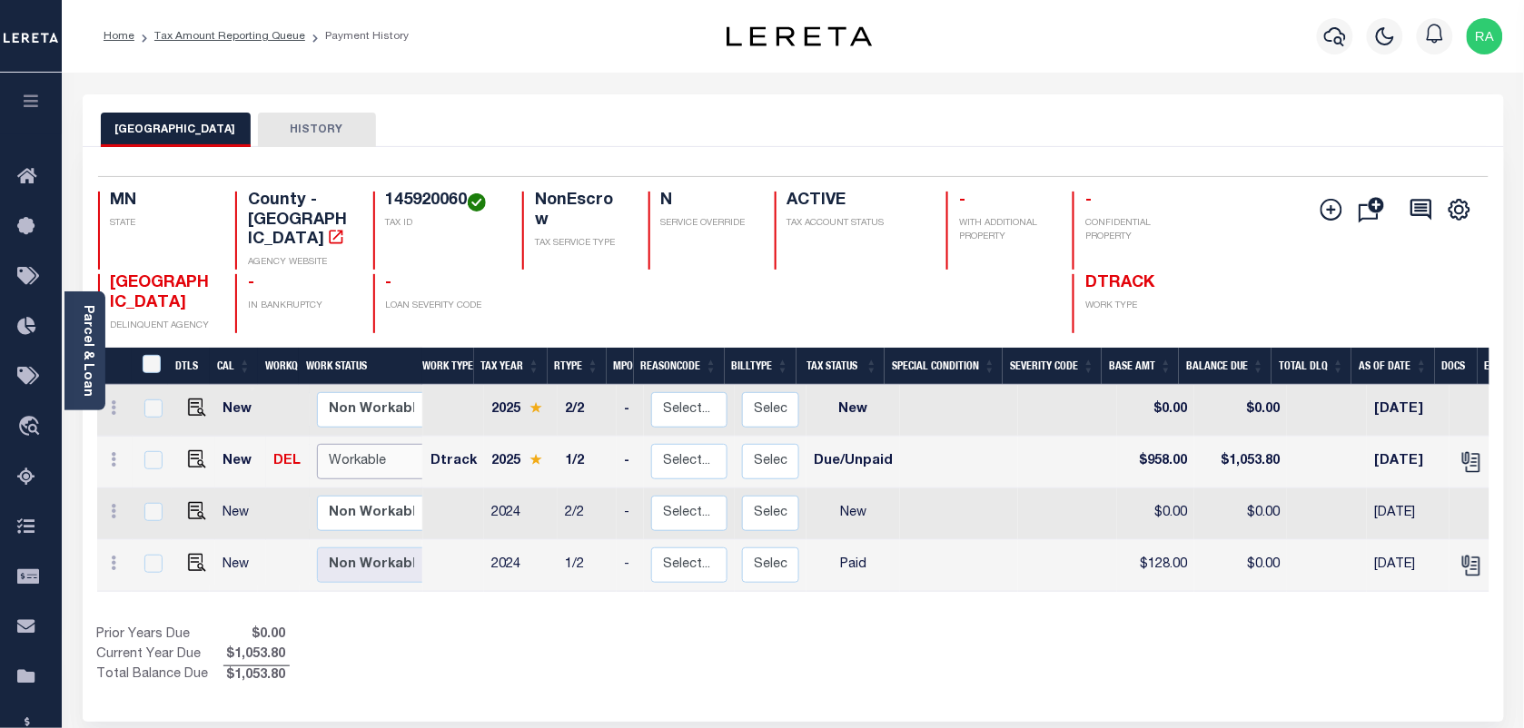
click at [346, 444] on select "Non Workable Workable" at bounding box center [371, 461] width 109 height 35
checkbox input "true"
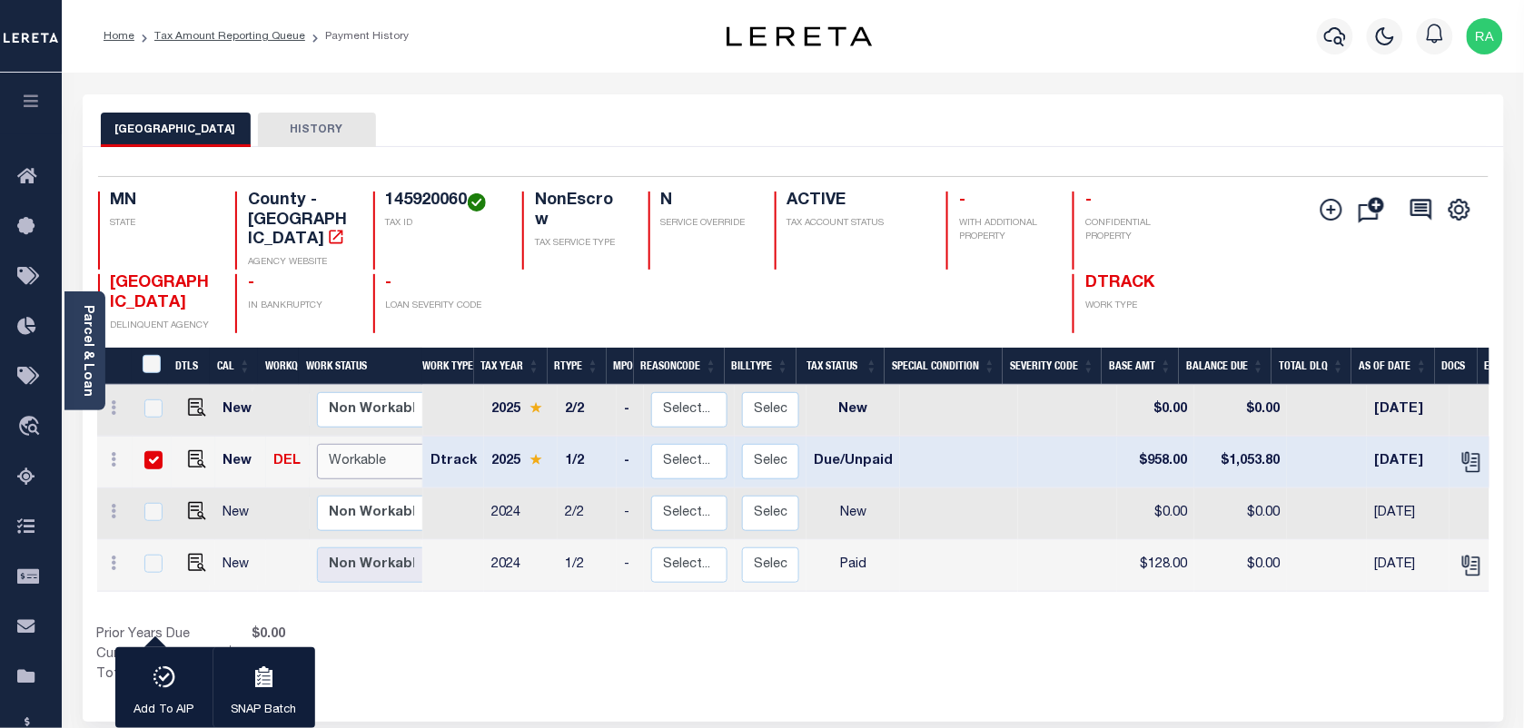
select select "true"
click at [317, 444] on select "Non Workable Workable" at bounding box center [371, 461] width 109 height 35
checkbox input "false"
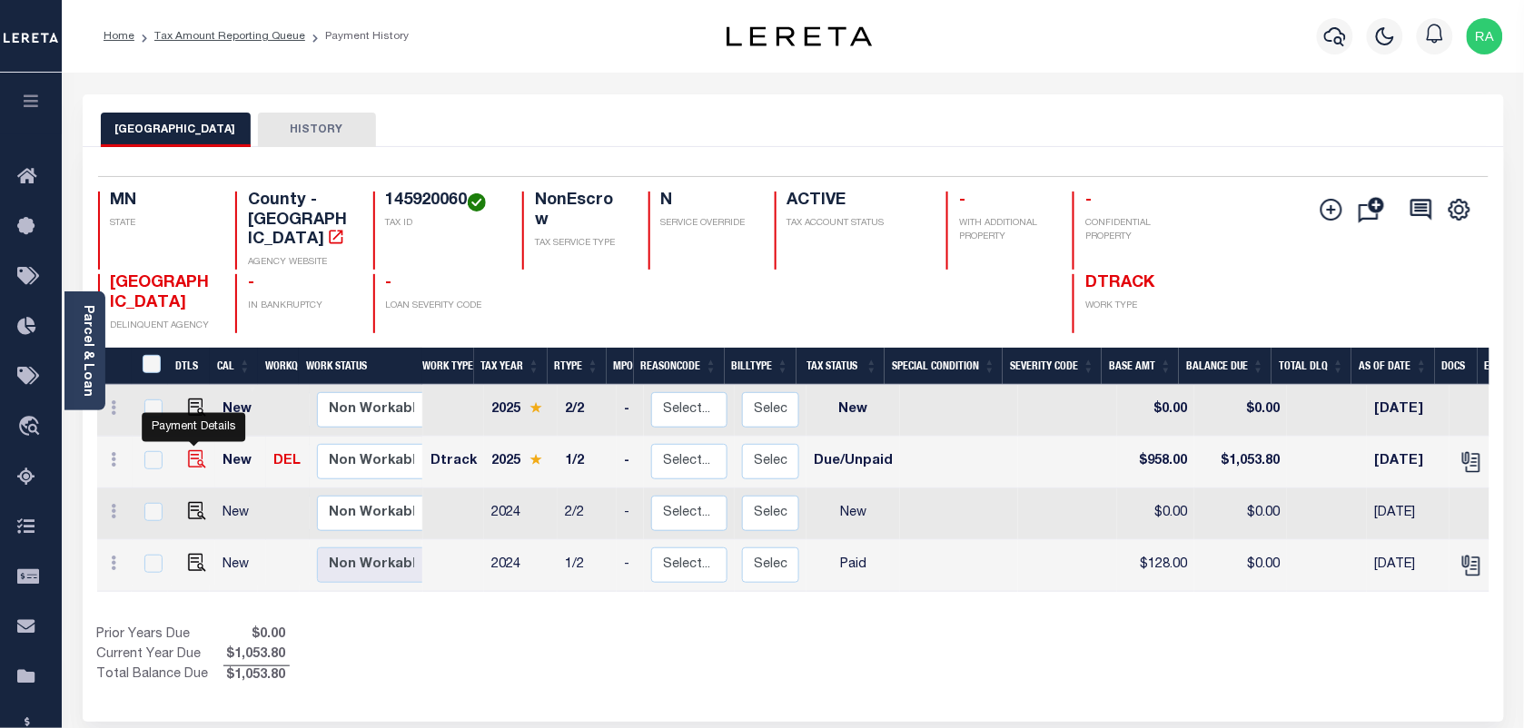
click at [193, 450] on img "" at bounding box center [197, 459] width 18 height 18
checkbox input "true"
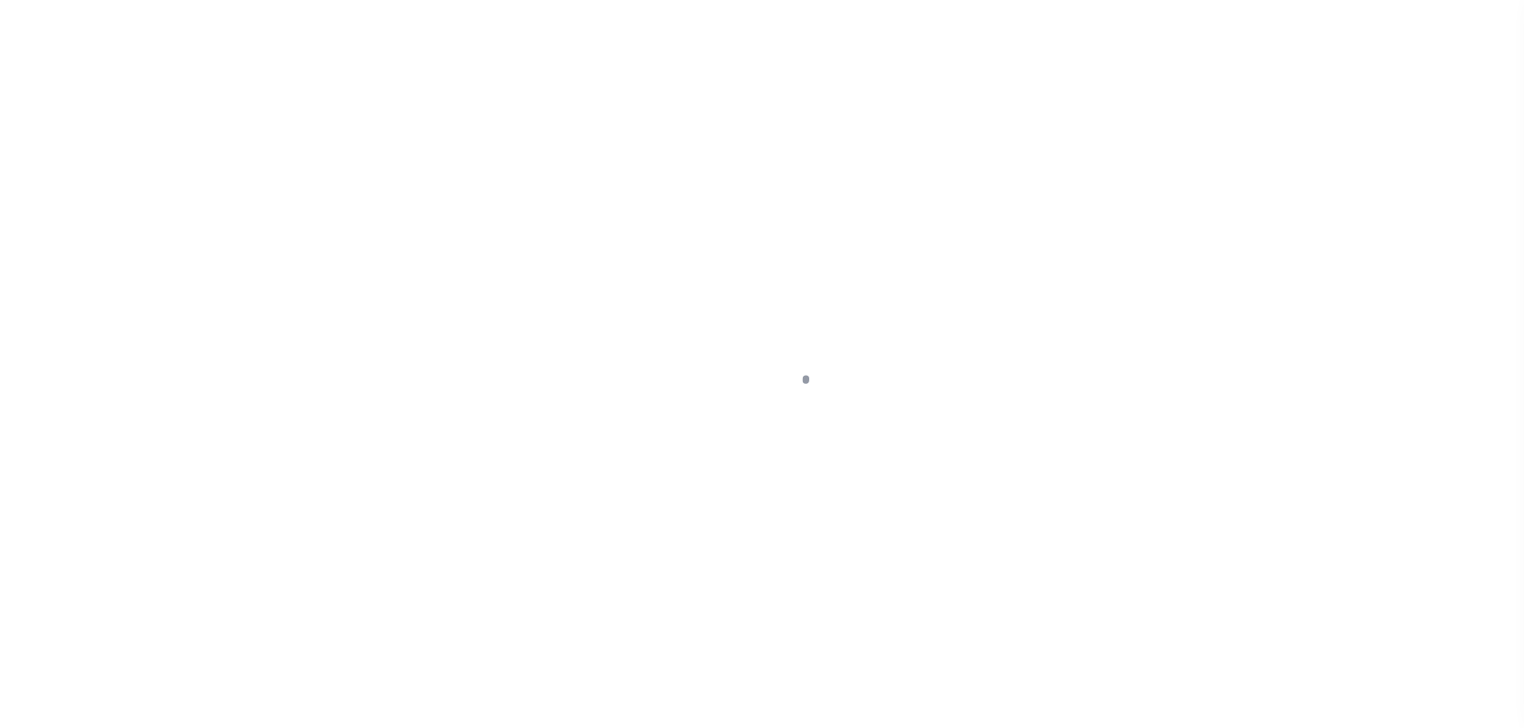
select select "DUE"
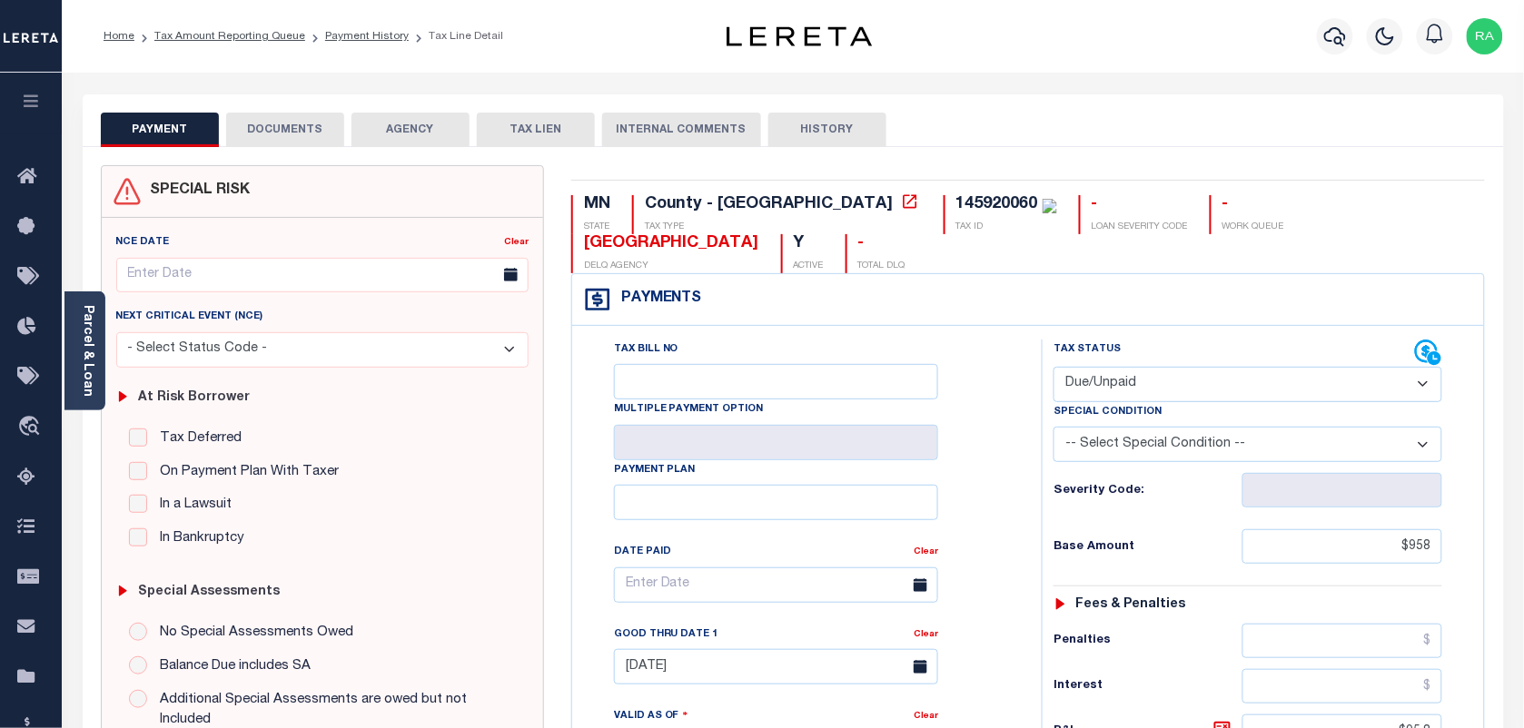
click at [289, 145] on button "DOCUMENTS" at bounding box center [285, 130] width 118 height 35
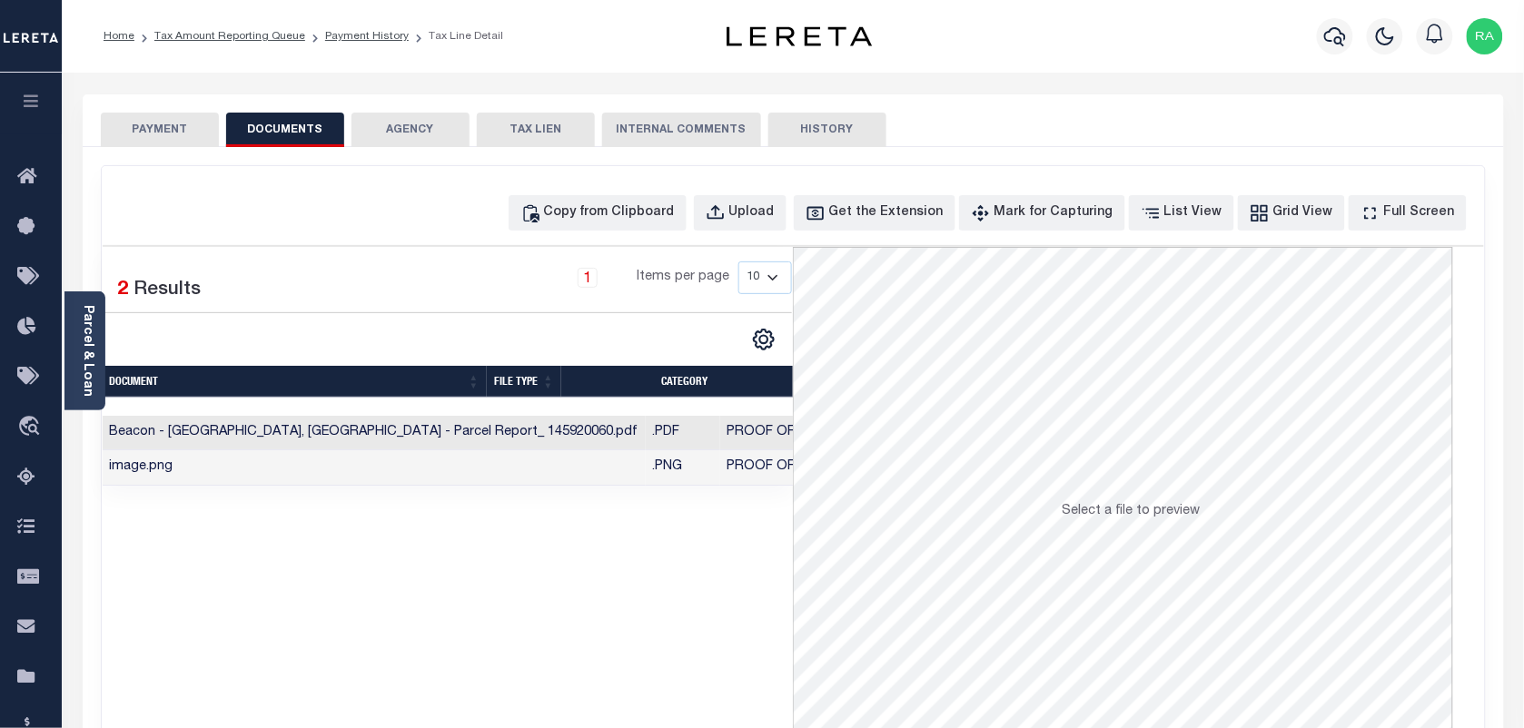
click at [147, 141] on button "PAYMENT" at bounding box center [160, 130] width 118 height 35
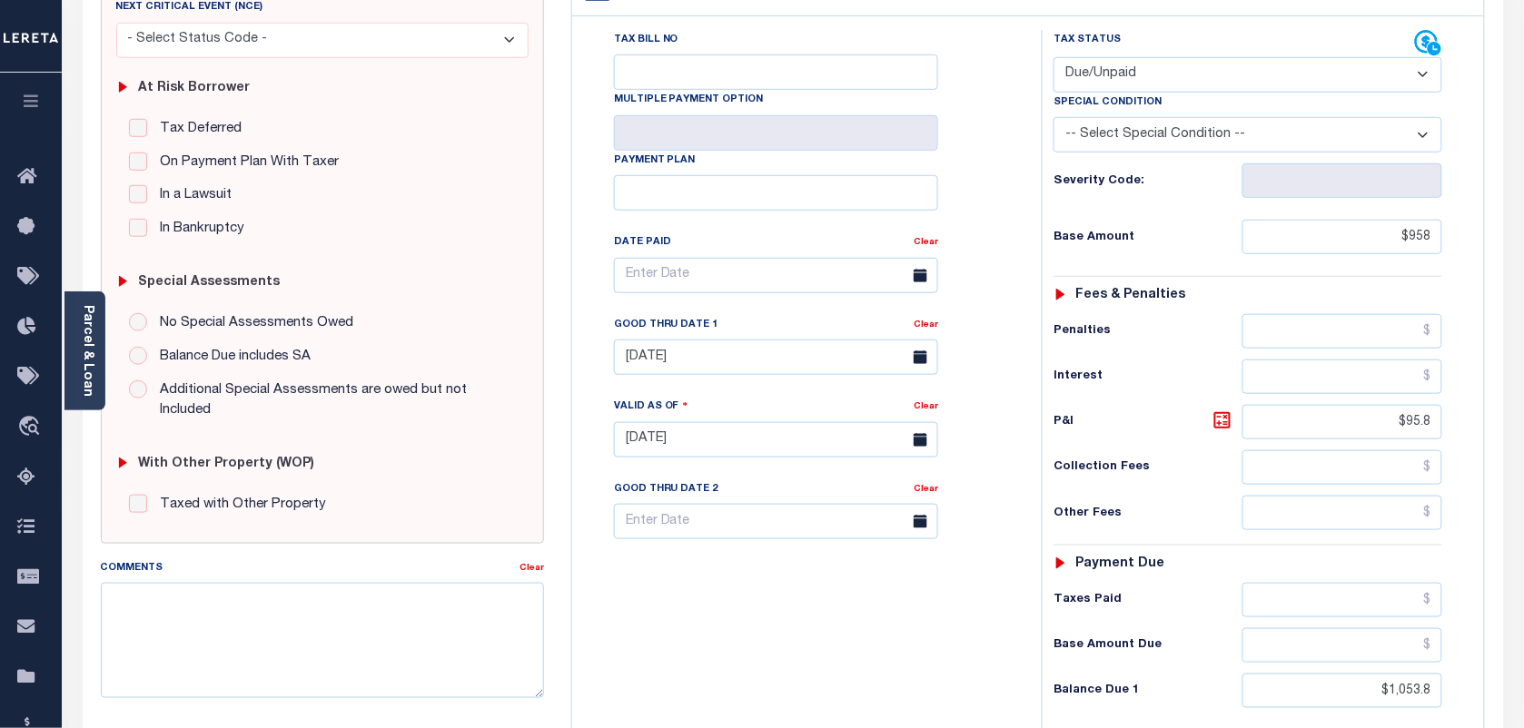
scroll to position [83, 0]
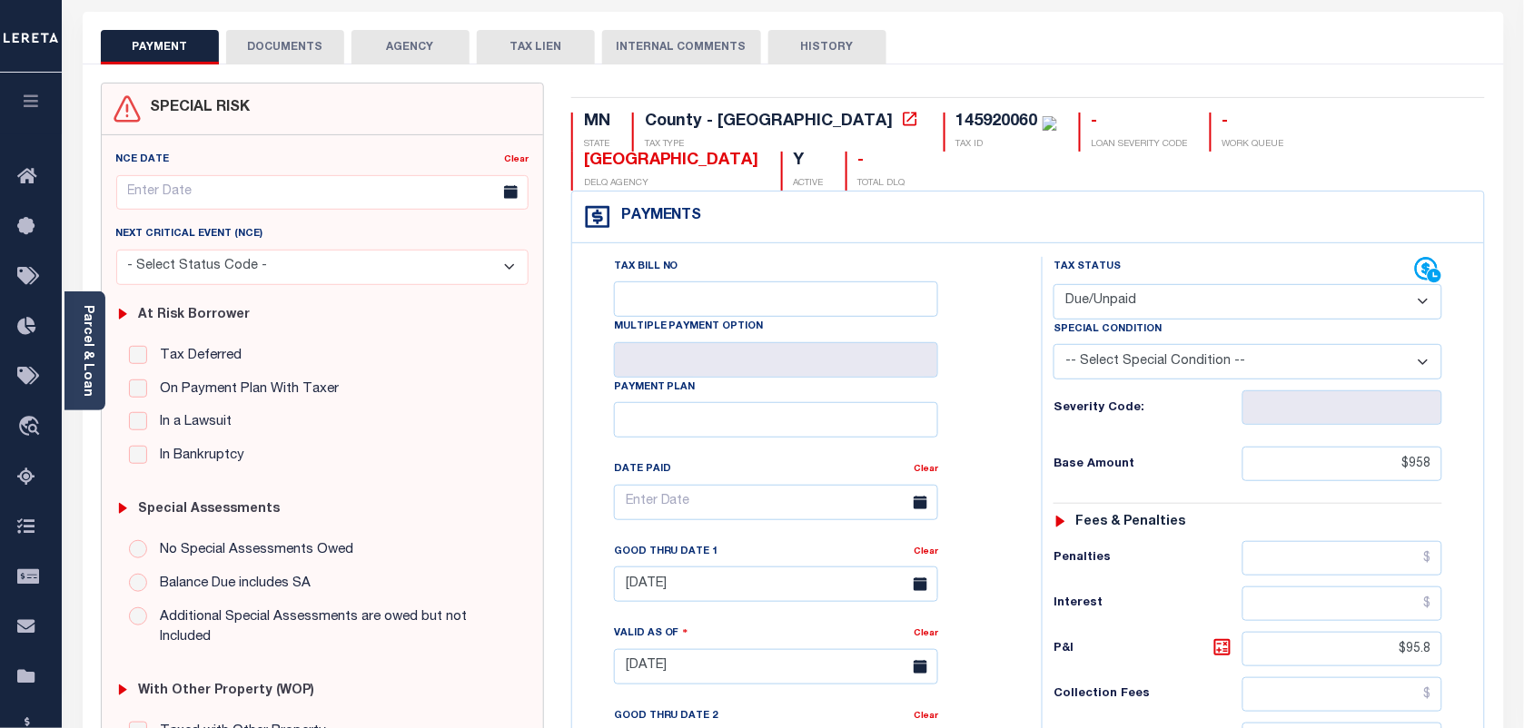
click at [956, 121] on div "145920060" at bounding box center [997, 122] width 82 height 16
copy div "145920060"
click at [1172, 301] on select "- Select Status Code - Open Due/Unpaid Paid Incomplete No Tax Due Internal Refu…" at bounding box center [1247, 301] width 389 height 35
click at [1053, 286] on select "- Select Status Code - Open Due/Unpaid Paid Incomplete No Tax Due Internal Refu…" at bounding box center [1247, 301] width 389 height 35
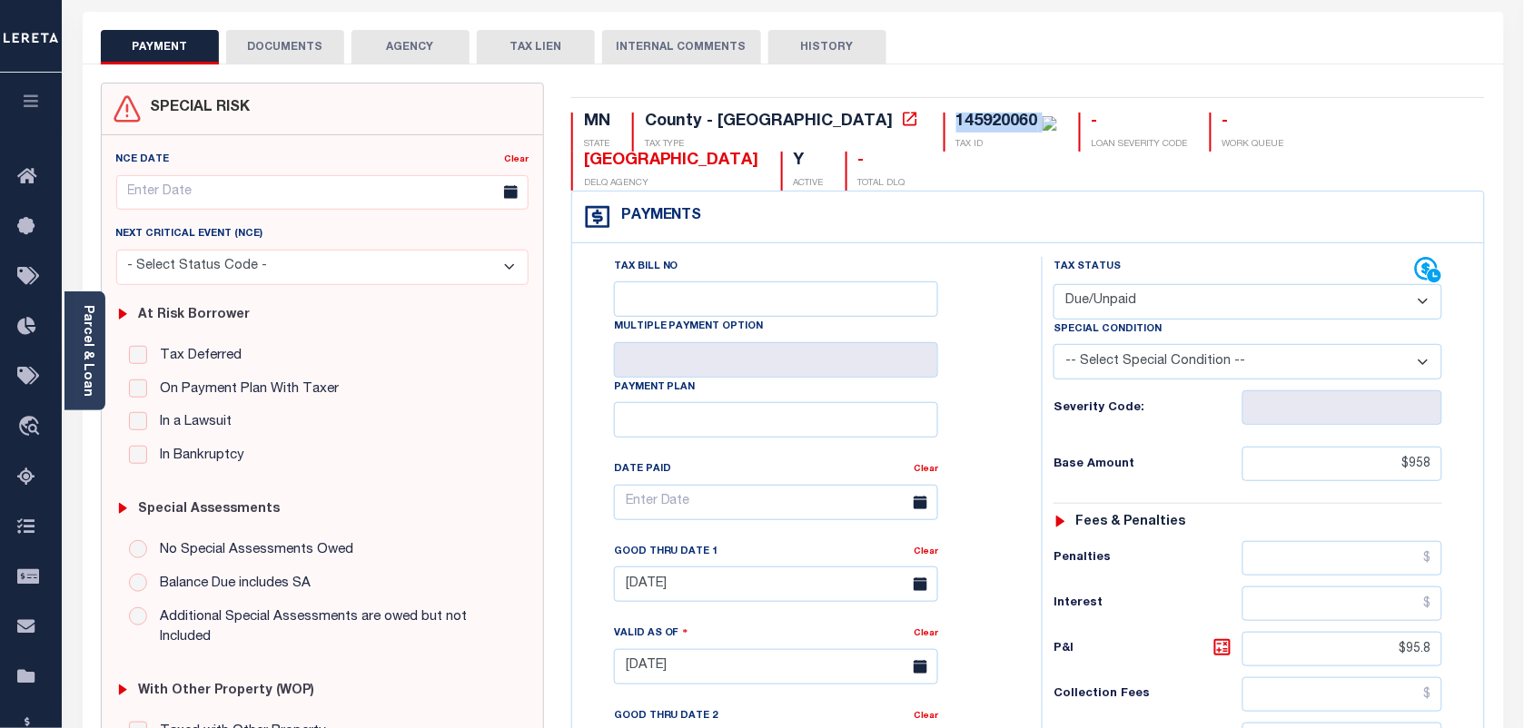
scroll to position [310, 0]
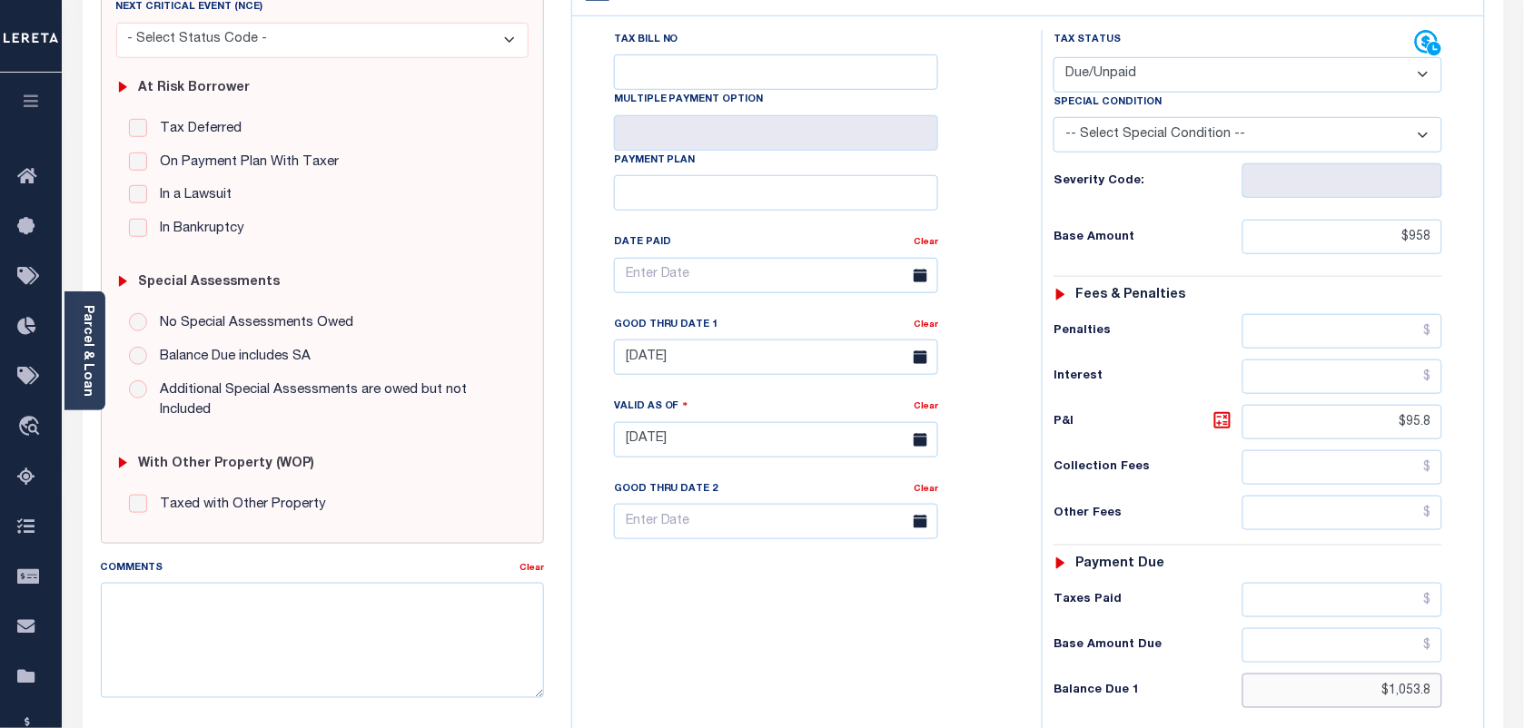
drag, startPoint x: 1386, startPoint y: 695, endPoint x: 1464, endPoint y: 693, distance: 78.1
click at [1464, 695] on div "Tax Status Status - Select Status Code -" at bounding box center [1254, 431] width 424 height 802
paste input "63.3"
type input "$1,063.38"
type input "[DATE]"
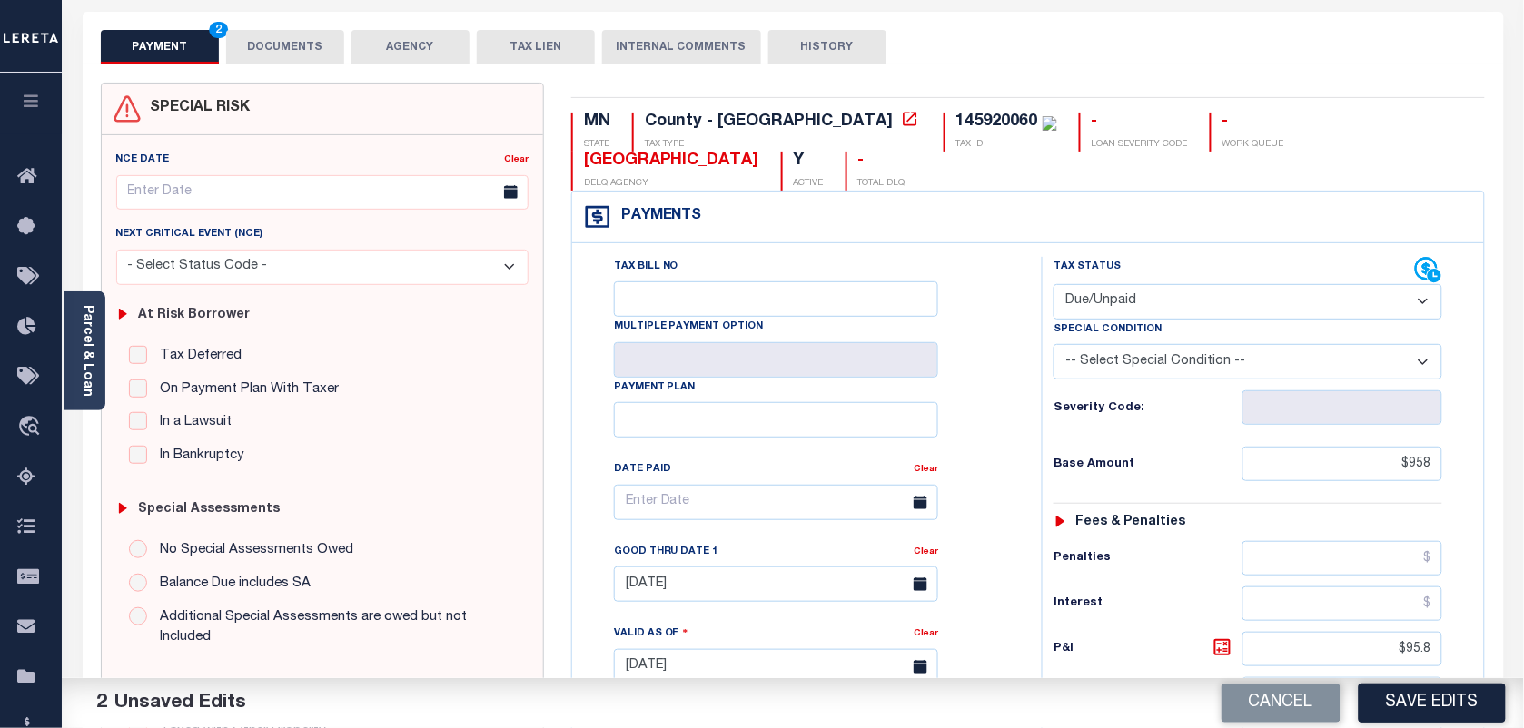
scroll to position [0, 0]
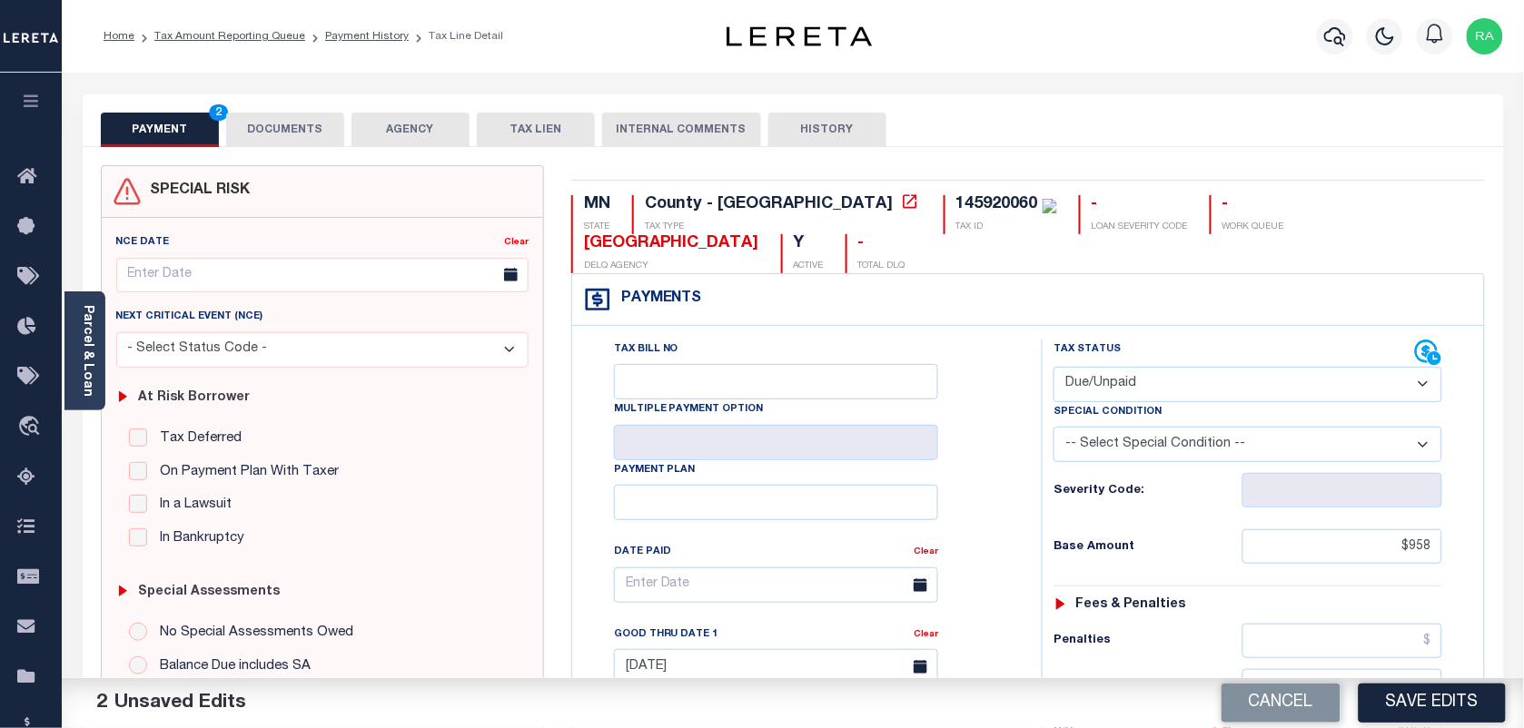
click at [321, 134] on button "DOCUMENTS" at bounding box center [285, 130] width 118 height 35
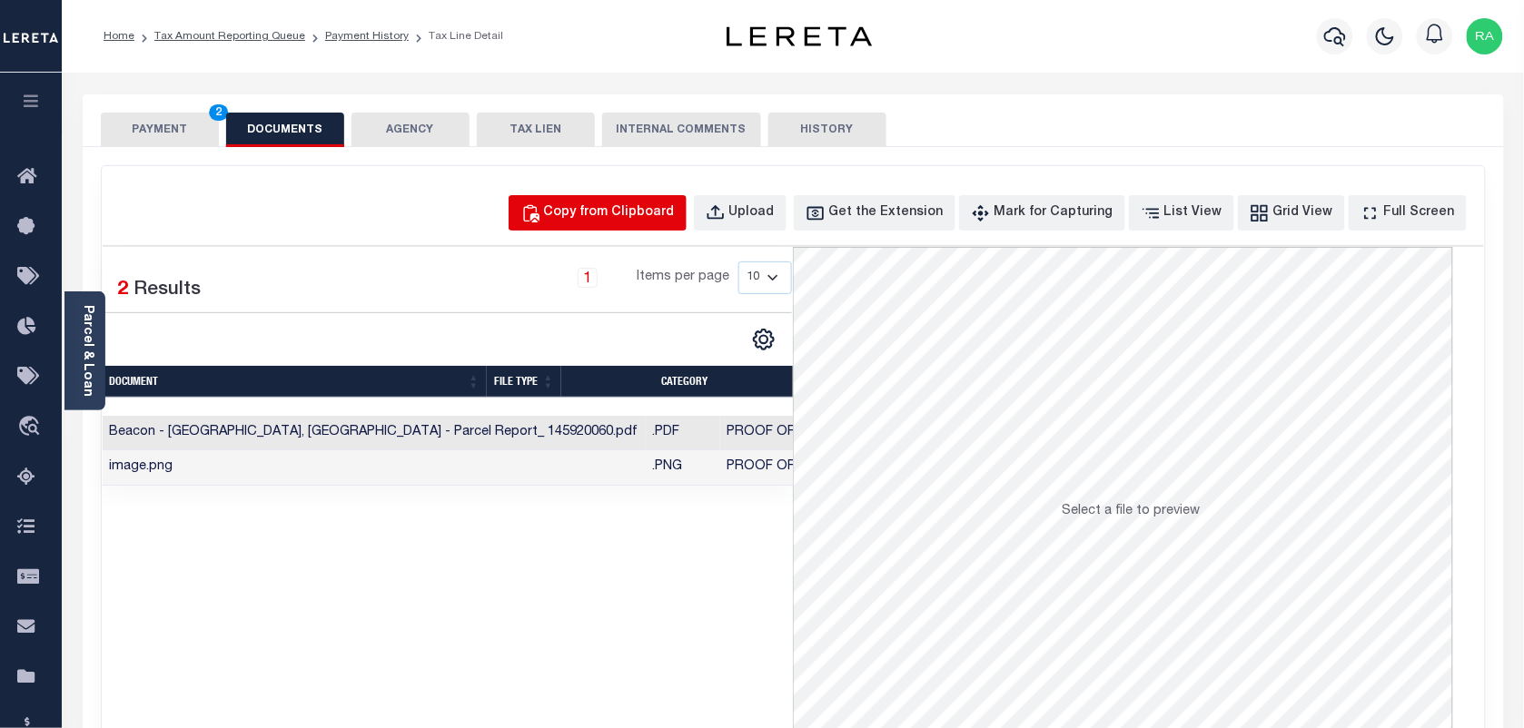
click at [638, 219] on div "Copy from Clipboard" at bounding box center [609, 213] width 131 height 20
select select "POP"
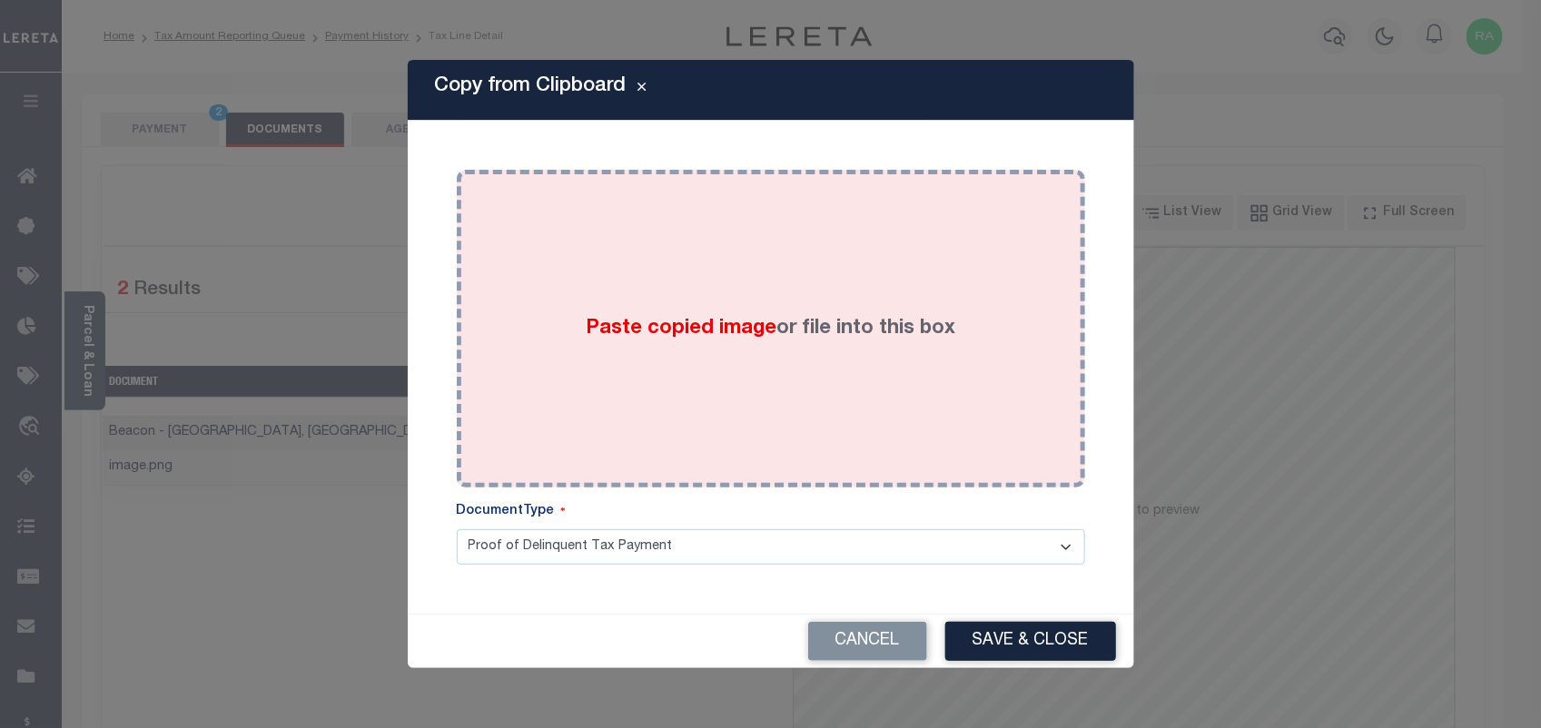
click at [750, 314] on label "Paste copied image or file into this box" at bounding box center [771, 329] width 370 height 30
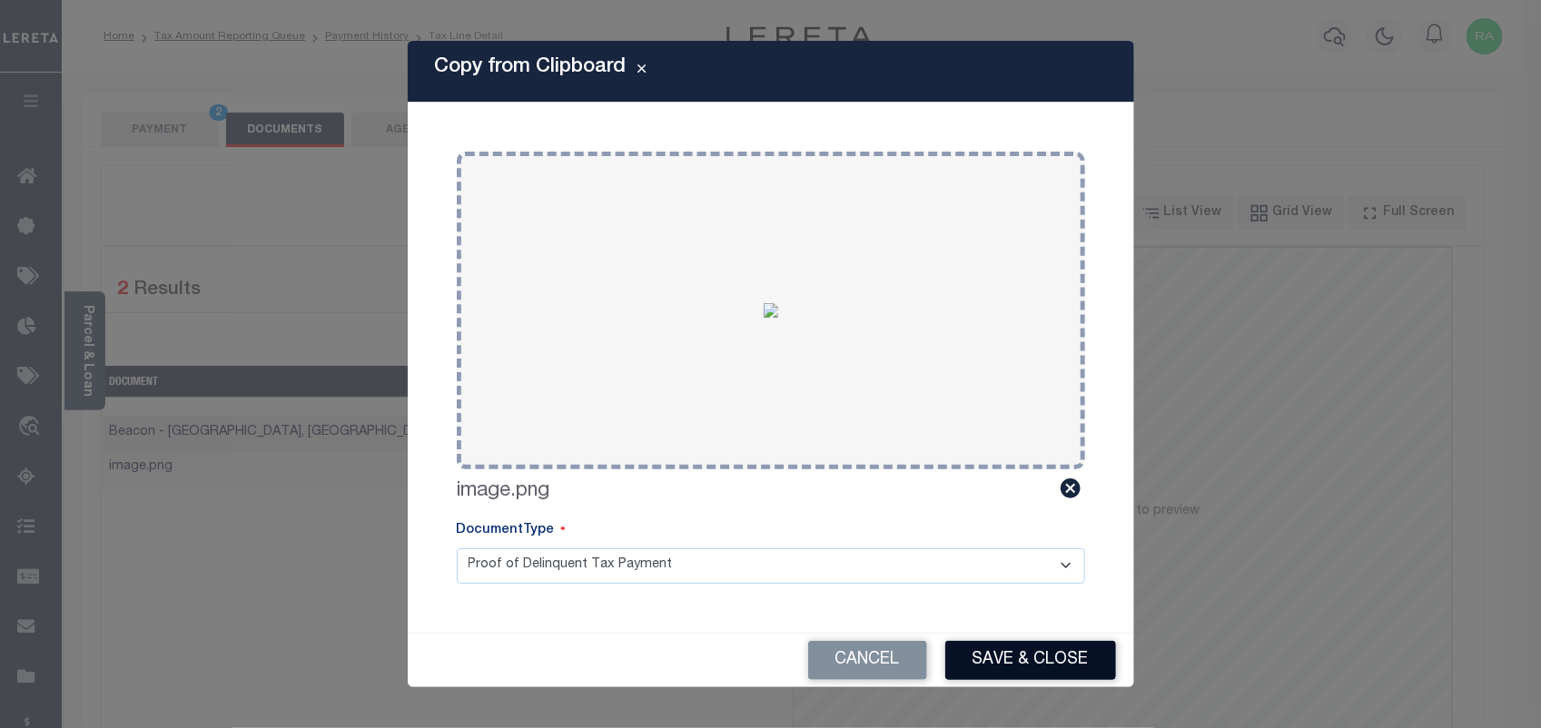
click at [984, 646] on button "Save & Close" at bounding box center [1030, 660] width 171 height 39
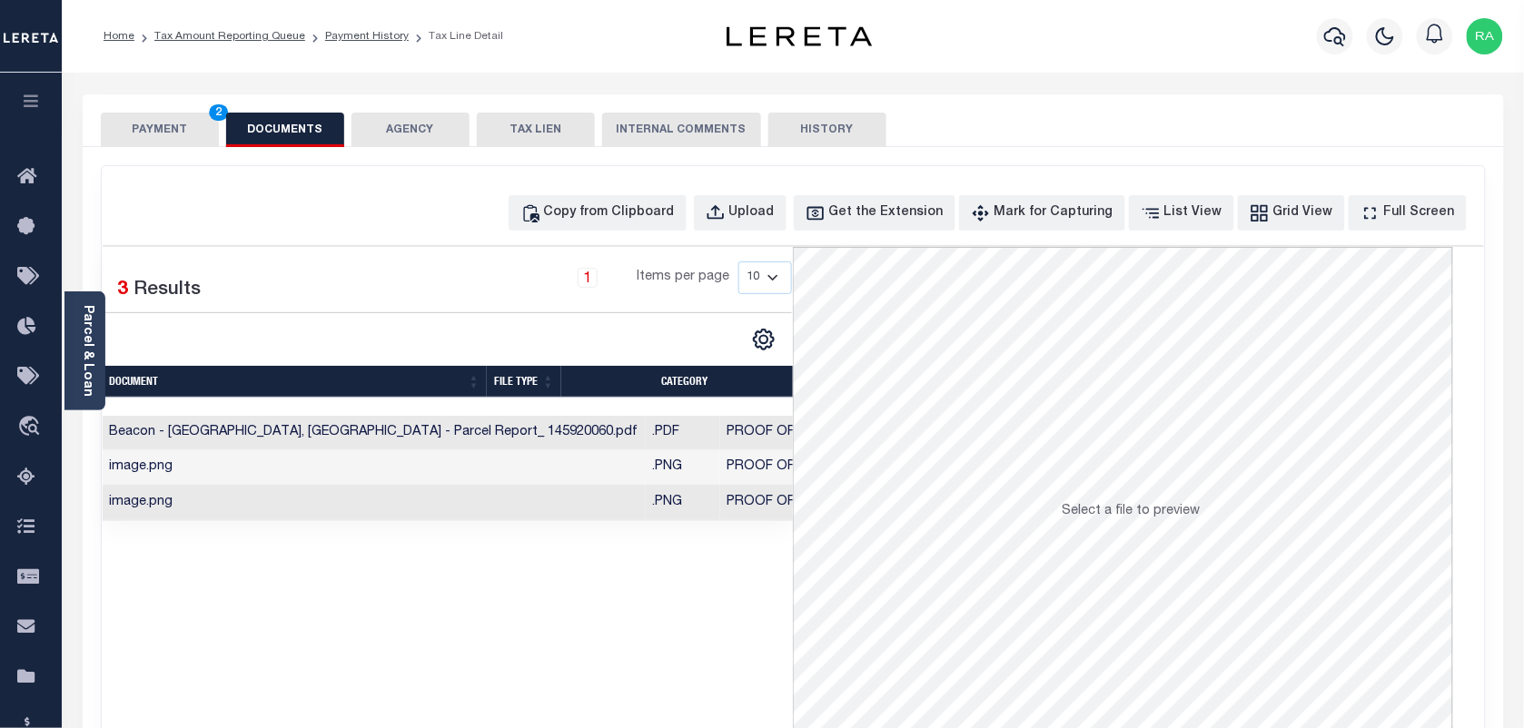
click at [201, 123] on button "PAYMENT 2" at bounding box center [160, 130] width 118 height 35
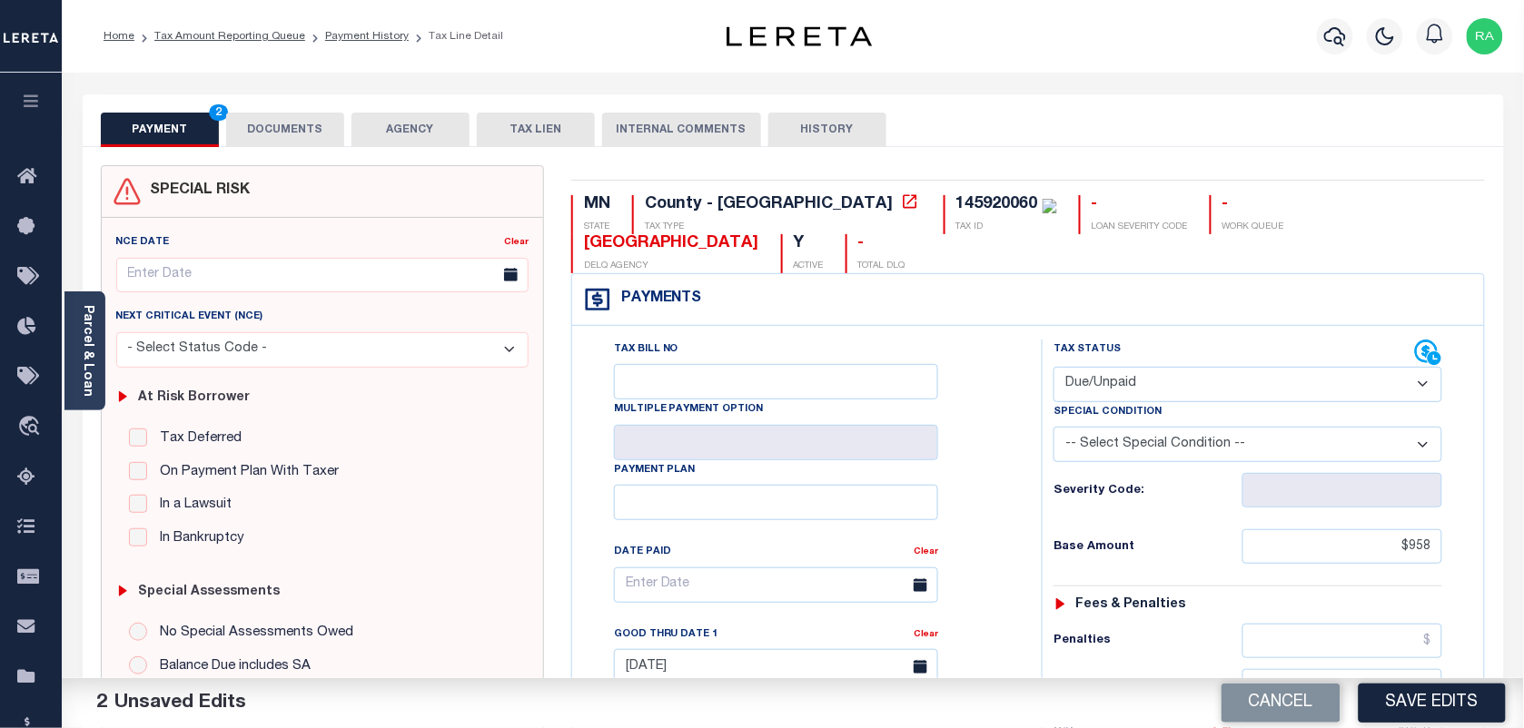
scroll to position [341, 0]
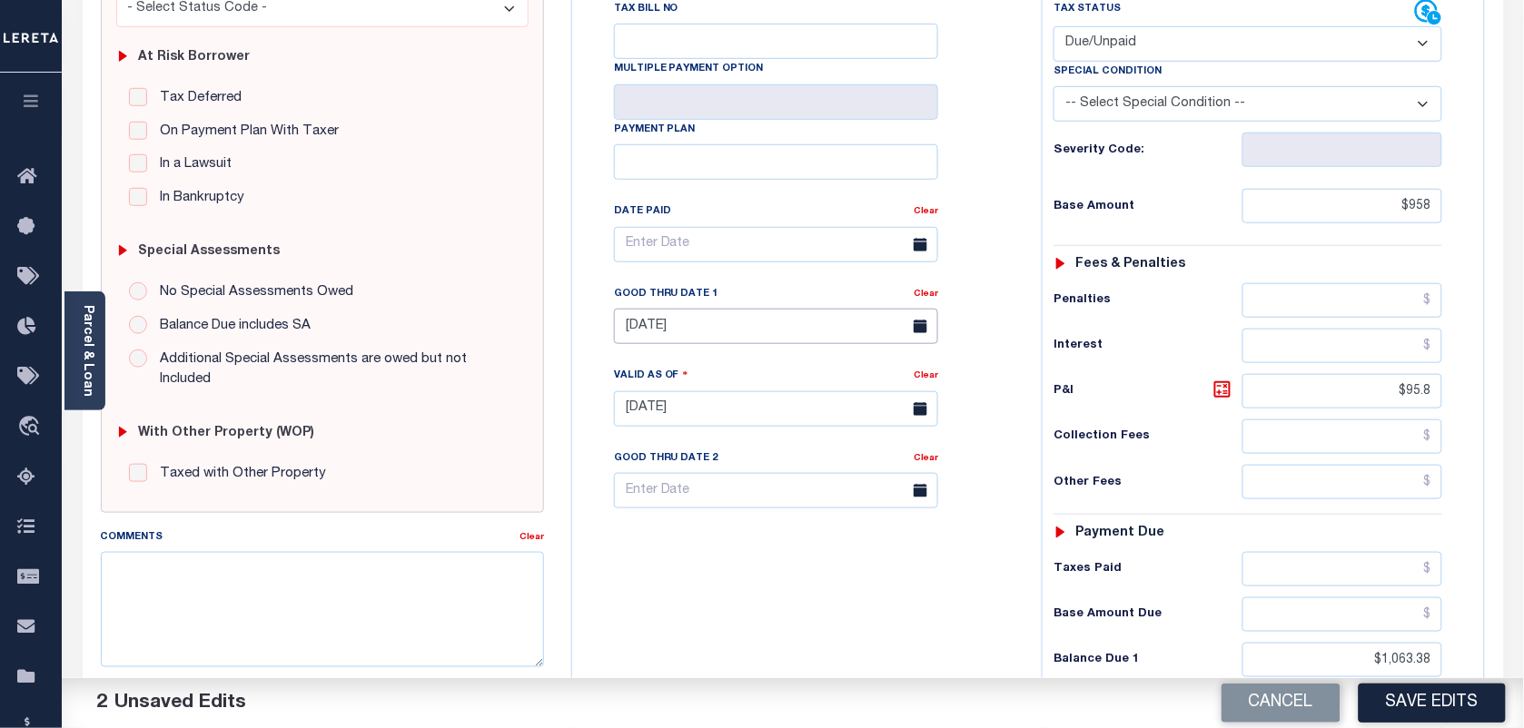
click at [836, 331] on input "08/31/2025" at bounding box center [776, 326] width 324 height 35
click at [681, 582] on span "29" at bounding box center [674, 576] width 35 height 35
type input "[DATE]"
click at [1427, 706] on button "Save Edits" at bounding box center [1432, 703] width 147 height 39
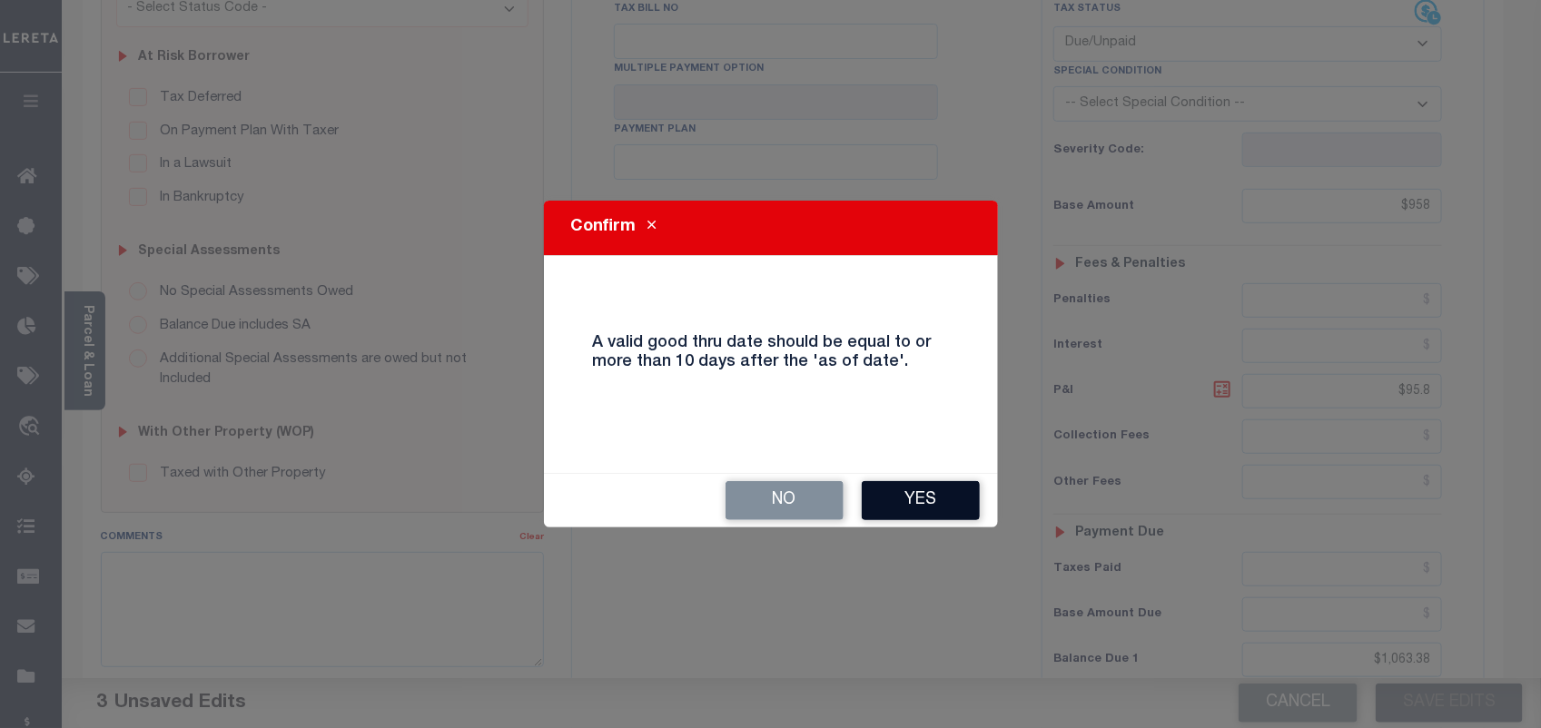
click at [910, 492] on button "Yes" at bounding box center [921, 500] width 118 height 39
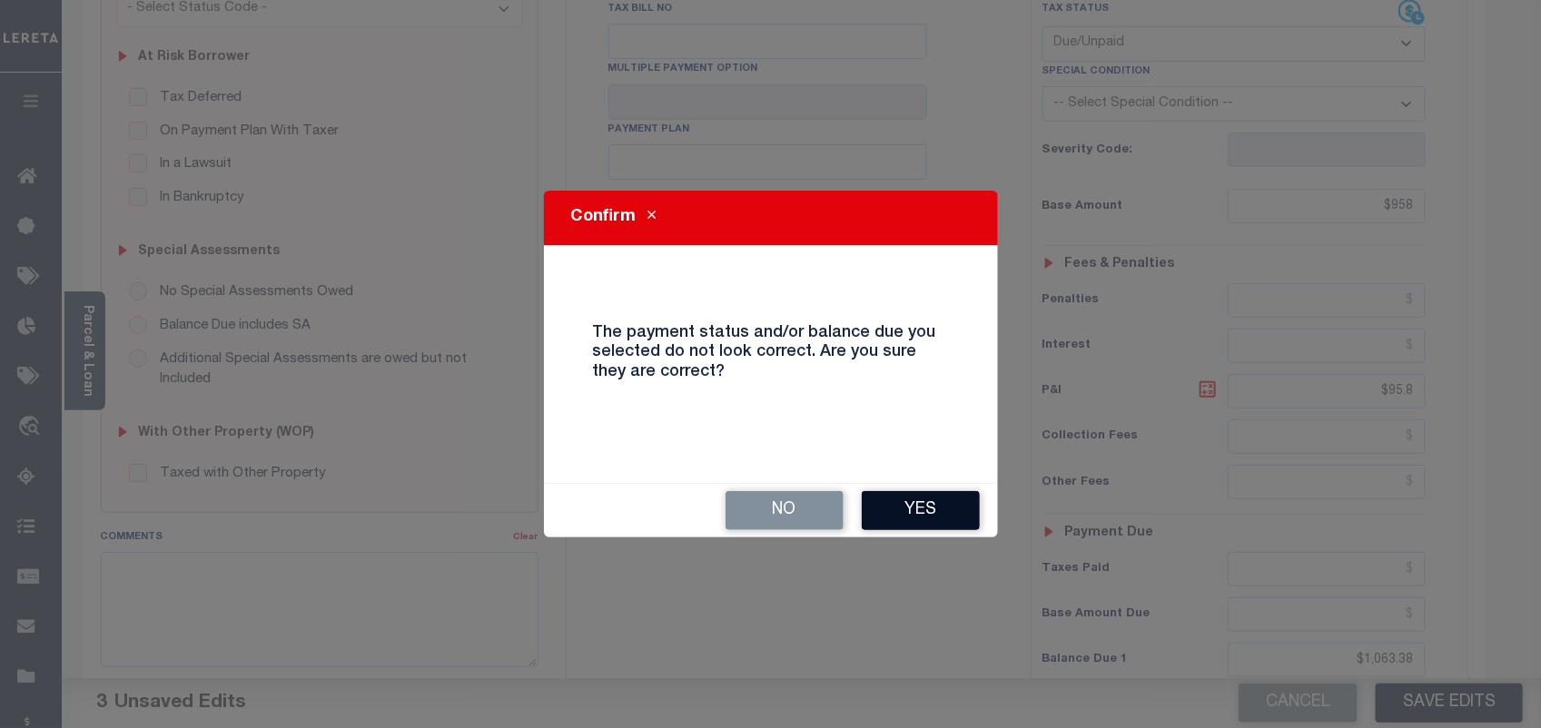
click at [905, 493] on button "Yes" at bounding box center [921, 510] width 118 height 39
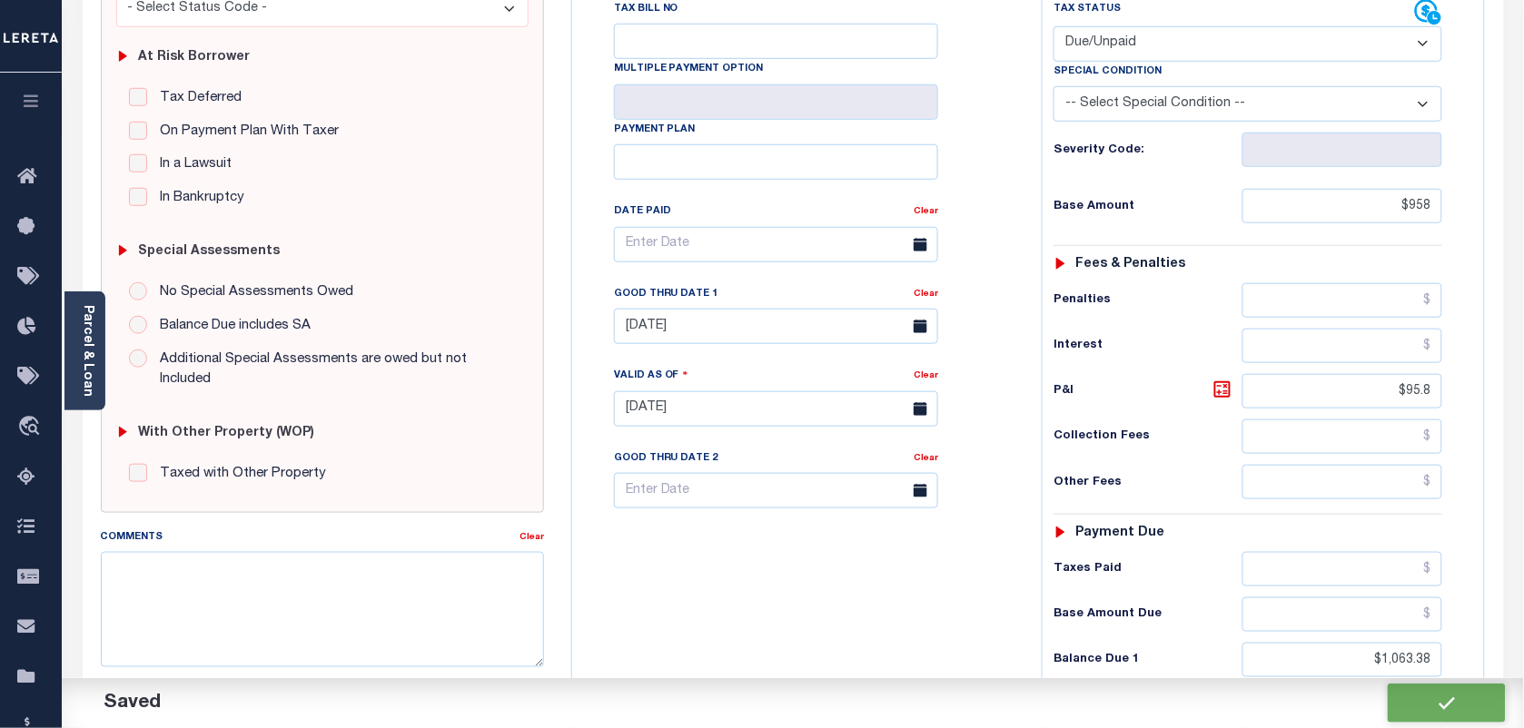
checkbox input "false"
type input "$958"
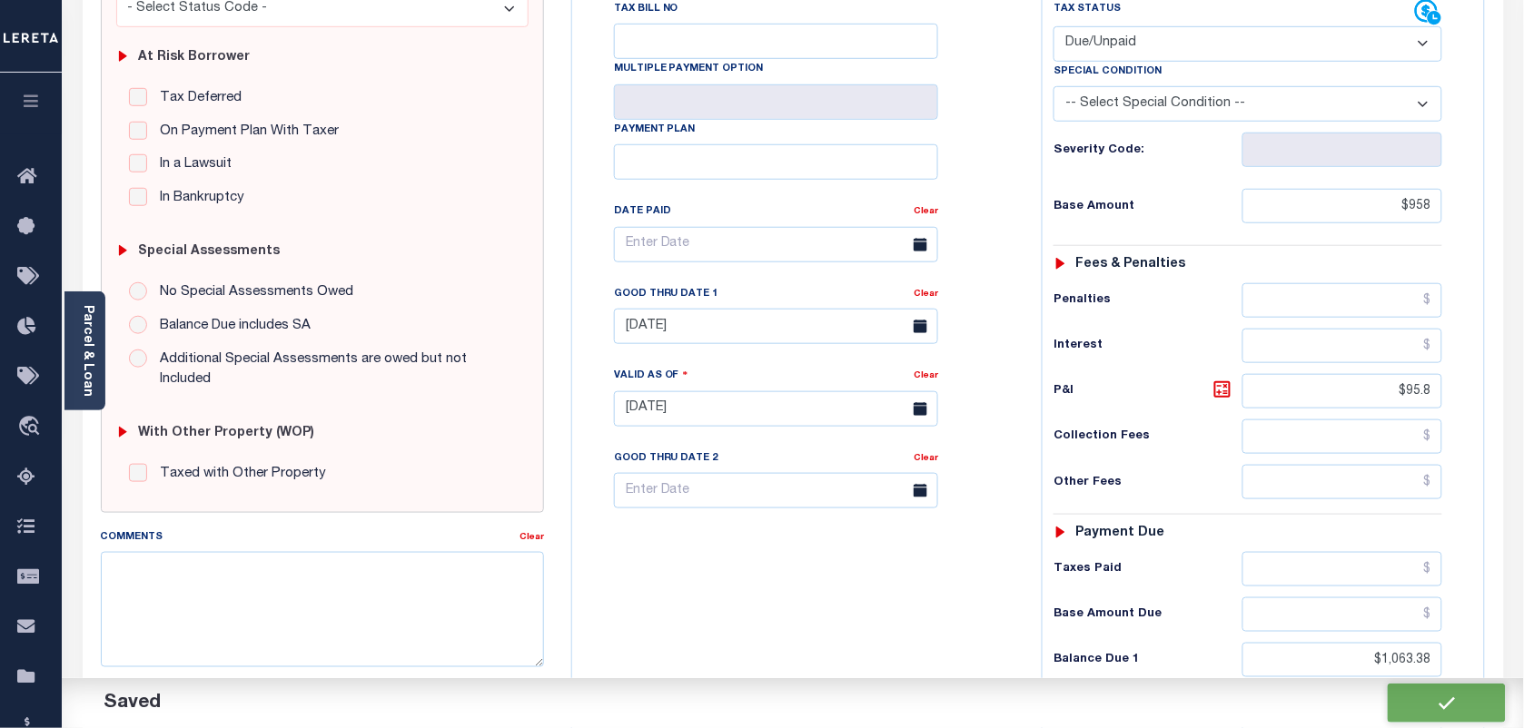
type input "$95.8"
type input "$1,063.38"
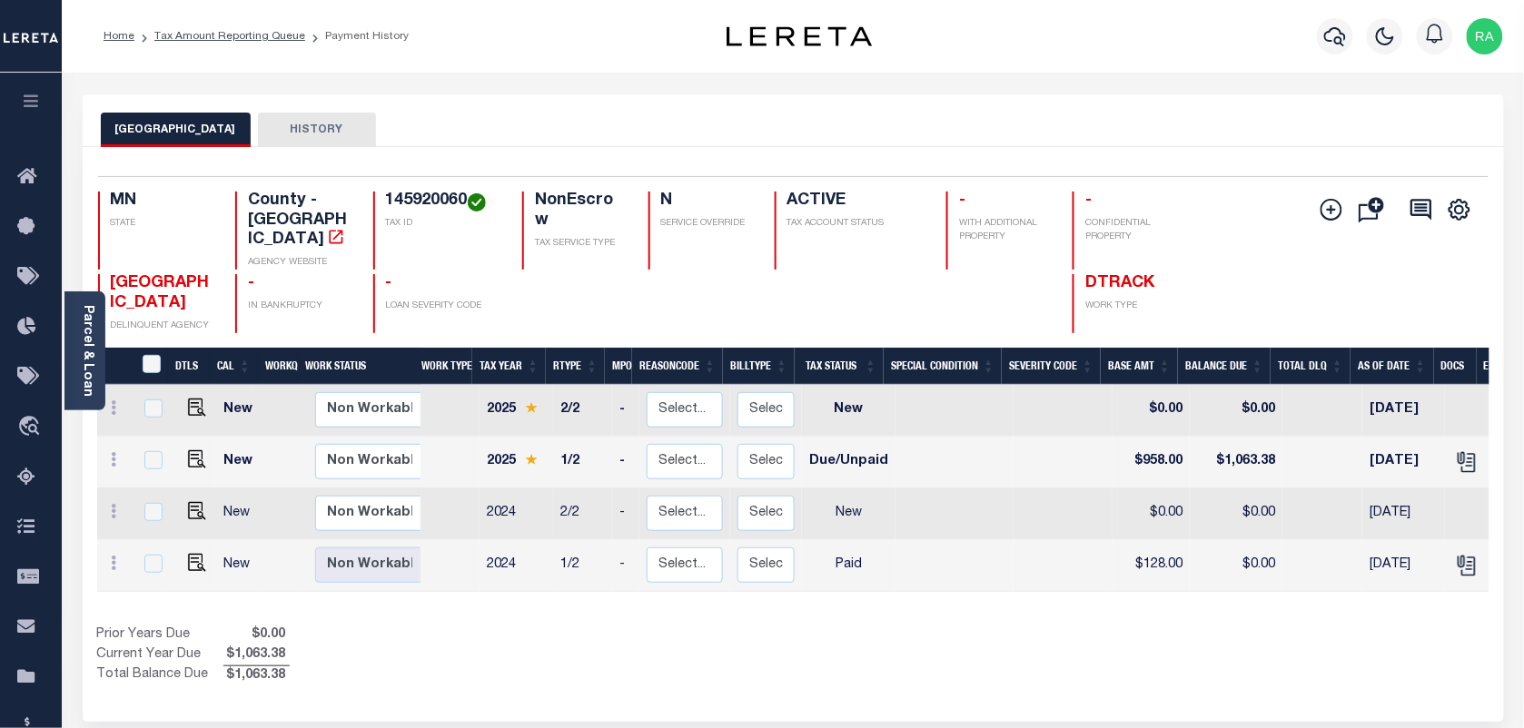
click at [224, 21] on ol "Home Tax Amount Reporting Queue Payment History" at bounding box center [256, 36] width 334 height 38
click at [221, 23] on ol "Home Tax Amount Reporting Queue Payment History" at bounding box center [256, 36] width 334 height 38
click at [223, 36] on link "Tax Amount Reporting Queue" at bounding box center [229, 36] width 151 height 11
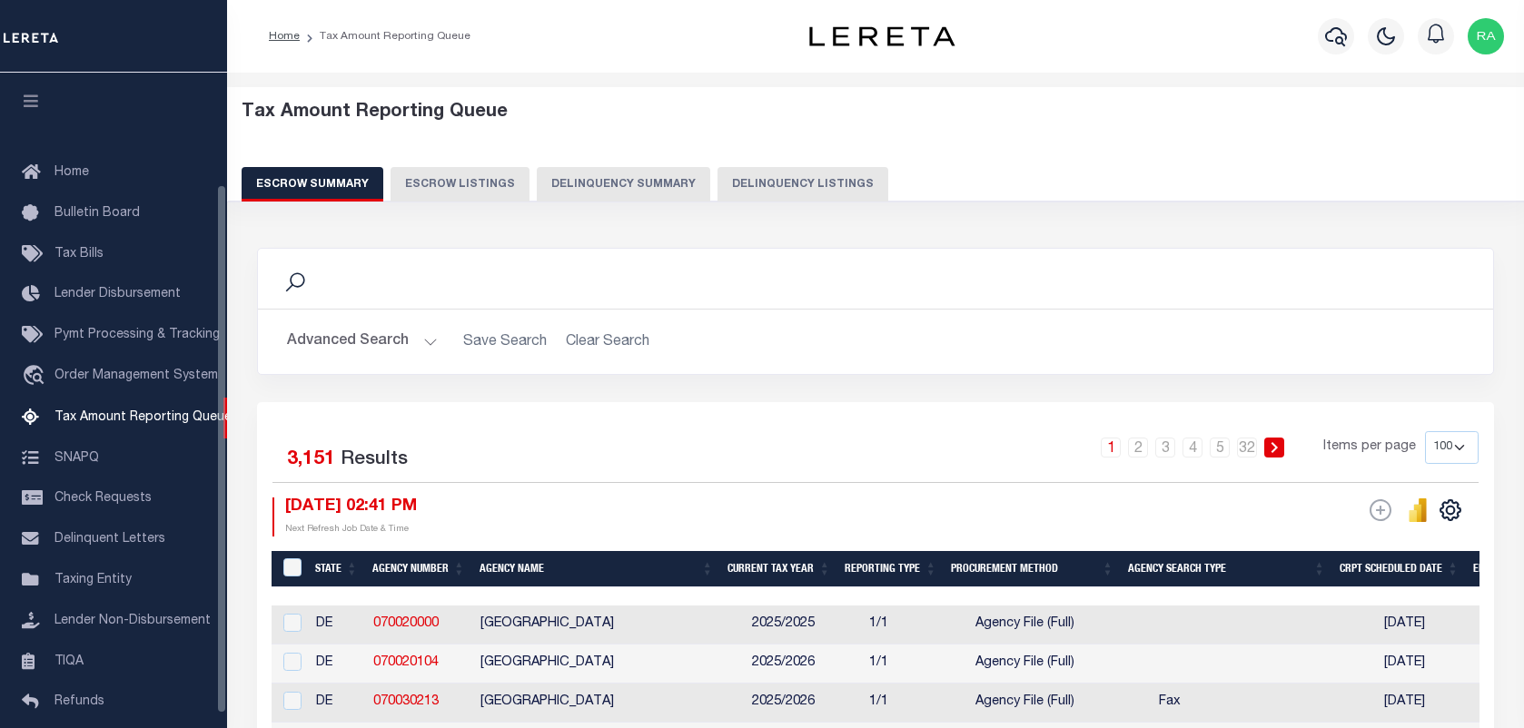
select select "100"
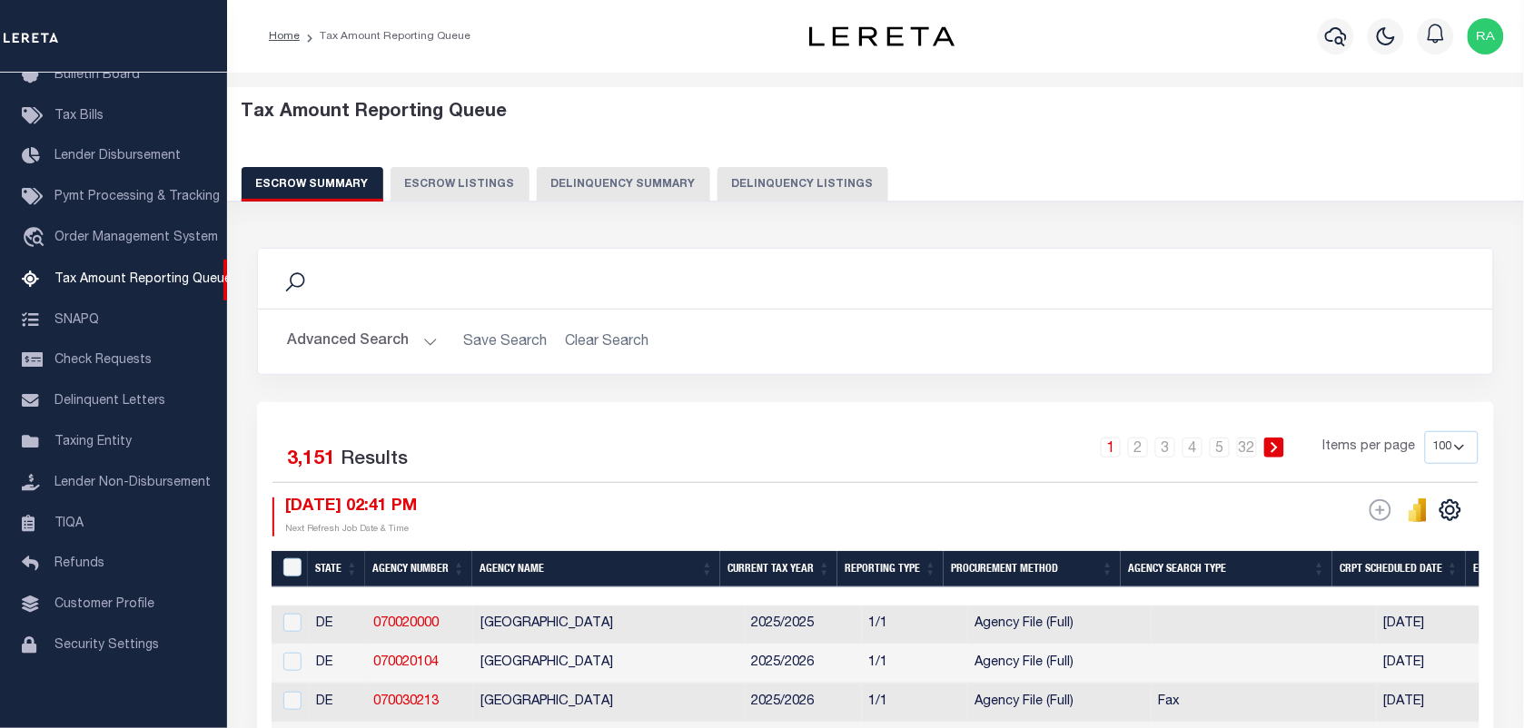
click at [824, 188] on button "Delinquency Listings" at bounding box center [802, 184] width 171 height 35
select select "100"
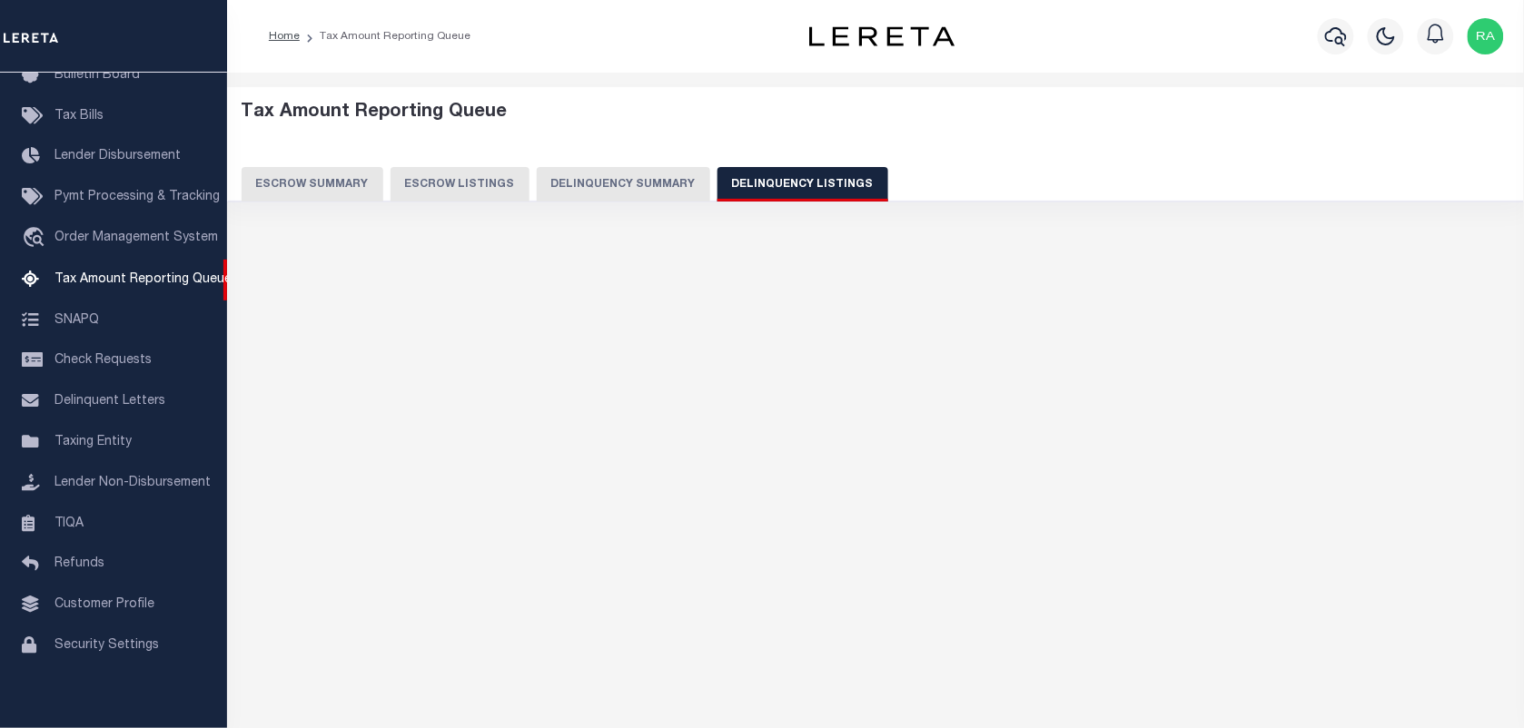
select select "100"
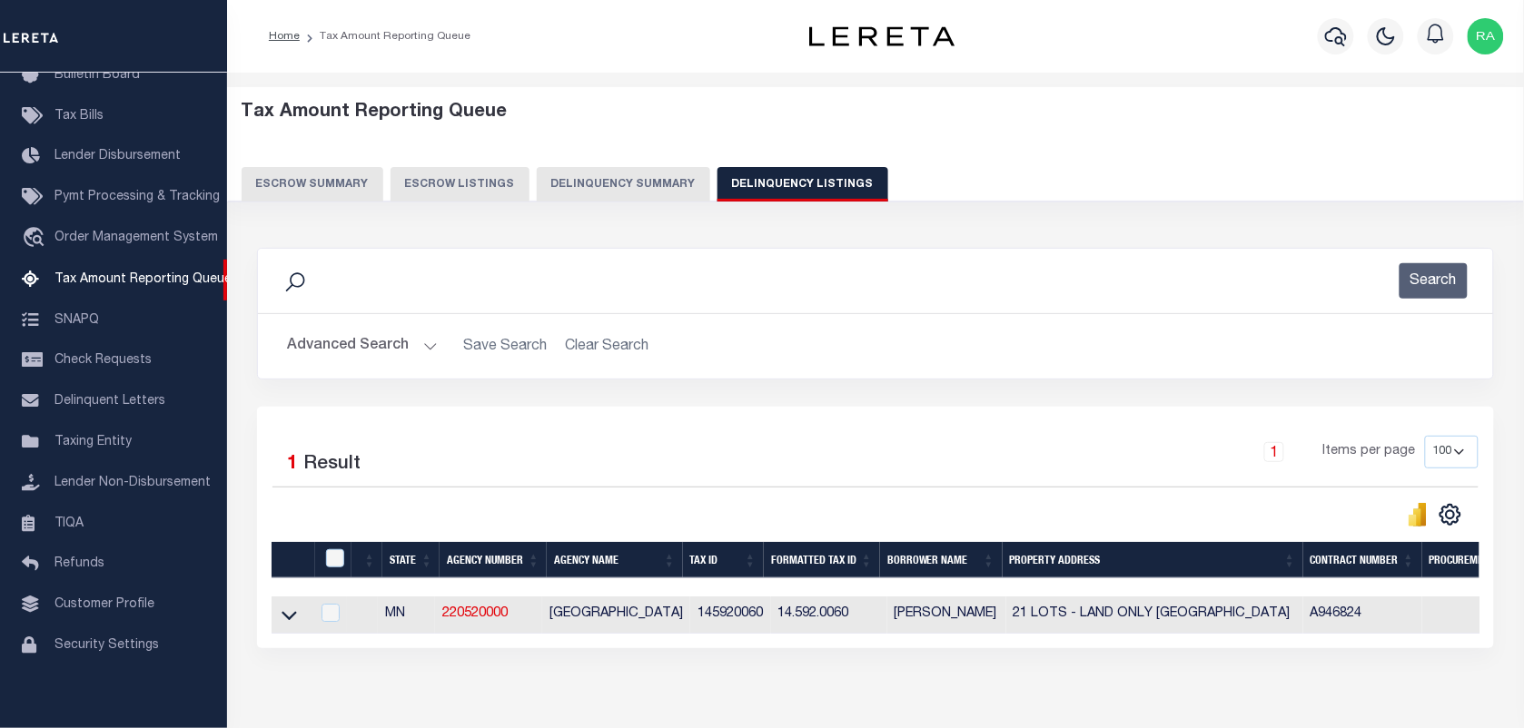
click at [433, 343] on button "Advanced Search" at bounding box center [362, 346] width 151 height 35
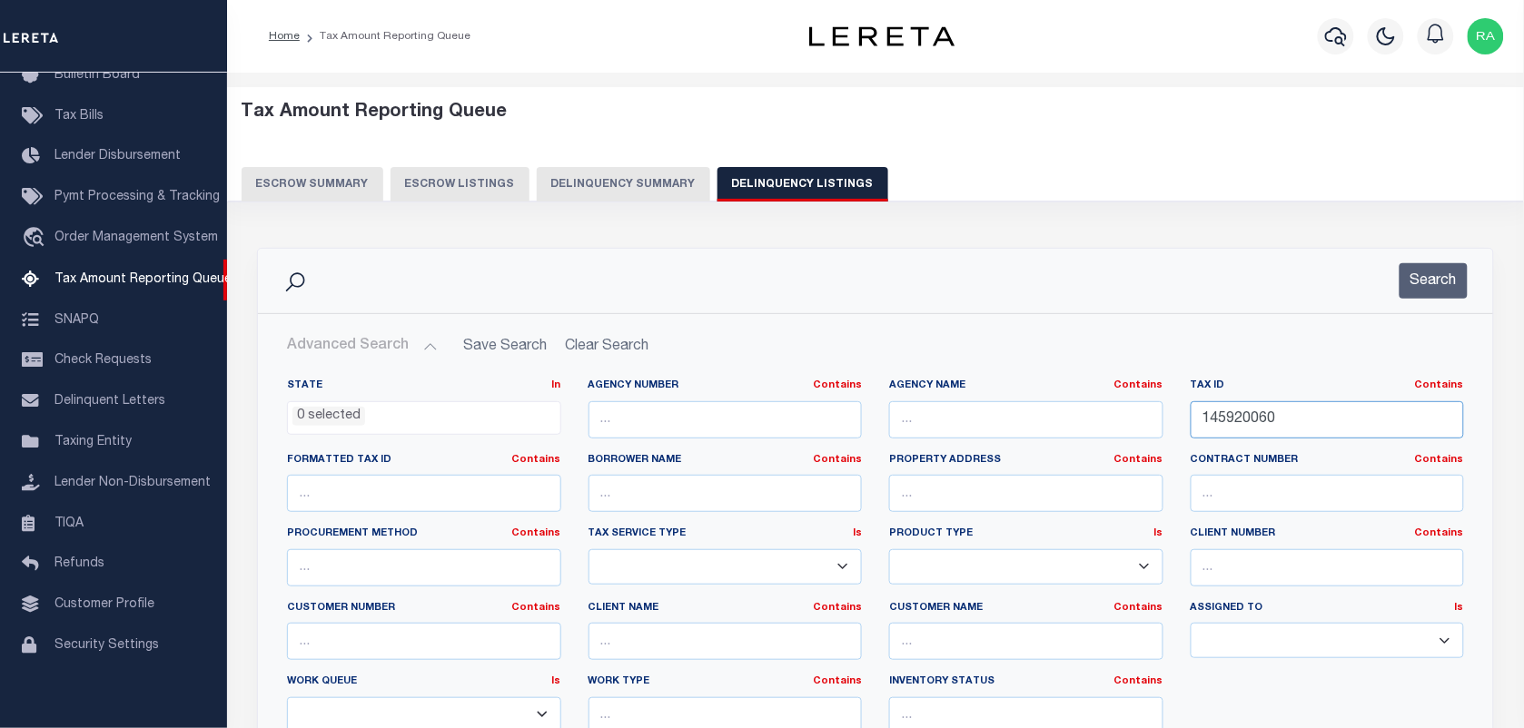
click at [1235, 409] on input "145920060" at bounding box center [1328, 419] width 274 height 37
paste input "7"
type input "145920070"
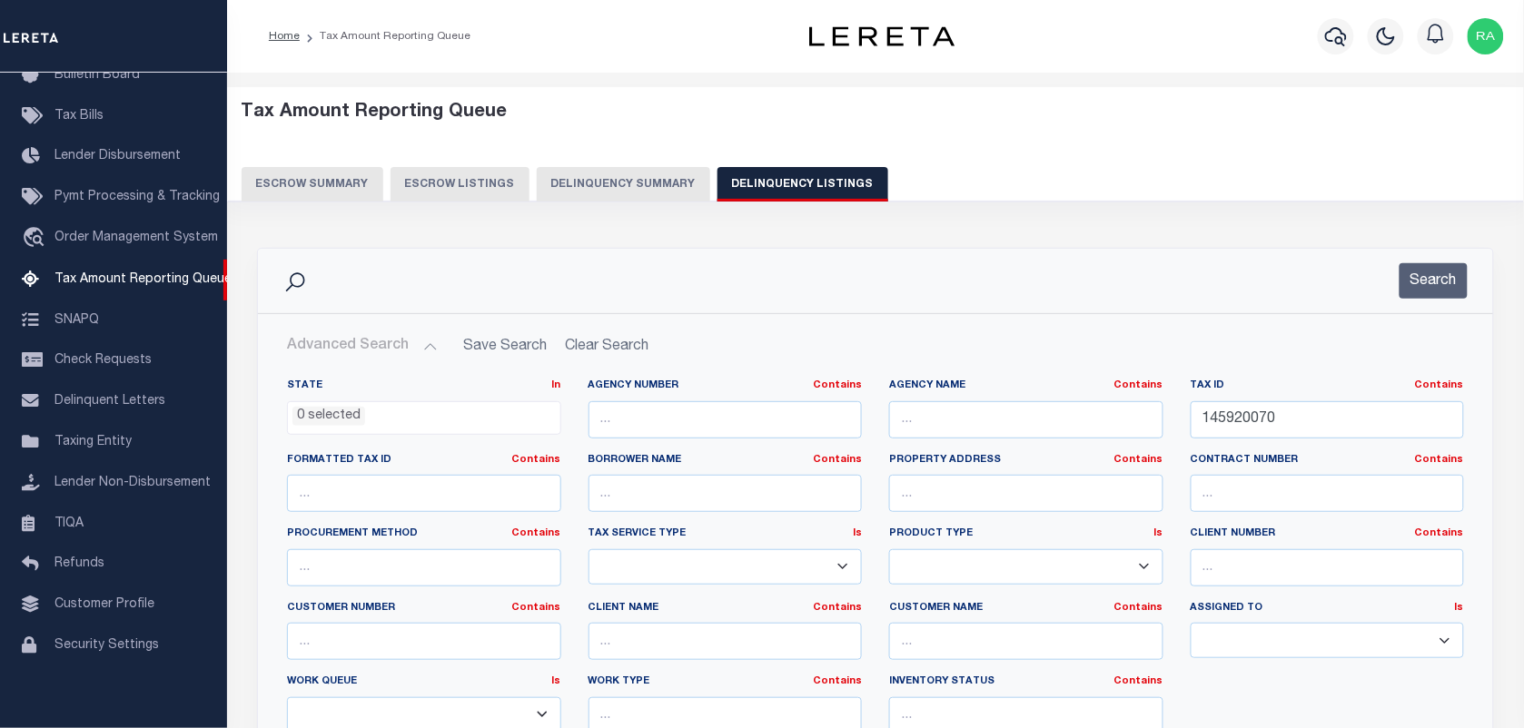
click at [1403, 300] on div "Search" at bounding box center [875, 281] width 1235 height 64
click at [1410, 291] on button "Search" at bounding box center [1434, 280] width 68 height 35
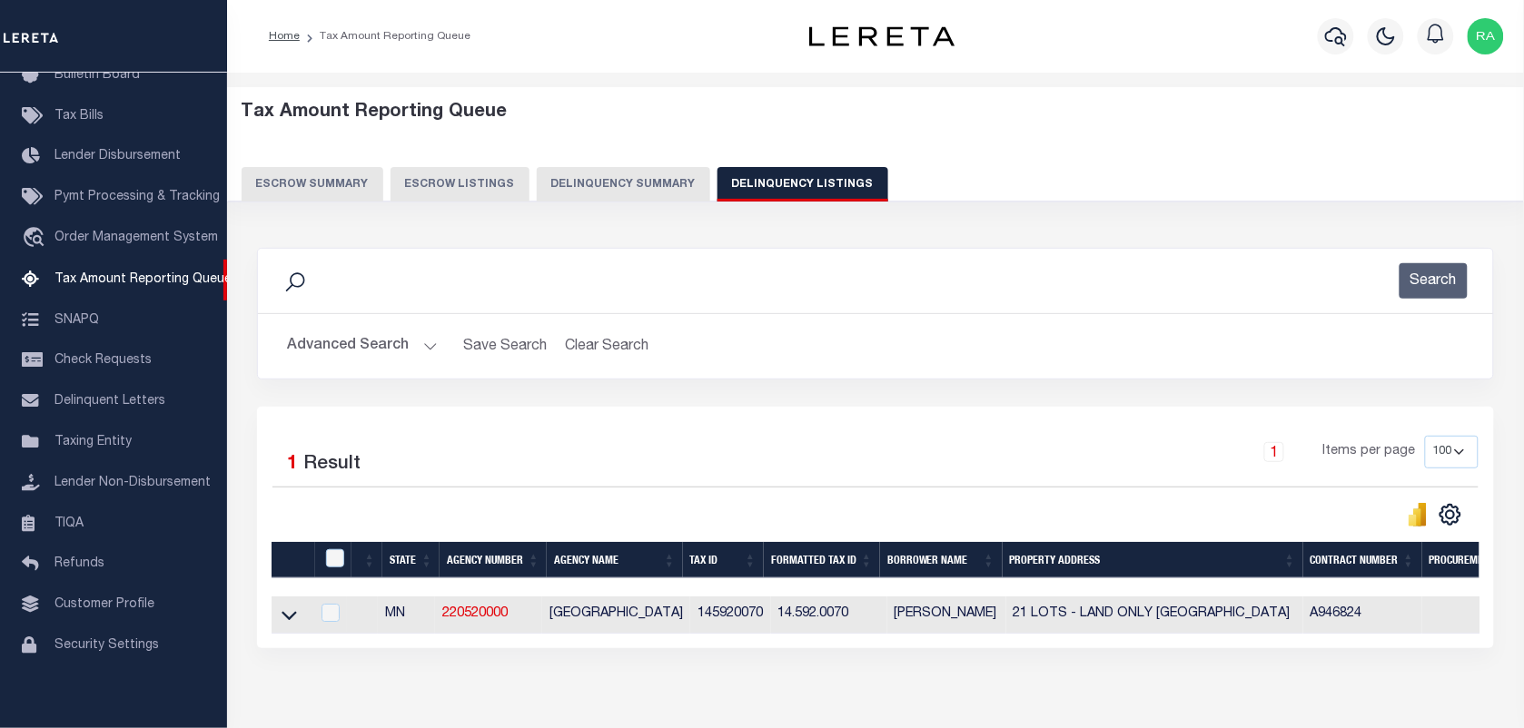
click at [291, 621] on icon at bounding box center [289, 616] width 15 height 9
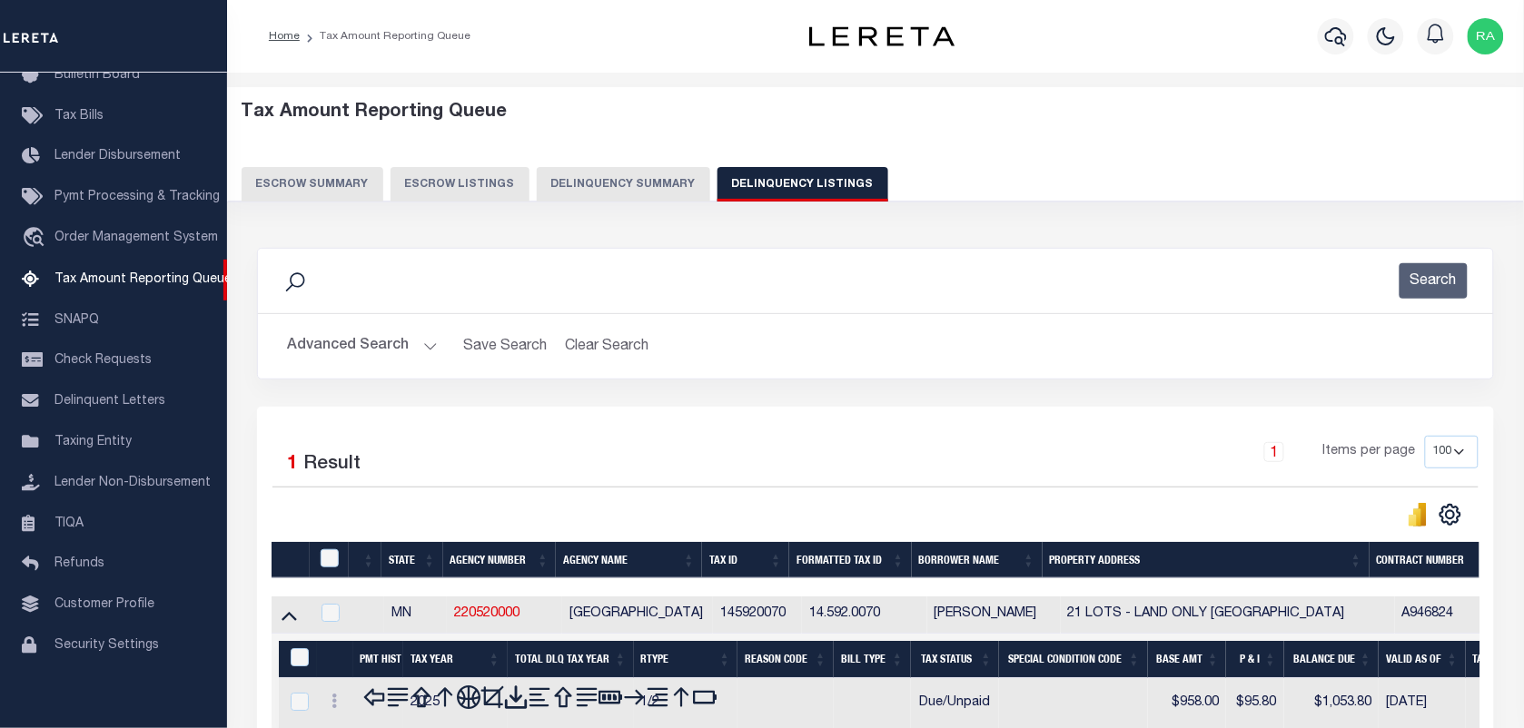
scroll to position [182, 0]
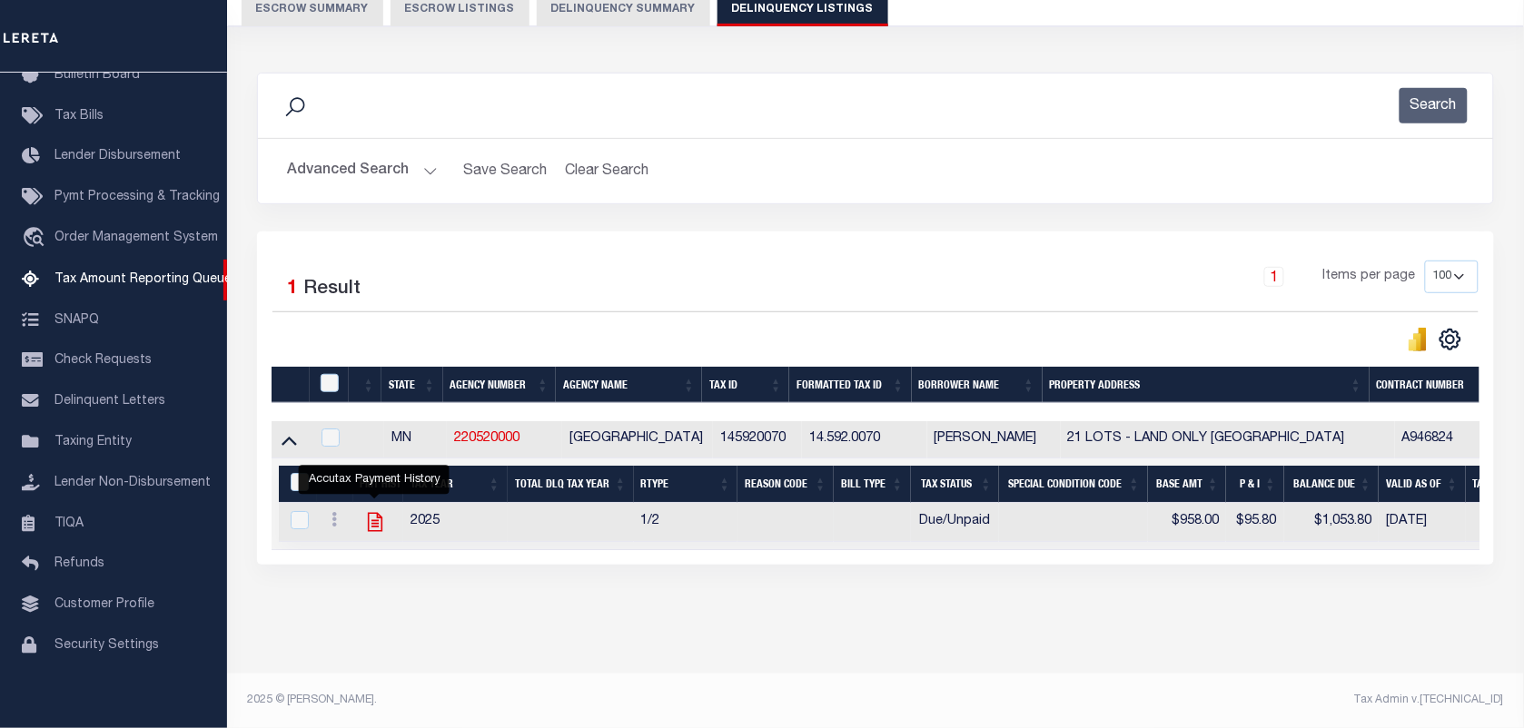
click at [371, 525] on icon "" at bounding box center [375, 522] width 24 height 24
checkbox input "true"
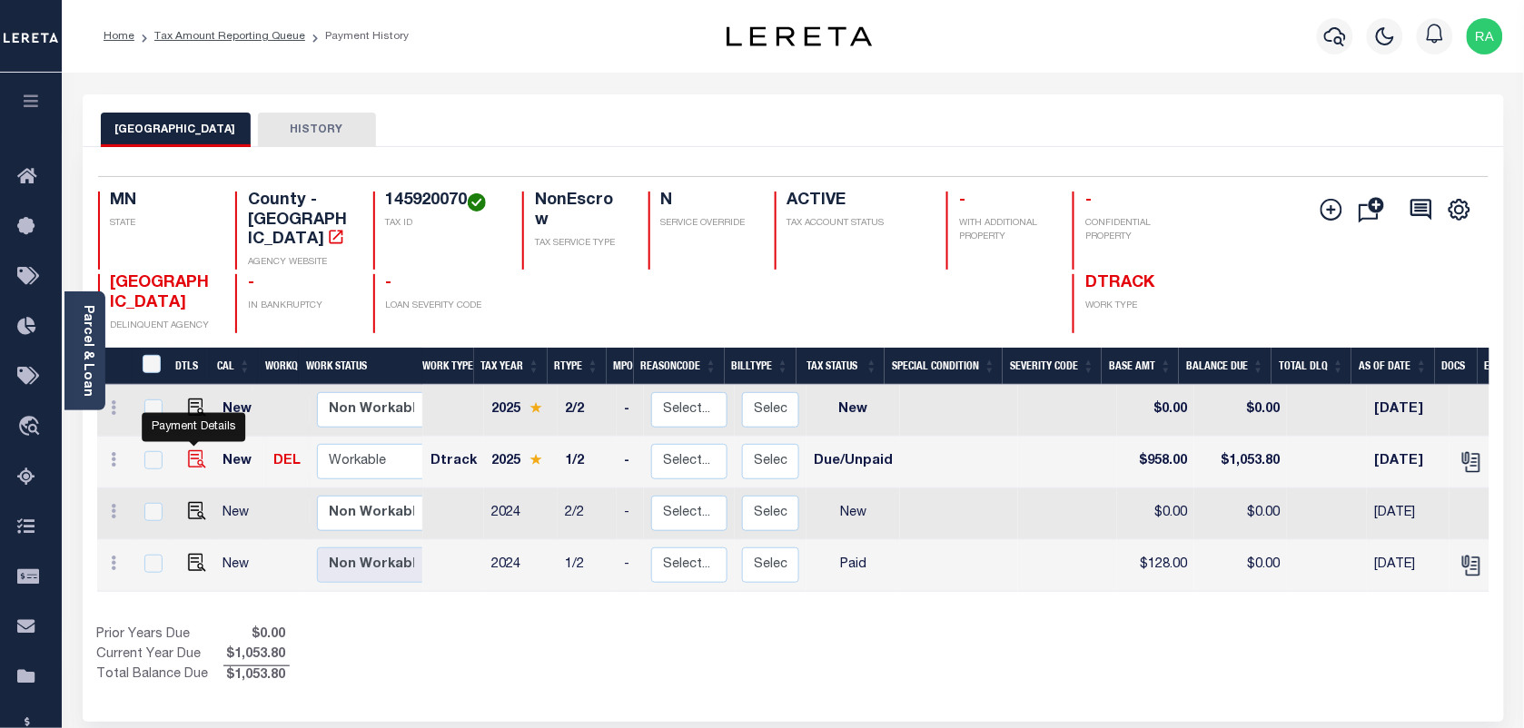
click at [192, 450] on img "" at bounding box center [197, 459] width 18 height 18
checkbox input "true"
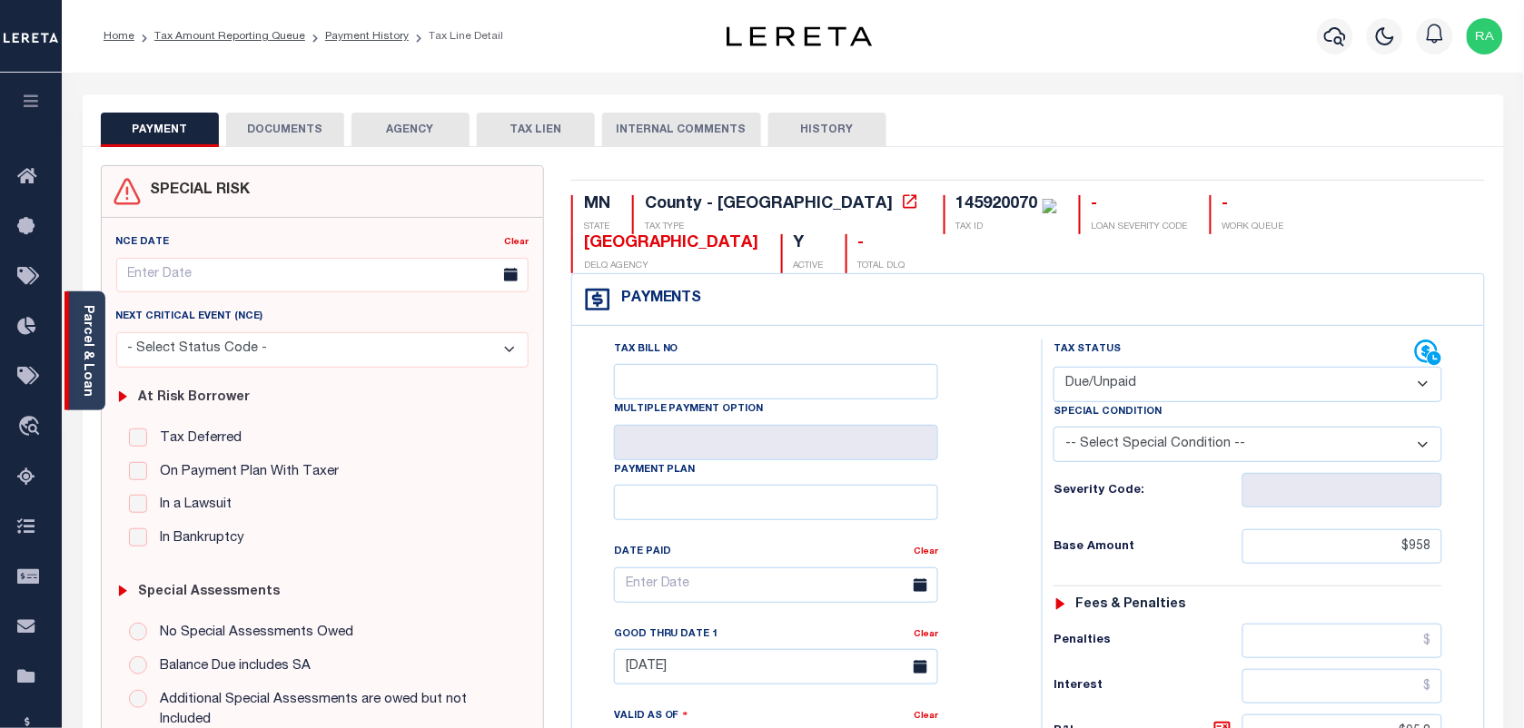
click at [100, 366] on div "Parcel & Loan" at bounding box center [84, 351] width 41 height 119
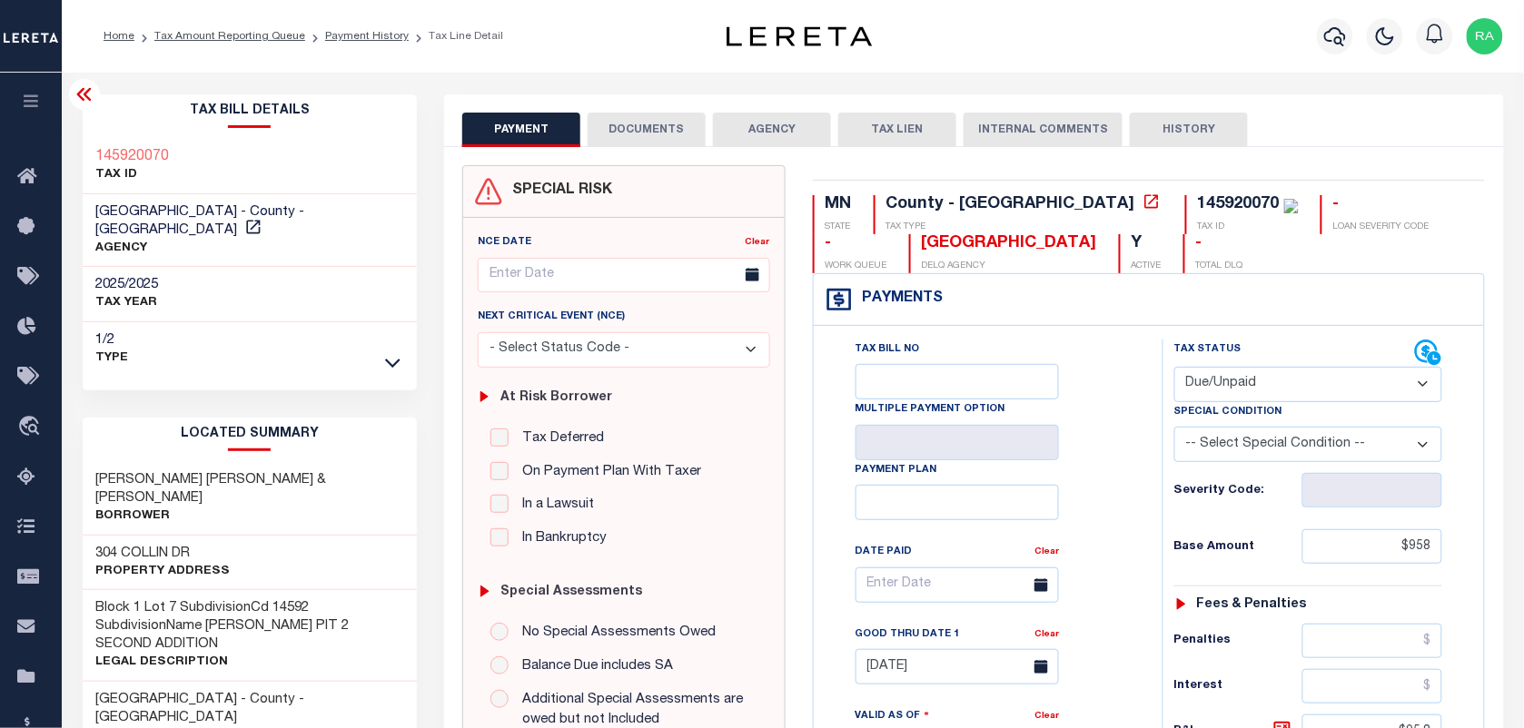
scroll to position [454, 0]
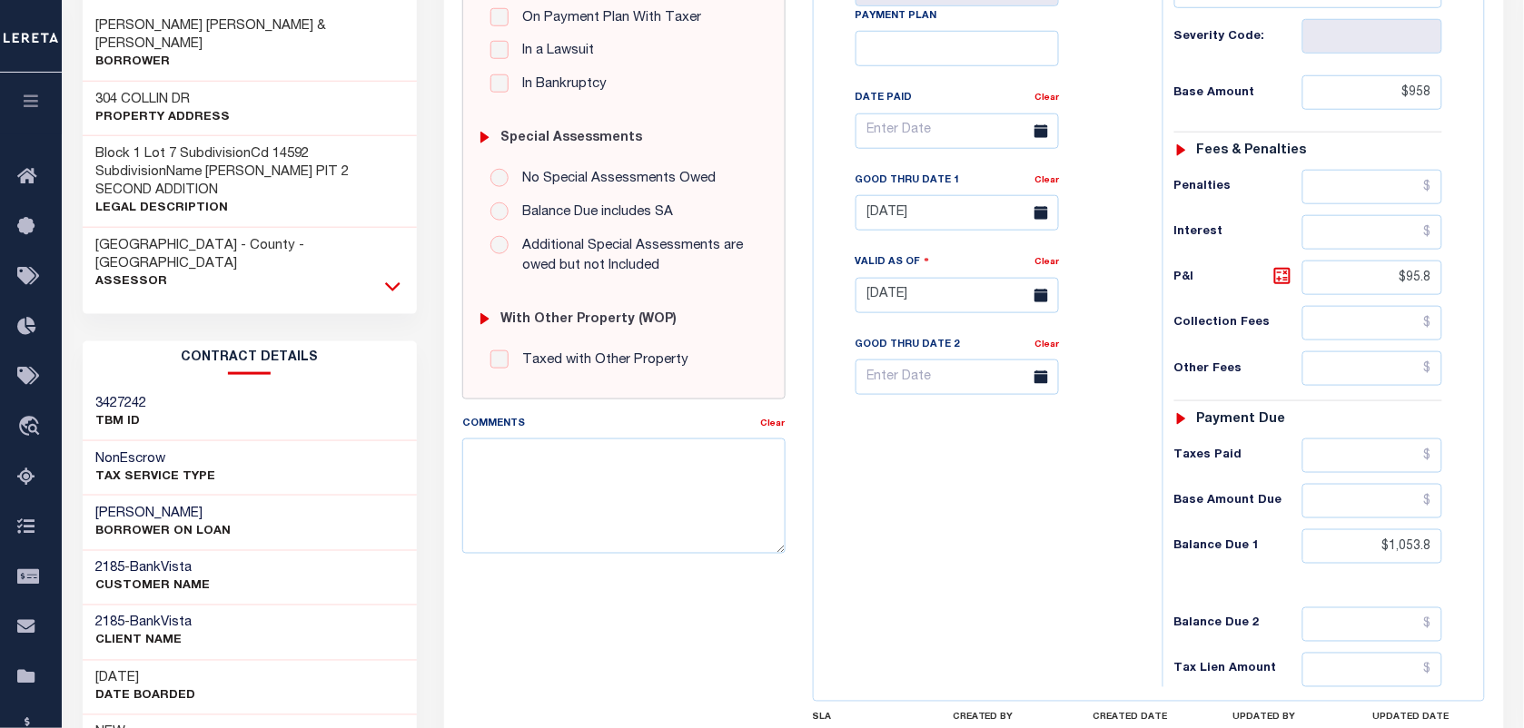
click at [396, 277] on icon at bounding box center [392, 286] width 15 height 19
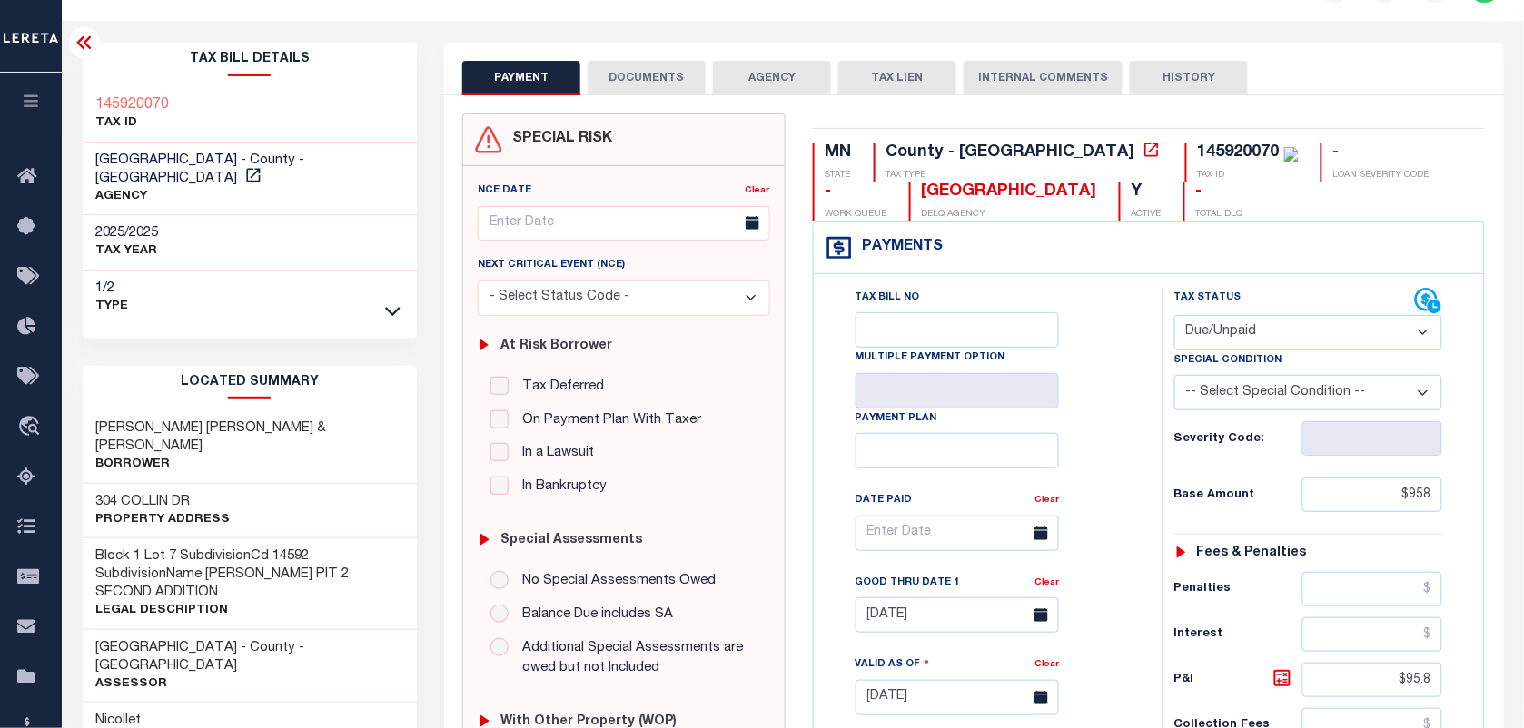
scroll to position [392, 0]
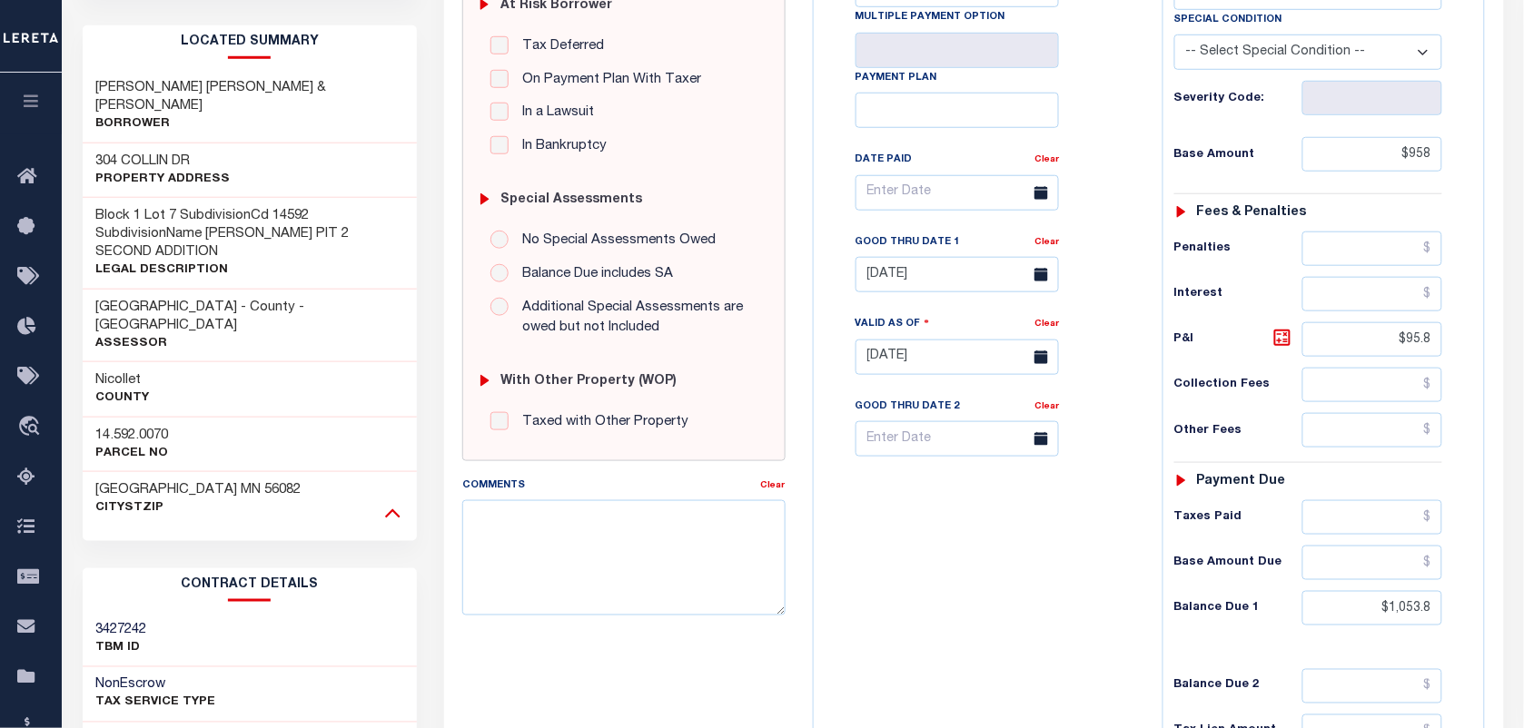
click at [392, 503] on icon at bounding box center [392, 512] width 15 height 19
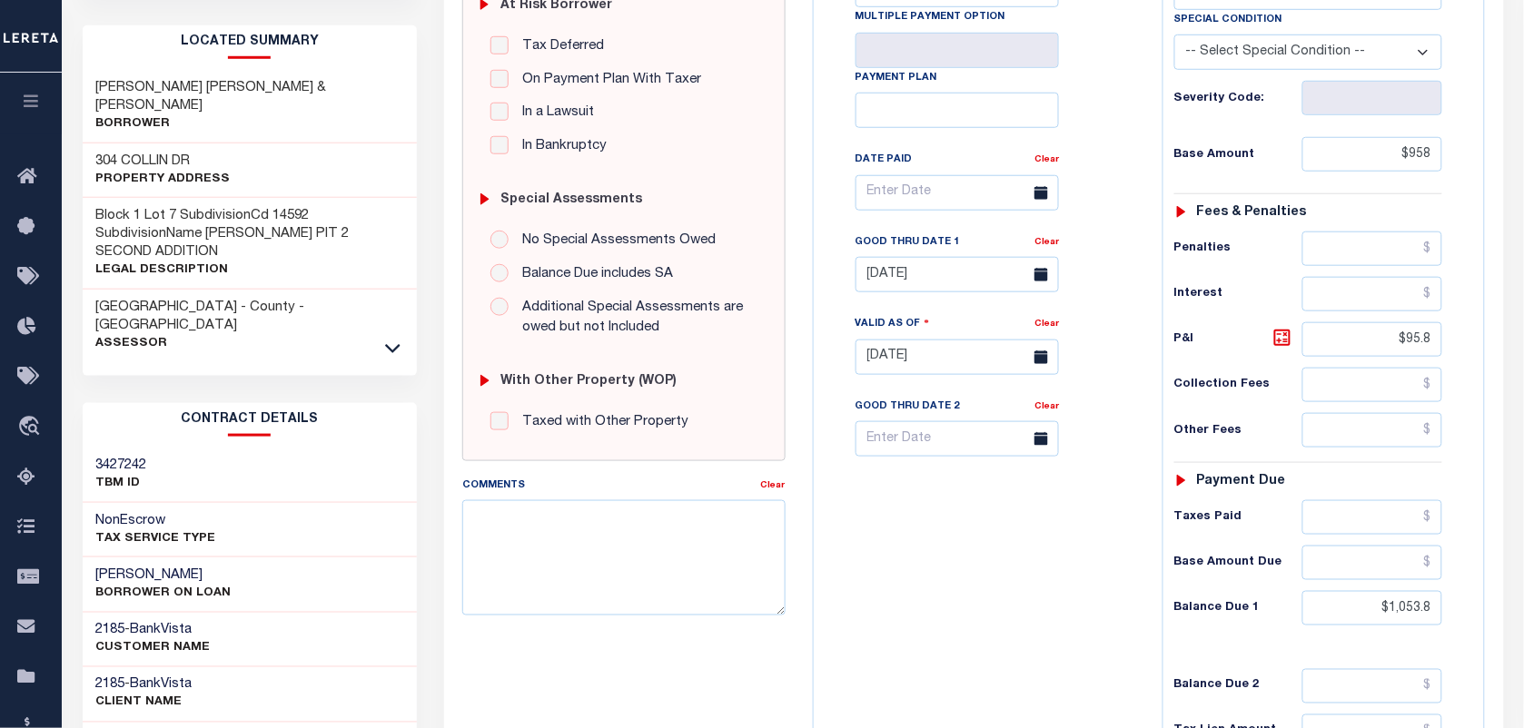
scroll to position [0, 0]
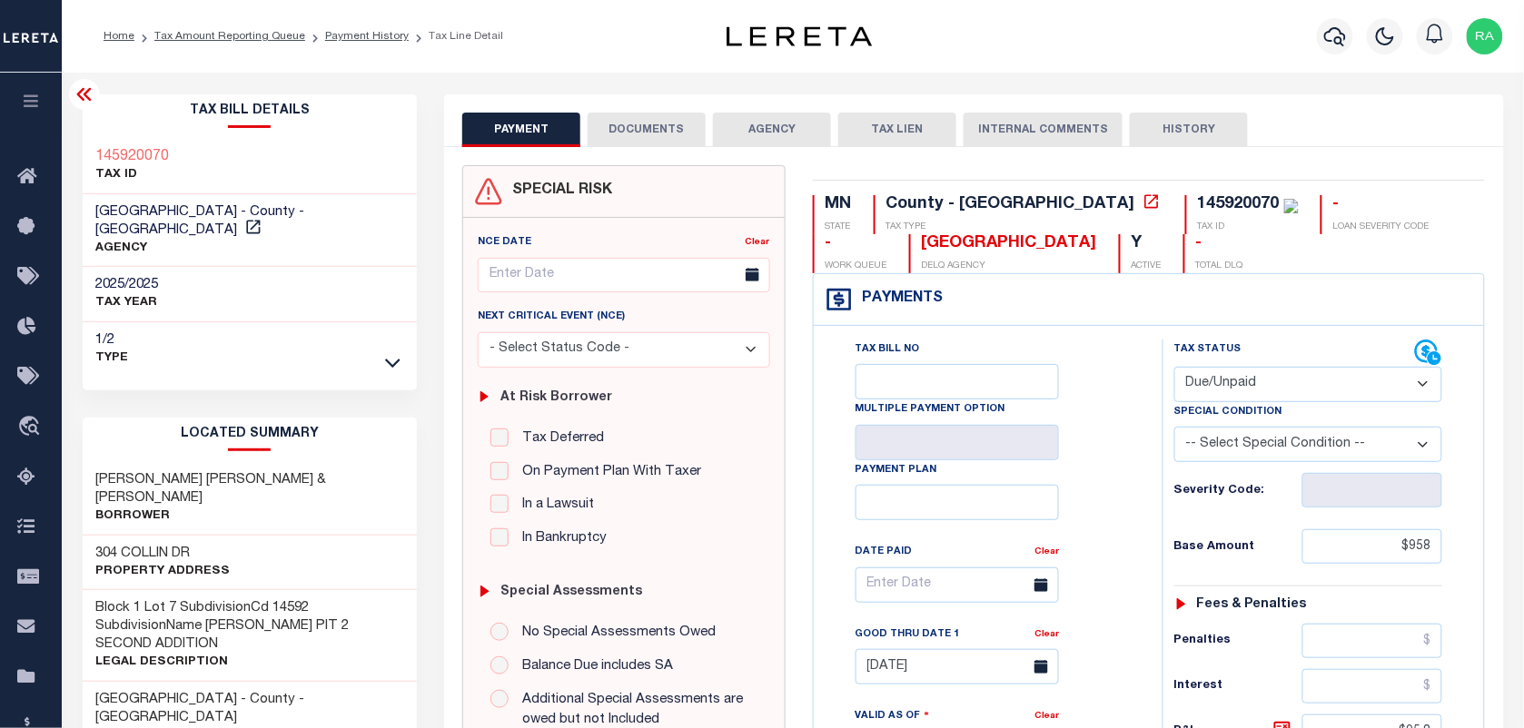
click at [1190, 375] on select "- Select Status Code - Open Due/Unpaid Paid Incomplete No Tax Due Internal Refu…" at bounding box center [1308, 384] width 268 height 35
select select "PYD"
click at [1174, 369] on select "- Select Status Code - Open Due/Unpaid Paid Incomplete No Tax Due Internal Refu…" at bounding box center [1308, 384] width 268 height 35
type input "[DATE]"
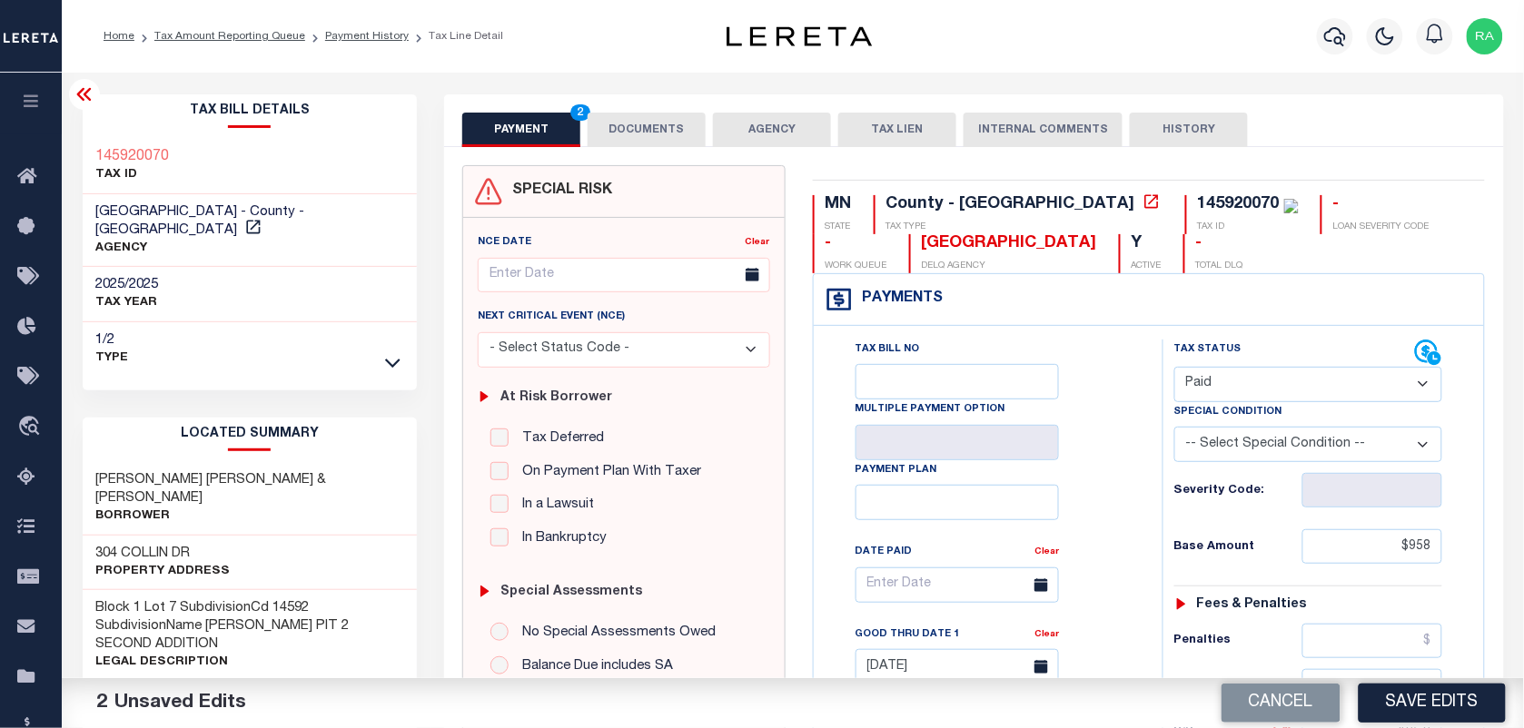
click at [1198, 203] on div "145920070" at bounding box center [1239, 204] width 82 height 16
copy div "145920070"
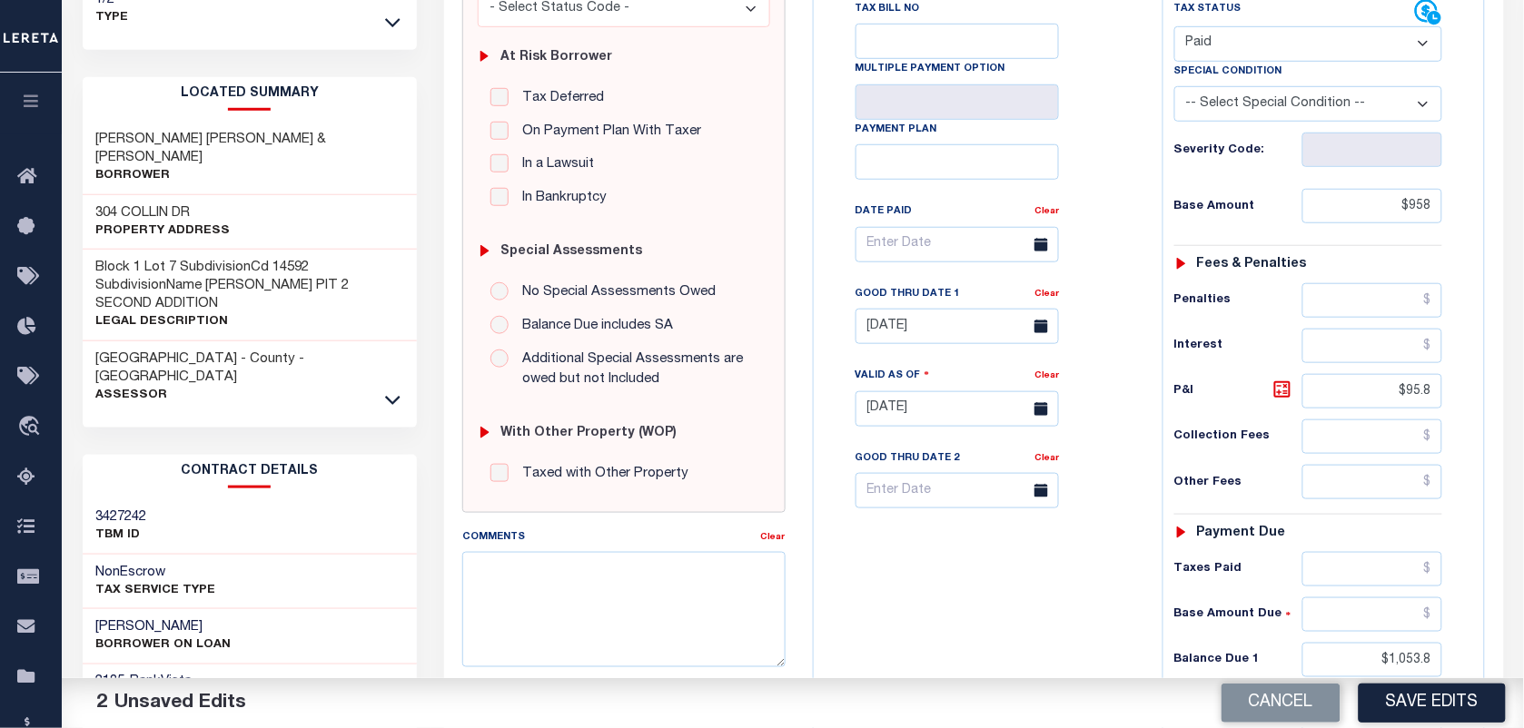
scroll to position [454, 0]
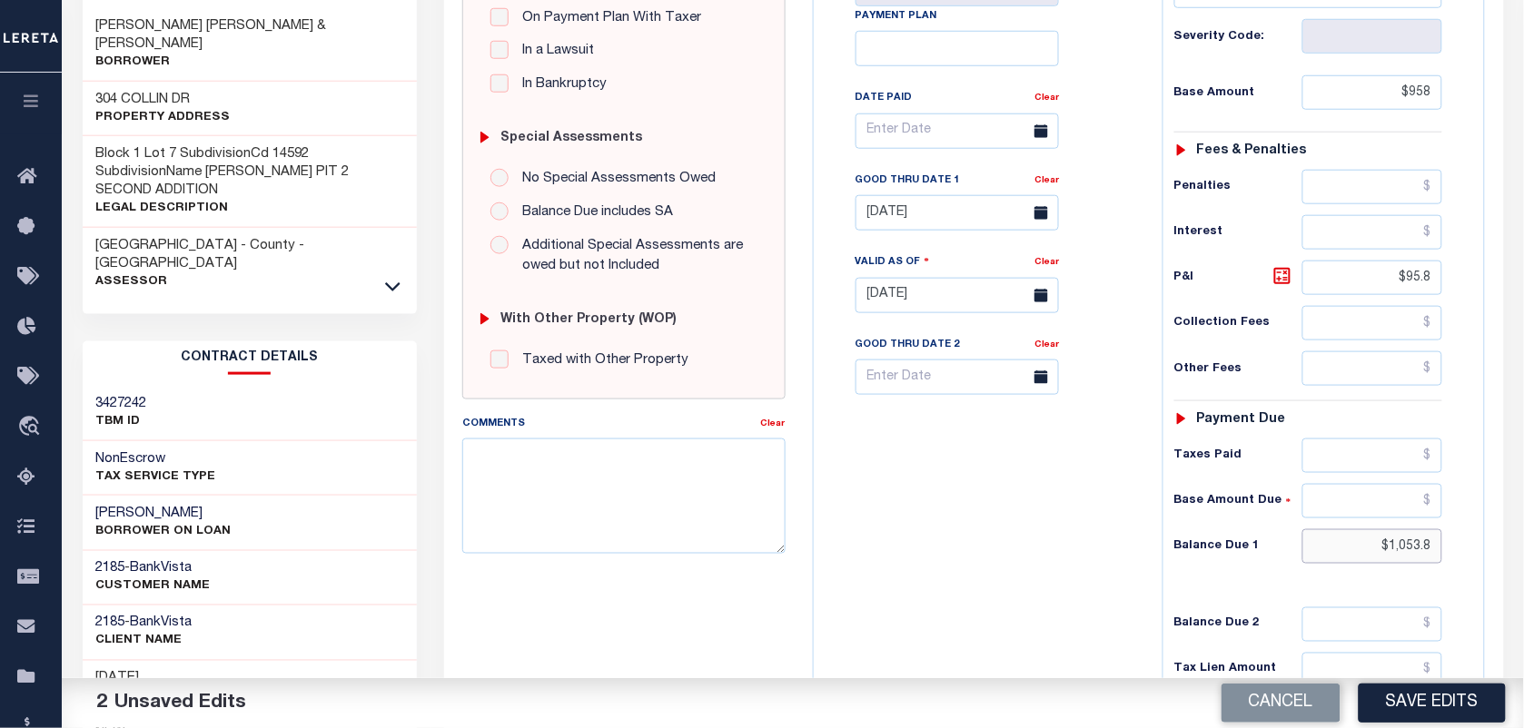
drag, startPoint x: 1392, startPoint y: 550, endPoint x: 1504, endPoint y: 566, distance: 112.8
click at [1503, 566] on div "SPECIAL RISK NCE Date Clear" at bounding box center [973, 292] width 1059 height 1199
drag, startPoint x: 1388, startPoint y: 552, endPoint x: 1479, endPoint y: 564, distance: 91.6
click at [1479, 564] on div "Tax Status Status" at bounding box center [1314, 287] width 331 height 802
paste input "63.3"
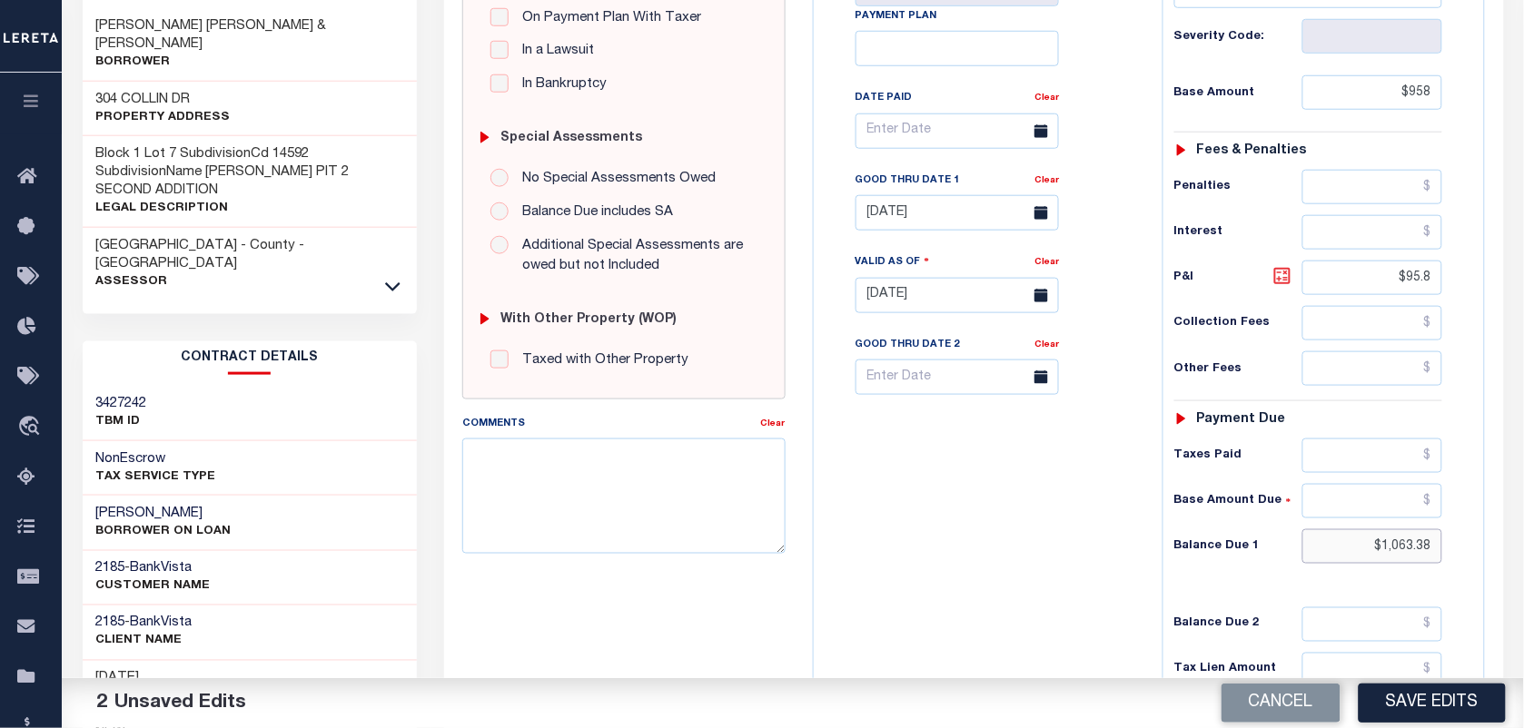
type input "$1,063.38"
click at [1277, 283] on icon at bounding box center [1282, 276] width 22 height 22
type input "$105.38"
click at [895, 215] on input "08/31/2025" at bounding box center [957, 212] width 203 height 35
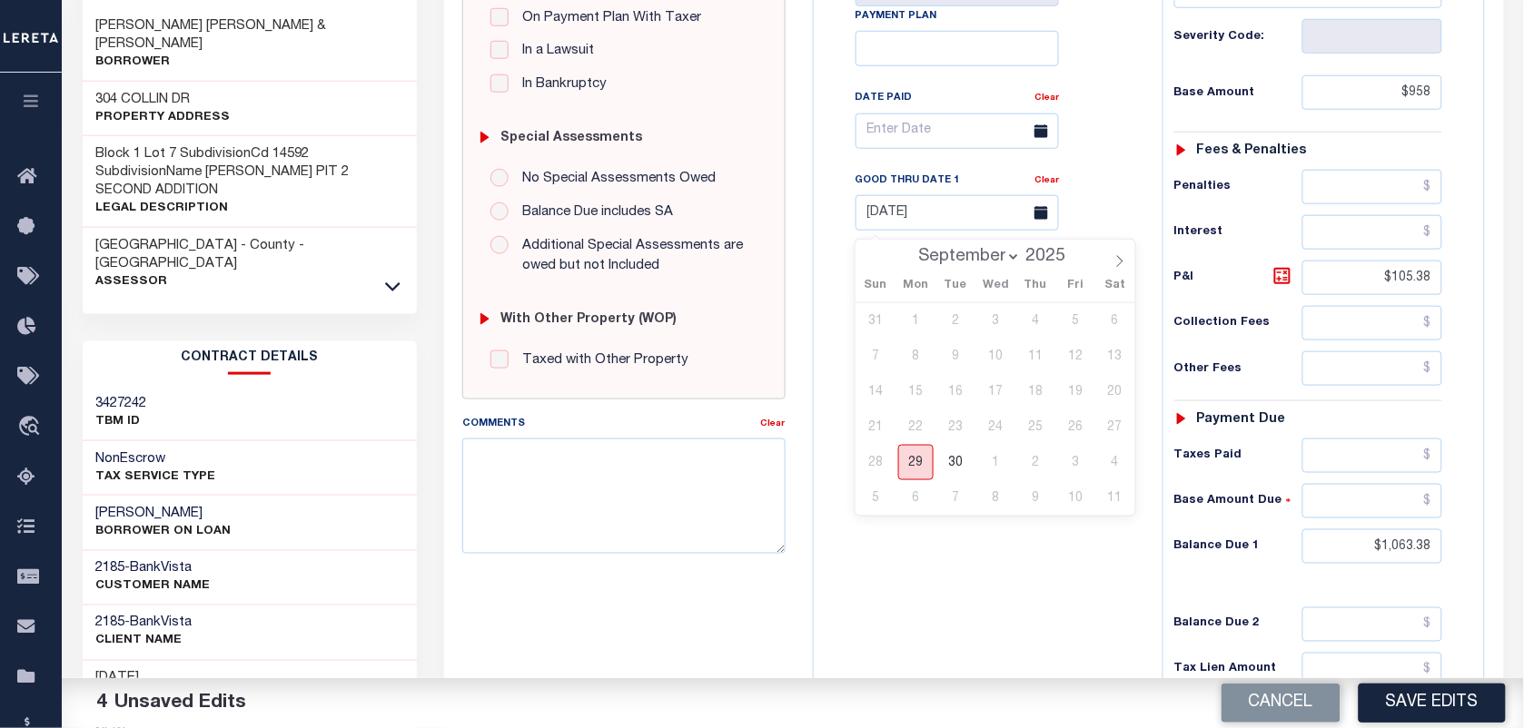
click at [919, 469] on span "29" at bounding box center [915, 462] width 35 height 35
type input "[DATE]"
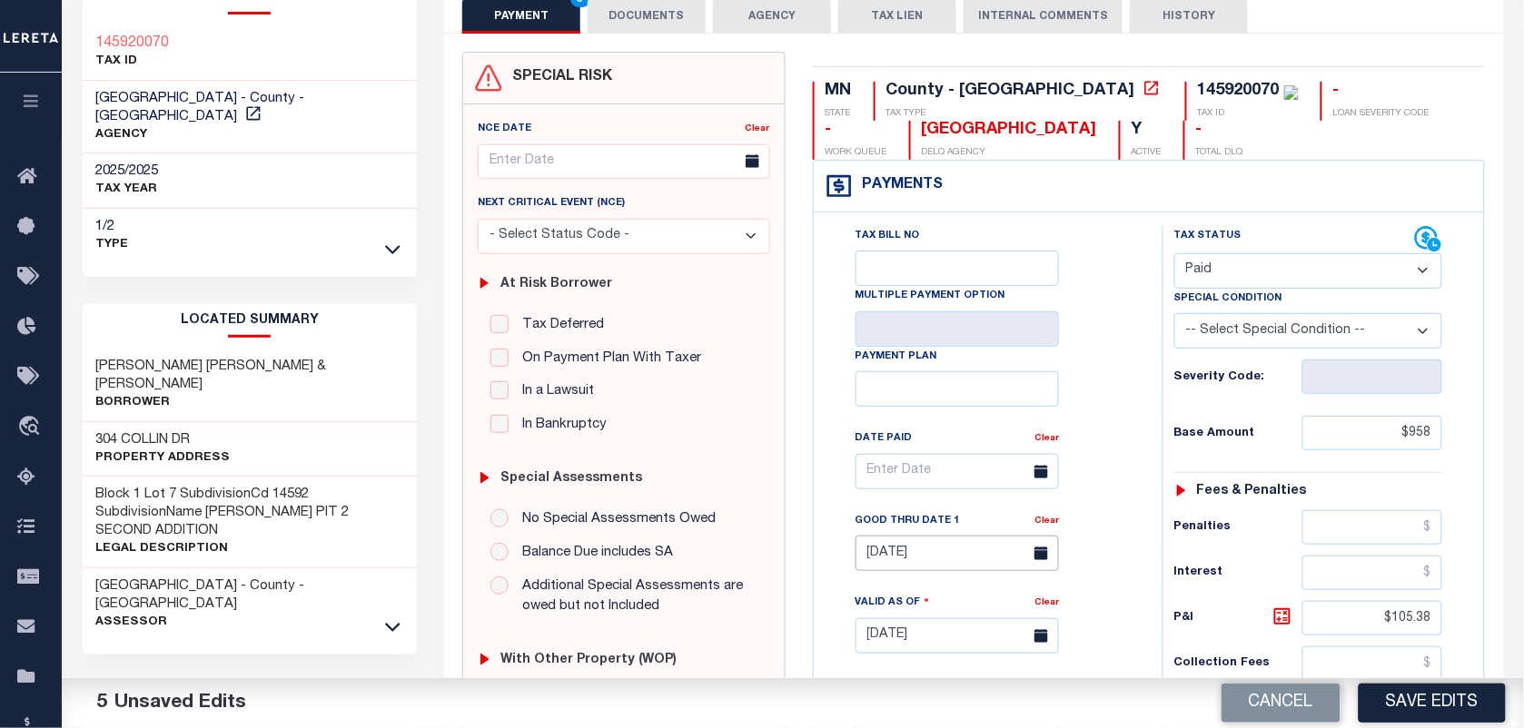
scroll to position [0, 0]
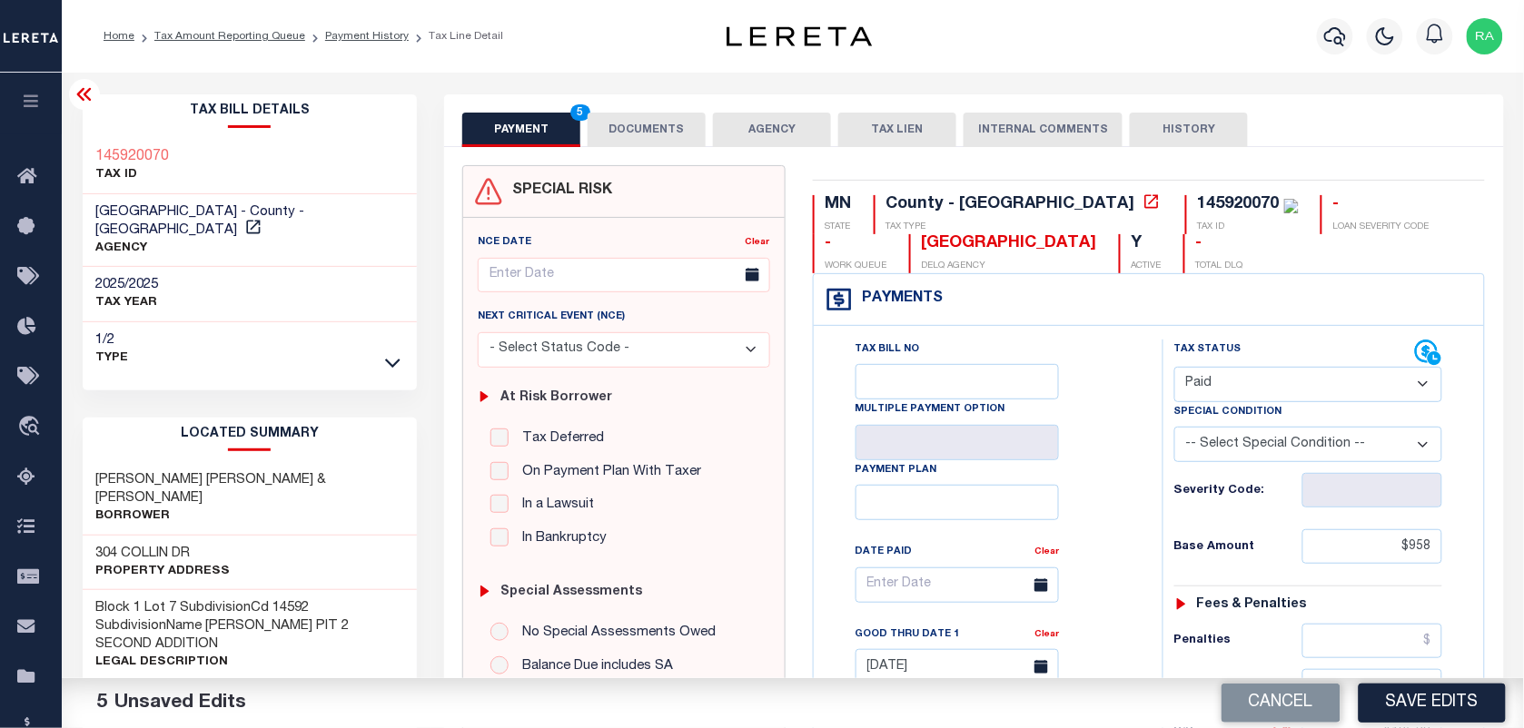
click at [642, 142] on button "DOCUMENTS" at bounding box center [647, 130] width 118 height 35
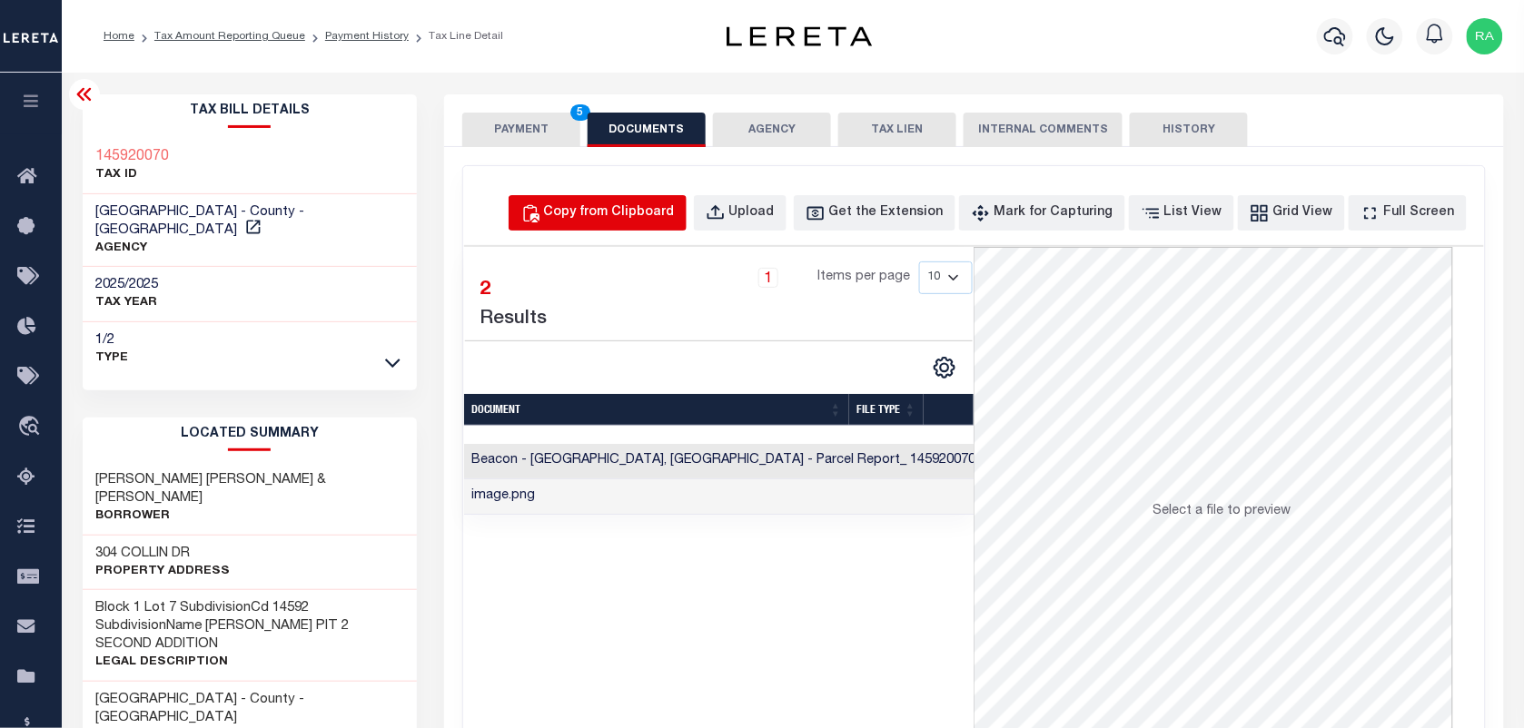
click at [678, 196] on button "Copy from Clipboard" at bounding box center [598, 212] width 178 height 35
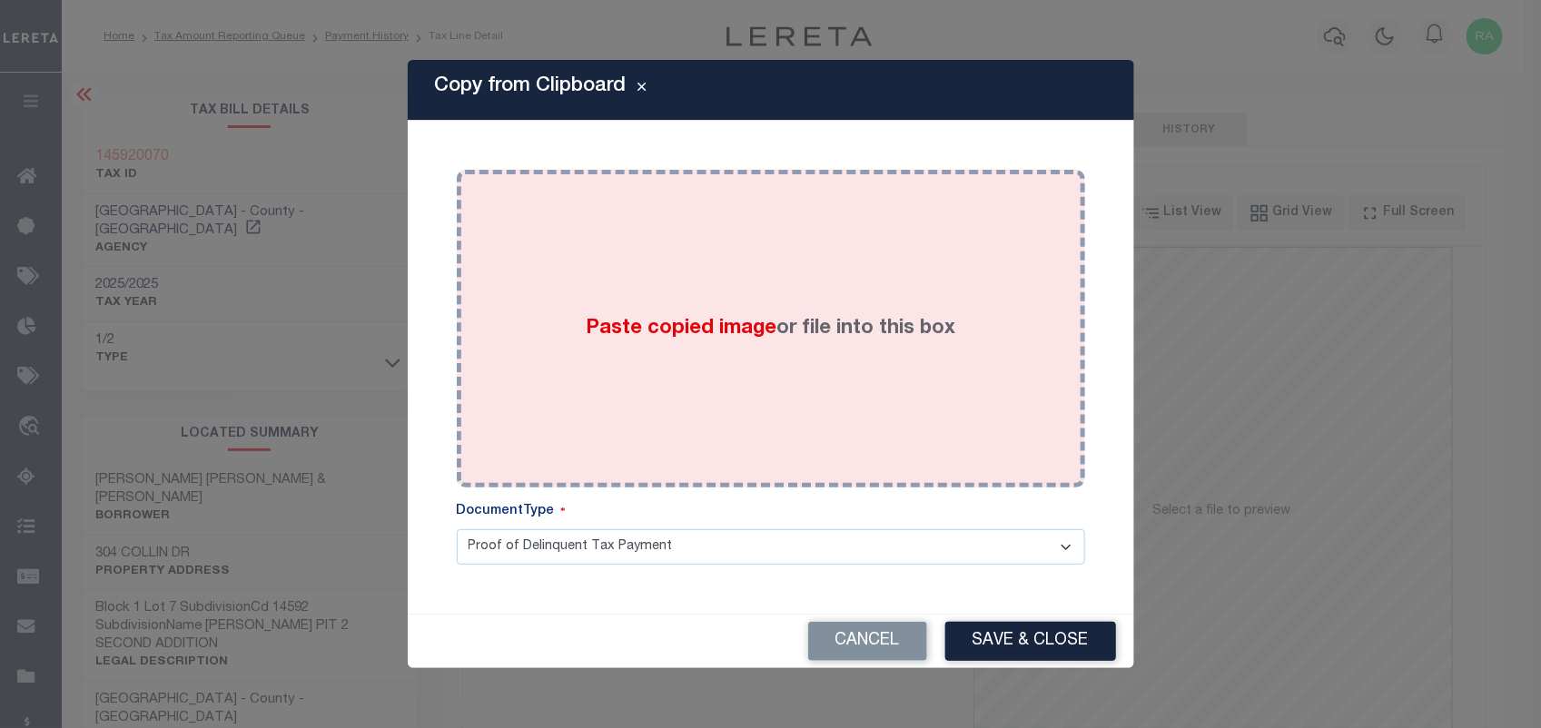
click at [715, 320] on span "Paste copied image" at bounding box center [681, 329] width 191 height 20
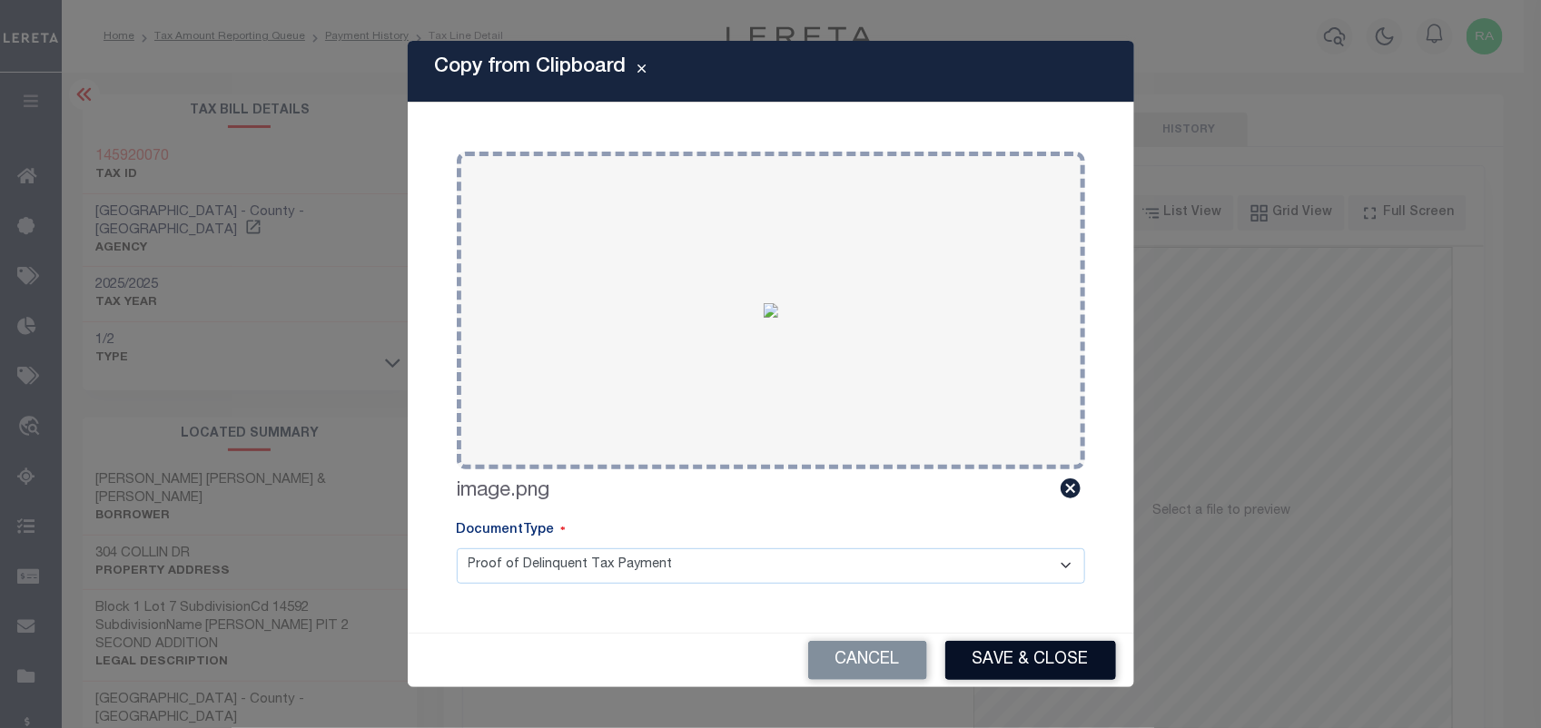
click at [1002, 659] on button "Save & Close" at bounding box center [1030, 660] width 171 height 39
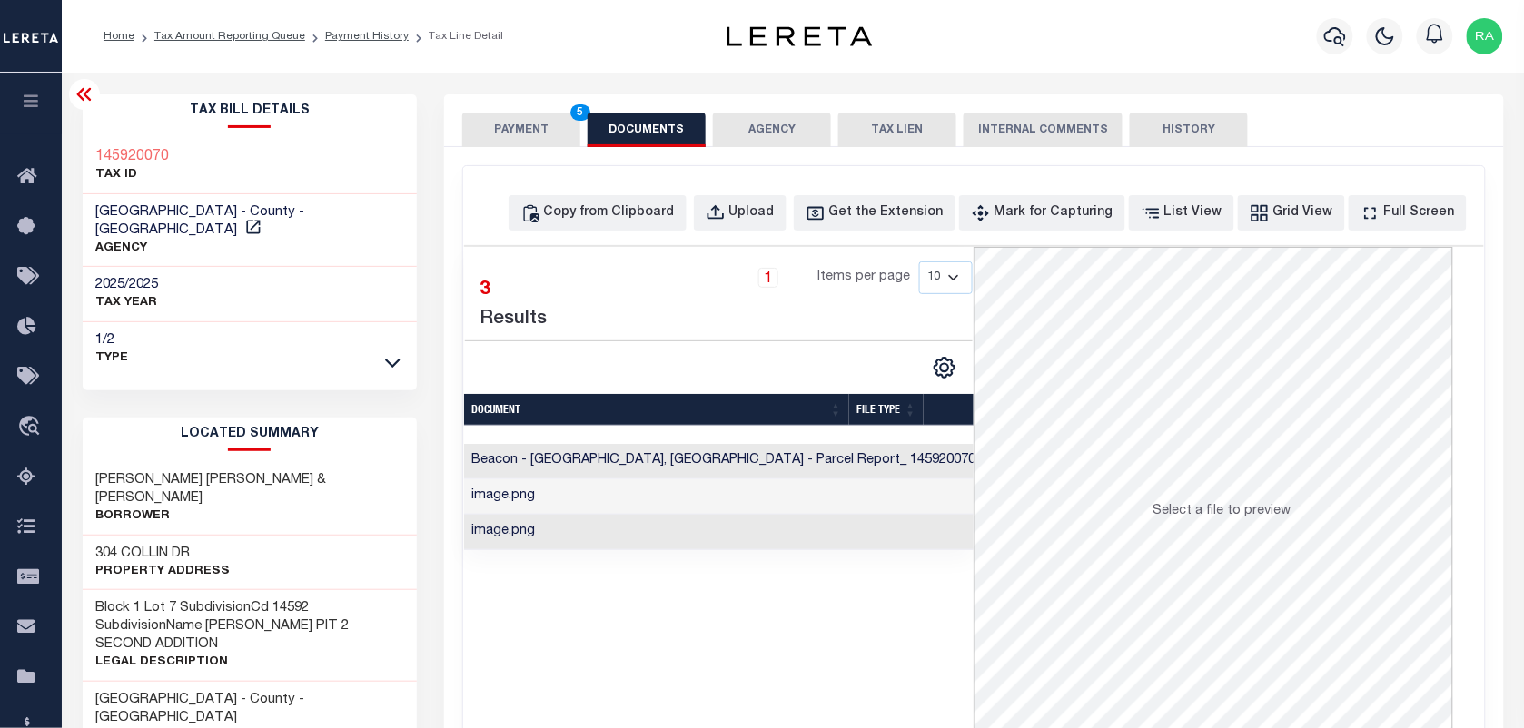
click at [472, 114] on button "PAYMENT 5" at bounding box center [521, 130] width 118 height 35
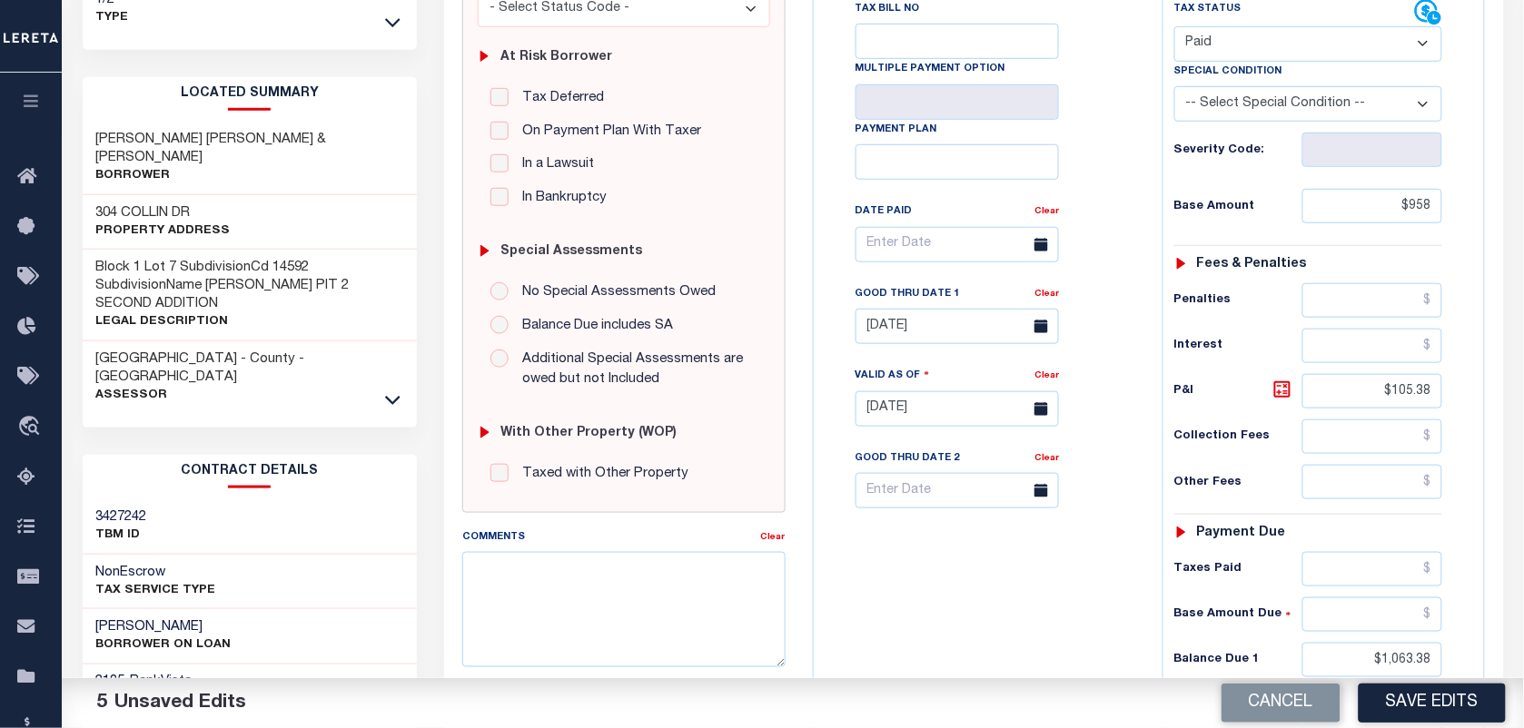
scroll to position [650, 0]
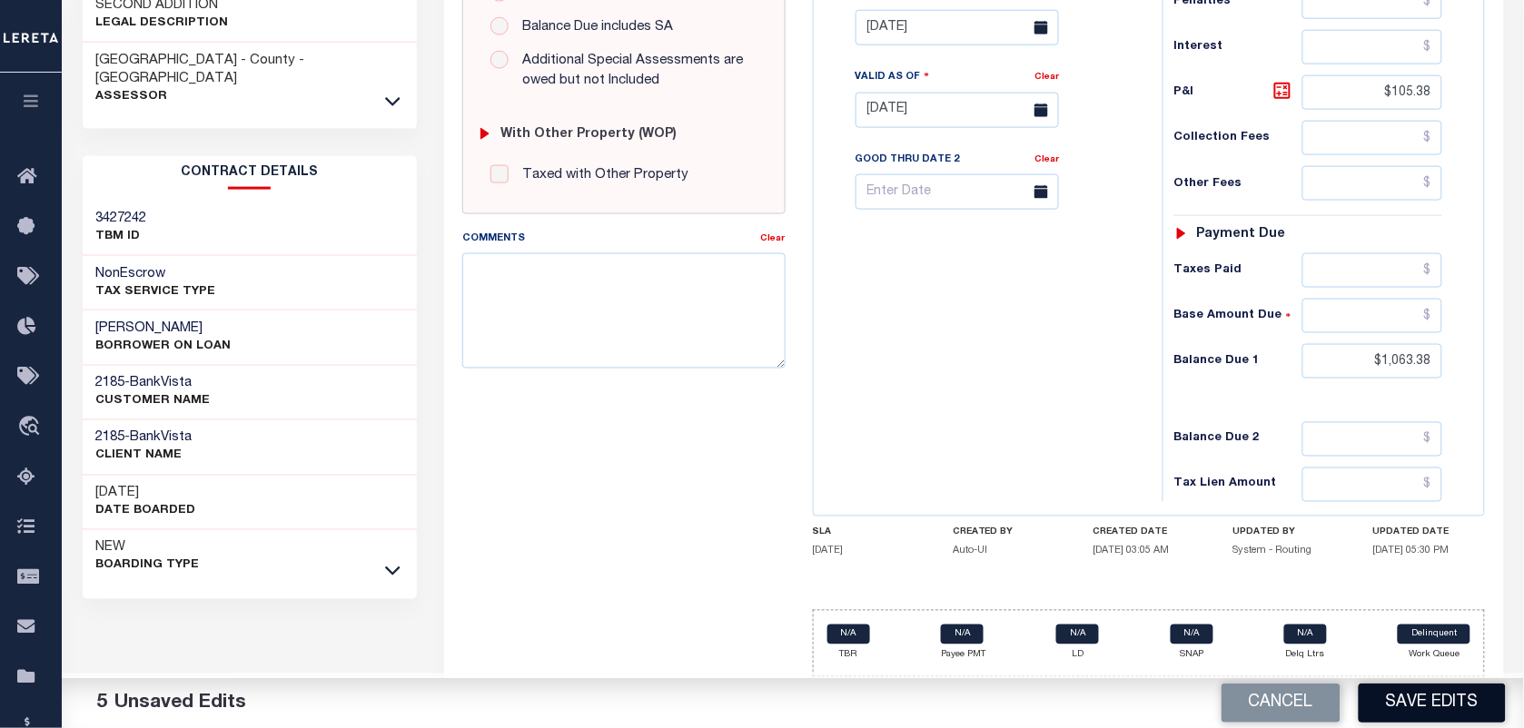
click at [1424, 713] on button "Save Edits" at bounding box center [1432, 703] width 147 height 39
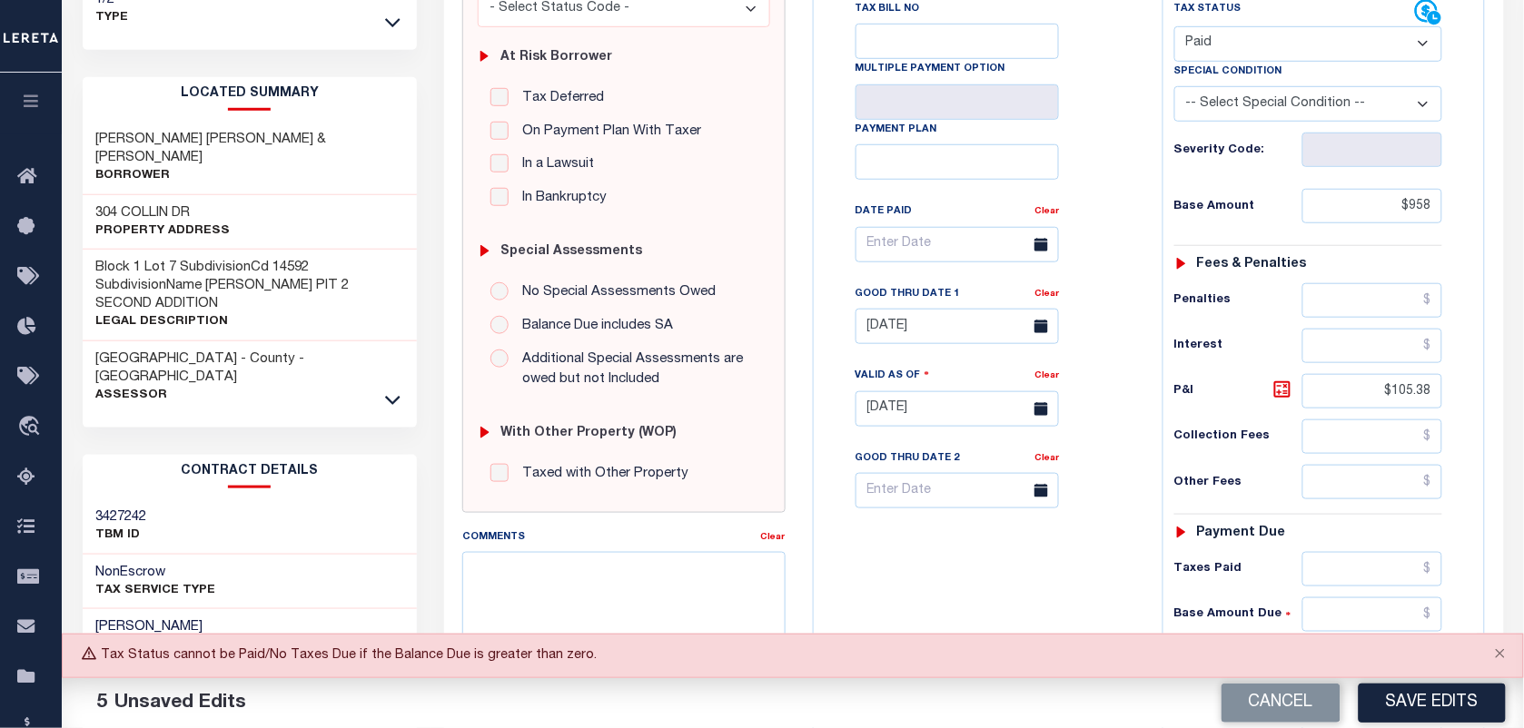
scroll to position [0, 0]
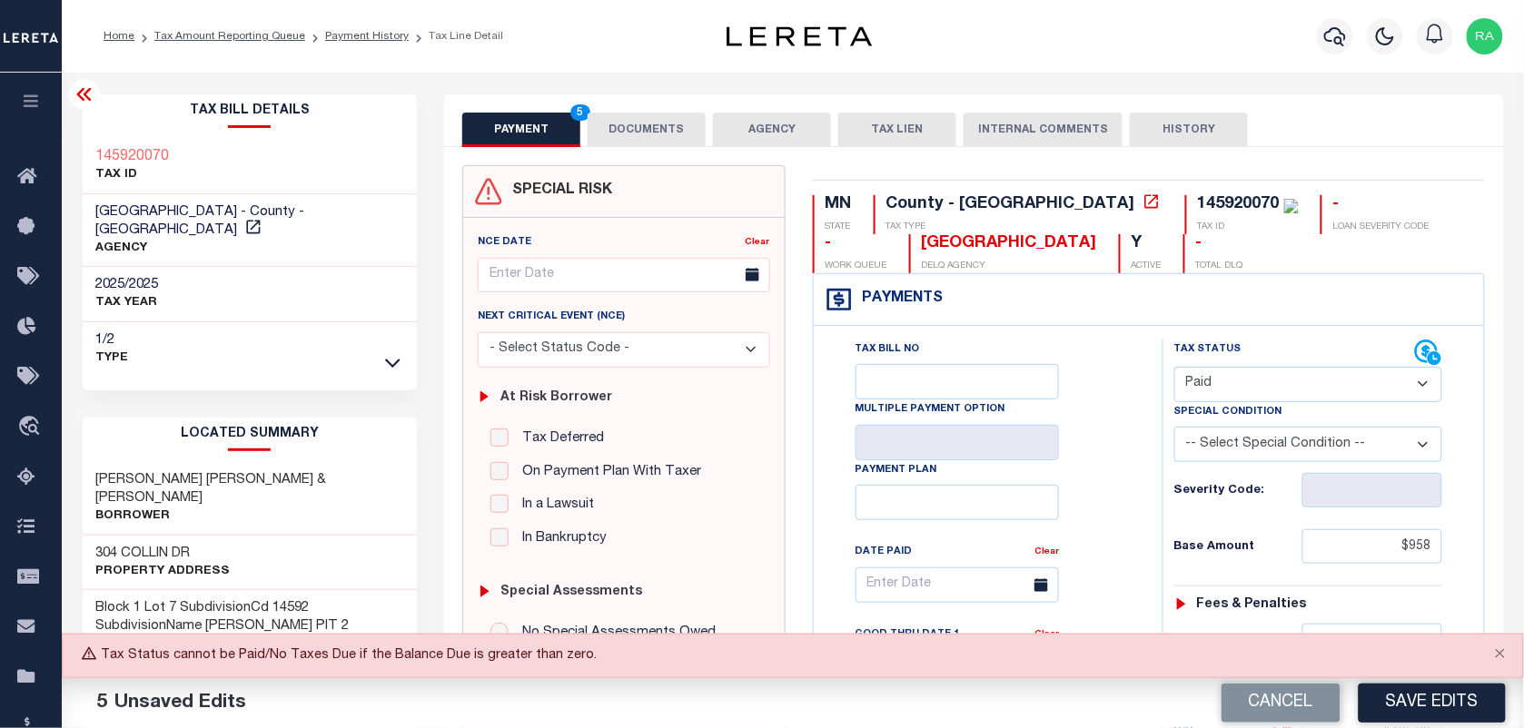
click at [1210, 388] on select "- Select Status Code - Open Due/Unpaid Paid Incomplete No Tax Due Internal Refu…" at bounding box center [1308, 384] width 268 height 35
click at [1174, 369] on select "- Select Status Code - Open Due/Unpaid Paid Incomplete No Tax Due Internal Refu…" at bounding box center [1308, 384] width 268 height 35
click at [1202, 379] on select "- Select Status Code - Open Due/Unpaid Paid Incomplete No Tax Due Internal Refu…" at bounding box center [1308, 384] width 268 height 35
click at [1174, 369] on select "- Select Status Code - Open Due/Unpaid Paid Incomplete No Tax Due Internal Refu…" at bounding box center [1308, 384] width 268 height 35
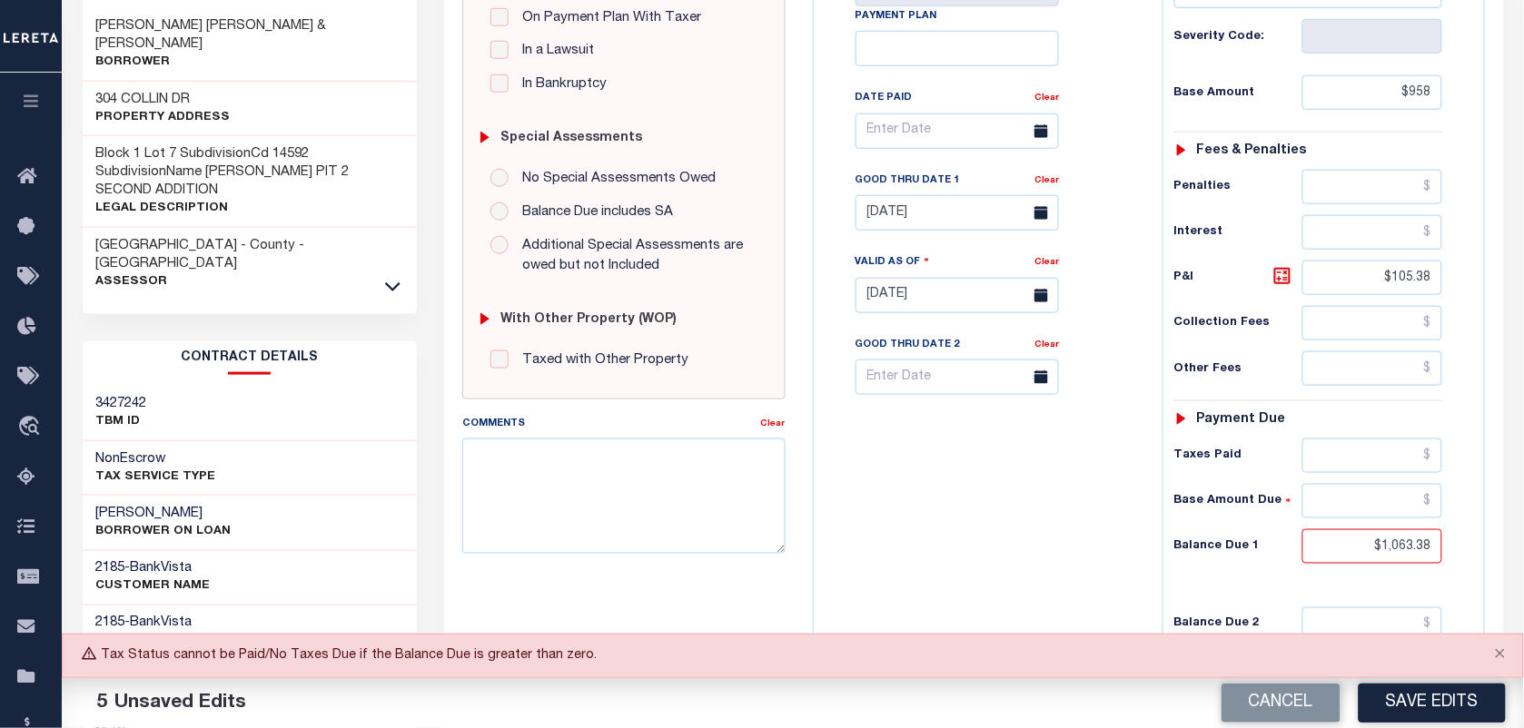
scroll to position [650, 0]
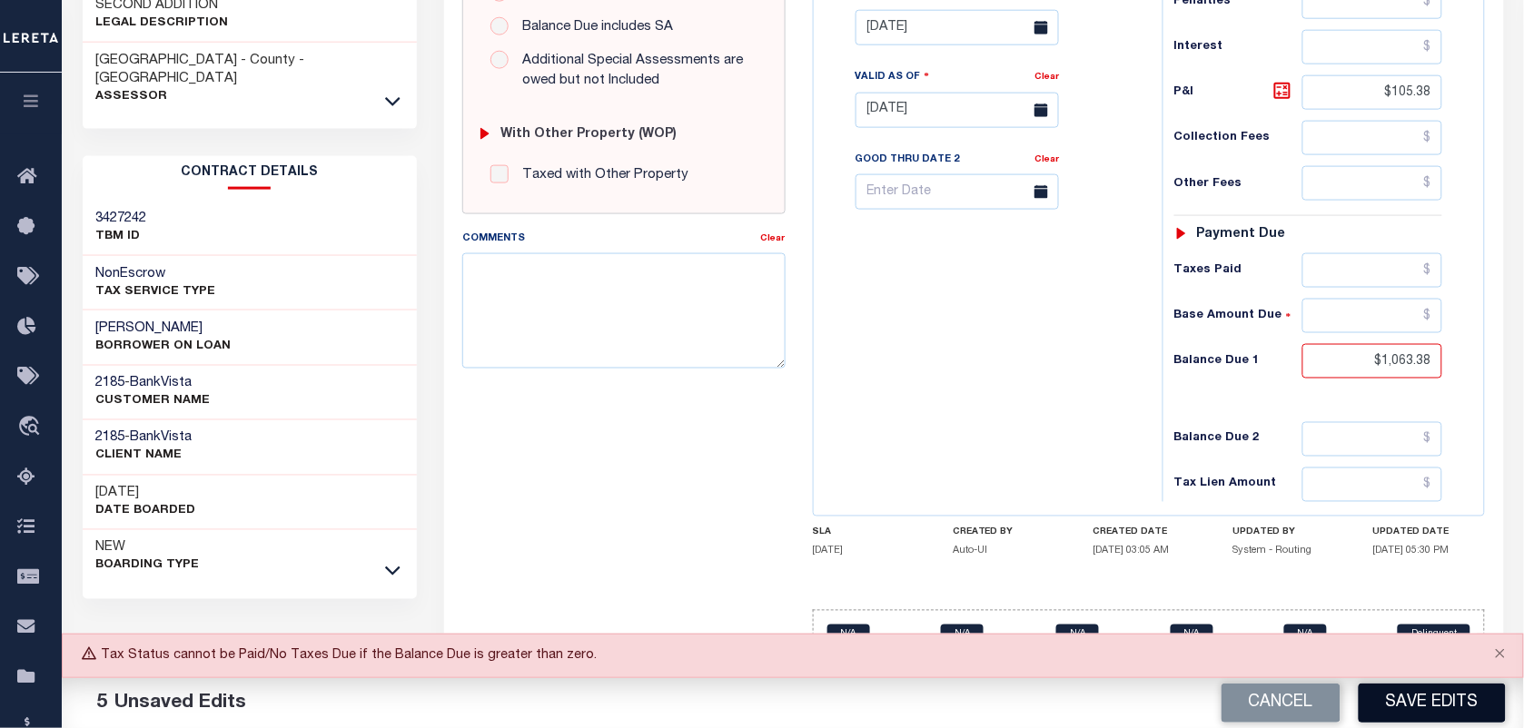
click at [1419, 715] on button "Save Edits" at bounding box center [1432, 703] width 147 height 39
click at [1419, 715] on div "Cancel Save Edits" at bounding box center [1158, 703] width 731 height 51
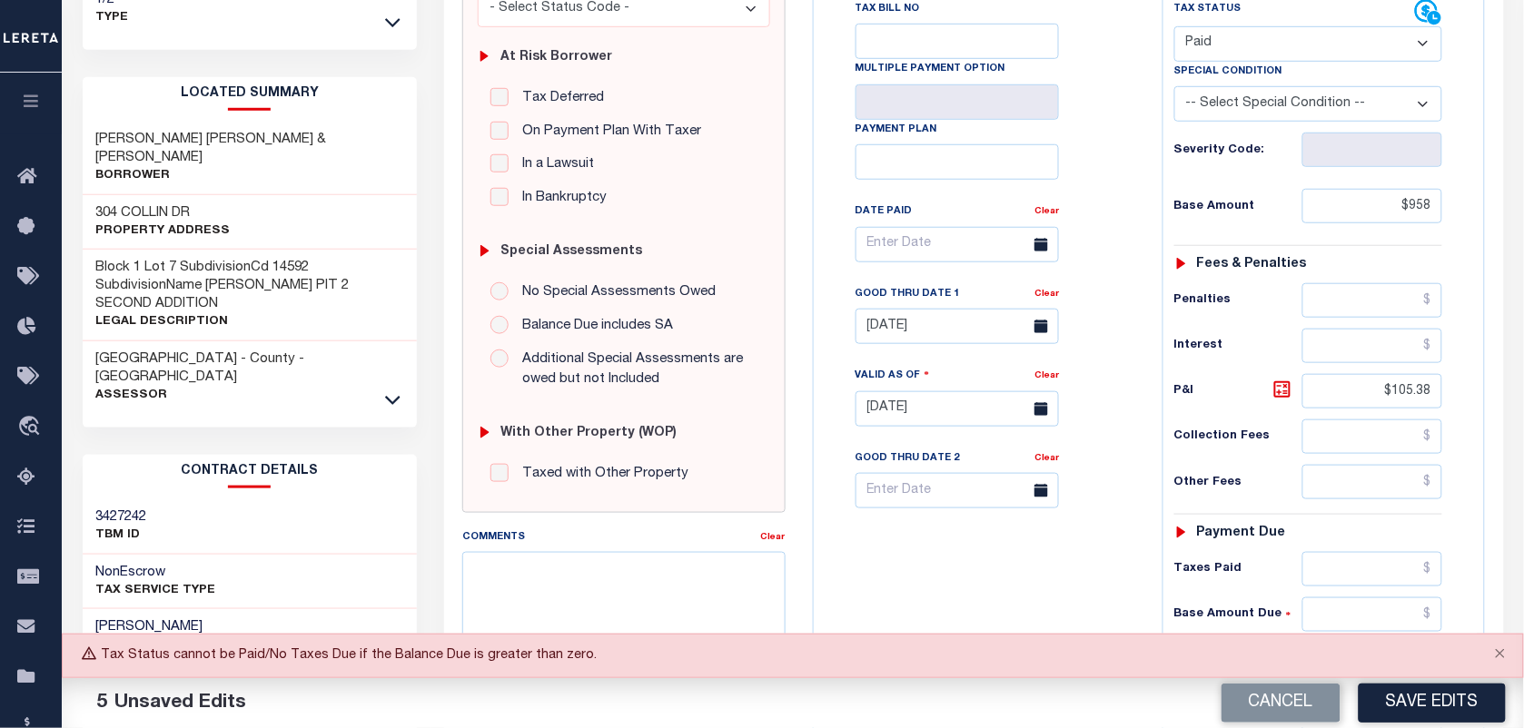
scroll to position [0, 0]
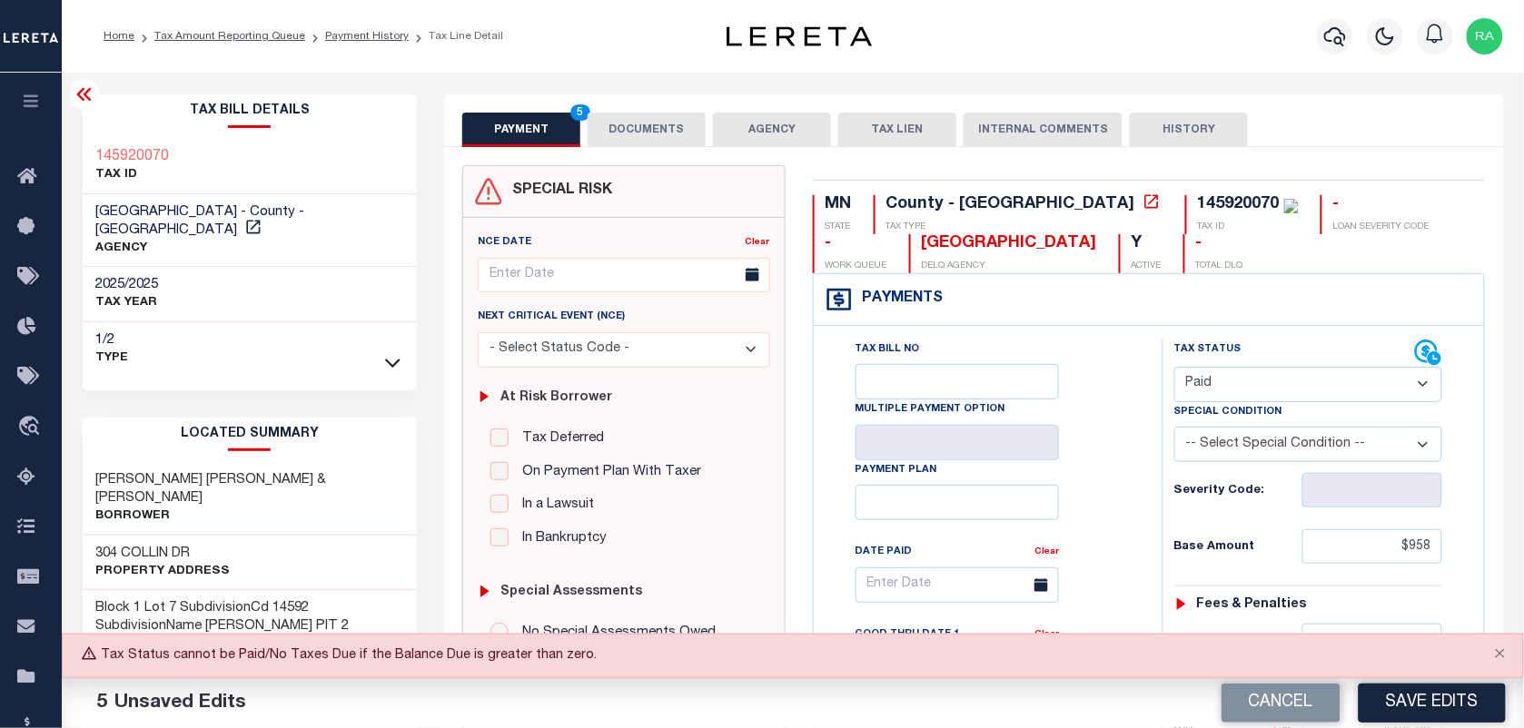
click at [1205, 401] on select "- Select Status Code - Open Due/Unpaid Paid Incomplete No Tax Due Internal Refu…" at bounding box center [1308, 384] width 268 height 35
select select "DUE"
click at [1174, 369] on select "- Select Status Code - Open Due/Unpaid Paid Incomplete No Tax Due Internal Refu…" at bounding box center [1308, 384] width 268 height 35
click at [1399, 710] on button "Save Edits" at bounding box center [1432, 703] width 147 height 39
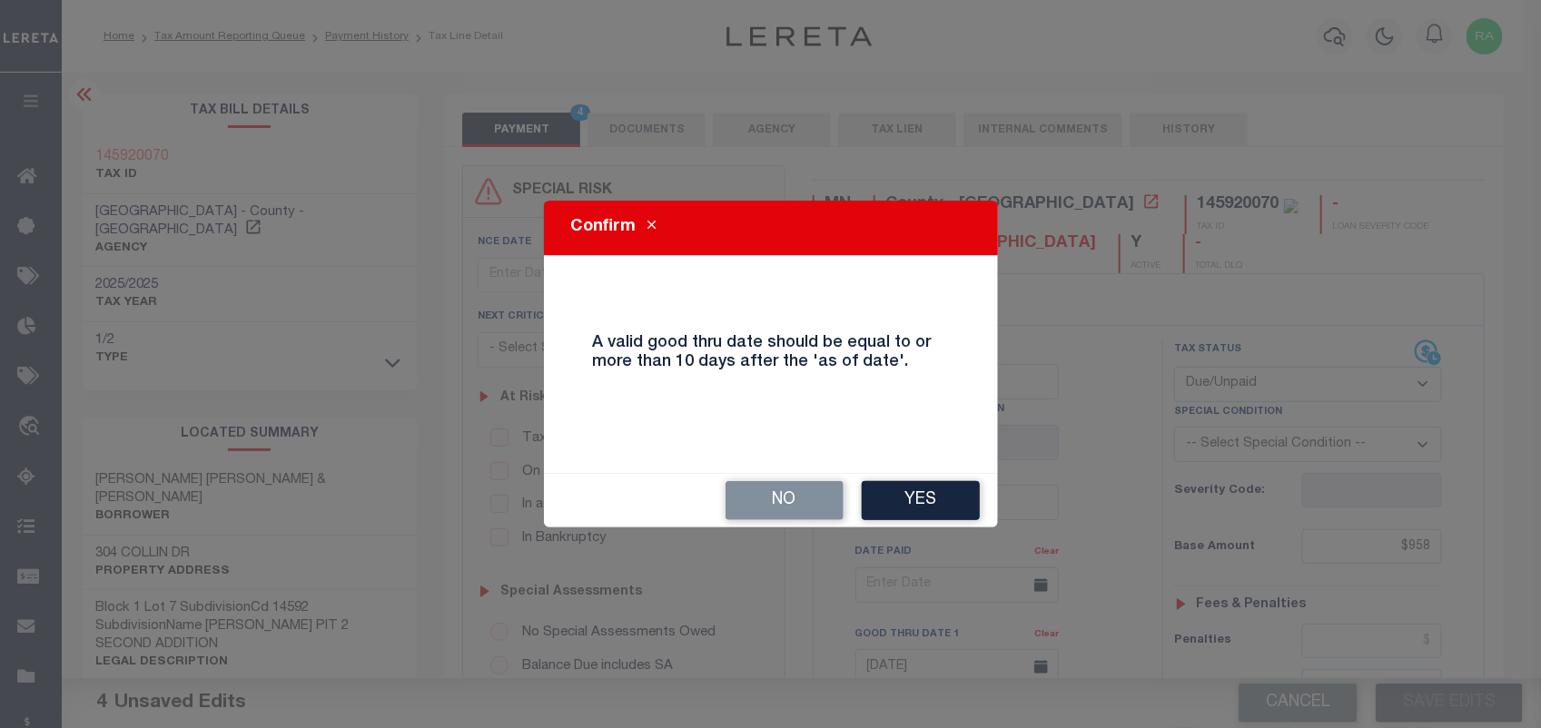
click at [911, 479] on div "No Yes" at bounding box center [771, 501] width 454 height 54
click at [925, 492] on button "Yes" at bounding box center [921, 500] width 118 height 39
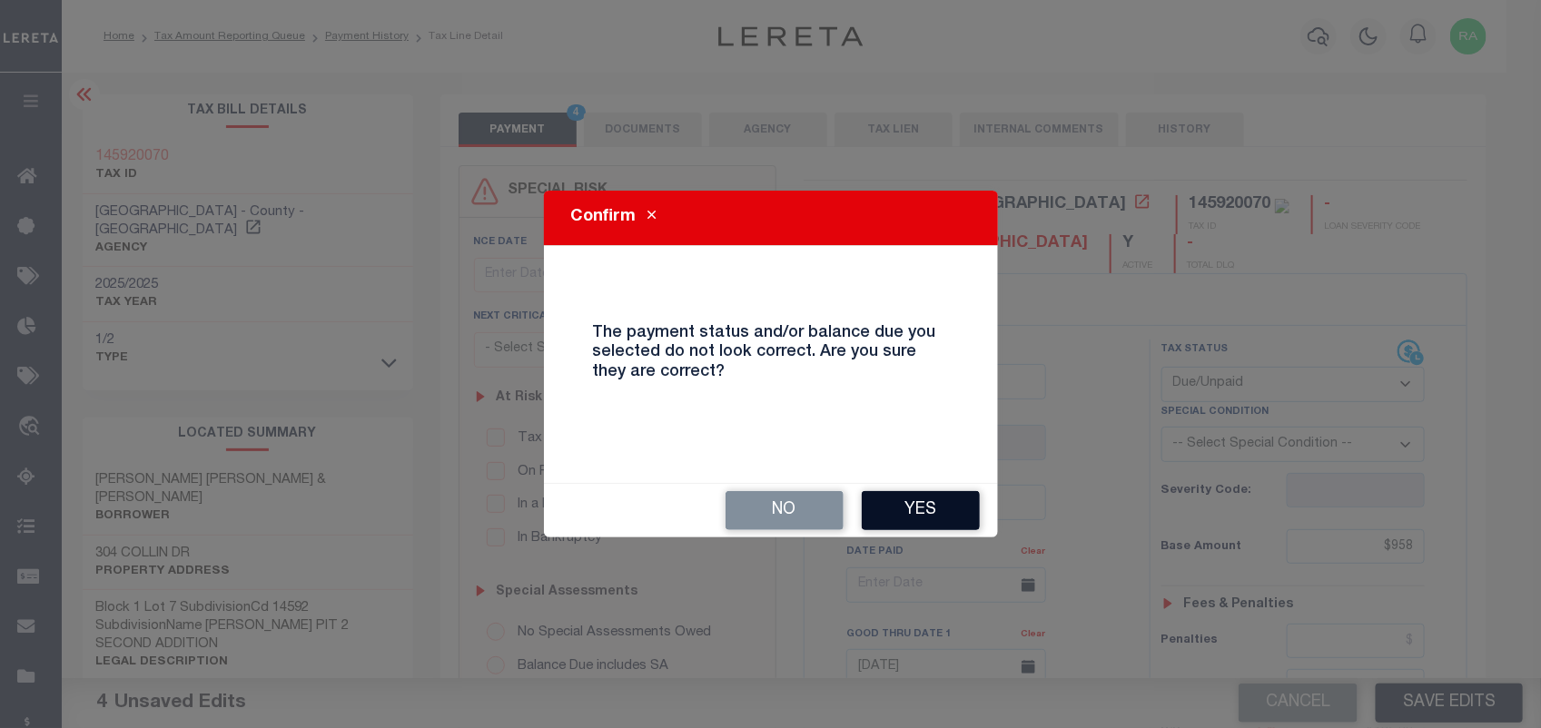
click at [945, 513] on button "Yes" at bounding box center [921, 510] width 118 height 39
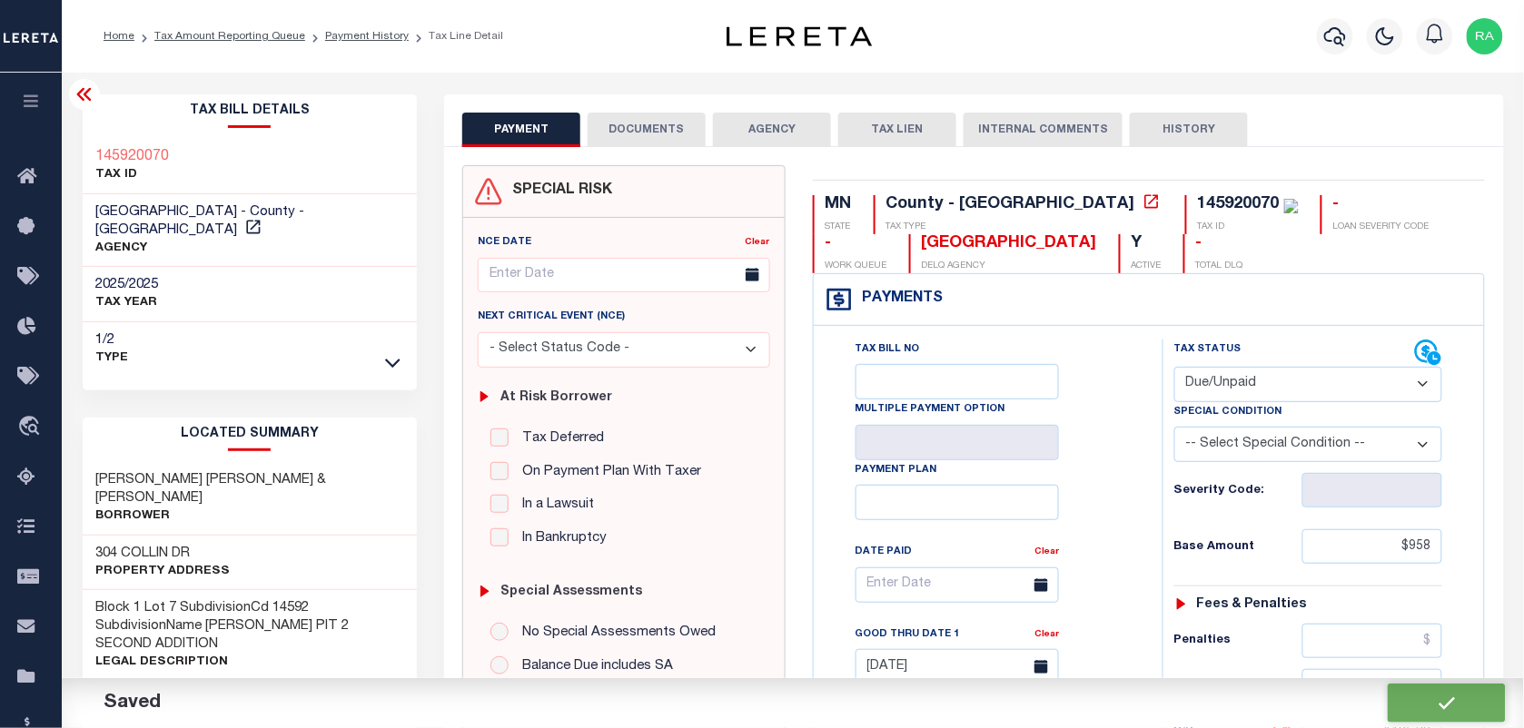
checkbox input "false"
type input "$958"
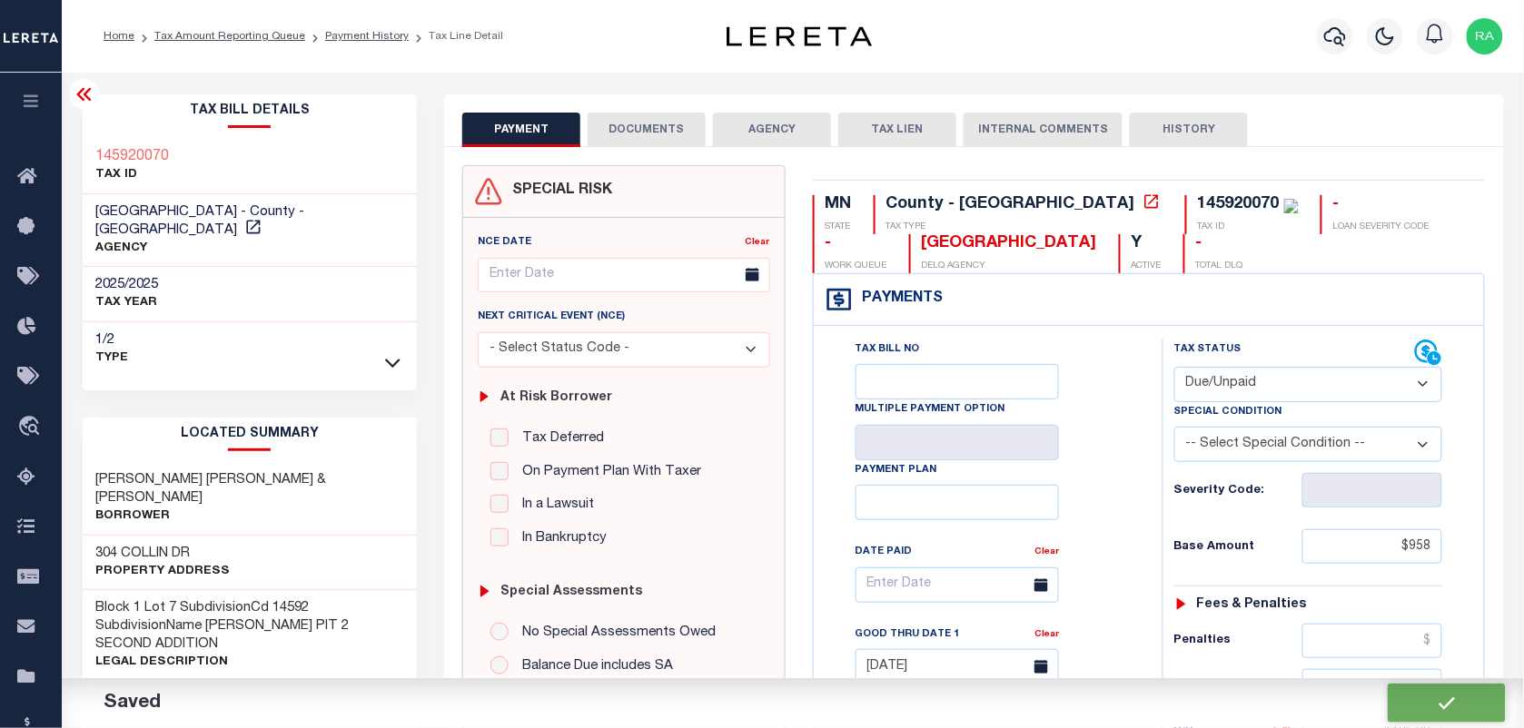
type input "$105.38"
type input "$1,063.38"
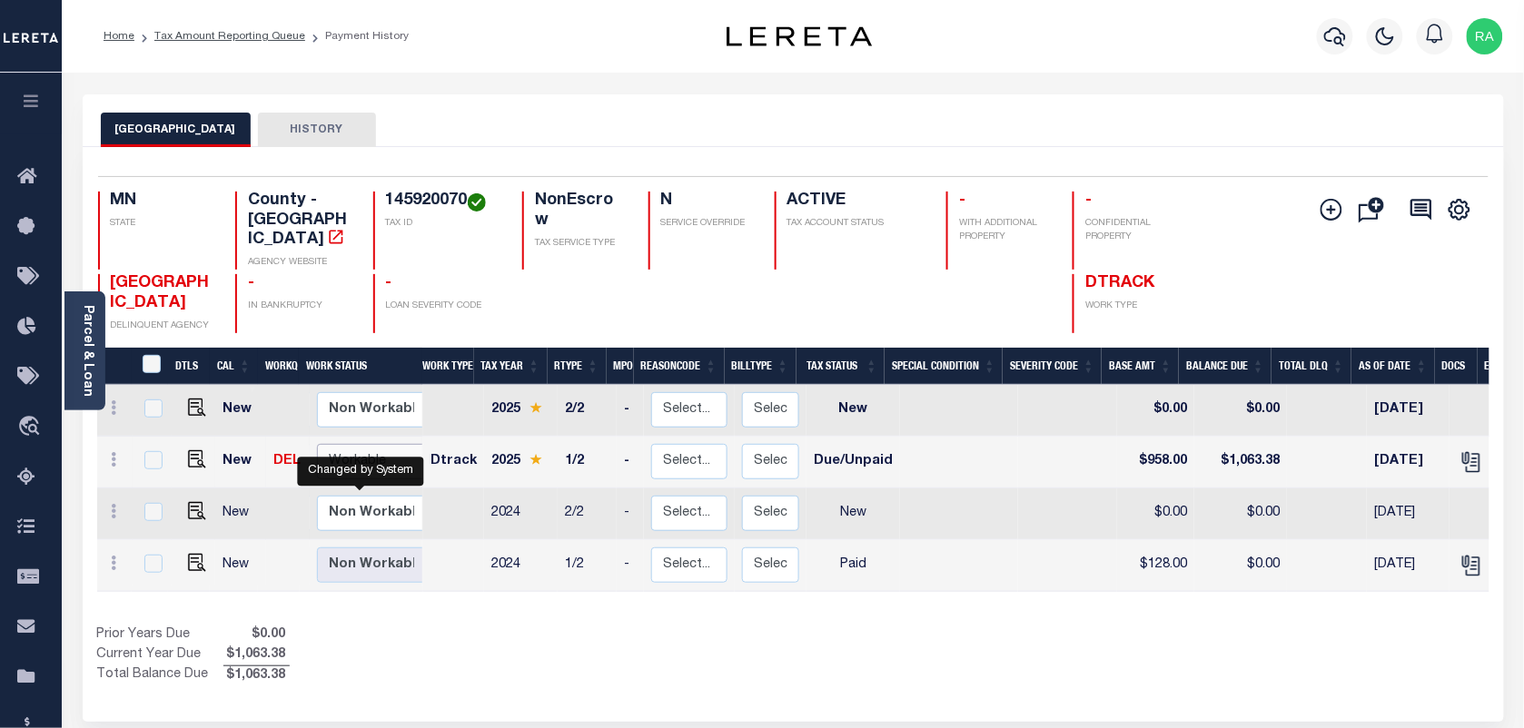
click at [343, 444] on select "Non Workable Workable" at bounding box center [371, 461] width 109 height 35
checkbox input "true"
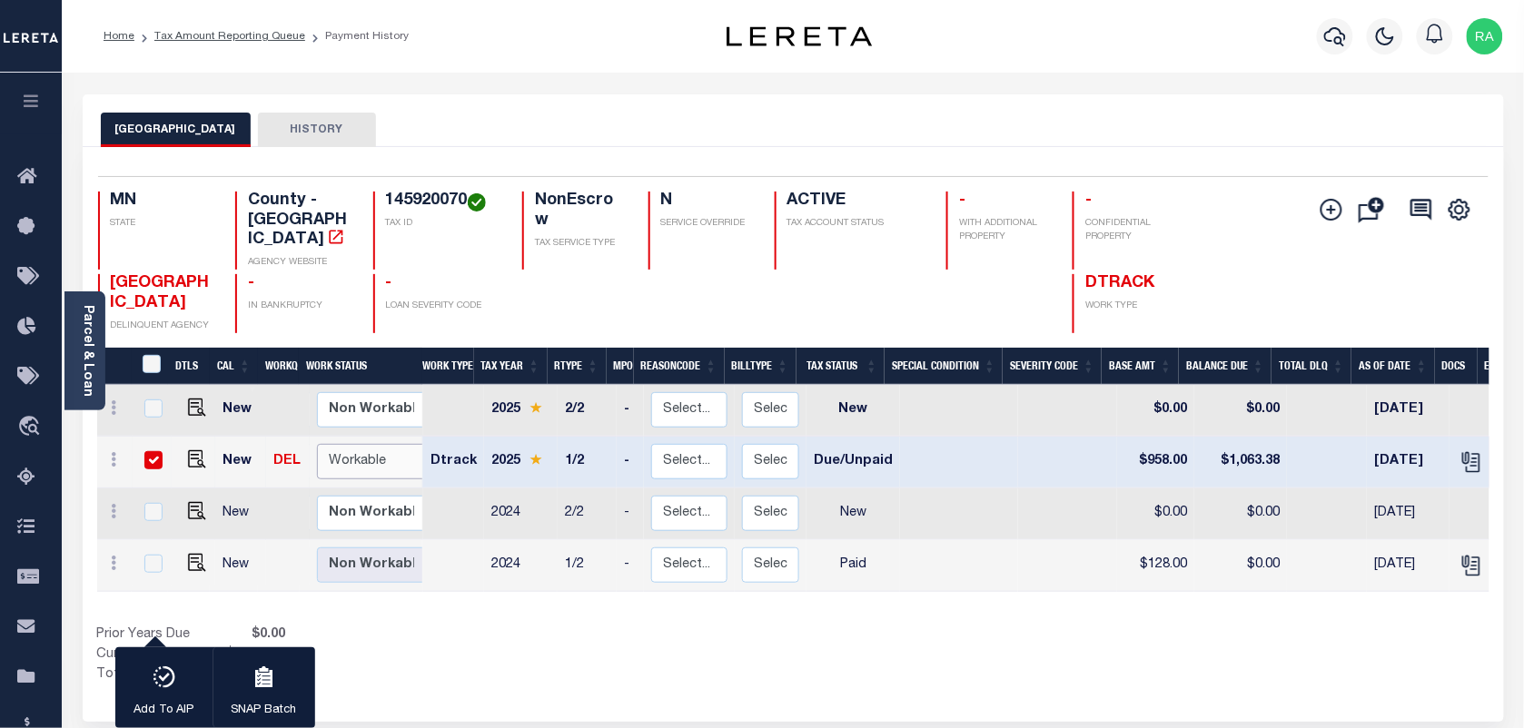
select select "true"
click at [317, 444] on select "Non Workable Workable" at bounding box center [371, 461] width 109 height 35
checkbox input "false"
